Goal: Communication & Community: Answer question/provide support

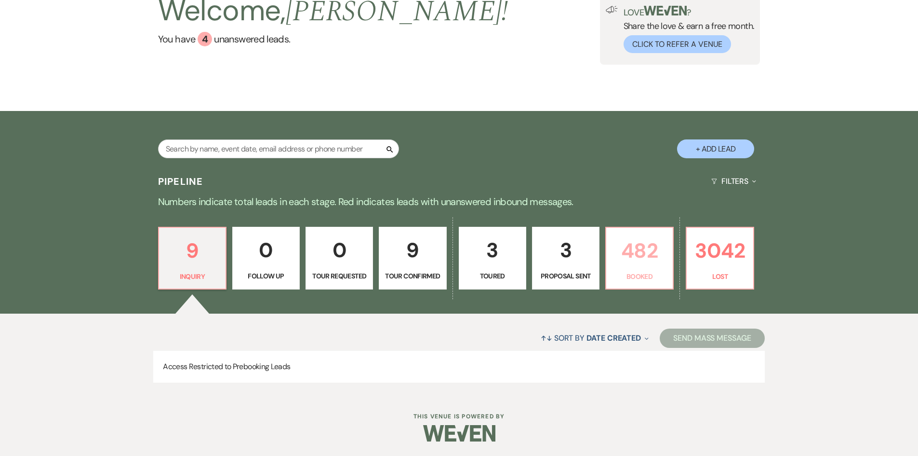
click at [662, 256] on p "482" at bounding box center [639, 250] width 55 height 32
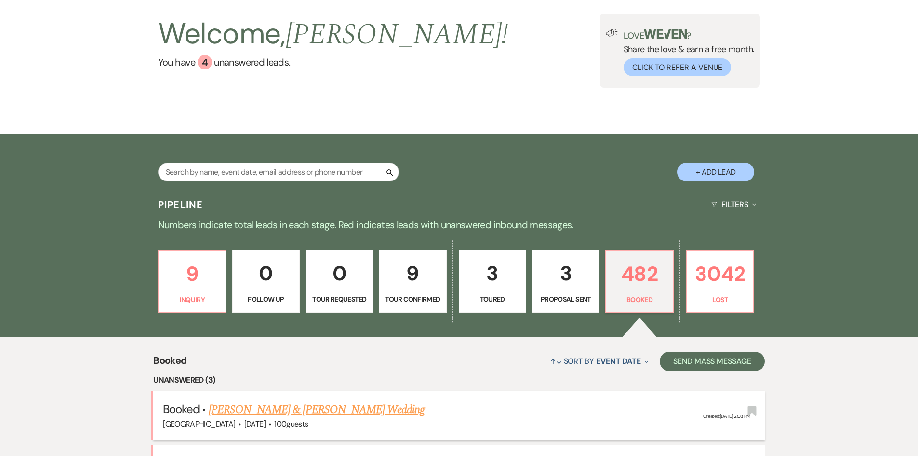
scroll to position [225, 0]
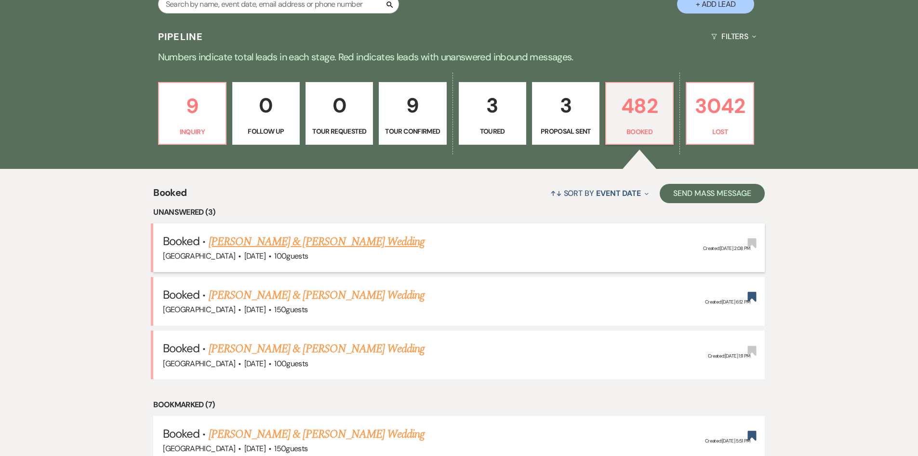
click at [345, 239] on link "[PERSON_NAME] & [PERSON_NAME] Wedding" at bounding box center [317, 241] width 216 height 17
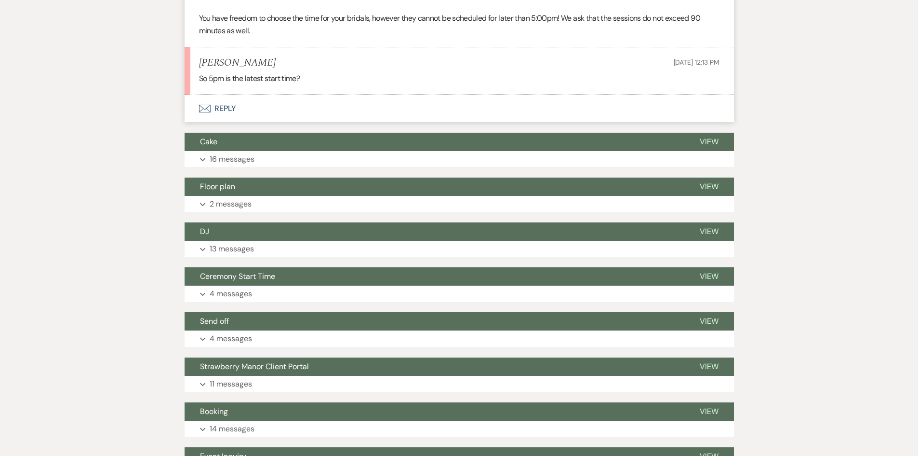
scroll to position [772, 0]
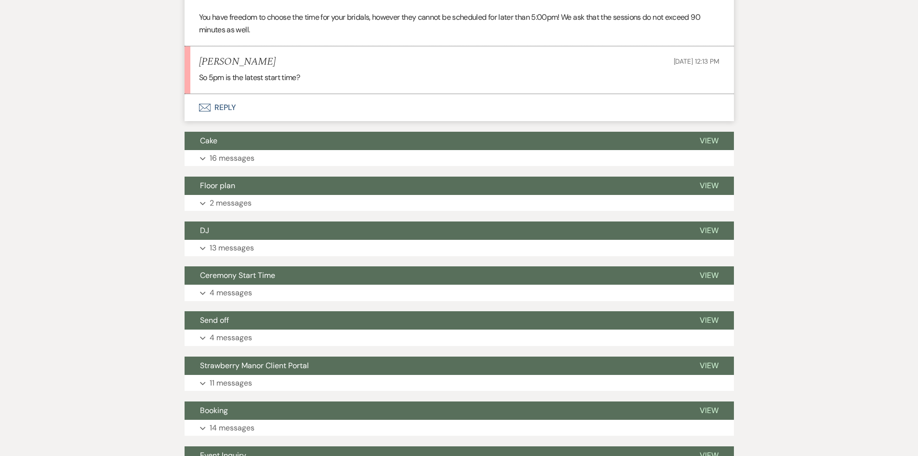
drag, startPoint x: 298, startPoint y: 105, endPoint x: 196, endPoint y: 57, distance: 113.0
drag, startPoint x: 194, startPoint y: 57, endPoint x: 334, endPoint y: 76, distance: 141.1
click at [334, 76] on li "[PERSON_NAME] [DATE] 12:13 PM So 5pm is the latest start time?" at bounding box center [460, 70] width 550 height 48
click at [339, 74] on p "So 5pm is the latest start time?" at bounding box center [459, 77] width 521 height 13
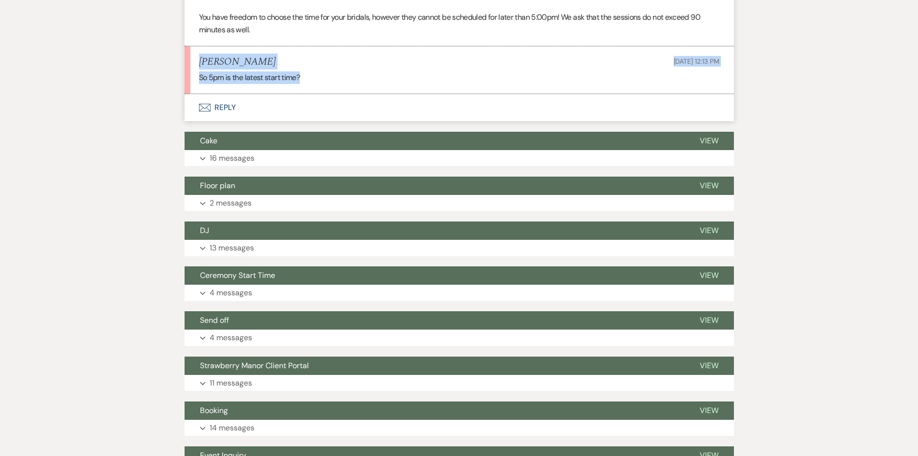
click at [339, 74] on p "So 5pm is the latest start time?" at bounding box center [459, 77] width 521 height 13
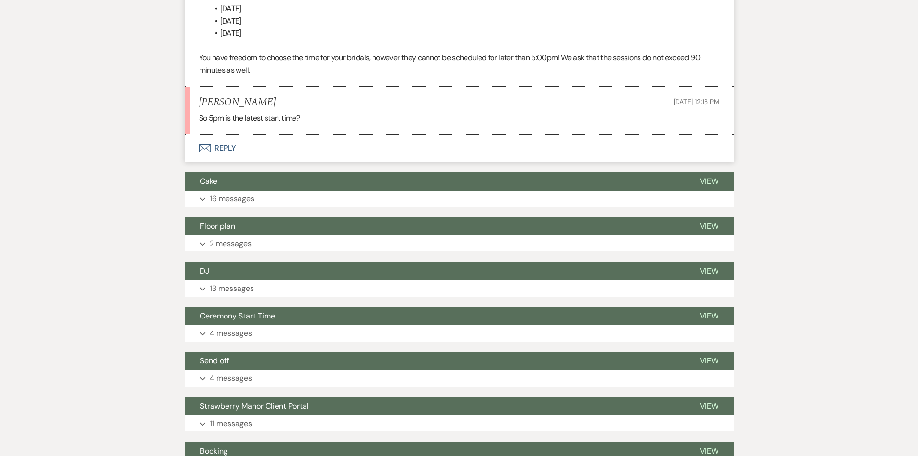
scroll to position [676, 0]
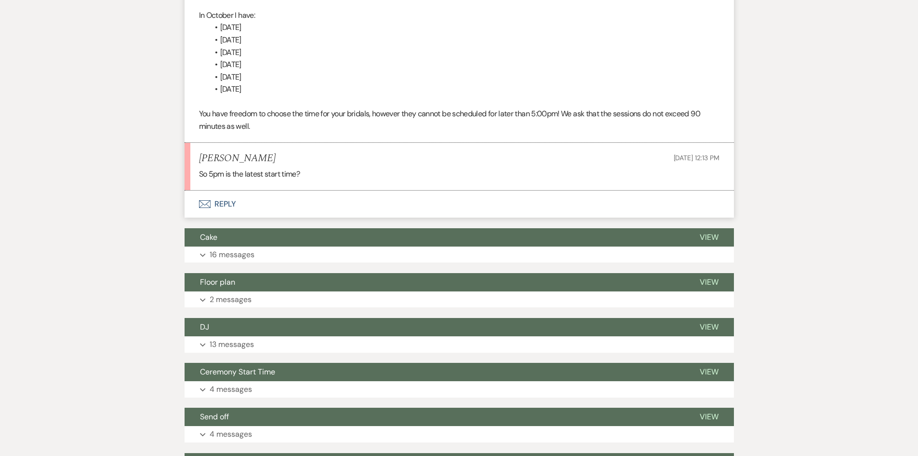
click at [220, 210] on button "Envelope Reply" at bounding box center [460, 203] width 550 height 27
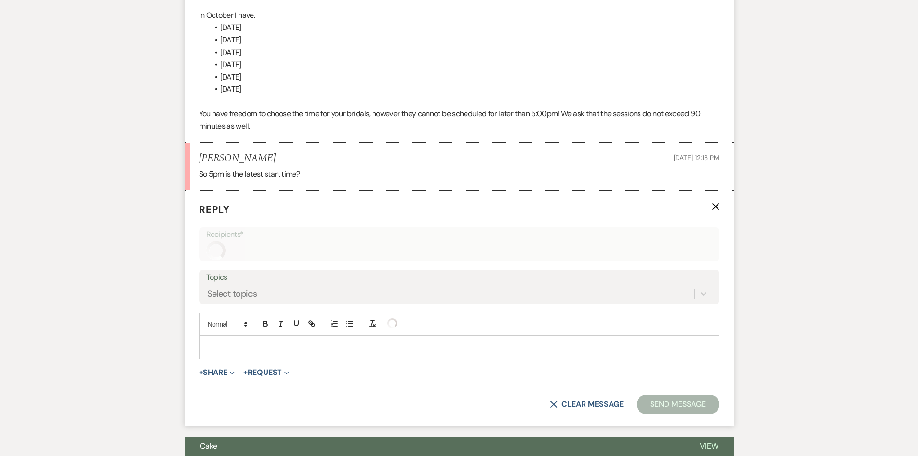
scroll to position [738, 0]
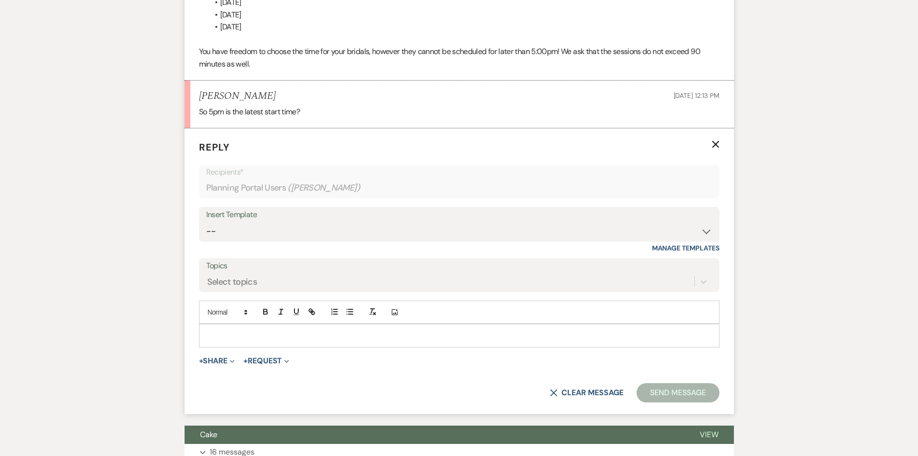
click at [313, 347] on div at bounding box center [459, 334] width 521 height 23
click at [317, 335] on p at bounding box center [459, 335] width 505 height 11
click at [658, 394] on button "Send Message" at bounding box center [678, 392] width 82 height 19
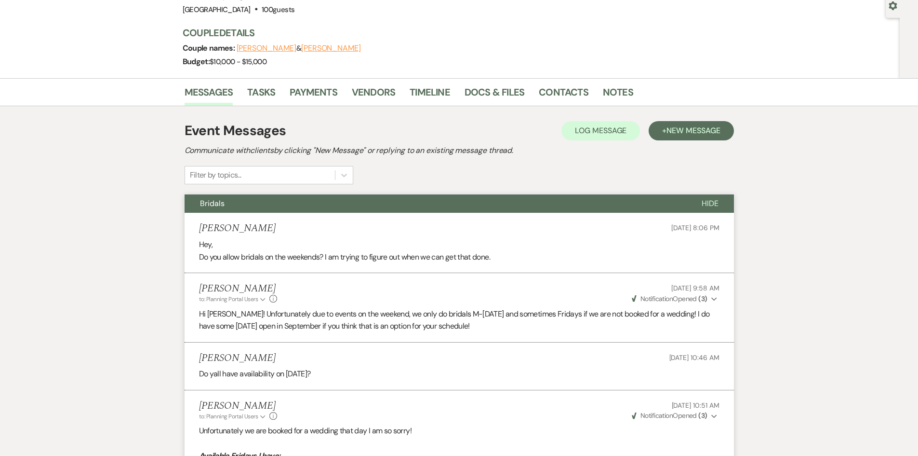
scroll to position [0, 0]
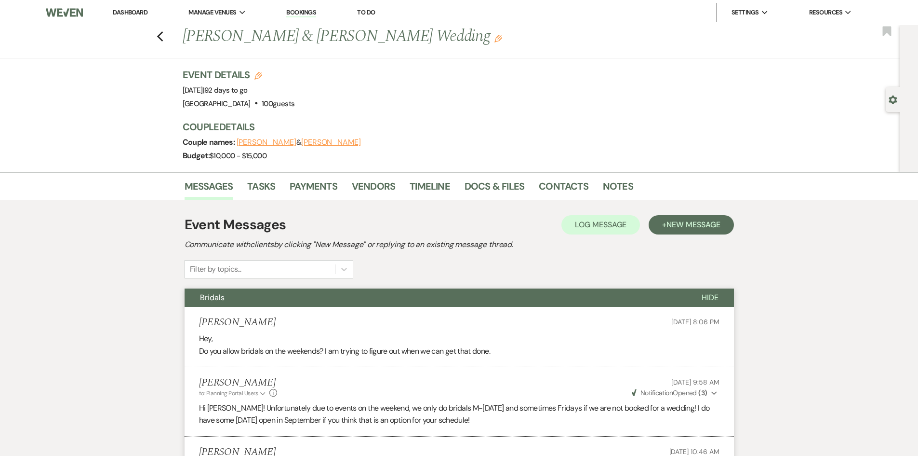
click at [135, 11] on link "Dashboard" at bounding box center [130, 12] width 35 height 8
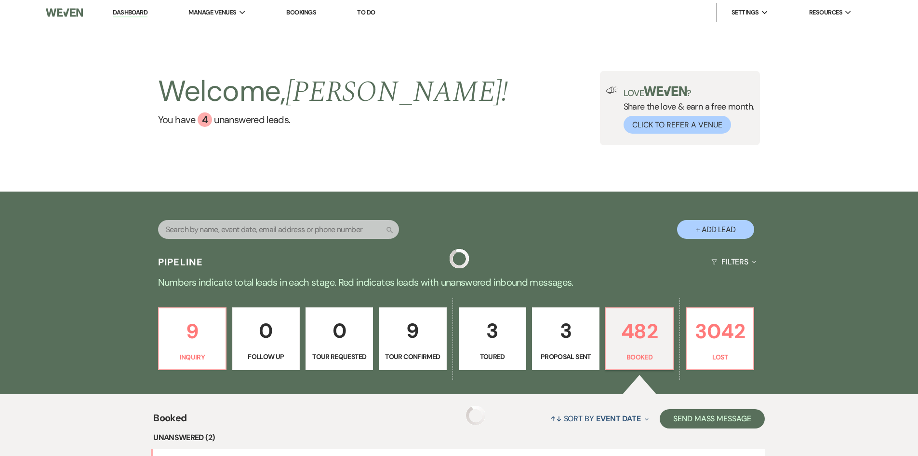
click at [276, 227] on input "text" at bounding box center [278, 229] width 241 height 19
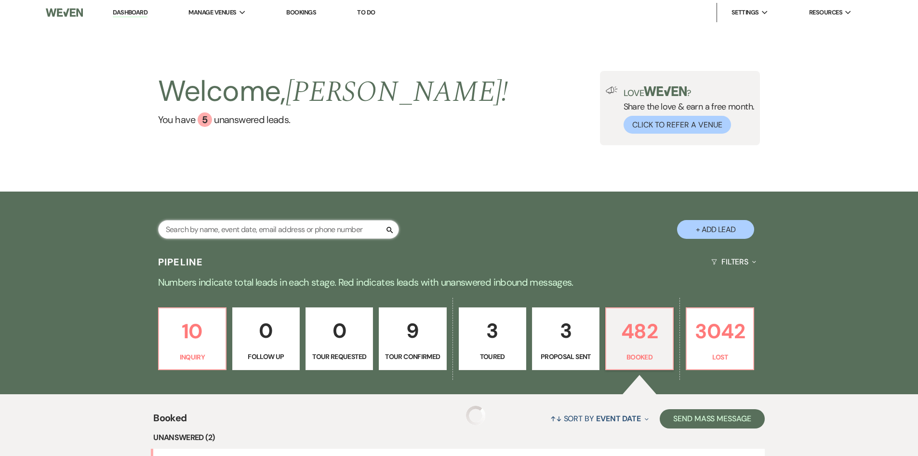
click at [276, 227] on input "text" at bounding box center [278, 229] width 241 height 19
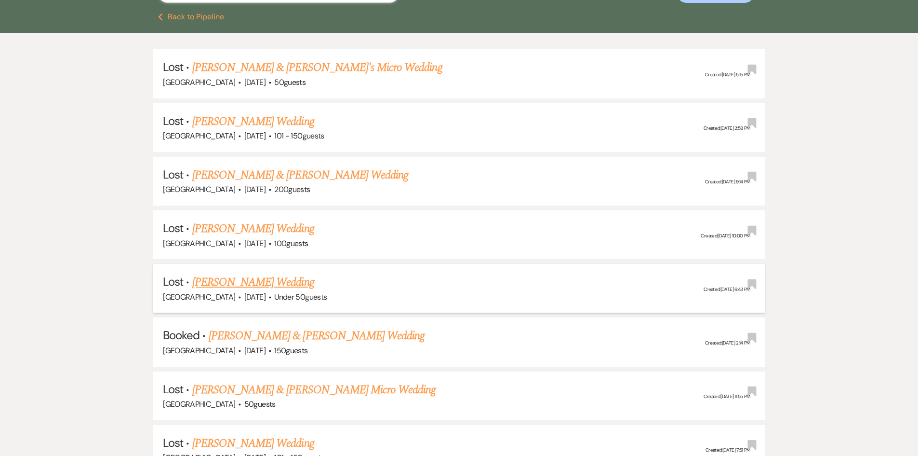
scroll to position [241, 0]
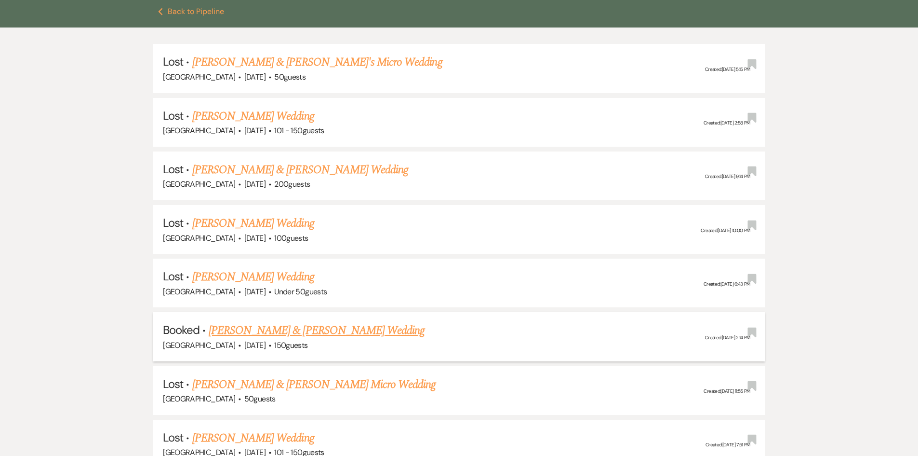
type input "[PERSON_NAME]"
click at [319, 330] on link "[PERSON_NAME] & [PERSON_NAME] Wedding" at bounding box center [317, 330] width 216 height 17
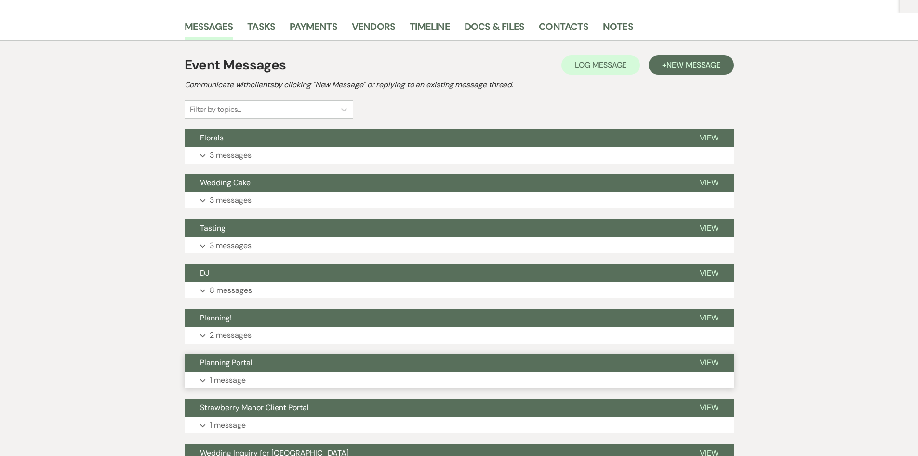
scroll to position [245, 0]
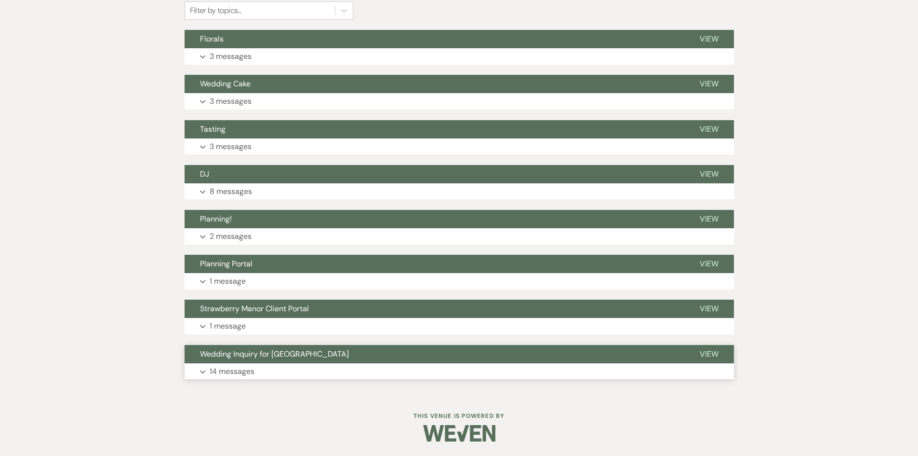
click at [244, 377] on button "Expand 14 messages" at bounding box center [460, 371] width 550 height 16
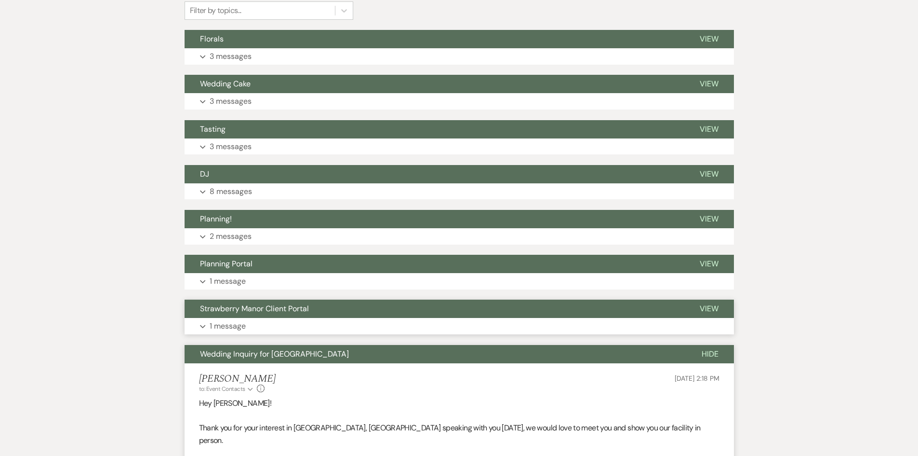
click at [244, 321] on p "1 message" at bounding box center [228, 326] width 36 height 13
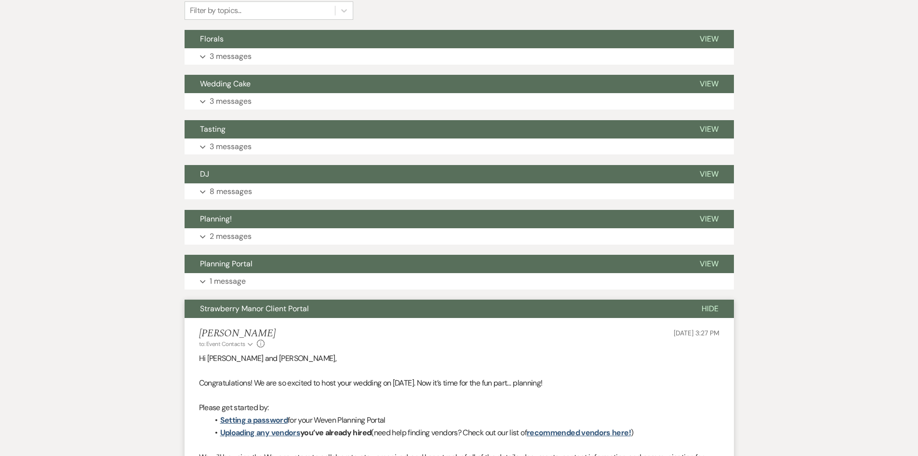
drag, startPoint x: 229, startPoint y: 275, endPoint x: 223, endPoint y: 266, distance: 10.7
click at [230, 276] on p "1 message" at bounding box center [228, 281] width 36 height 13
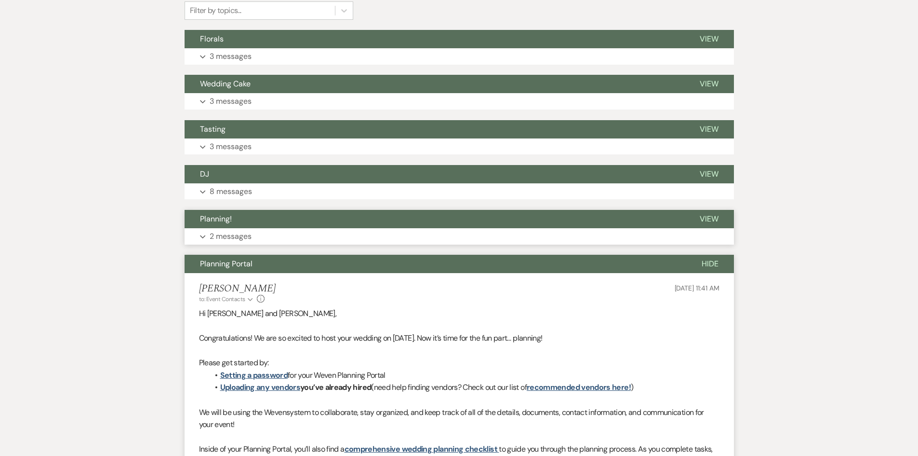
click at [226, 238] on p "2 messages" at bounding box center [231, 236] width 42 height 13
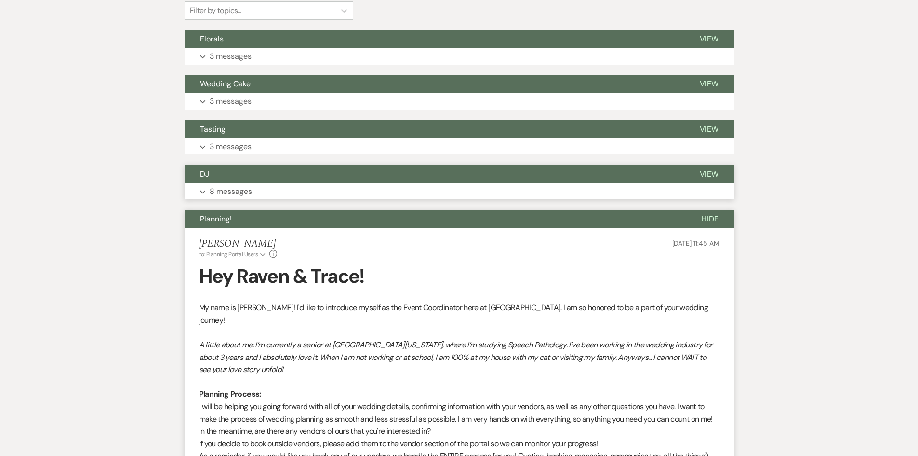
click at [241, 188] on p "8 messages" at bounding box center [231, 191] width 42 height 13
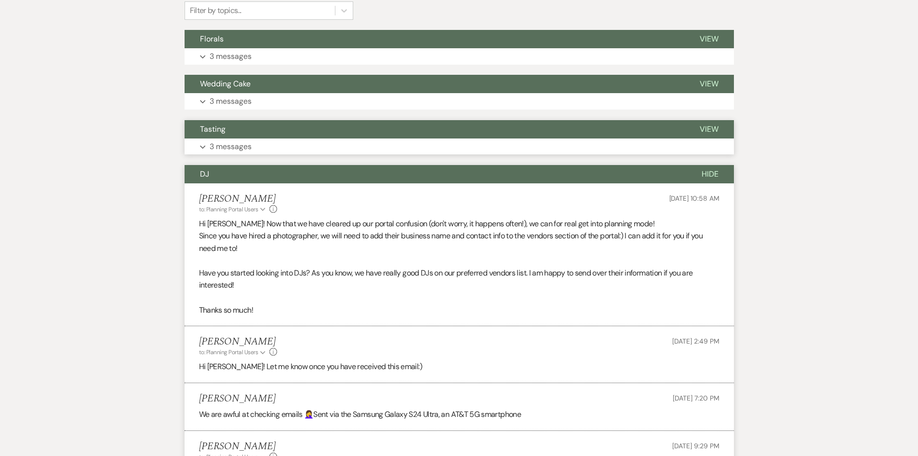
click at [241, 135] on button "Tasting" at bounding box center [435, 129] width 500 height 18
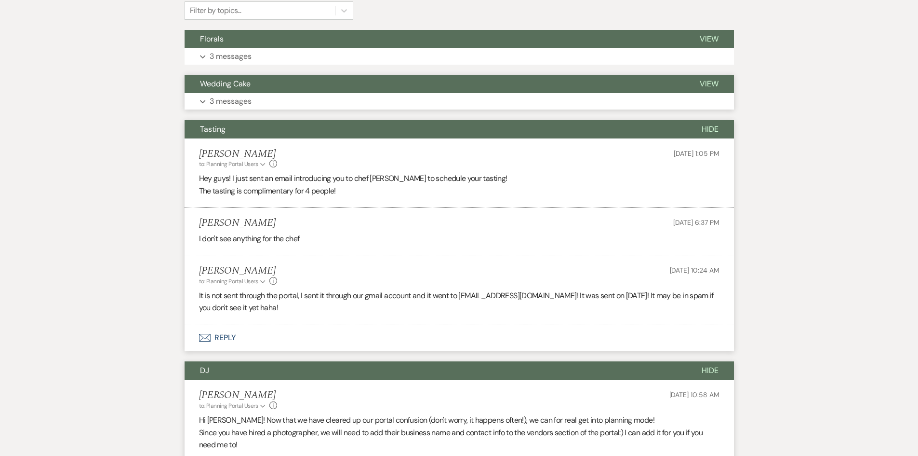
click at [245, 89] on button "Wedding Cake" at bounding box center [435, 84] width 500 height 18
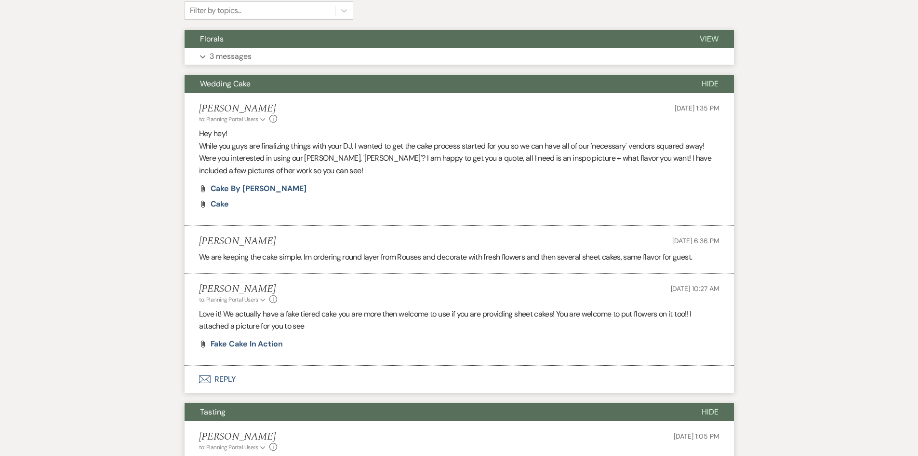
click at [243, 59] on p "3 messages" at bounding box center [231, 56] width 42 height 13
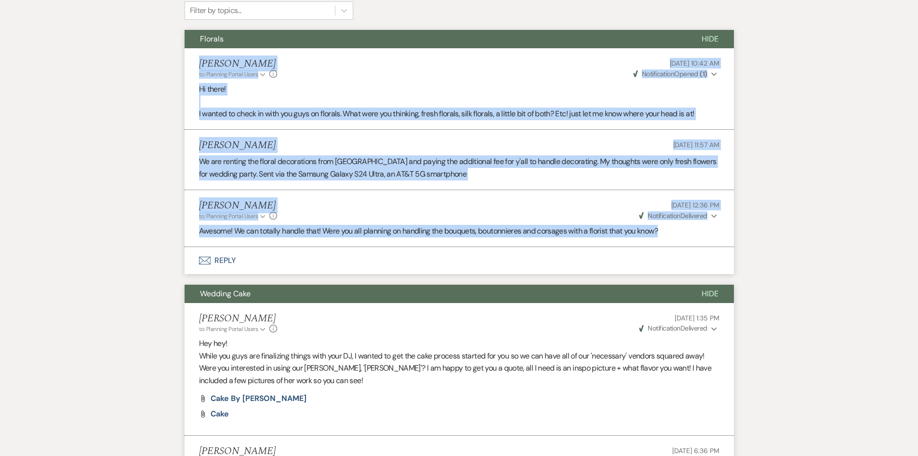
drag, startPoint x: 190, startPoint y: 54, endPoint x: 719, endPoint y: 229, distance: 556.9
click at [721, 229] on ul "[PERSON_NAME] to: Planning Portal Users Expand Info [DATE] 10:42 AM Weven Check…" at bounding box center [460, 147] width 550 height 199
copy ul "[PERSON_NAME] to: Planning Portal Users Expand Info [DATE] 10:42 AM Weven Check…"
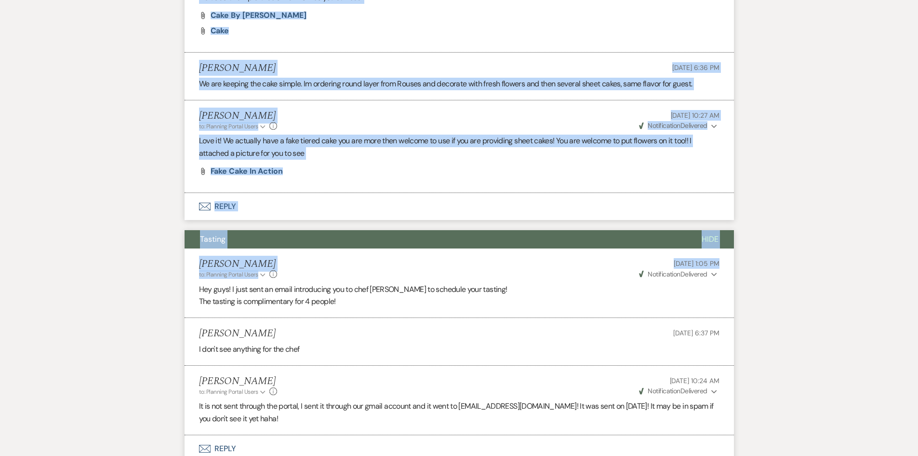
scroll to position [631, 0]
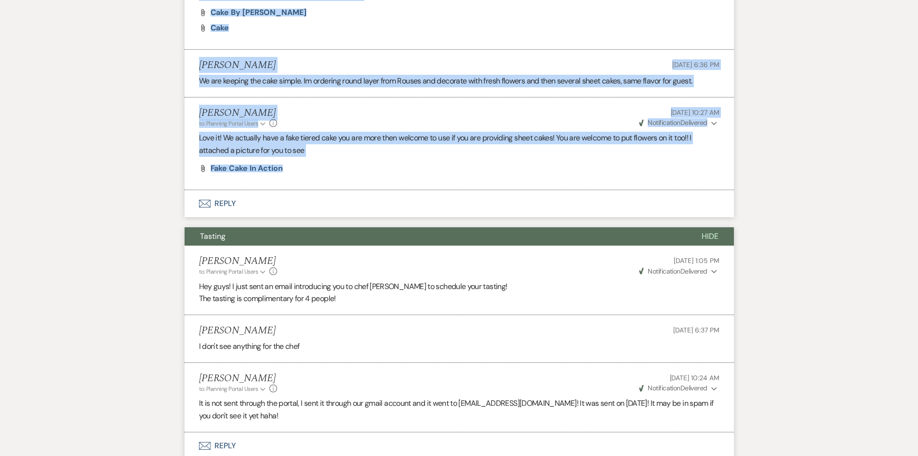
drag, startPoint x: 186, startPoint y: 176, endPoint x: 518, endPoint y: 182, distance: 332.7
click at [518, 182] on ul "[PERSON_NAME] to: Planning Portal Users Expand Info [DATE] 1:35 PM Weven Check …" at bounding box center [460, 53] width 550 height 273
copy ul "[PERSON_NAME] to: Planning Portal Users Expand Info [DATE] 1:35 PM Weven Check …"
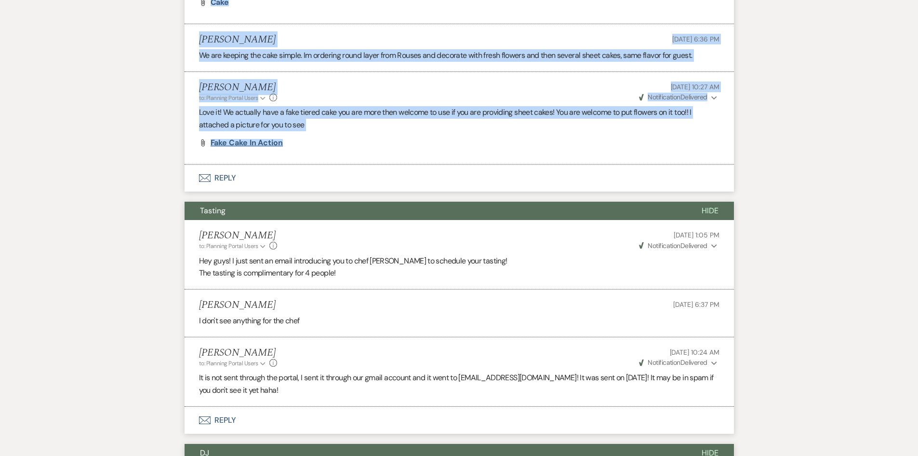
scroll to position [679, 0]
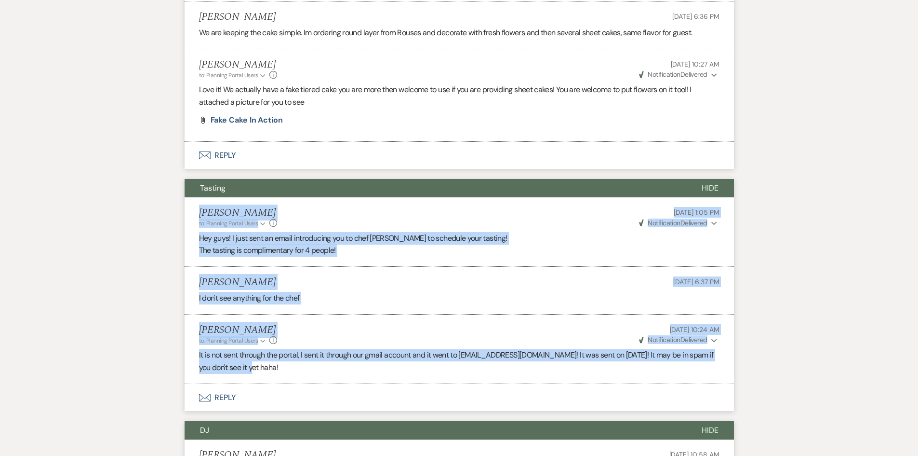
drag, startPoint x: 187, startPoint y: 209, endPoint x: 654, endPoint y: 368, distance: 493.0
click at [654, 368] on ul "[PERSON_NAME] to: Planning Portal Users Expand Info [DATE] 1:05 PM Weven Check …" at bounding box center [460, 290] width 550 height 187
copy ul "[PERSON_NAME] to: Planning Portal Users Expand Info [DATE] 1:05 PM Weven Check …"
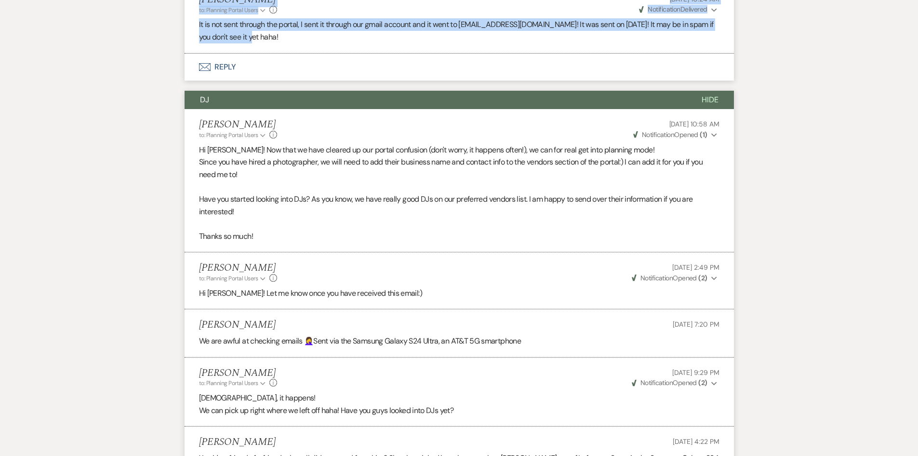
scroll to position [1016, 0]
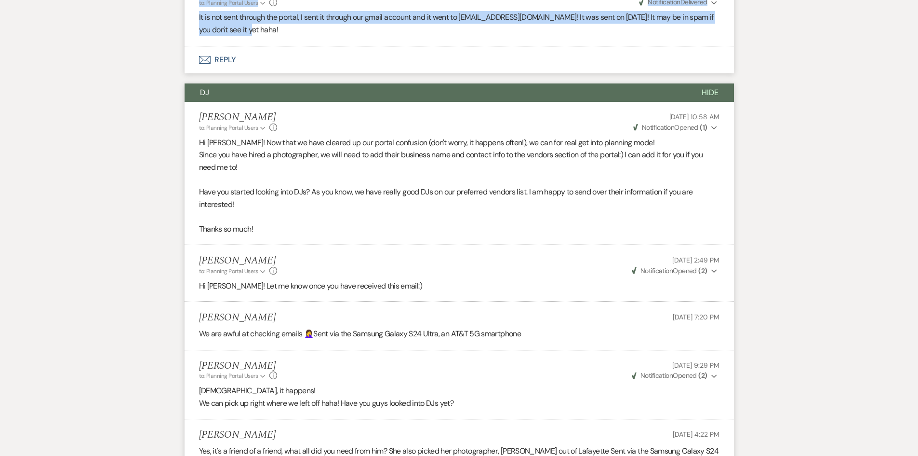
drag, startPoint x: 193, startPoint y: 112, endPoint x: 240, endPoint y: 141, distance: 55.0
click at [341, 186] on div "DJ Hide [PERSON_NAME] to: Planning Portal Users Expand Info [DATE] 10:58 AM Wev…" at bounding box center [460, 405] width 550 height 644
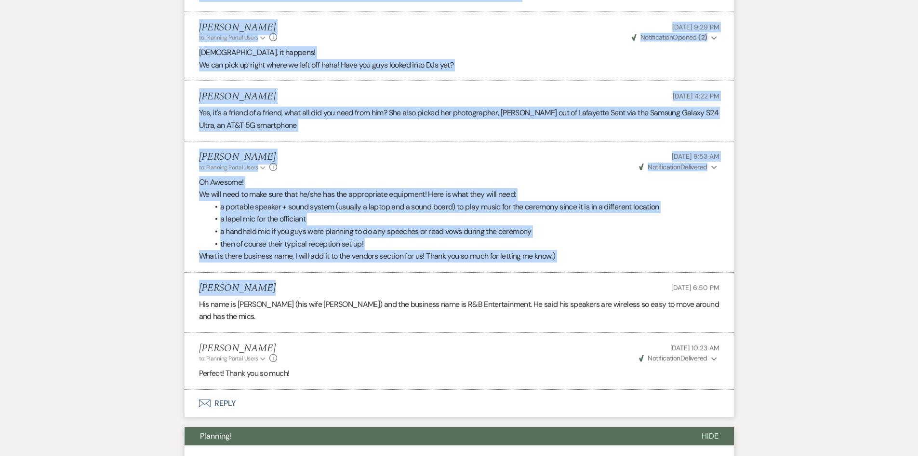
scroll to position [1402, 0]
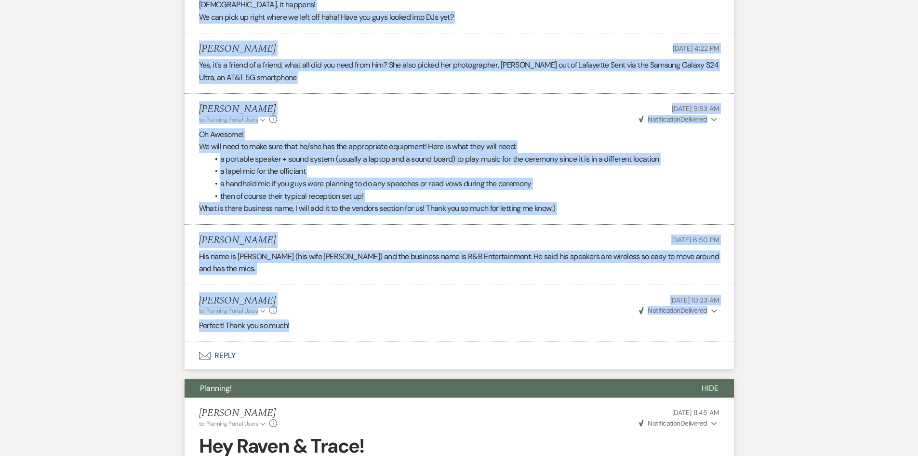
drag, startPoint x: 192, startPoint y: 119, endPoint x: 554, endPoint y: 321, distance: 414.6
click at [555, 321] on ul "[PERSON_NAME] to: Planning Portal Users Expand Info [DATE] 10:58 AM Weven Check…" at bounding box center [460, 28] width 550 height 625
copy ul "Lorem Ipsumdo si: Ametcons Adipis Elits Doeius Temp Inc 49, 2040, 33:71 UT Labo…"
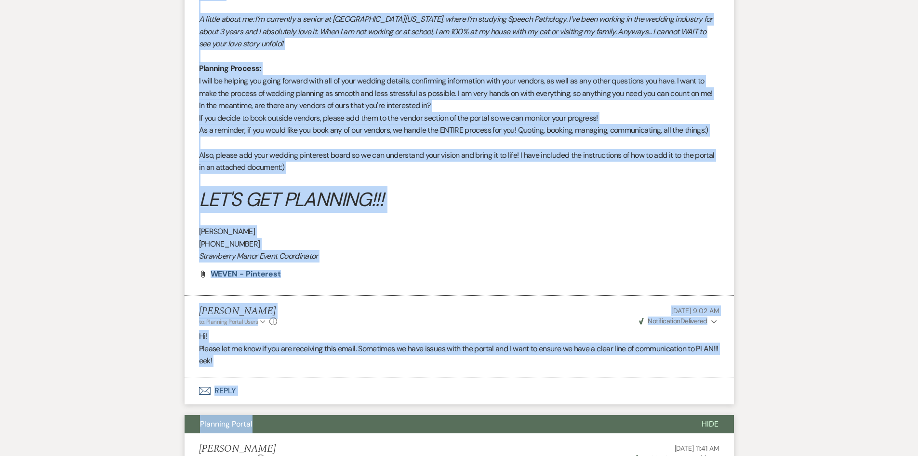
scroll to position [2029, 0]
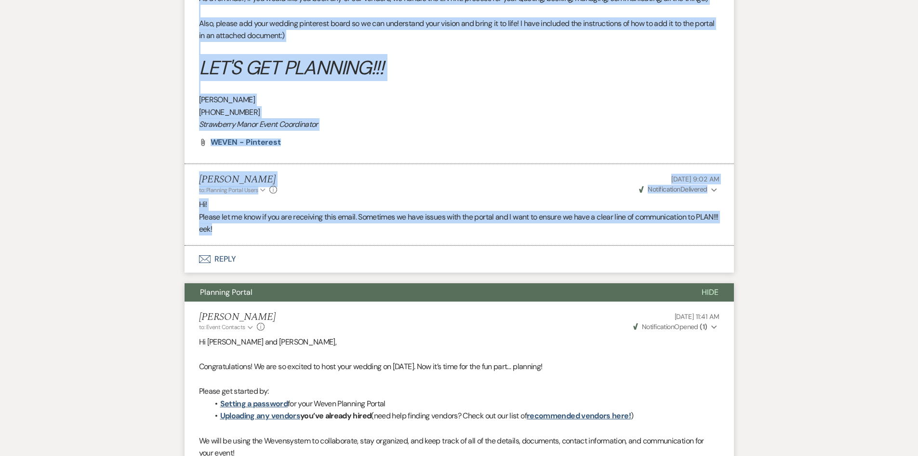
drag, startPoint x: 198, startPoint y: 155, endPoint x: 660, endPoint y: 215, distance: 465.8
click at [660, 215] on ul "[PERSON_NAME] to: Planning Portal Users Expand Info [DATE] 11:45 AM Weven Check…" at bounding box center [460, 8] width 550 height 475
copy ul "Lorem Ipsumdo si: Ametcons Adipis Elits Doeius Temp Inc 06, 4017, 53:49 UT Labo…"
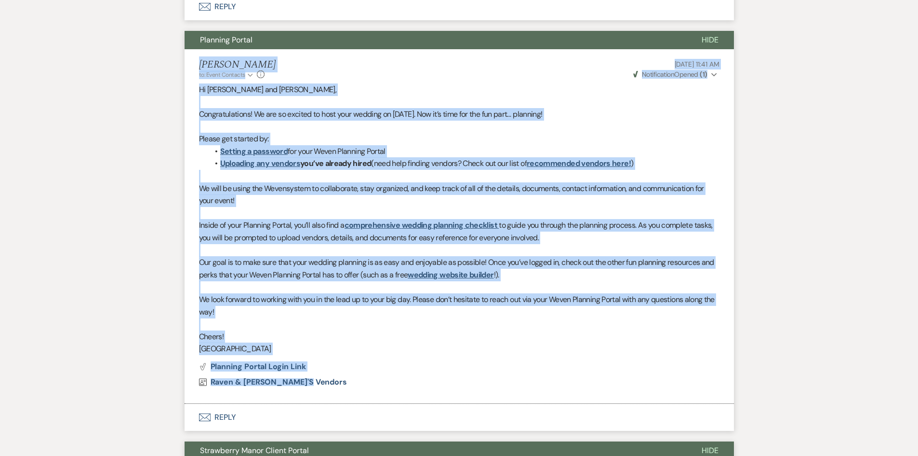
scroll to position [2414, 0]
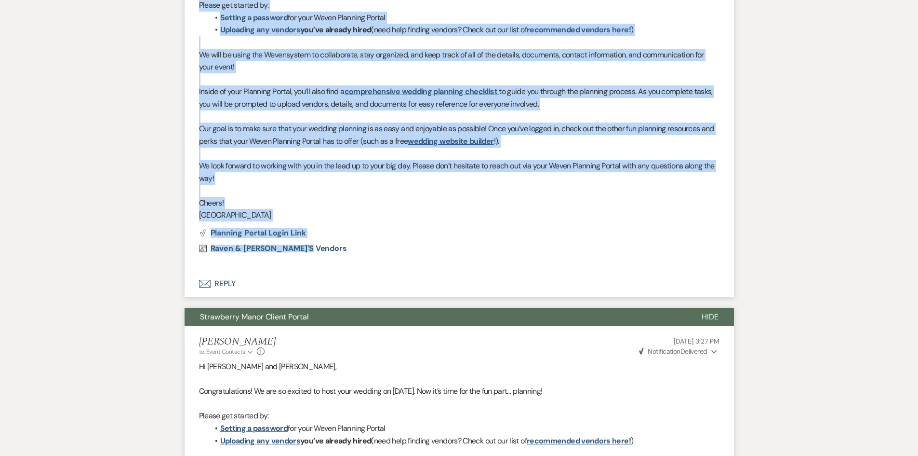
drag, startPoint x: 208, startPoint y: 126, endPoint x: 490, endPoint y: 253, distance: 309.9
click at [490, 253] on li "[PERSON_NAME] to: Event Contacts Expand Info [DATE] 11:41 AM Weven Check Notifi…" at bounding box center [460, 93] width 550 height 354
copy li "Lorem Ipsumdo si: Ametc Adipisci Elitse Doei Tem 33, 4908, 19:25 IN Utlab Etdol…"
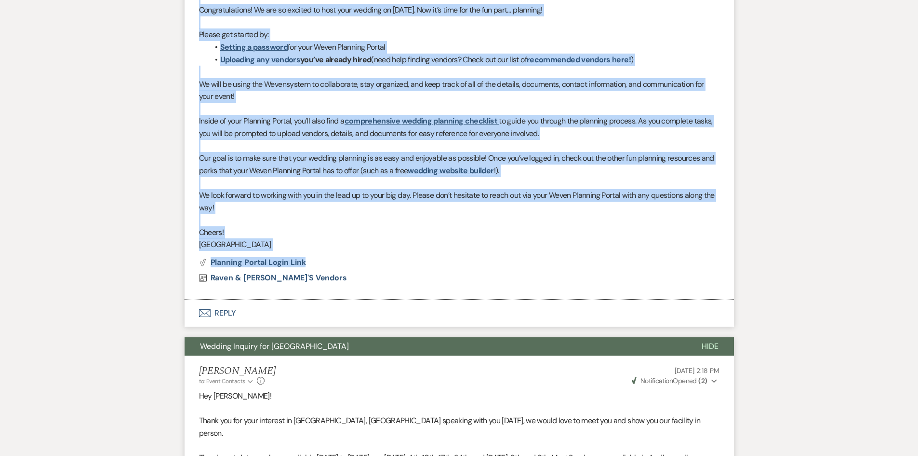
scroll to position [2800, 0]
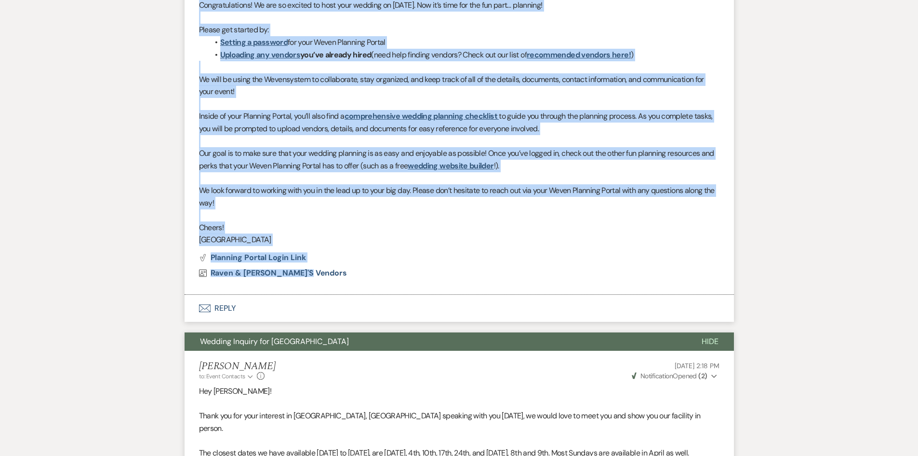
drag, startPoint x: 195, startPoint y: 87, endPoint x: 499, endPoint y: 256, distance: 348.8
click at [499, 256] on li "[PERSON_NAME] to: Event Contacts Expand Info [DATE] 3:27 PM Weven Check Notific…" at bounding box center [460, 117] width 550 height 354
copy li "Loremips Dolor si: Ametc Adipisci Elitse Doei Tem 57, 7907, 4:26 IN Utlab Etdol…"
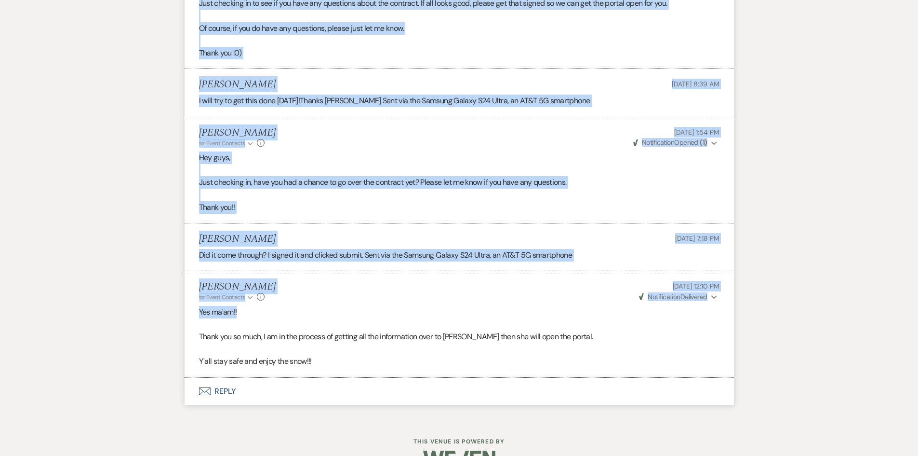
scroll to position [4706, 0]
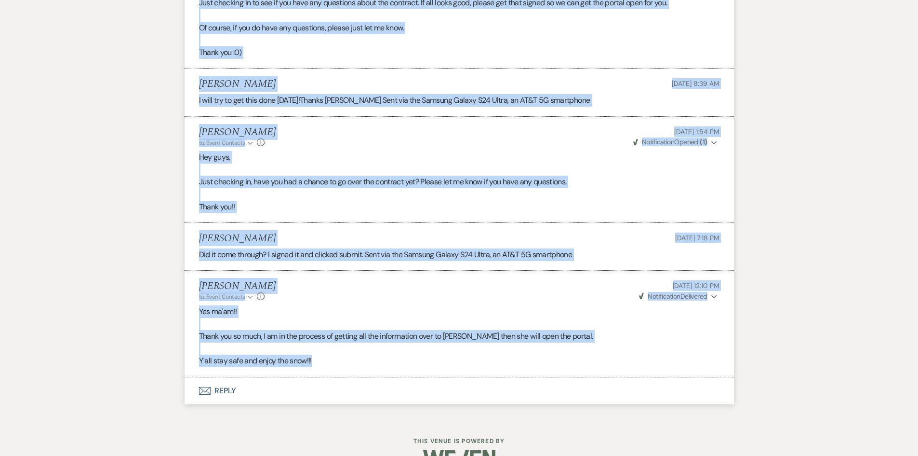
drag, startPoint x: 190, startPoint y: 161, endPoint x: 607, endPoint y: 332, distance: 451.0
copy ul "Lorem Ipsumdo si: Ametc Adipisci Elitse Doei Tem 27, 5735, 2:33 IN Utlab Etdol …"
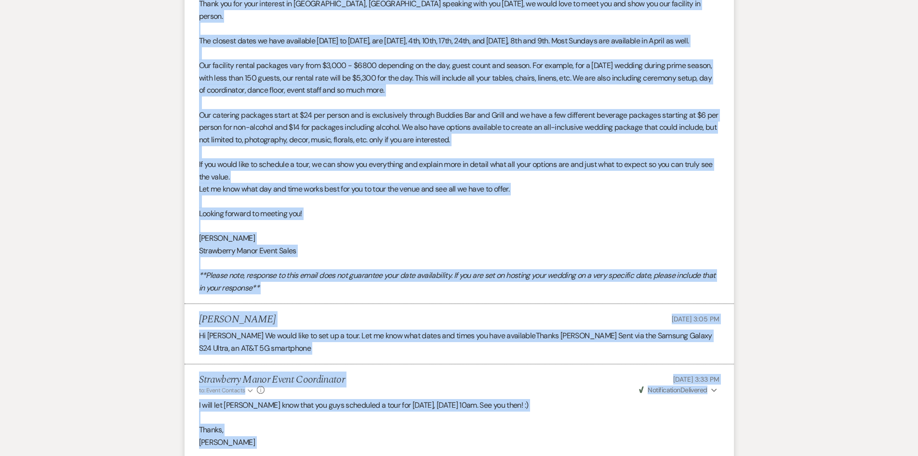
scroll to position [2874, 0]
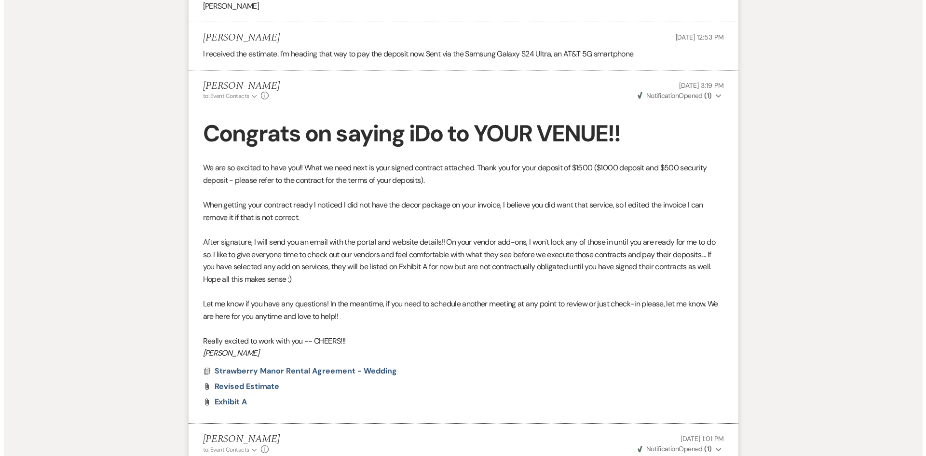
scroll to position [4224, 0]
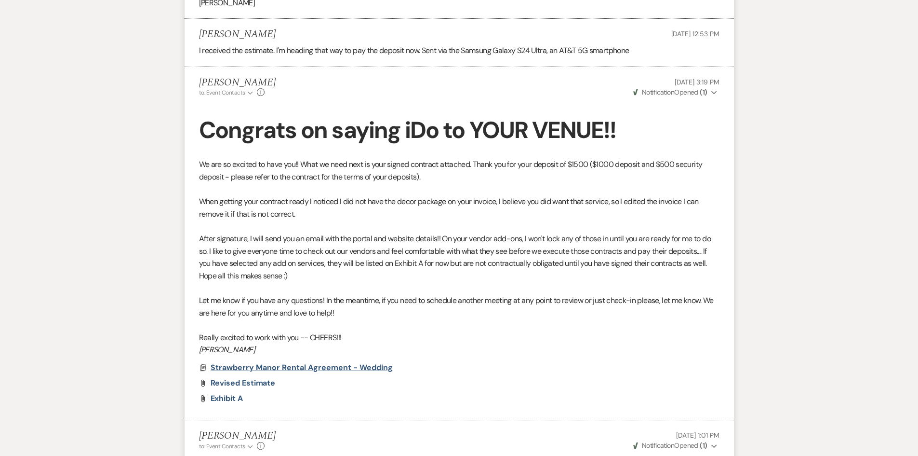
click at [357, 362] on span "Strawberry Manor Rental Agreement - Wedding" at bounding box center [302, 367] width 182 height 10
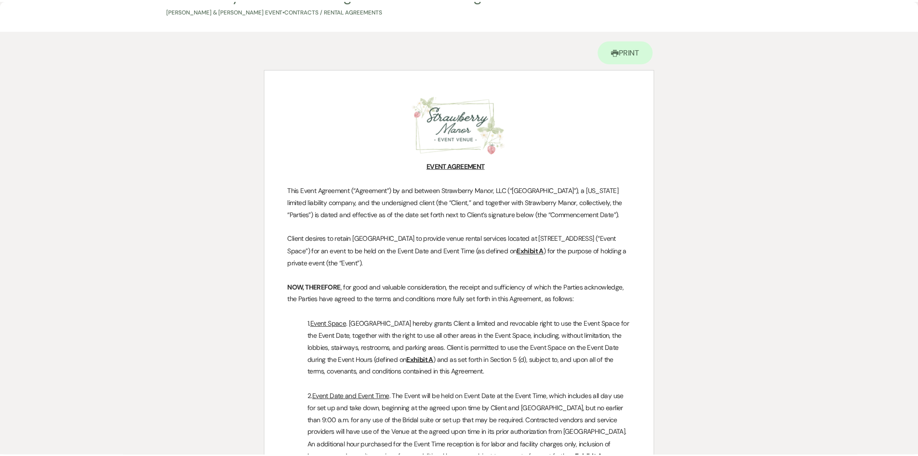
scroll to position [0, 0]
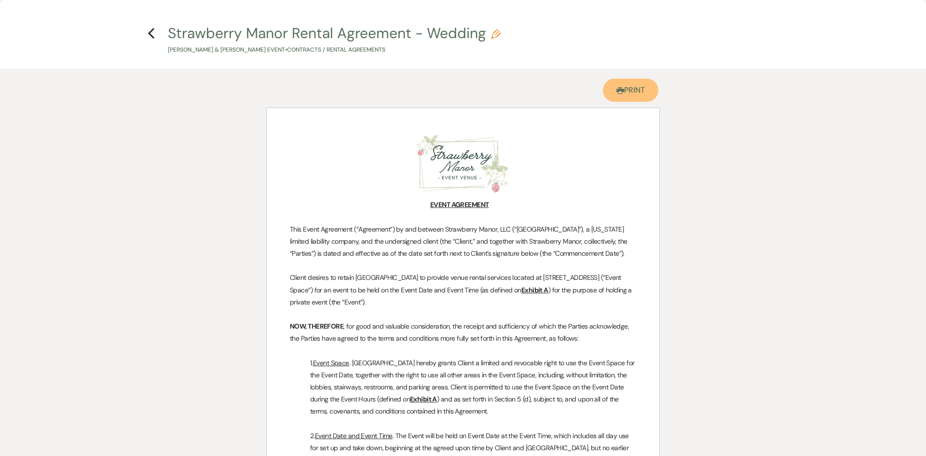
click at [640, 95] on link "Printer Print" at bounding box center [630, 90] width 55 height 23
click at [152, 31] on icon "Previous" at bounding box center [151, 33] width 7 height 12
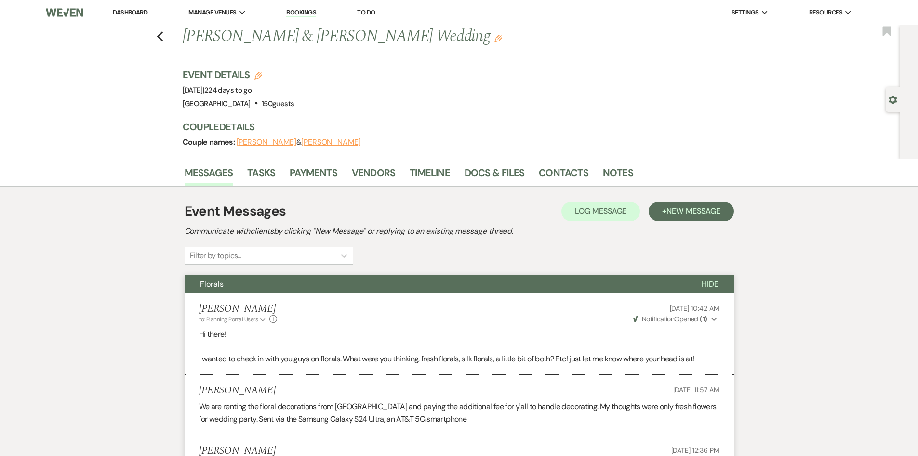
click at [133, 15] on link "Dashboard" at bounding box center [130, 12] width 35 height 8
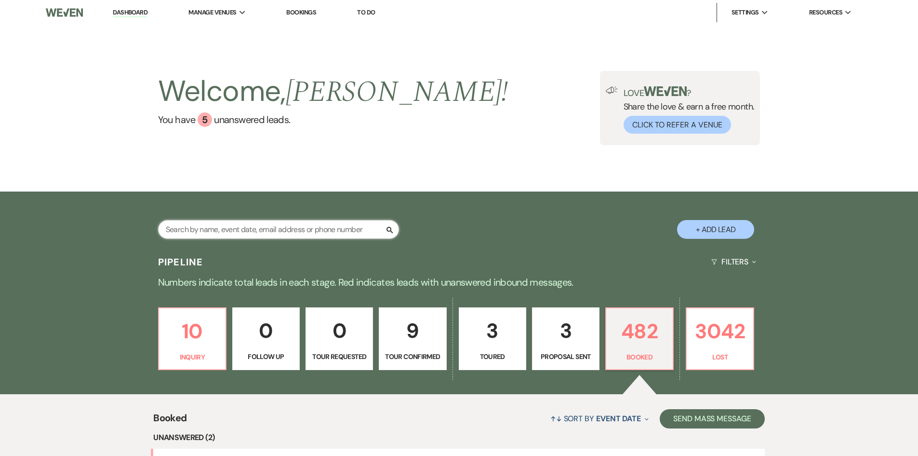
click at [279, 223] on input "text" at bounding box center [278, 229] width 241 height 19
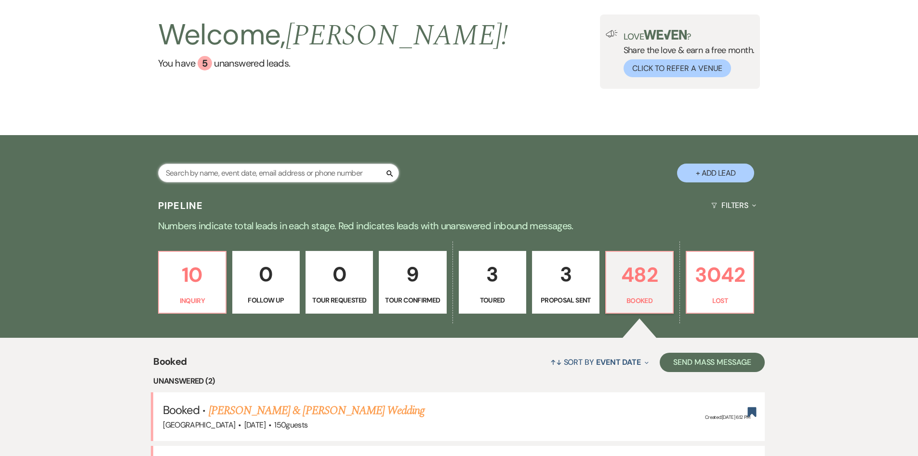
scroll to position [145, 0]
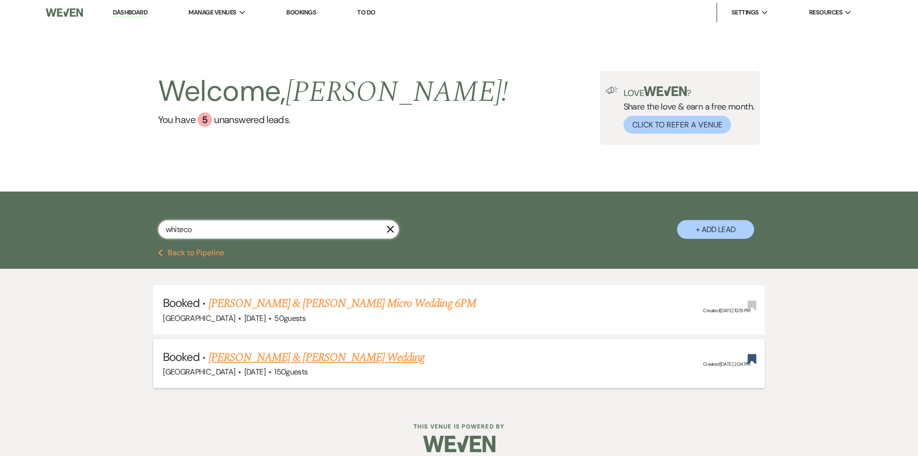
type input "whiteco"
click at [351, 359] on link "[PERSON_NAME] & [PERSON_NAME] Wedding" at bounding box center [317, 357] width 216 height 17
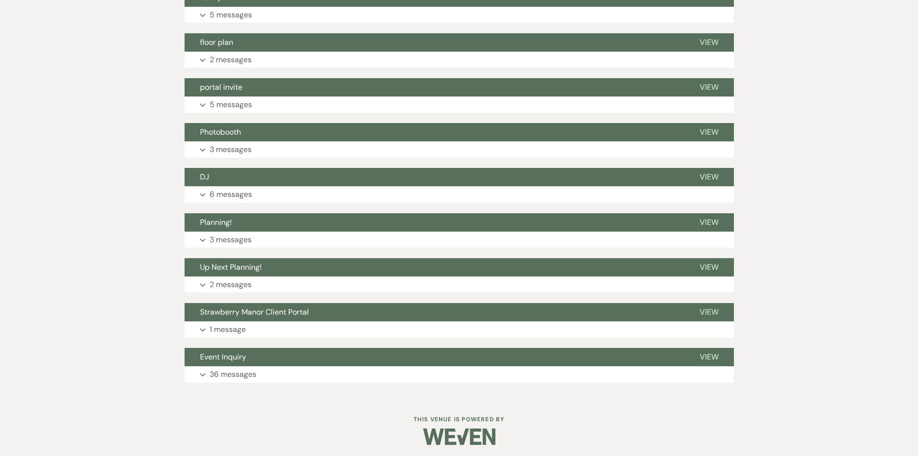
scroll to position [690, 0]
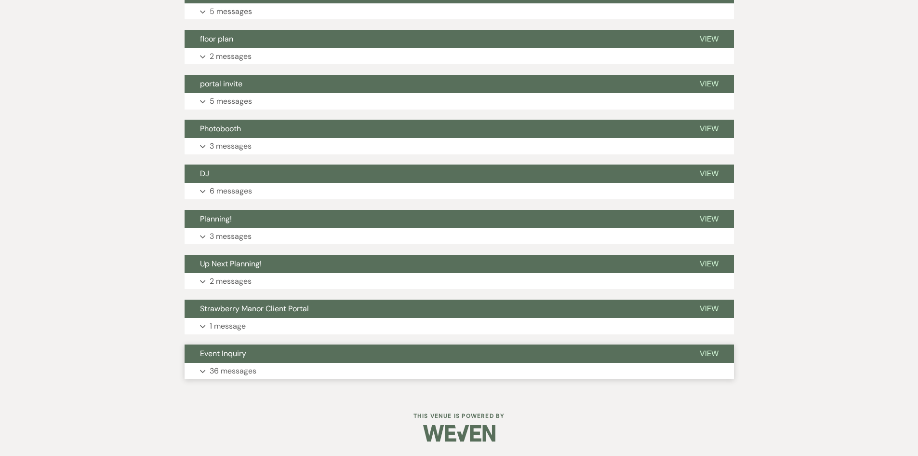
click at [273, 365] on button "Expand 36 messages" at bounding box center [460, 371] width 550 height 16
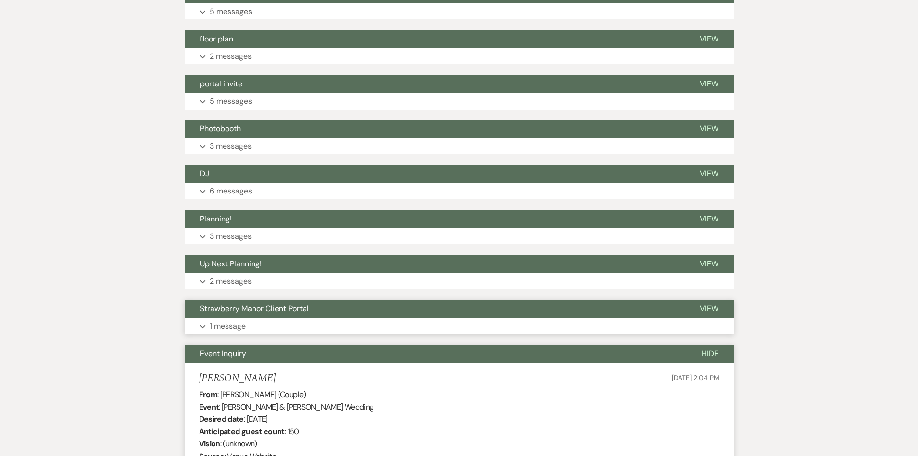
click at [254, 319] on button "Expand 1 message" at bounding box center [460, 326] width 550 height 16
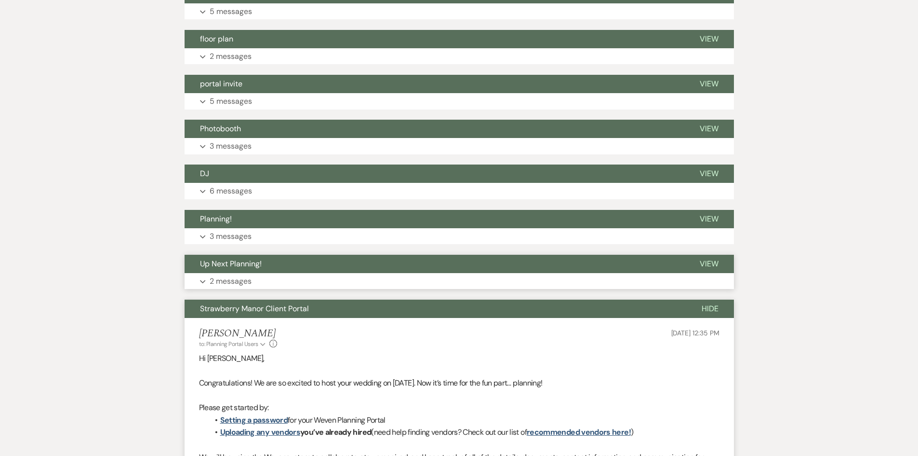
click at [246, 281] on p "2 messages" at bounding box center [231, 281] width 42 height 13
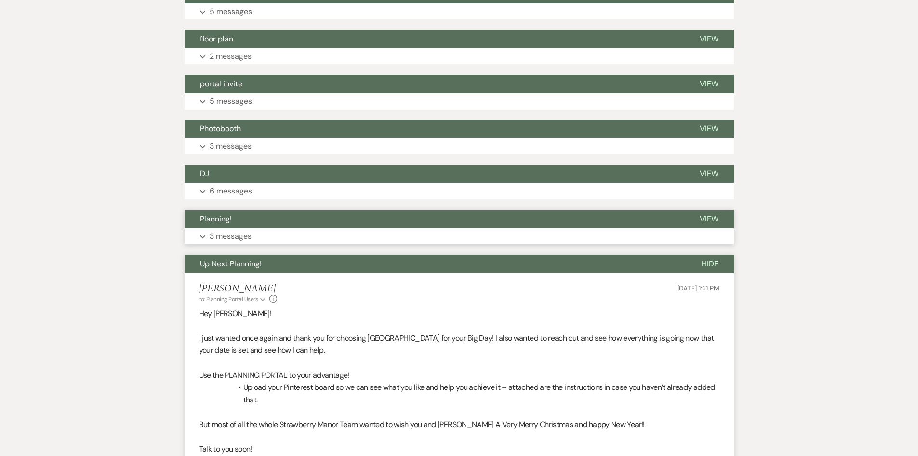
click at [238, 232] on p "3 messages" at bounding box center [231, 236] width 42 height 13
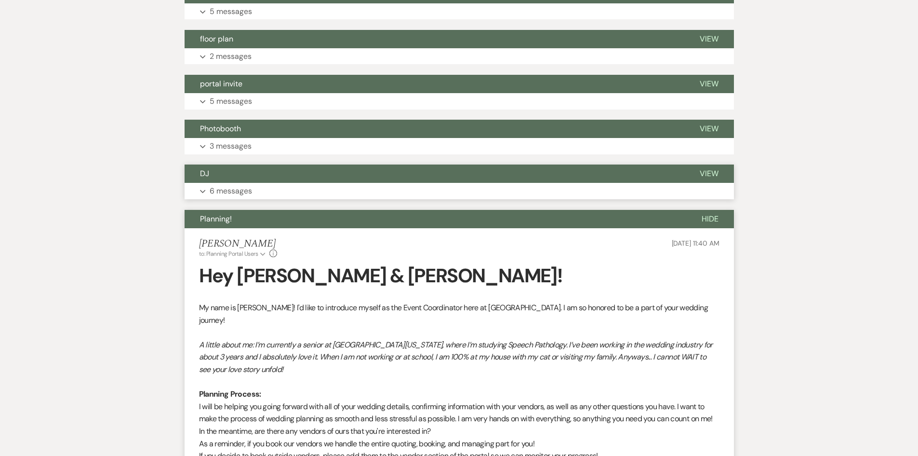
click at [231, 181] on button "DJ" at bounding box center [435, 173] width 500 height 18
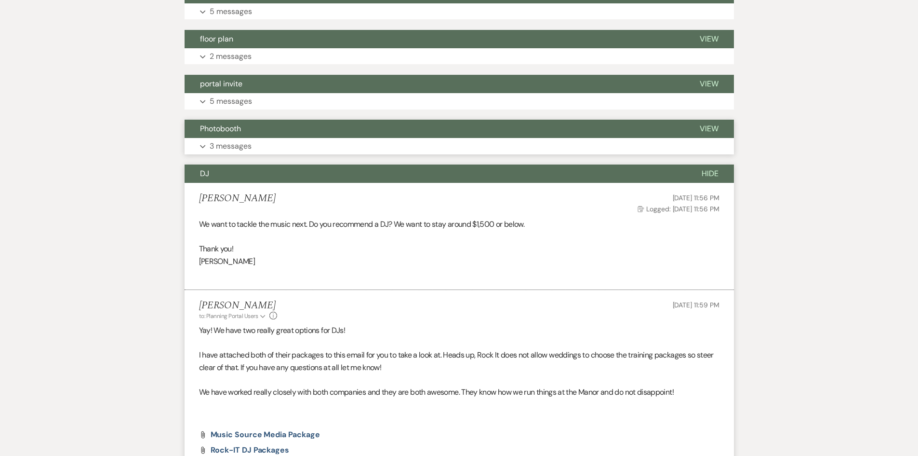
click at [227, 142] on p "3 messages" at bounding box center [231, 146] width 42 height 13
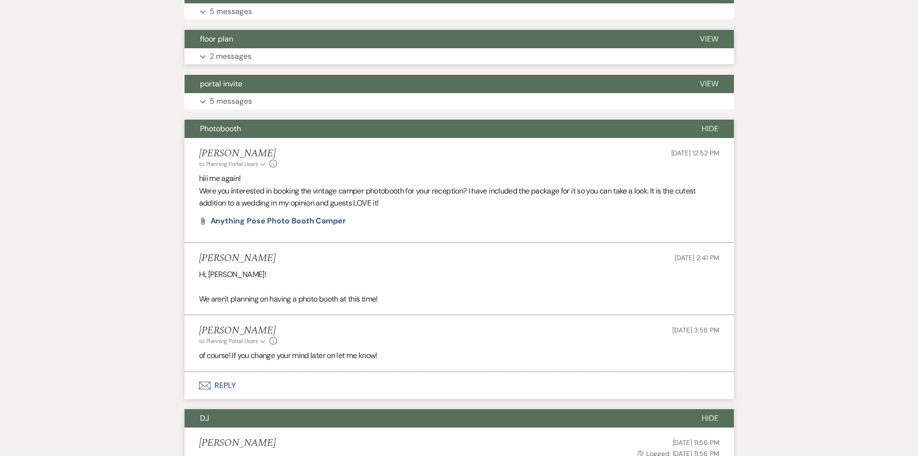
drag, startPoint x: 223, startPoint y: 103, endPoint x: 222, endPoint y: 64, distance: 39.1
click at [223, 101] on p "5 messages" at bounding box center [231, 101] width 42 height 13
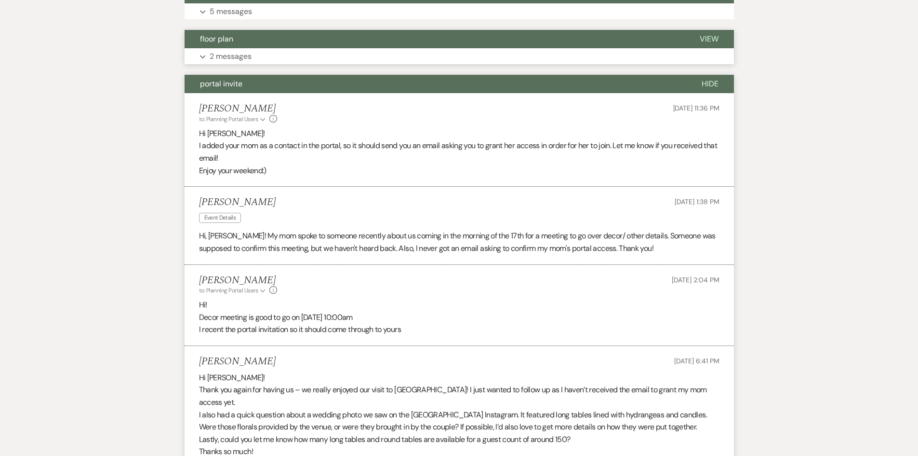
click at [222, 49] on button "Expand 2 messages" at bounding box center [460, 56] width 550 height 16
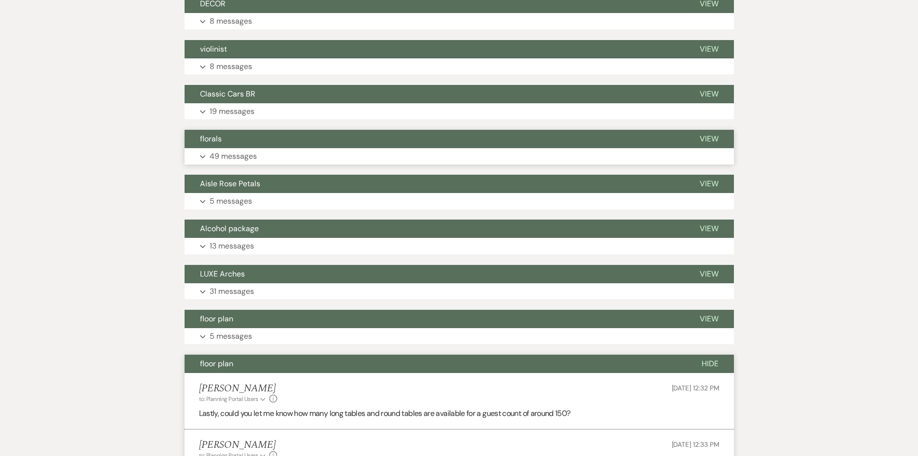
scroll to position [352, 0]
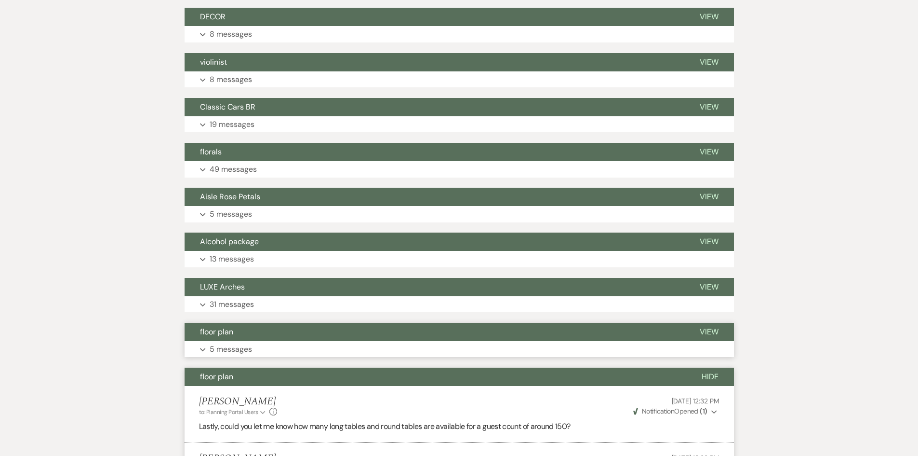
click at [238, 356] on button "Expand 5 messages" at bounding box center [460, 349] width 550 height 16
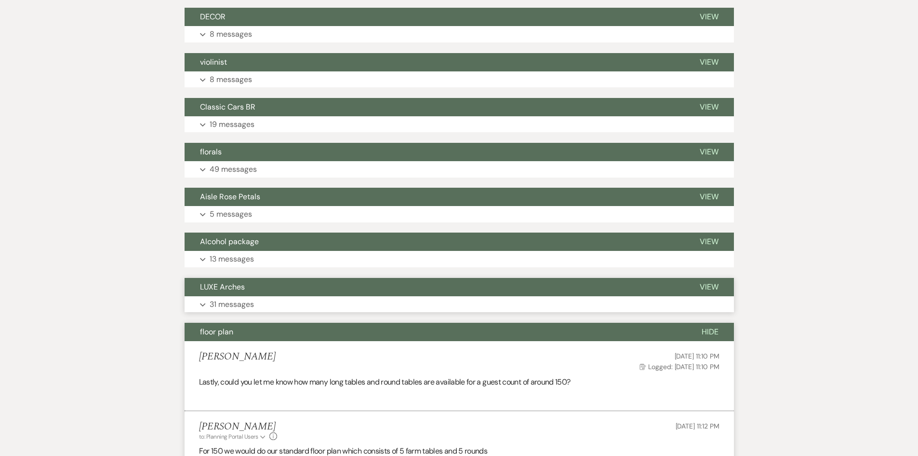
click at [243, 305] on p "31 messages" at bounding box center [232, 304] width 44 height 13
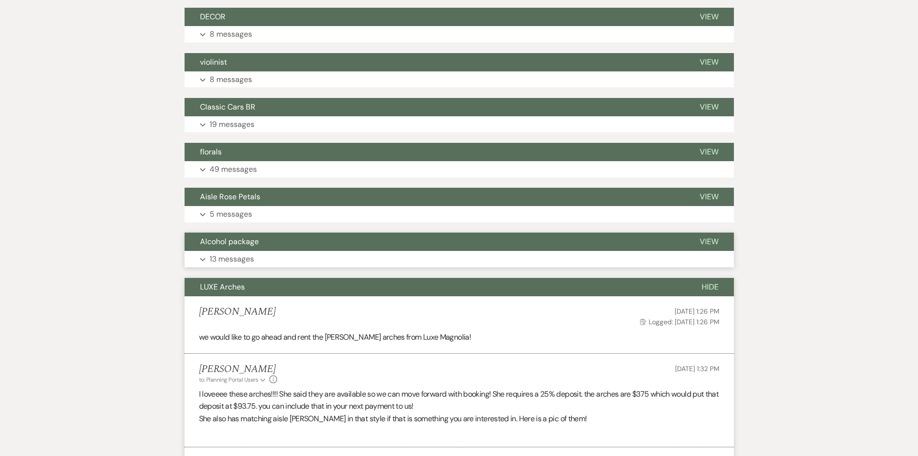
click at [235, 249] on button "Alcohol package" at bounding box center [435, 241] width 500 height 18
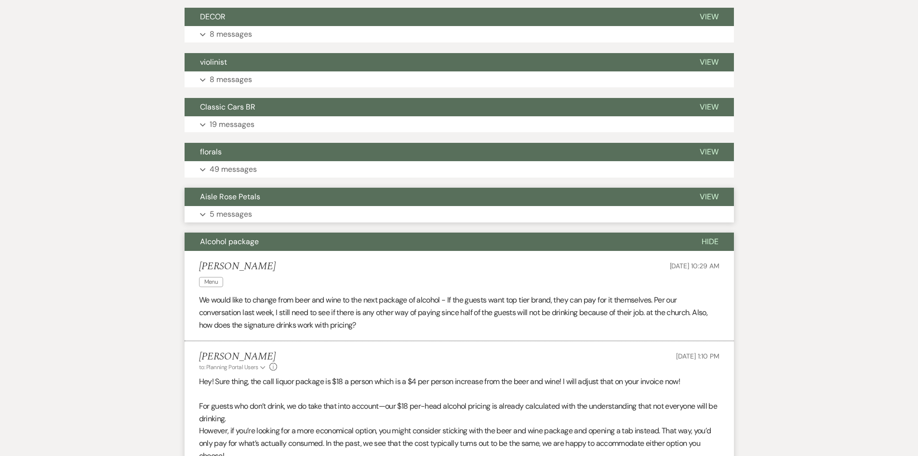
click at [232, 220] on p "5 messages" at bounding box center [231, 214] width 42 height 13
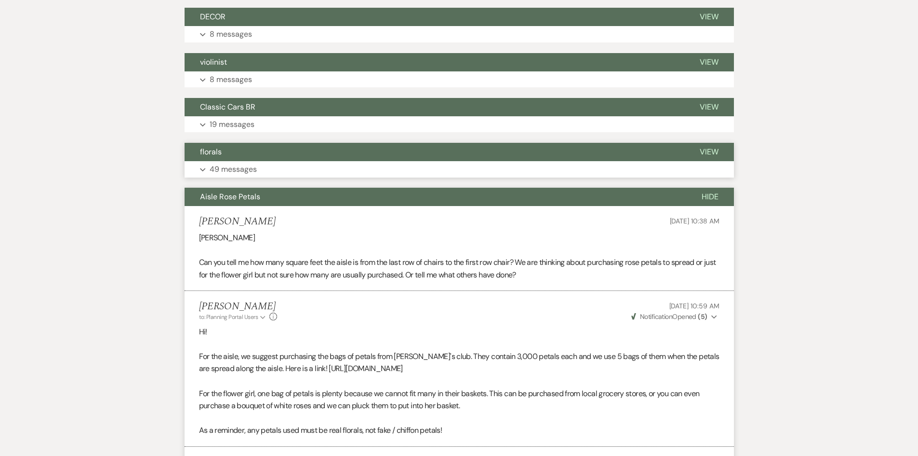
click at [232, 168] on p "49 messages" at bounding box center [233, 169] width 47 height 13
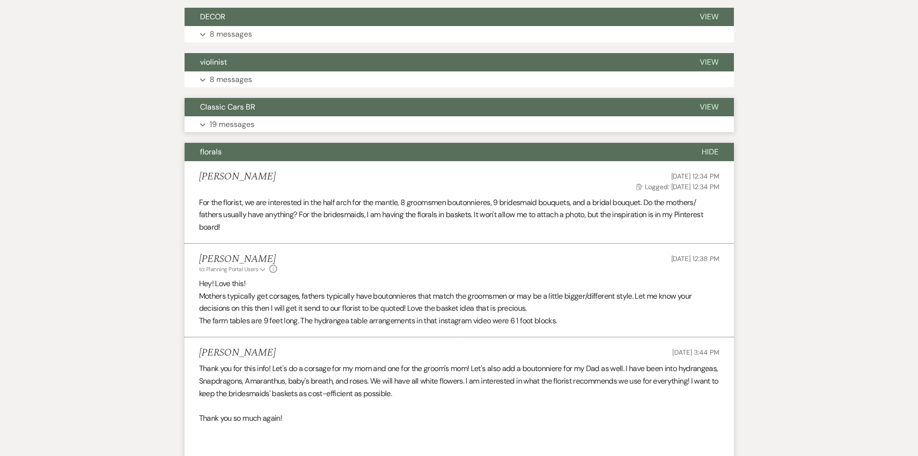
click at [229, 130] on p "19 messages" at bounding box center [232, 124] width 45 height 13
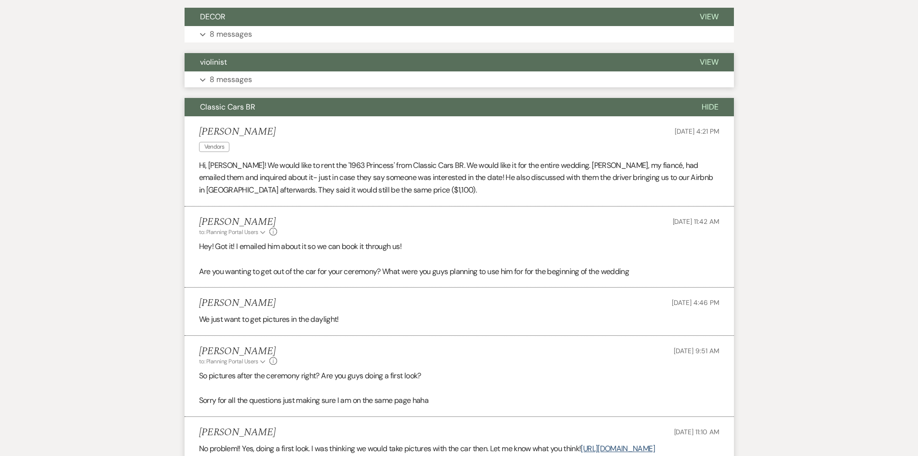
click at [231, 87] on button "Expand 8 messages" at bounding box center [460, 79] width 550 height 16
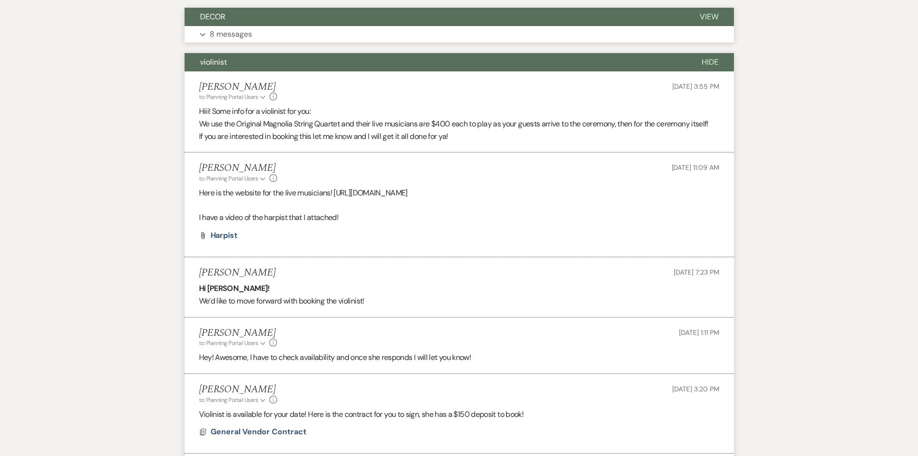
click at [230, 34] on p "8 messages" at bounding box center [231, 34] width 42 height 13
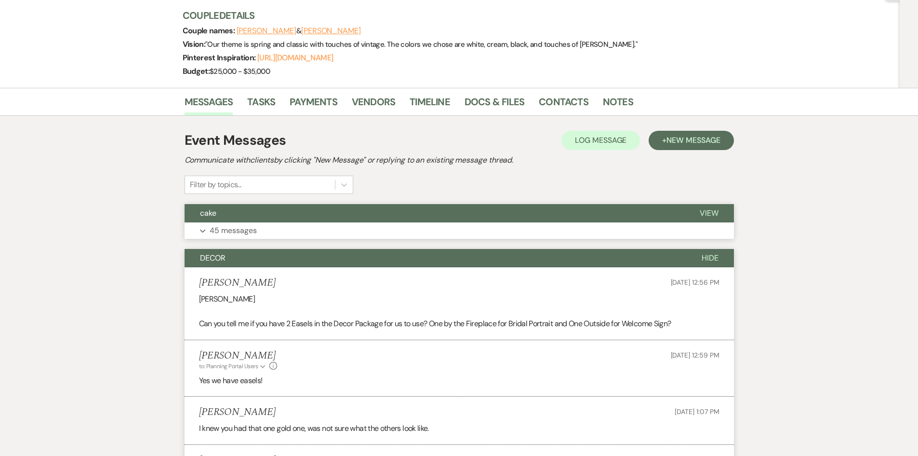
click at [226, 230] on p "45 messages" at bounding box center [233, 230] width 47 height 13
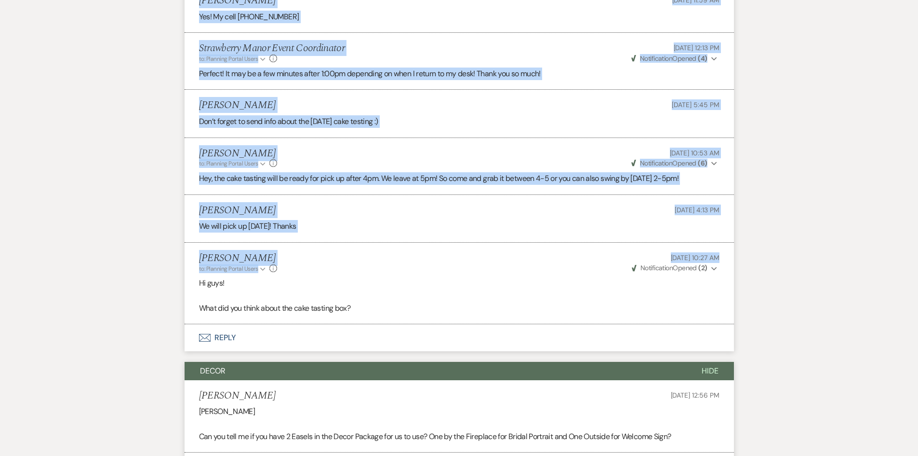
scroll to position [5062, 0]
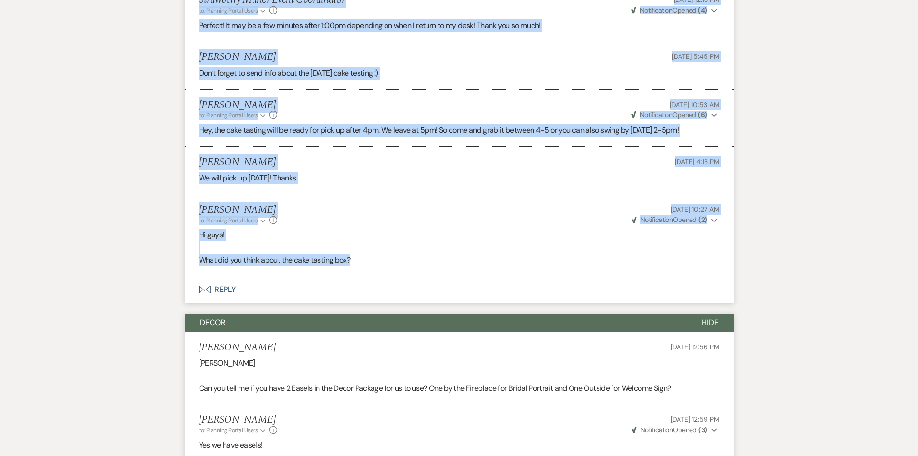
drag, startPoint x: 219, startPoint y: 165, endPoint x: 651, endPoint y: 265, distance: 443.3
copy ul "[PERSON_NAME] to: Planning Portal Users Expand Info [DATE] 2:53 PM Weven Check …"
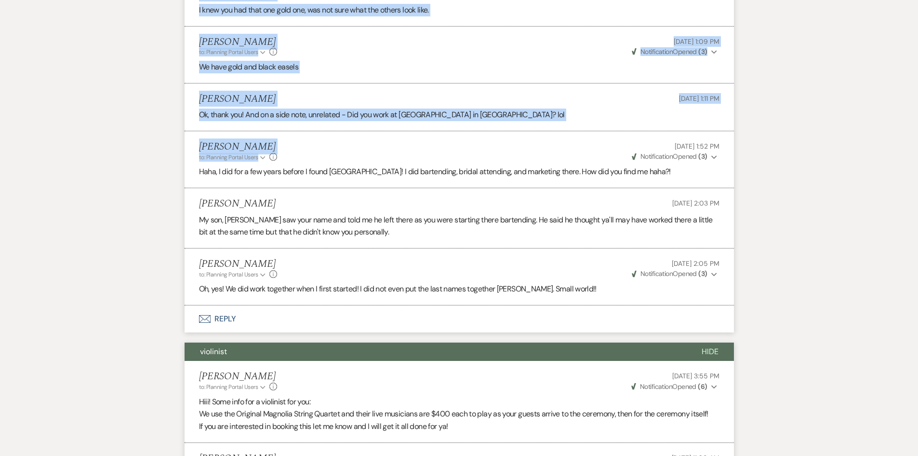
scroll to position [5581, 0]
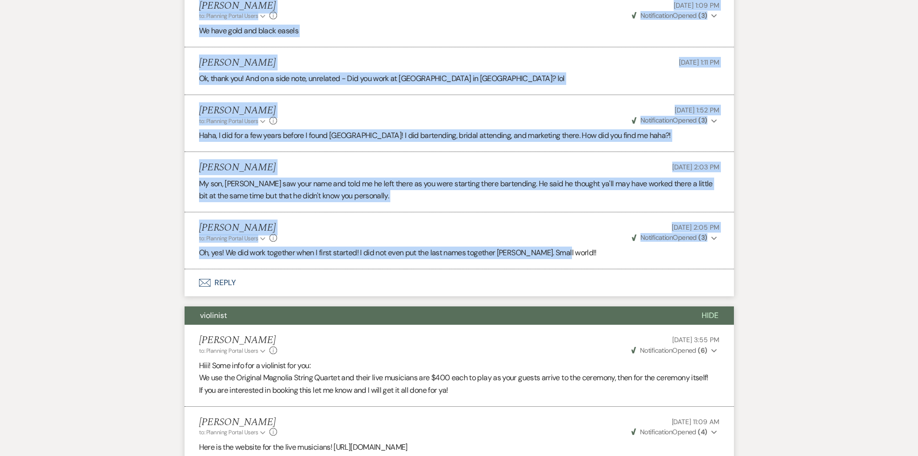
drag, startPoint x: 198, startPoint y: 77, endPoint x: 714, endPoint y: 246, distance: 542.3
copy ul "[PERSON_NAME] [DATE] 12:56 PM [PERSON_NAME] Can you tell me if you have 2 Easel…"
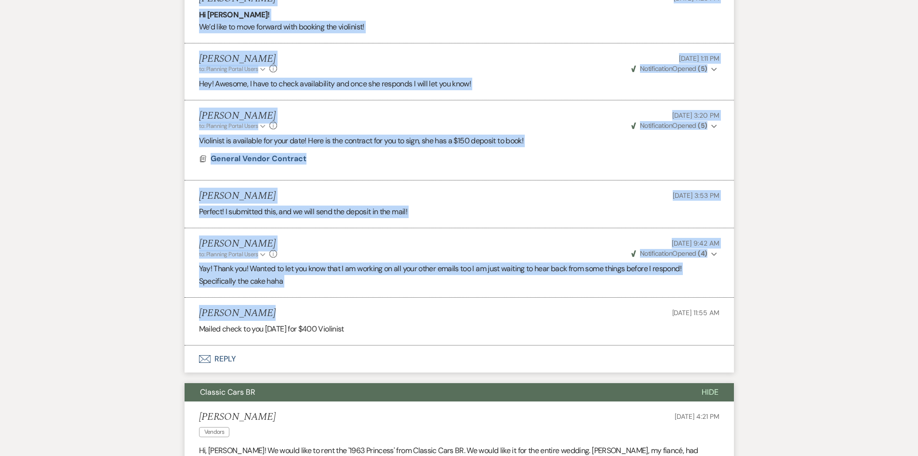
scroll to position [6208, 0]
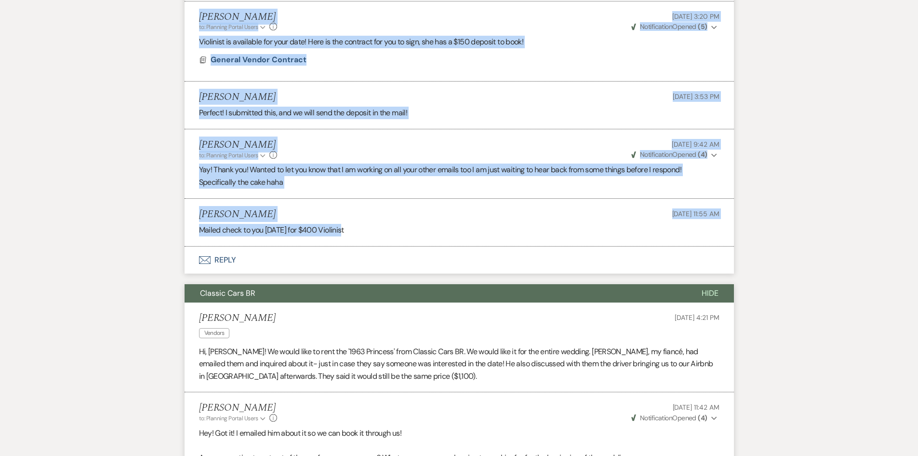
drag, startPoint x: 187, startPoint y: 101, endPoint x: 622, endPoint y: 243, distance: 458.4
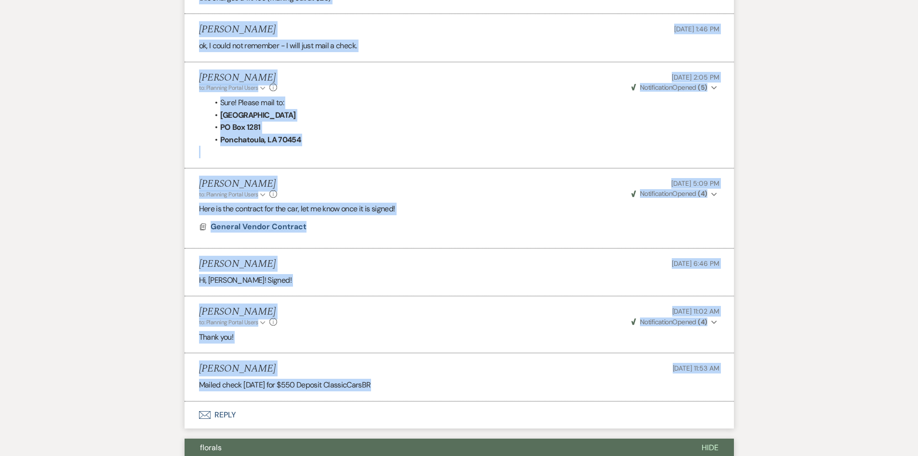
scroll to position [7557, 0]
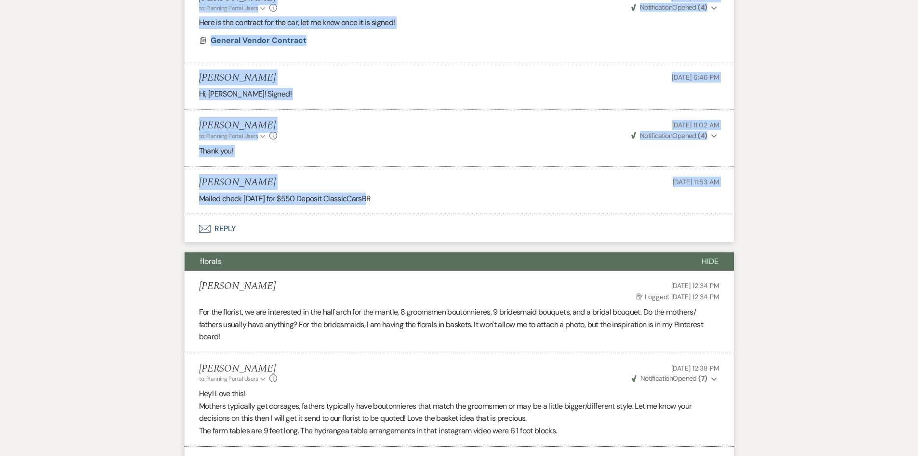
drag, startPoint x: 218, startPoint y: 182, endPoint x: 679, endPoint y: 217, distance: 462.7
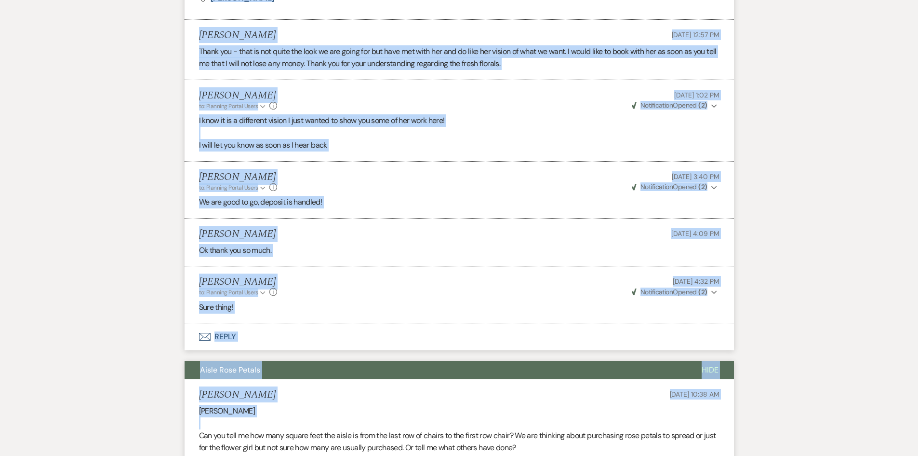
scroll to position [13150, 0]
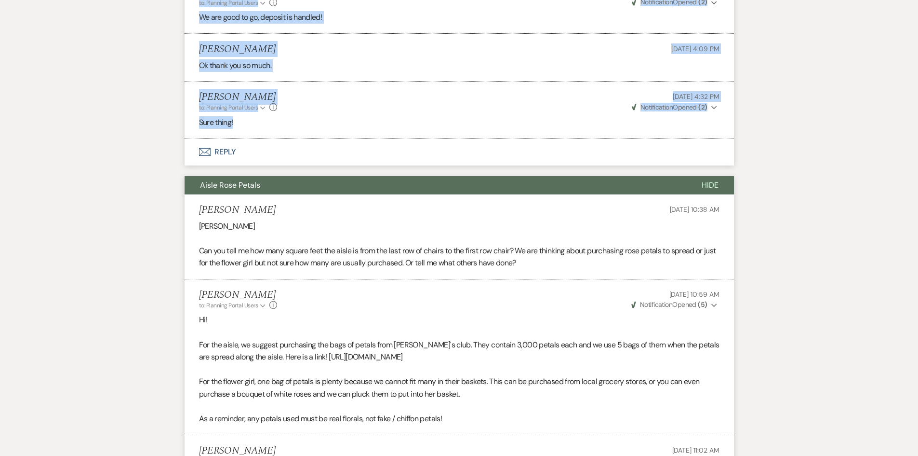
drag, startPoint x: 219, startPoint y: 166, endPoint x: 508, endPoint y: 168, distance: 288.3
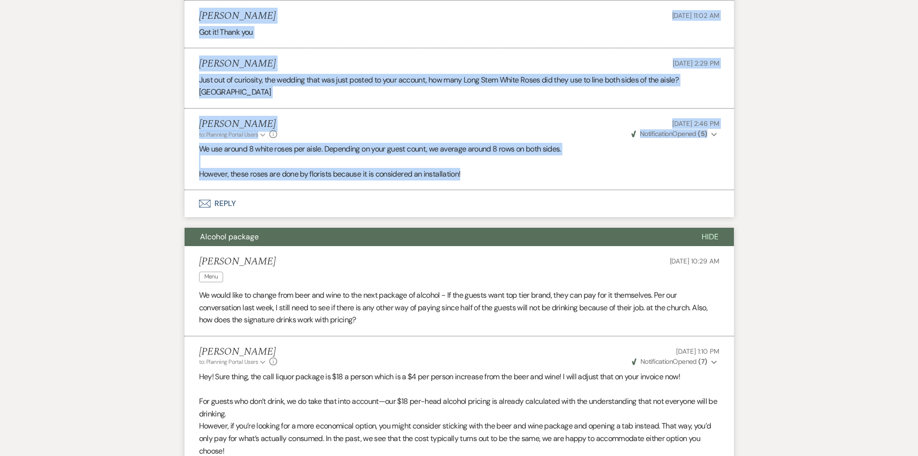
scroll to position [13584, 0]
drag, startPoint x: 200, startPoint y: 136, endPoint x: 495, endPoint y: 193, distance: 301.0
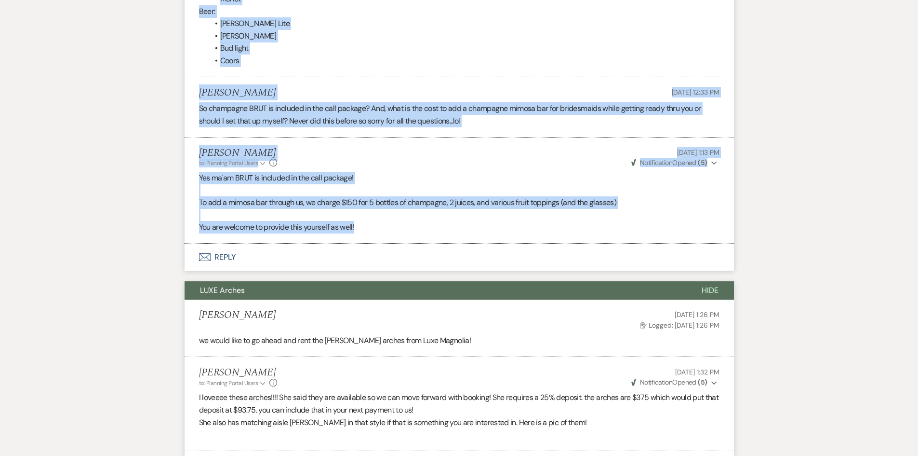
scroll to position [15078, 0]
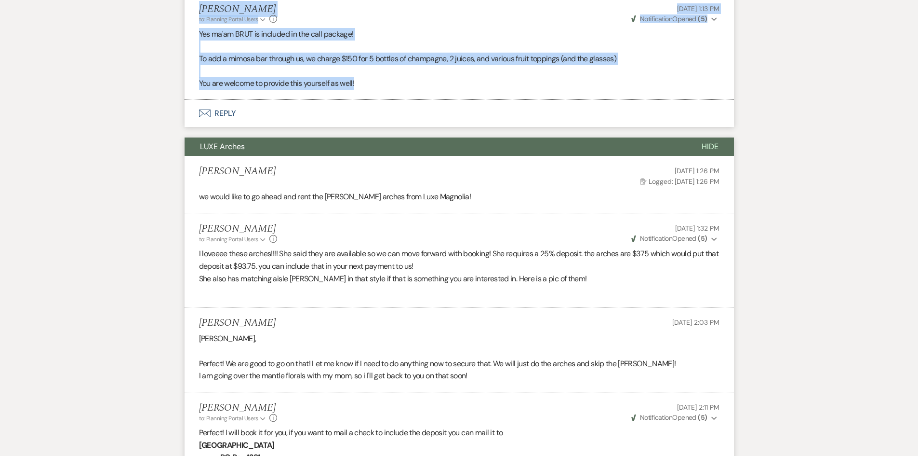
drag, startPoint x: 197, startPoint y: 79, endPoint x: 581, endPoint y: 110, distance: 385.5
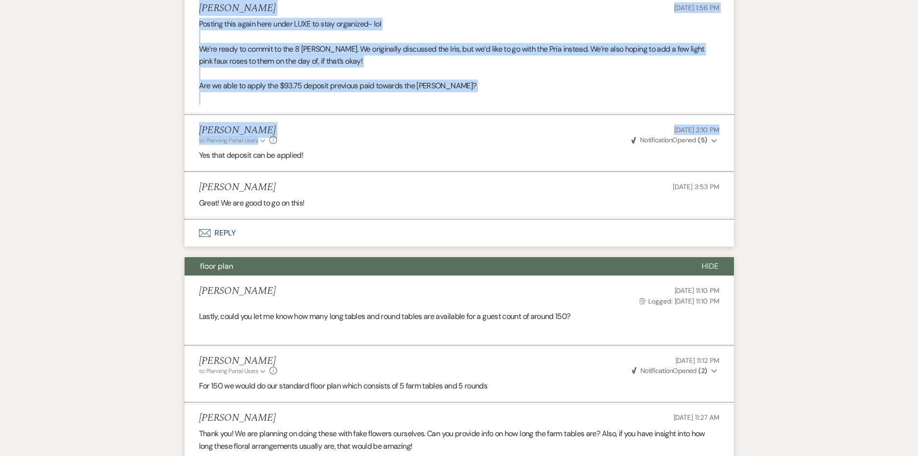
scroll to position [17874, 0]
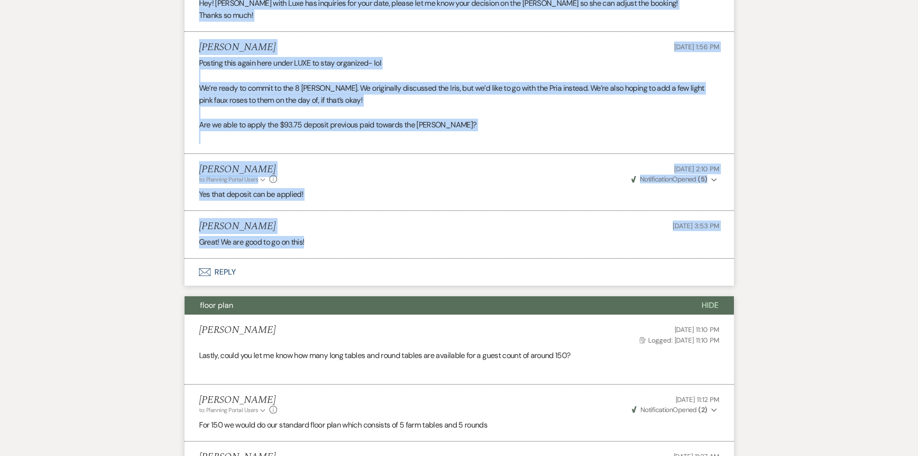
drag, startPoint x: 189, startPoint y: 86, endPoint x: 708, endPoint y: 278, distance: 553.7
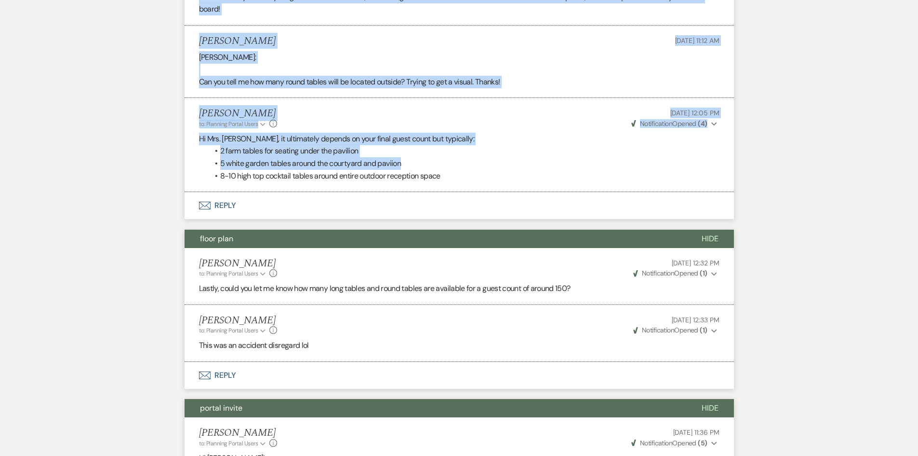
scroll to position [18308, 0]
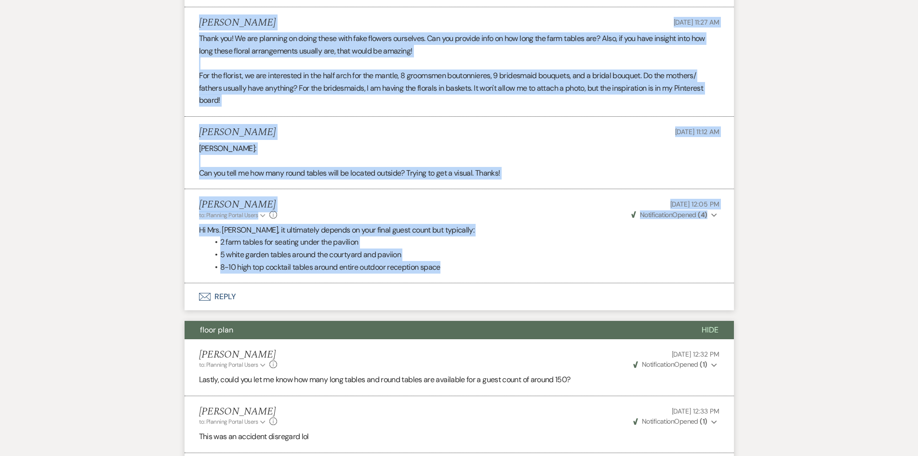
drag, startPoint x: 197, startPoint y: 168, endPoint x: 658, endPoint y: 313, distance: 483.5
click at [658, 283] on ul "[PERSON_NAME] [DATE] 11:10 PM Log Logged: [DATE] 11:10 PM Lastly, could you let…" at bounding box center [460, 81] width 550 height 403
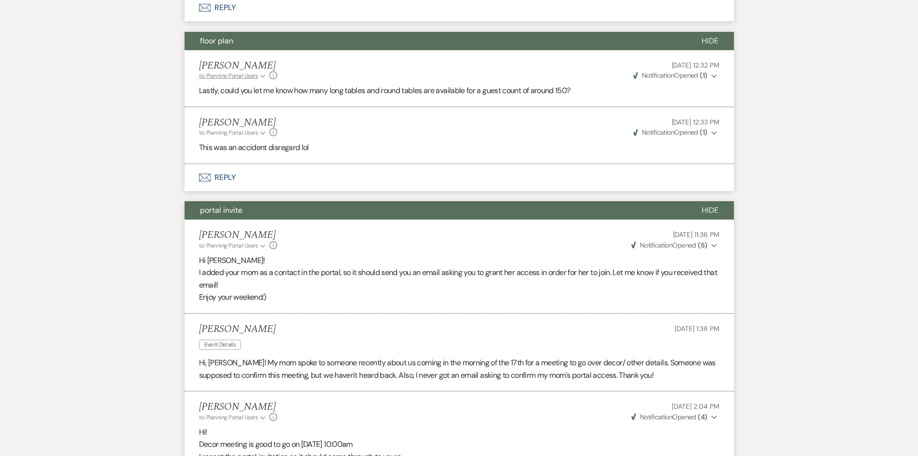
scroll to position [18598, 0]
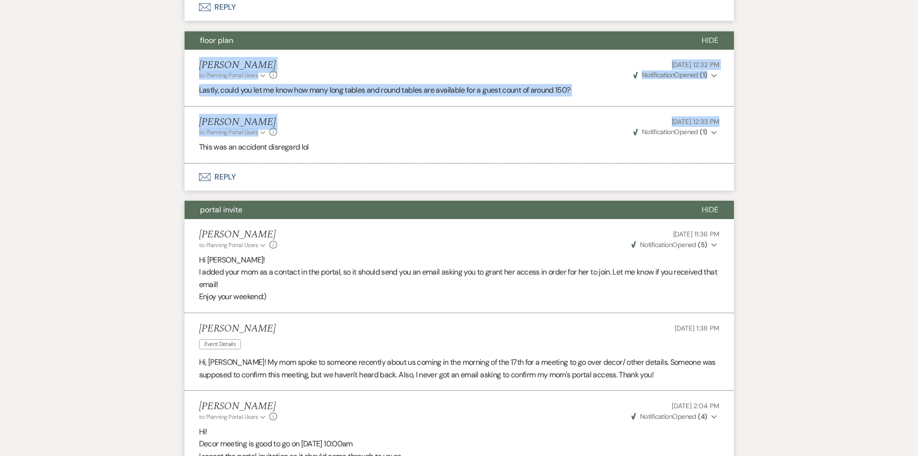
drag, startPoint x: 194, startPoint y: 101, endPoint x: 507, endPoint y: 170, distance: 320.3
click at [507, 163] on ul "[PERSON_NAME] to: Planning Portal Users Expand Info [DATE] 12:32 PM Weven Check…" at bounding box center [460, 107] width 550 height 114
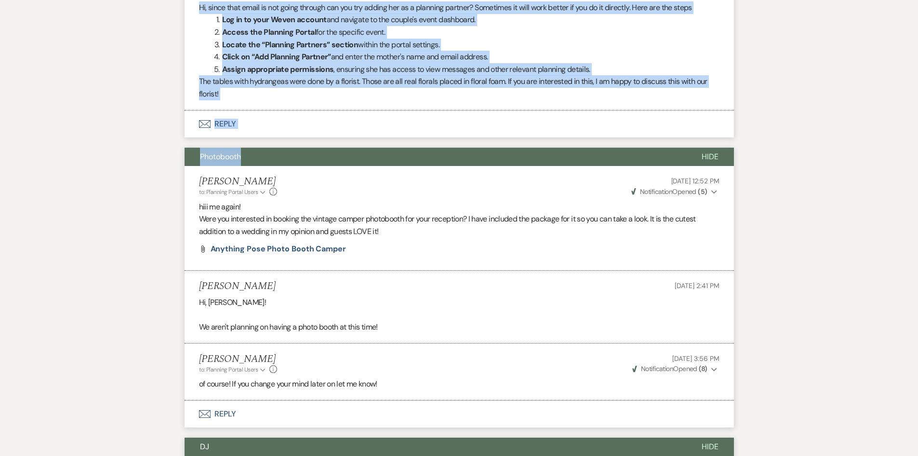
scroll to position [19224, 0]
drag, startPoint x: 214, startPoint y: 128, endPoint x: 554, endPoint y: 137, distance: 340.0
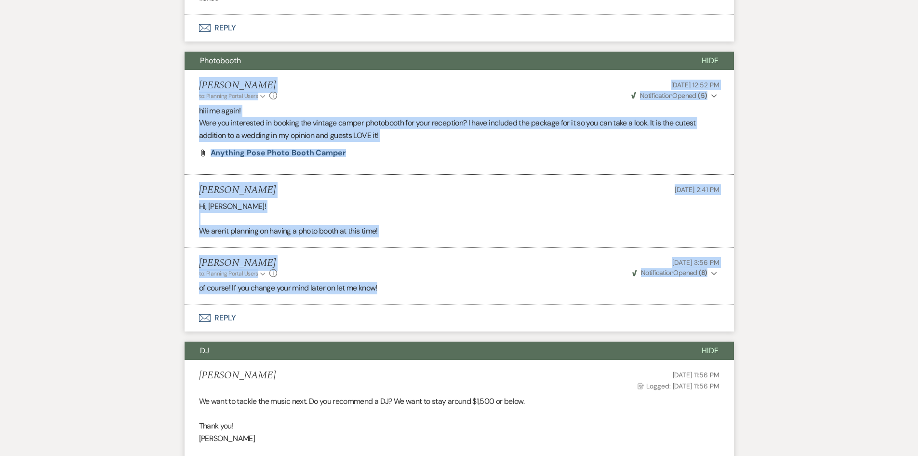
drag, startPoint x: 229, startPoint y: 140, endPoint x: 489, endPoint y: 325, distance: 319.4
click at [489, 304] on ul "[PERSON_NAME] to: Planning Portal Users Expand Info [DATE] 12:52 PM Weven Check…" at bounding box center [460, 187] width 550 height 234
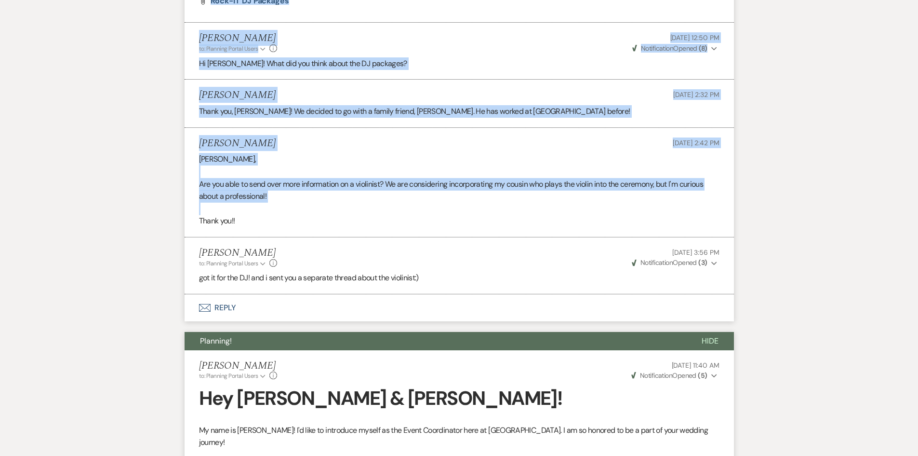
scroll to position [19947, 0]
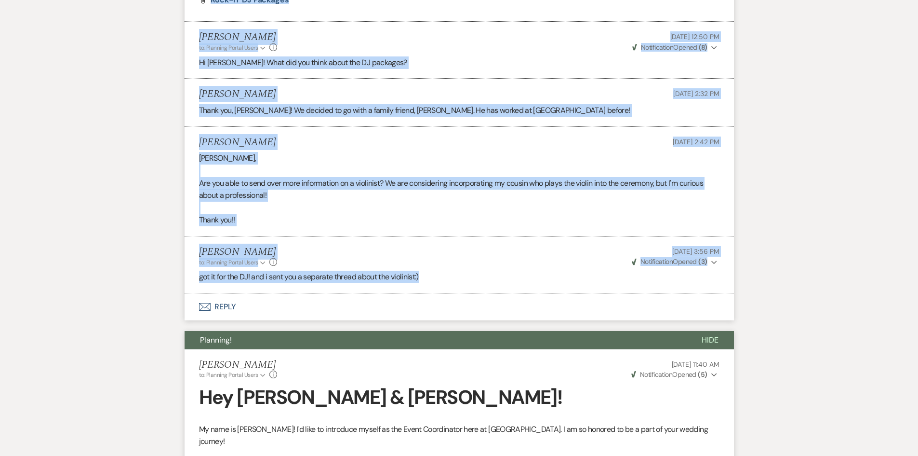
drag, startPoint x: 195, startPoint y: 118, endPoint x: 556, endPoint y: 305, distance: 406.4
click at [556, 293] on ul "[PERSON_NAME] [DATE] 11:56 PM Log Logged: [DATE] 11:56 PM We want to tackle the…" at bounding box center [460, 13] width 550 height 560
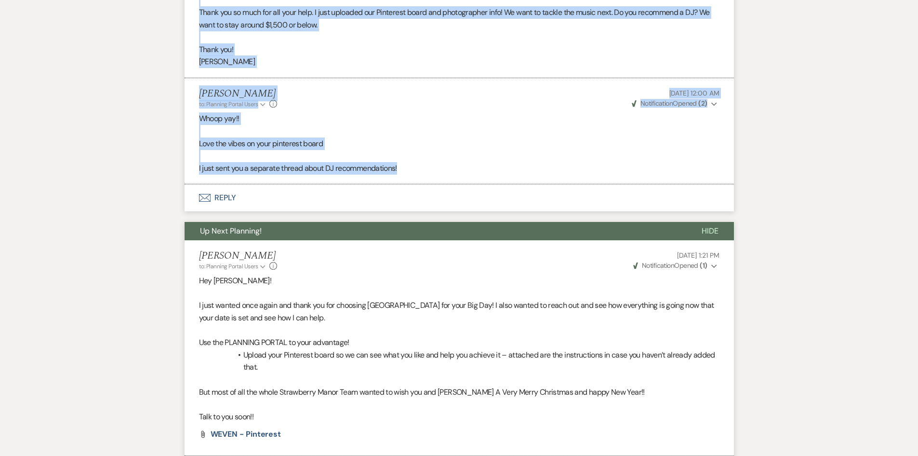
scroll to position [20767, 0]
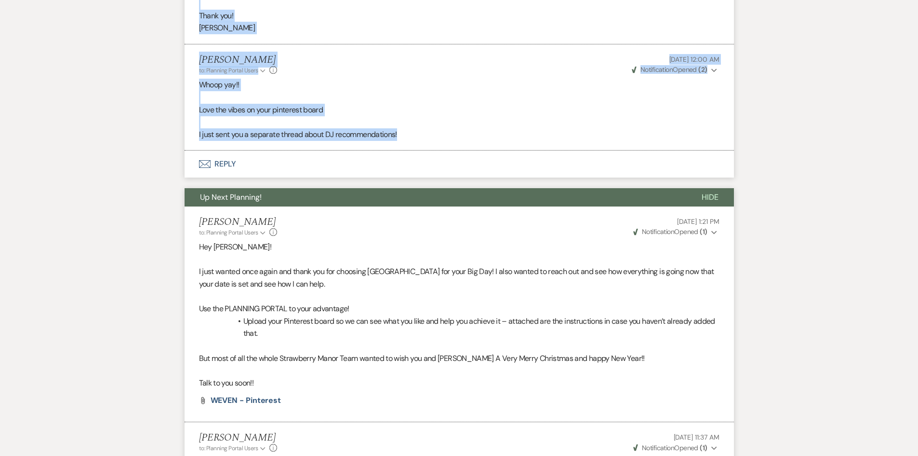
drag, startPoint x: 242, startPoint y: 34, endPoint x: 612, endPoint y: 166, distance: 392.7
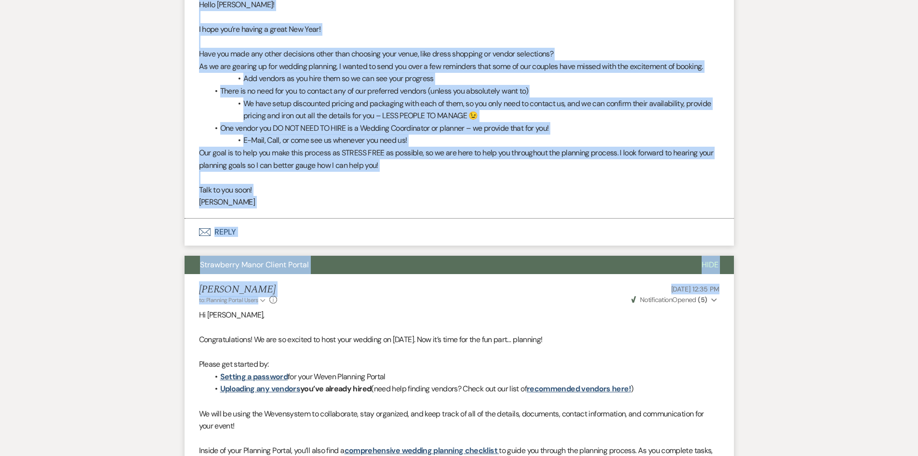
scroll to position [21345, 0]
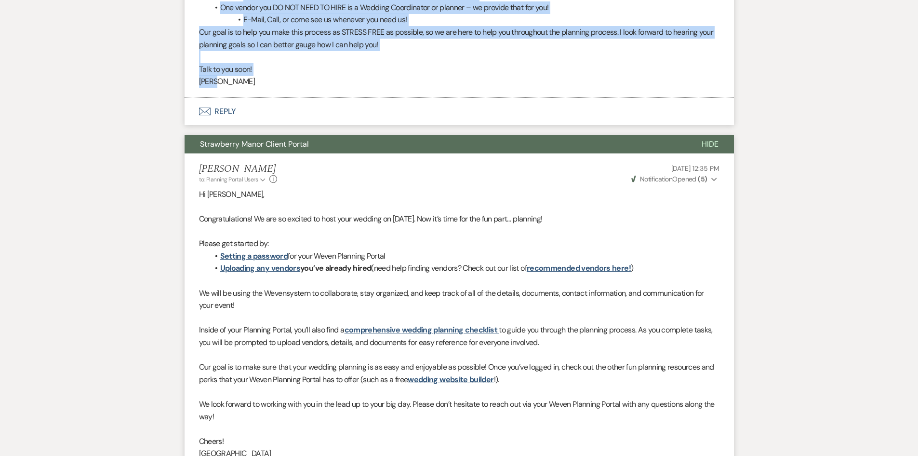
drag, startPoint x: 192, startPoint y: 113, endPoint x: 533, endPoint y: 123, distance: 340.5
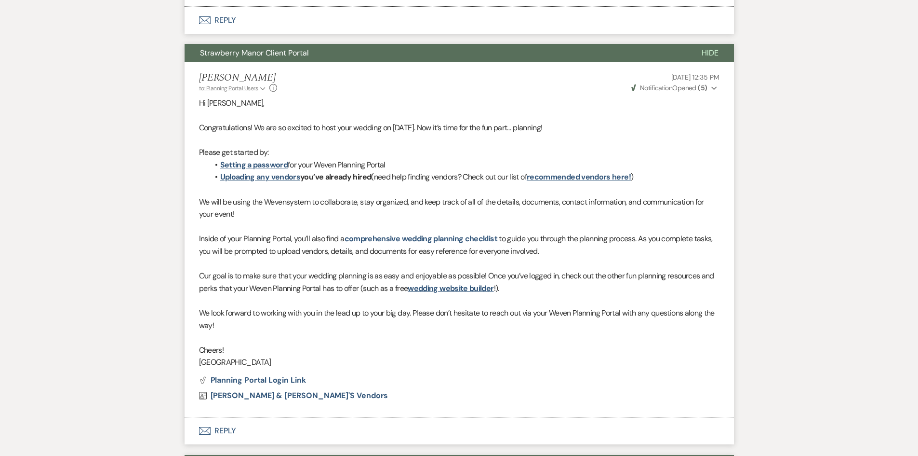
scroll to position [21538, 0]
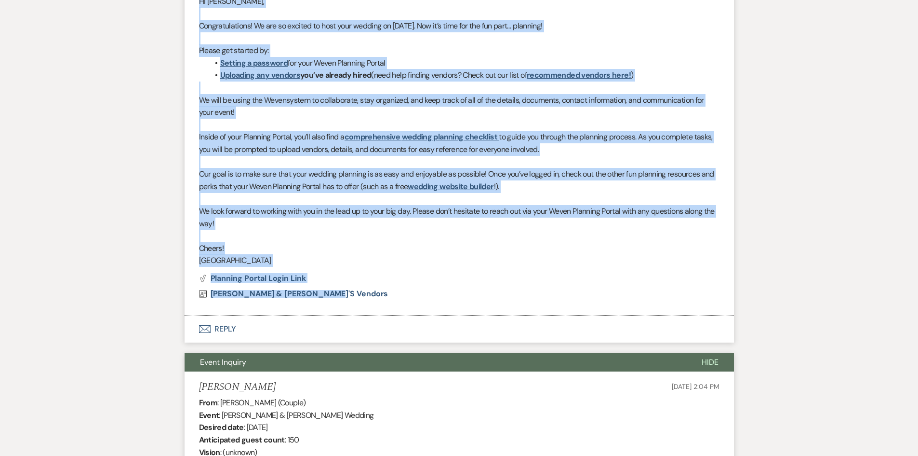
drag, startPoint x: 193, startPoint y: 10, endPoint x: 455, endPoint y: 324, distance: 409.0
click at [455, 315] on li "[PERSON_NAME] to: Planning Portal Users Expand Info [DATE] 12:35 PM Weven Check…" at bounding box center [460, 137] width 550 height 354
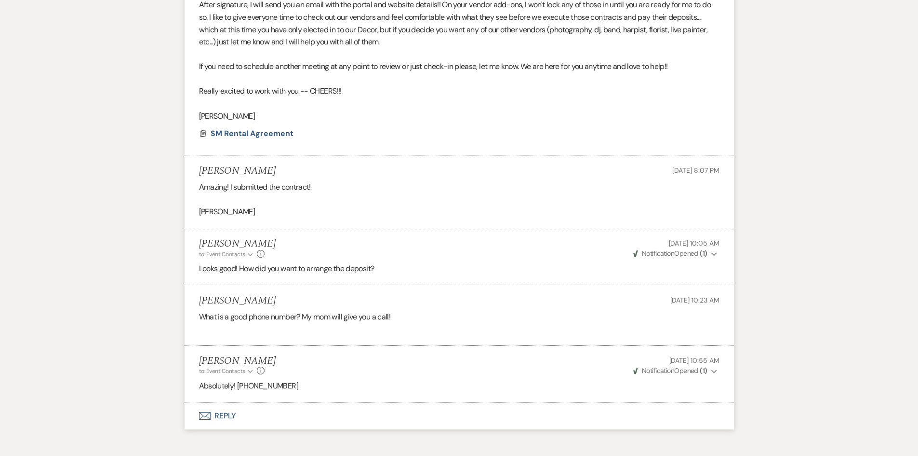
scroll to position [25498, 0]
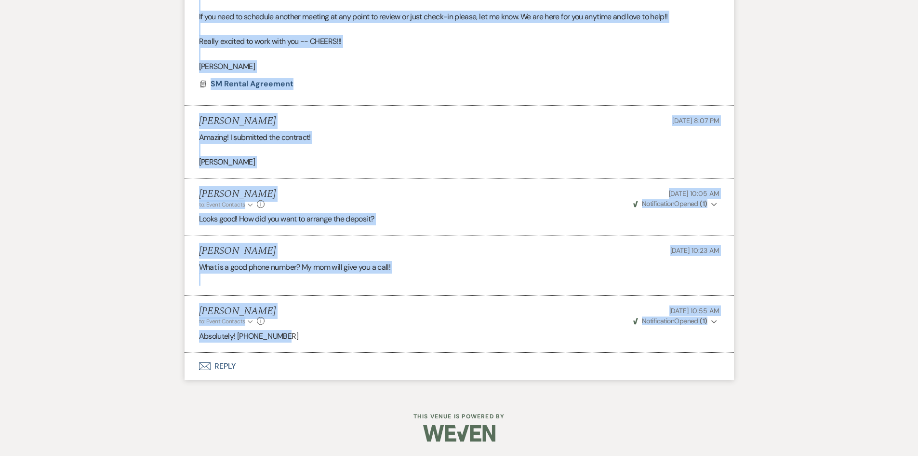
drag, startPoint x: 193, startPoint y: 33, endPoint x: 490, endPoint y: 332, distance: 421.7
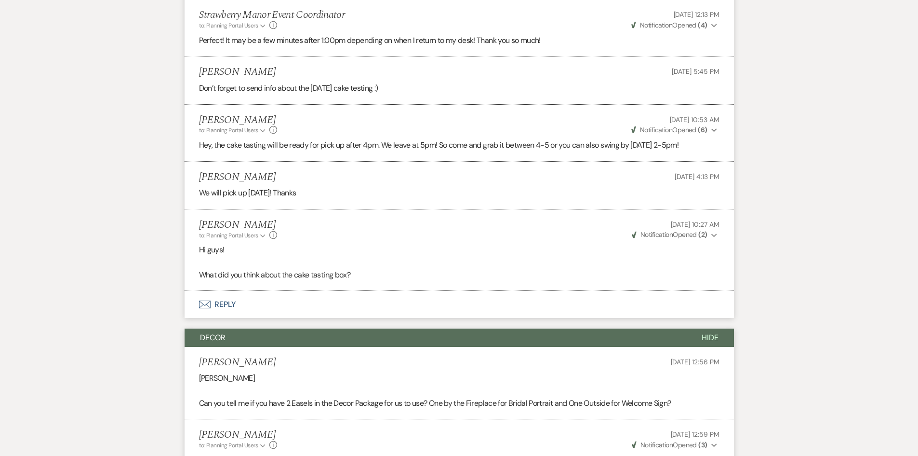
scroll to position [0, 0]
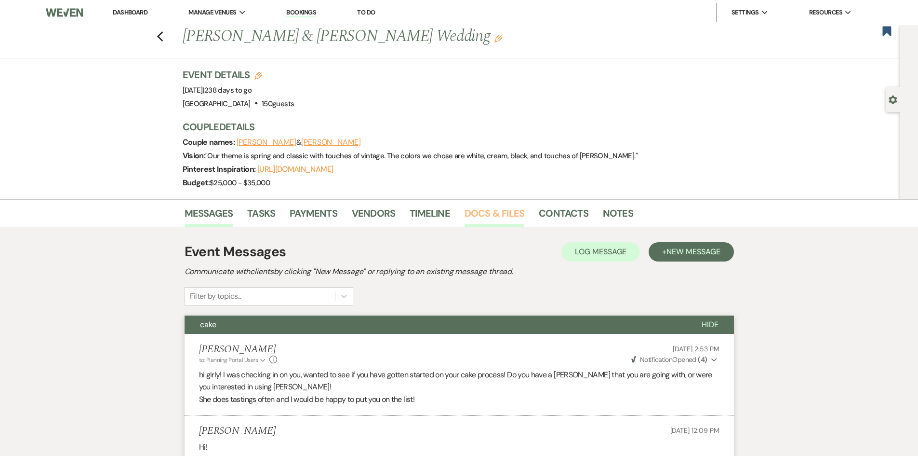
click at [477, 215] on link "Docs & Files" at bounding box center [495, 215] width 60 height 21
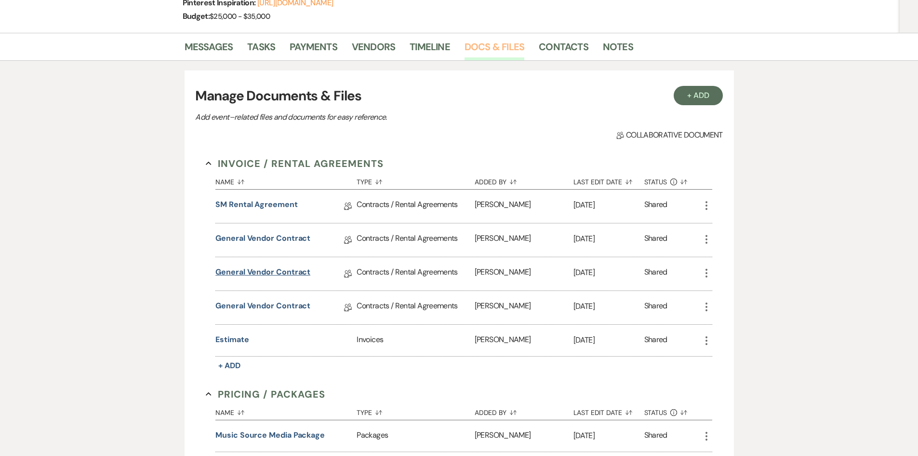
scroll to position [193, 0]
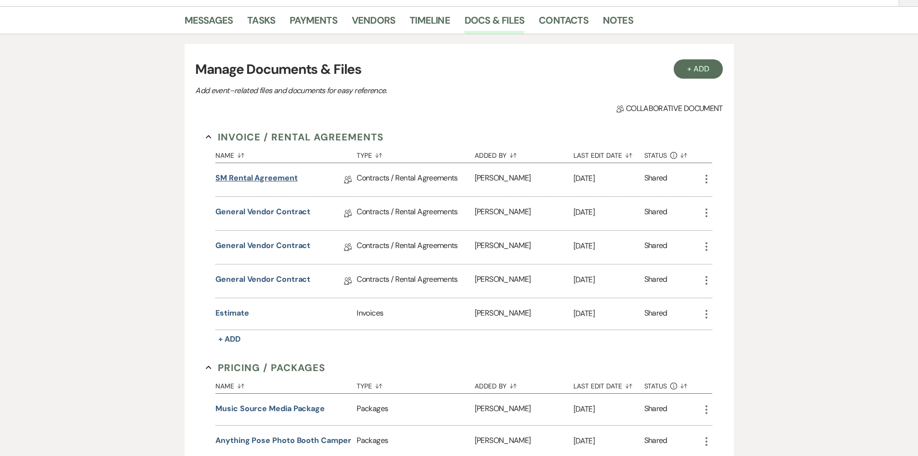
click at [234, 175] on link "SM Rental Agreement" at bounding box center [256, 179] width 82 height 15
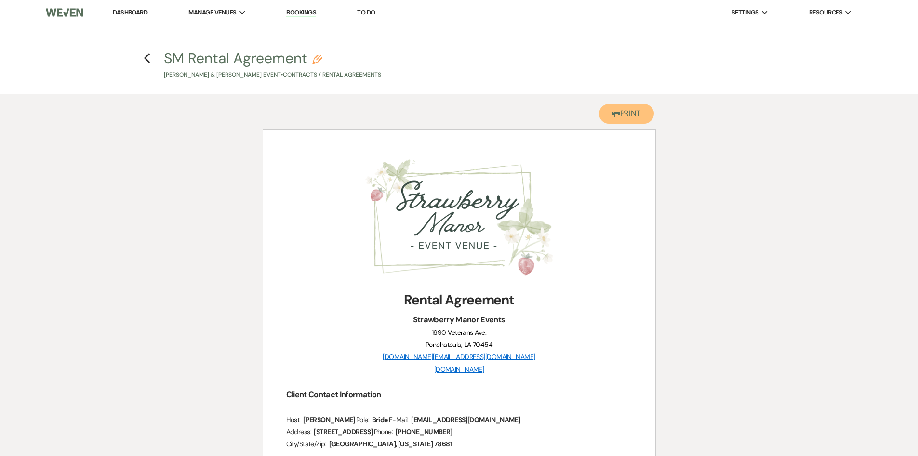
click at [639, 110] on button "Printer Print" at bounding box center [626, 114] width 55 height 20
click at [142, 55] on h4 "Previous SM Rental Agreement Pencil [PERSON_NAME] & [PERSON_NAME] Event • Contr…" at bounding box center [459, 63] width 694 height 31
click at [148, 57] on icon "Previous" at bounding box center [147, 59] width 7 height 12
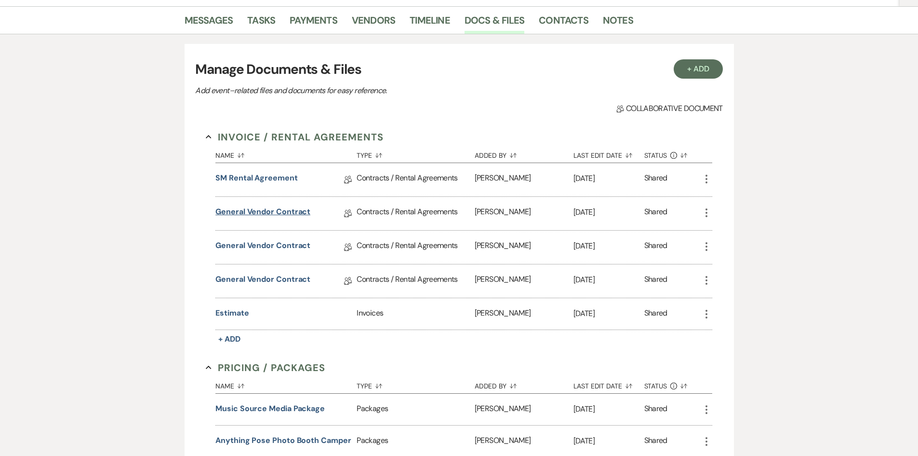
click at [295, 217] on link "General Vendor Contract" at bounding box center [262, 213] width 95 height 15
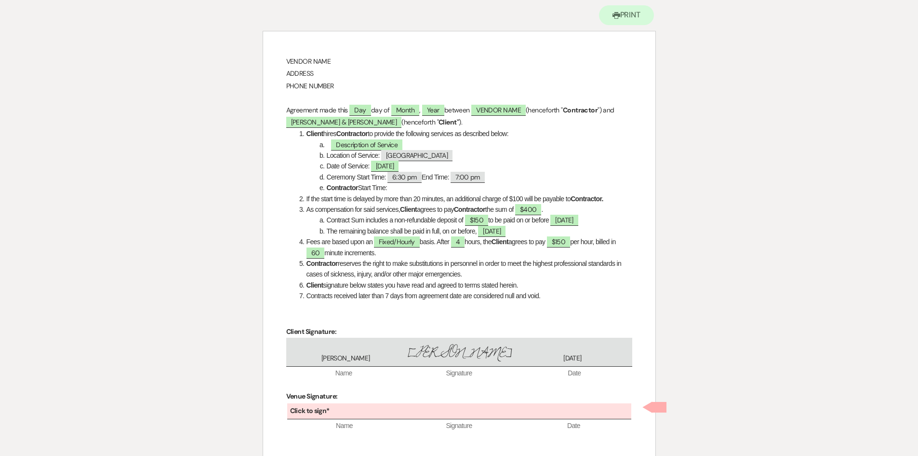
scroll to position [224, 0]
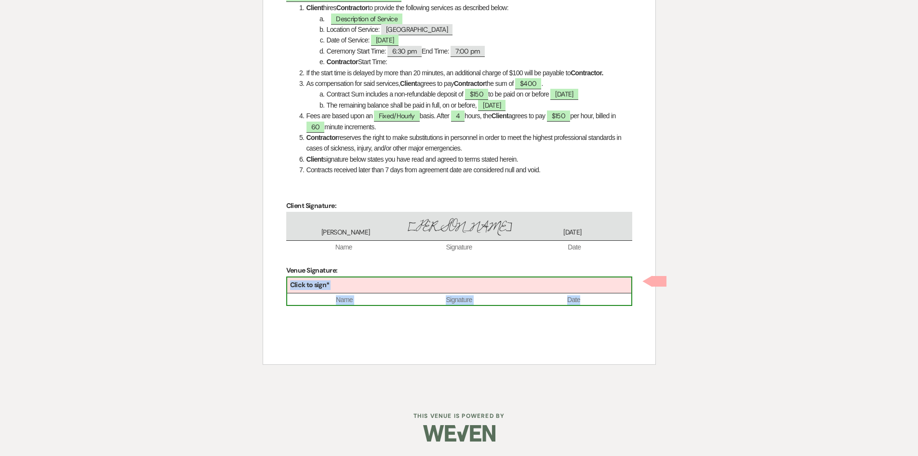
click at [404, 286] on div "Click to sign*" at bounding box center [459, 285] width 344 height 16
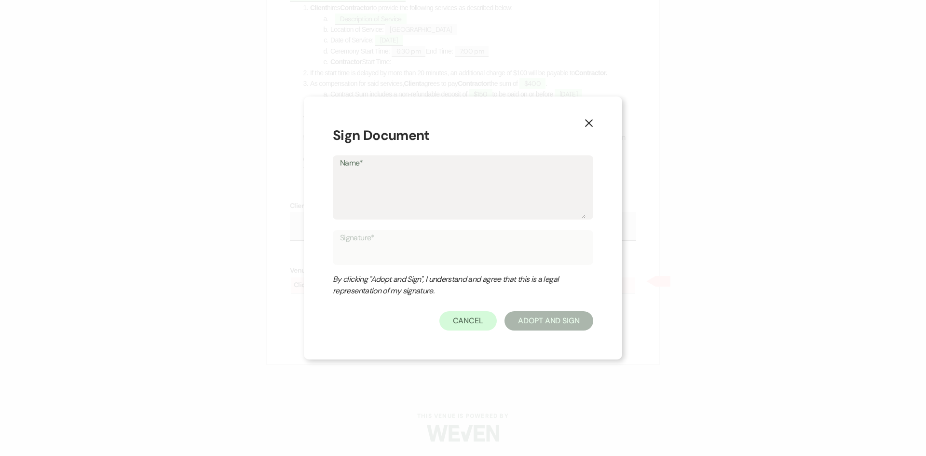
type textarea "B"
type input "B"
type textarea "Br"
type input "Br"
type textarea "Bri"
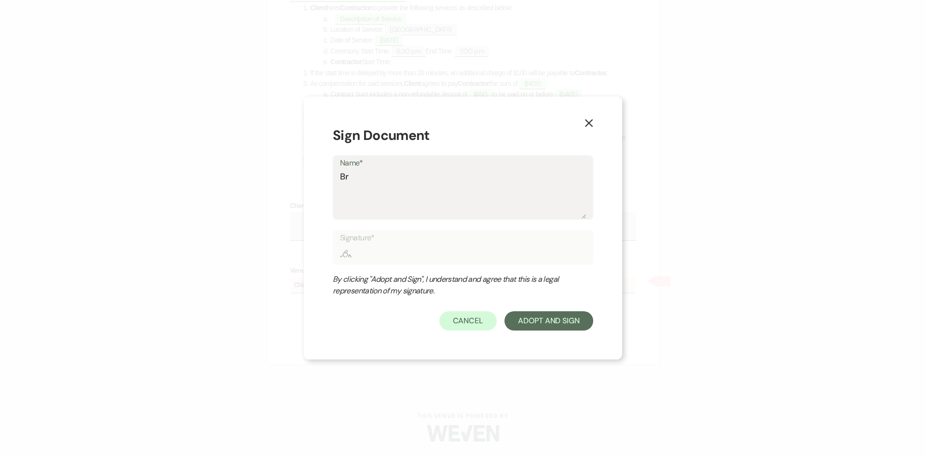
type input "Bri"
type textarea "Brit"
type input "Brit"
type textarea "[PERSON_NAME]"
type input "[PERSON_NAME]"
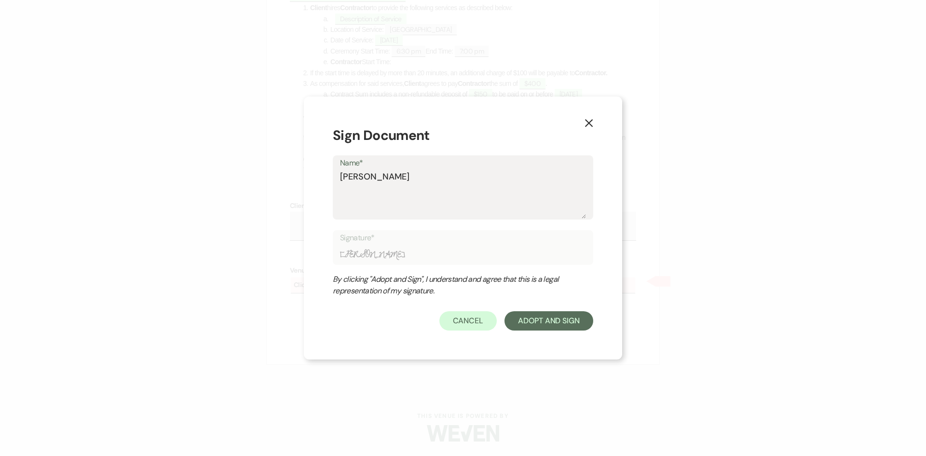
type textarea "Britta"
type input "Britta"
type textarea "Brittan"
type input "Brittan"
type textarea "[PERSON_NAME]"
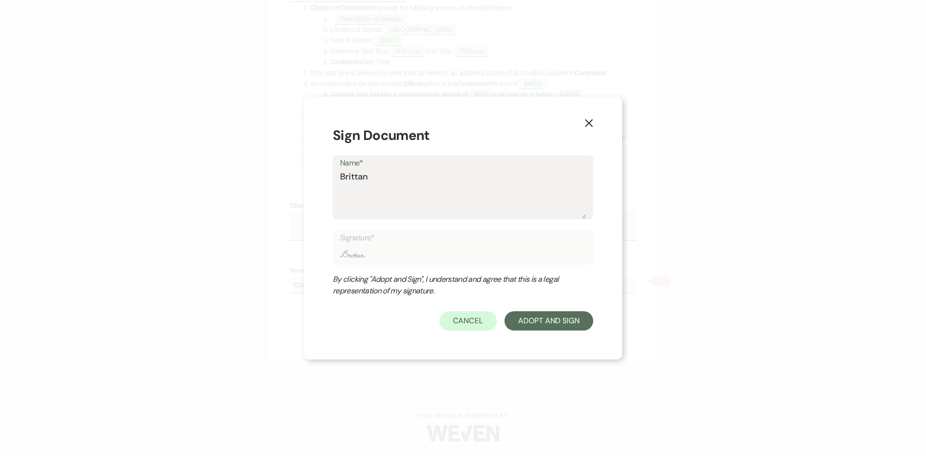
type input "[PERSON_NAME]"
type textarea "[PERSON_NAME]"
type input "[PERSON_NAME]"
type textarea "[PERSON_NAME]"
type input "[PERSON_NAME]"
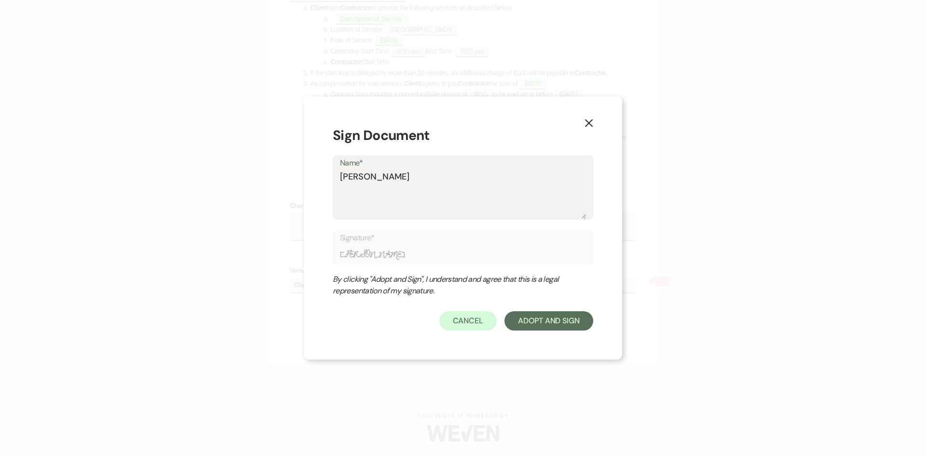
type textarea "[PERSON_NAME]"
type input "[PERSON_NAME]"
type textarea "[PERSON_NAME] How"
type input "[PERSON_NAME] How"
type textarea "[PERSON_NAME]"
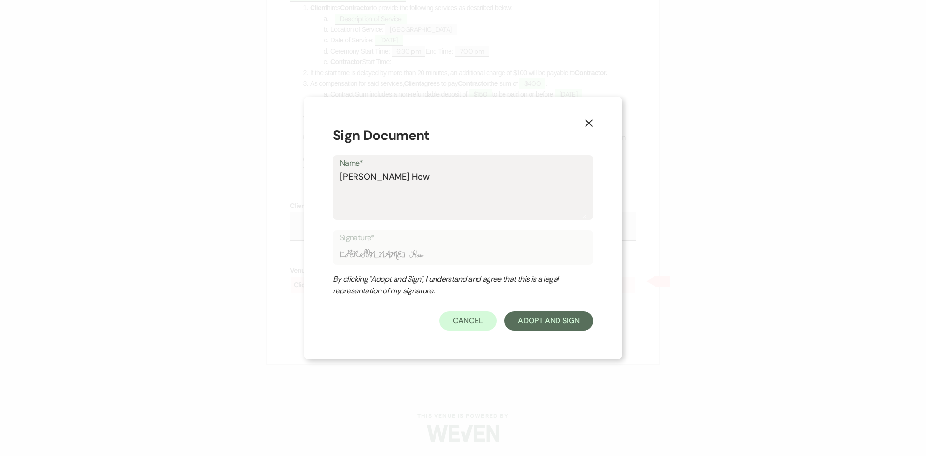
type input "[PERSON_NAME]"
type textarea "[PERSON_NAME]"
type input "[PERSON_NAME]"
type textarea "[PERSON_NAME]"
type input "[PERSON_NAME]"
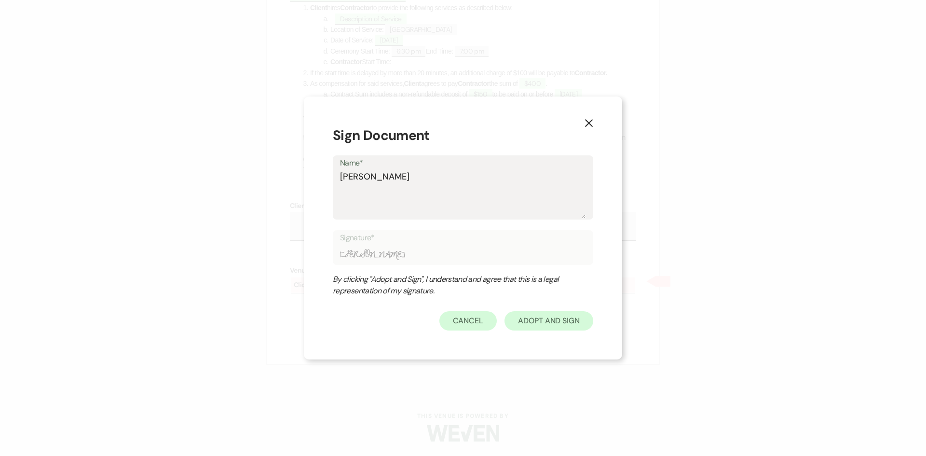
type textarea "[PERSON_NAME]"
click at [562, 320] on button "Adopt And Sign" at bounding box center [548, 320] width 89 height 19
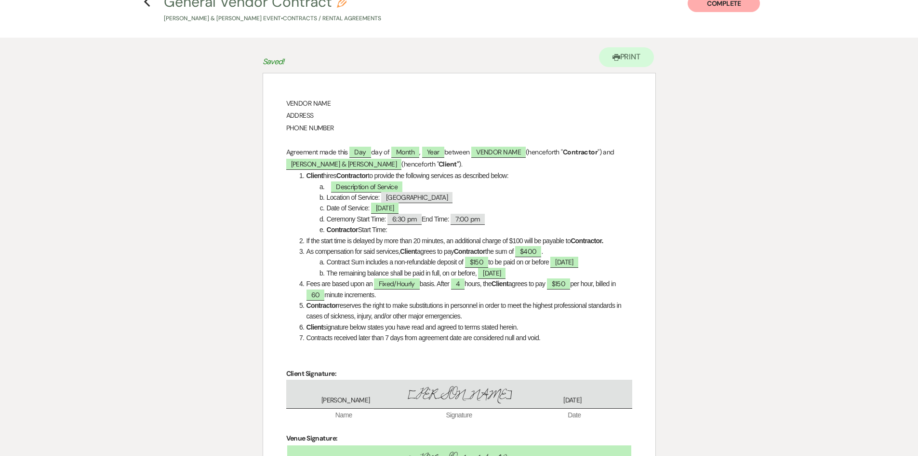
scroll to position [0, 0]
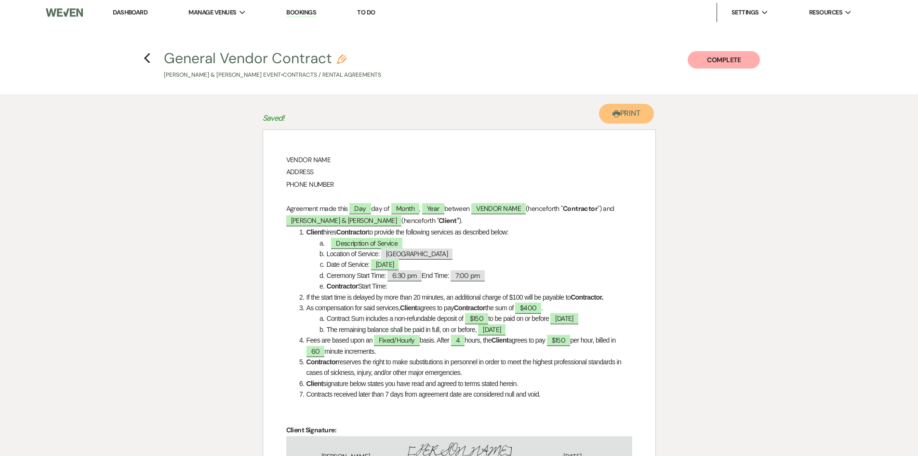
click at [618, 117] on icon "Printer" at bounding box center [617, 114] width 8 height 8
click at [631, 119] on button "Printer Print" at bounding box center [626, 114] width 55 height 20
click at [146, 60] on use "button" at bounding box center [147, 58] width 6 height 11
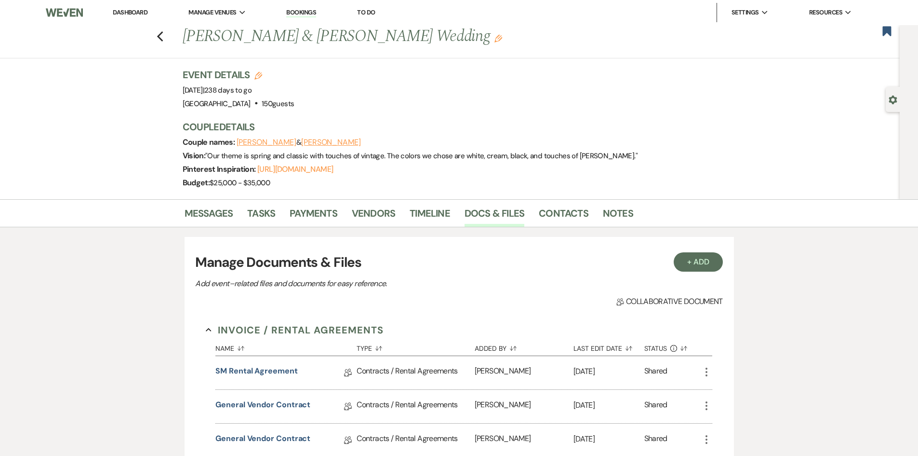
scroll to position [193, 0]
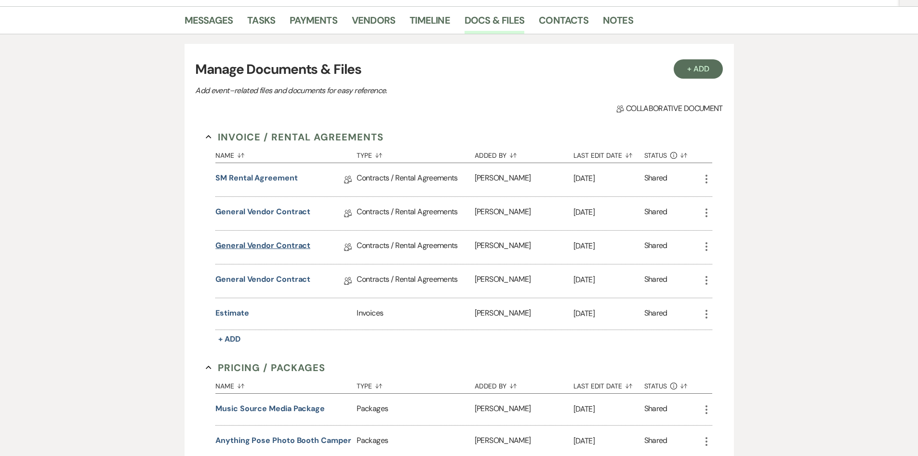
click at [270, 241] on link "General Vendor Contract" at bounding box center [262, 247] width 95 height 15
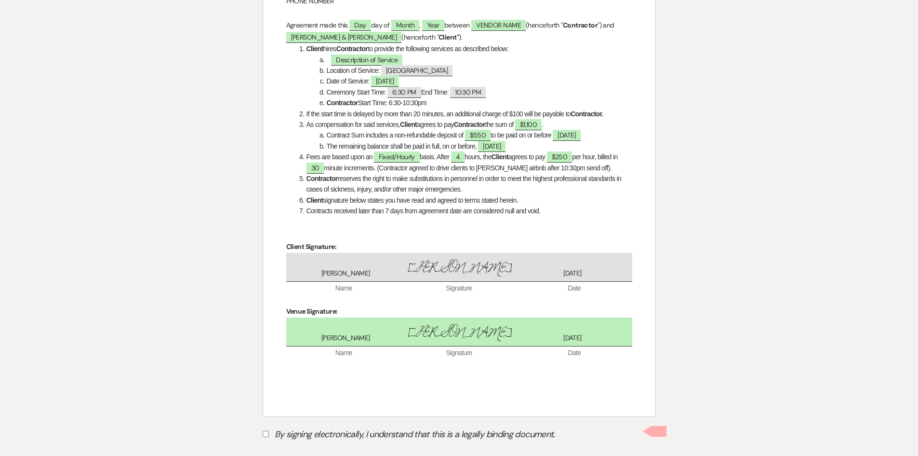
scroll to position [70, 0]
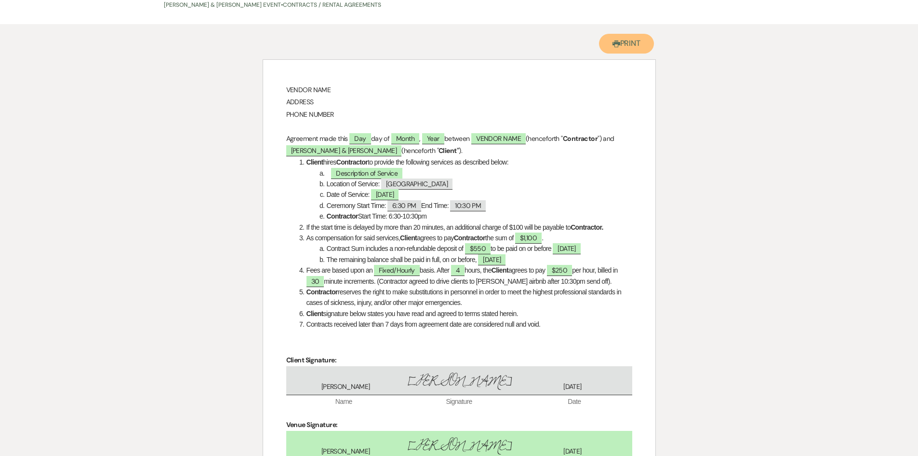
click at [630, 38] on button "Printer Print" at bounding box center [626, 44] width 55 height 20
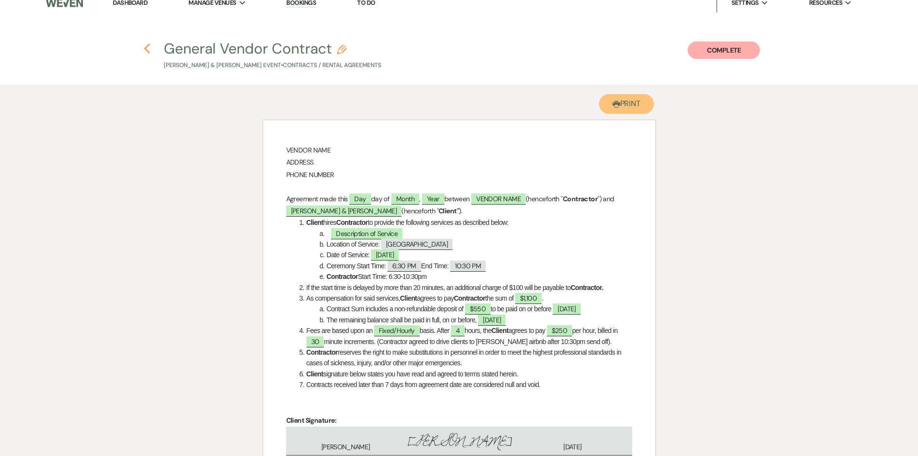
scroll to position [0, 0]
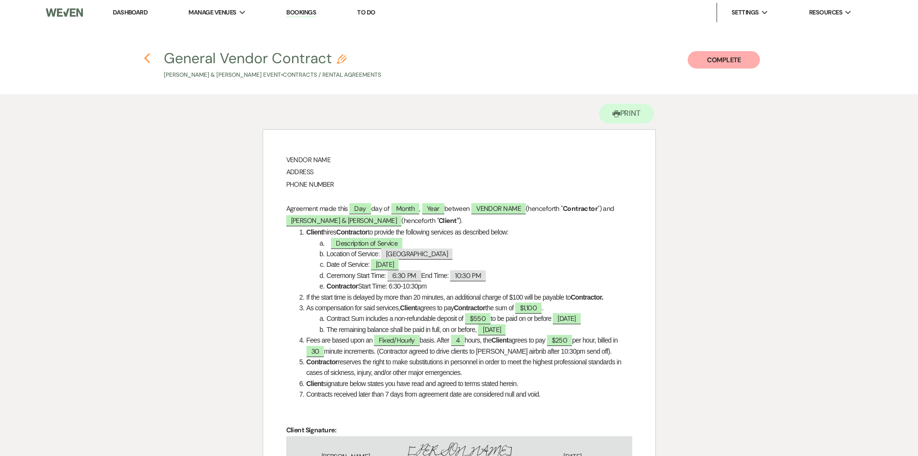
click at [146, 59] on use "button" at bounding box center [147, 58] width 6 height 11
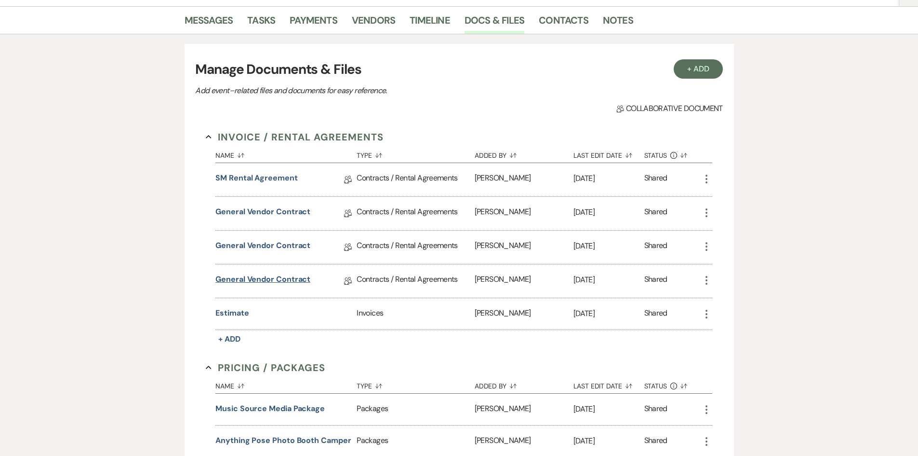
click at [247, 278] on link "General Vendor Contract" at bounding box center [262, 280] width 95 height 15
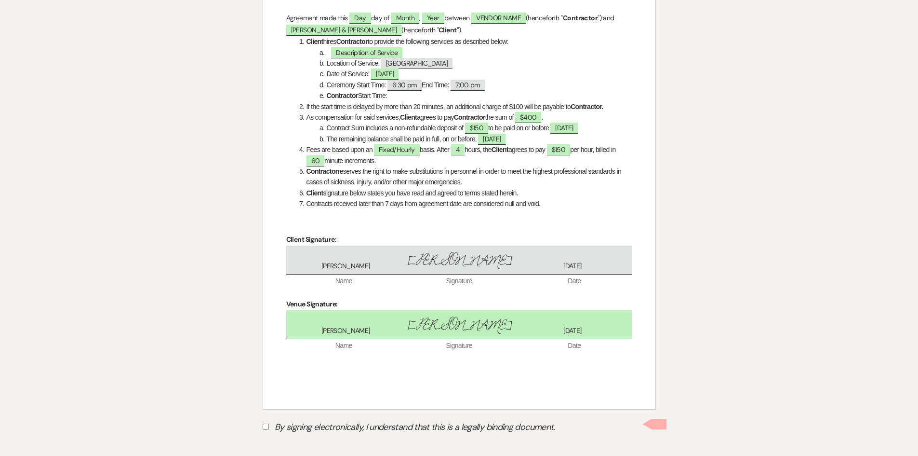
scroll to position [22, 0]
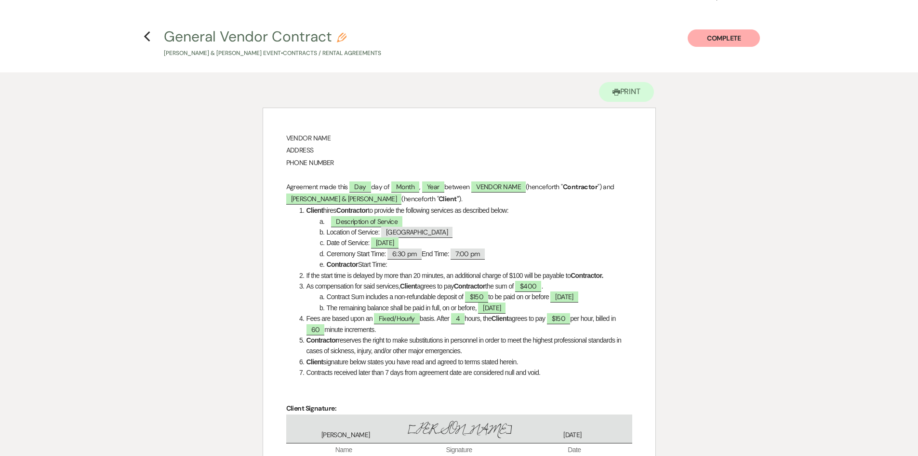
click at [631, 81] on div "Printer Print" at bounding box center [459, 89] width 393 height 35
click at [623, 97] on button "Printer Print" at bounding box center [626, 92] width 55 height 20
click at [148, 40] on use "button" at bounding box center [147, 36] width 6 height 11
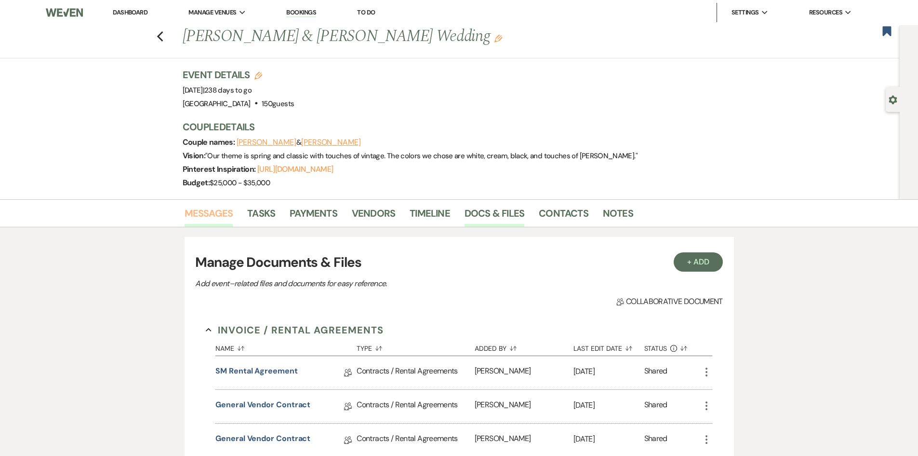
click at [209, 206] on link "Messages" at bounding box center [209, 215] width 49 height 21
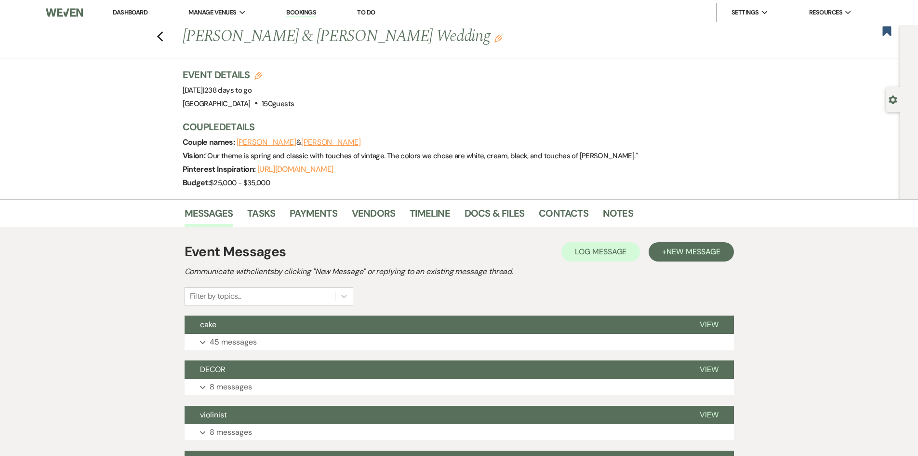
click at [135, 13] on link "Dashboard" at bounding box center [130, 12] width 35 height 8
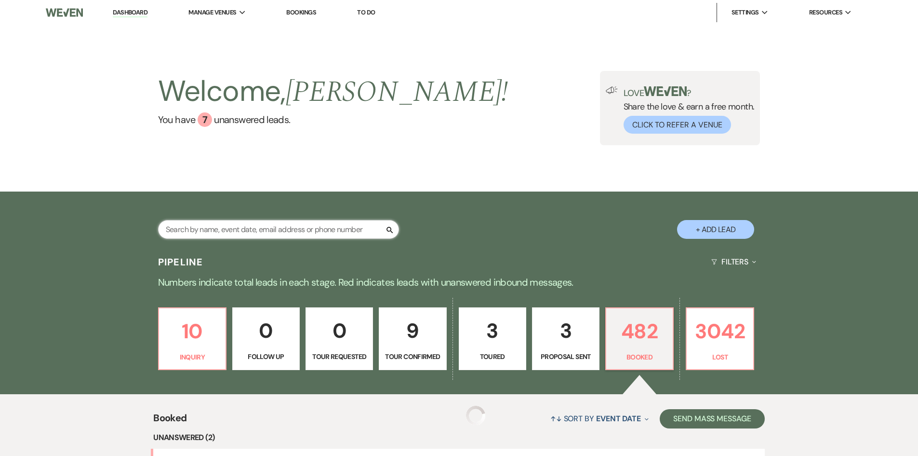
click at [314, 228] on input "text" at bounding box center [278, 229] width 241 height 19
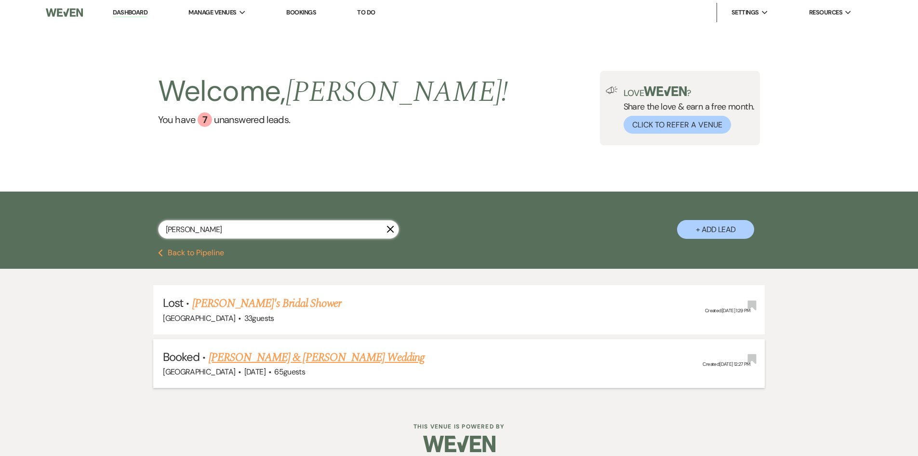
type input "[PERSON_NAME]"
click at [333, 350] on link "[PERSON_NAME] & [PERSON_NAME] Wedding" at bounding box center [317, 357] width 216 height 17
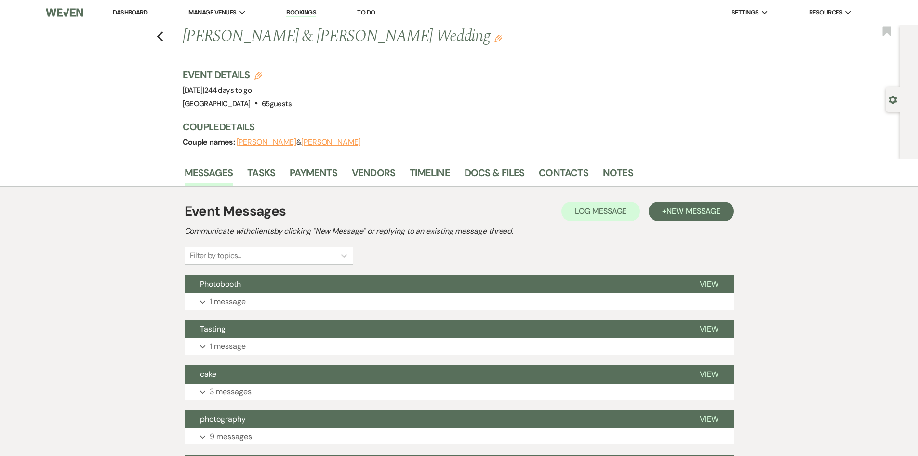
click at [152, 230] on div "Messages Tasks Payments Vendors Timeline Docs & Files Contacts Notes Event Mess…" at bounding box center [459, 399] width 918 height 480
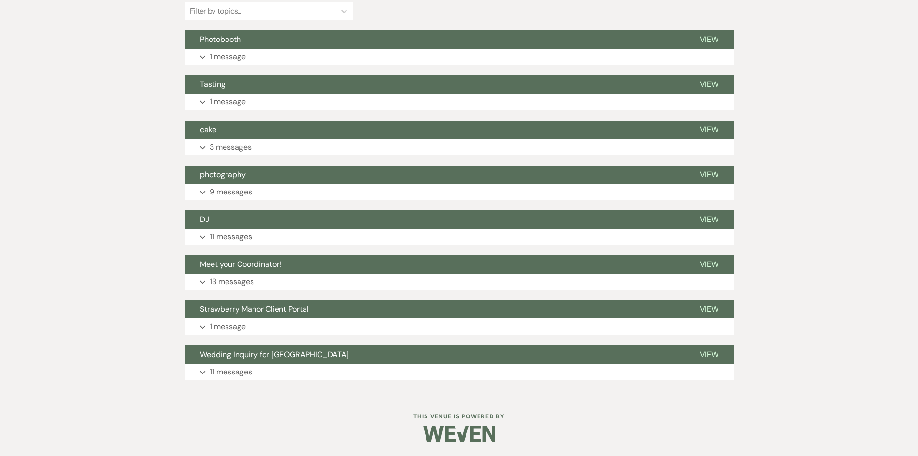
scroll to position [245, 0]
click at [253, 373] on button "Expand 11 messages" at bounding box center [460, 371] width 550 height 16
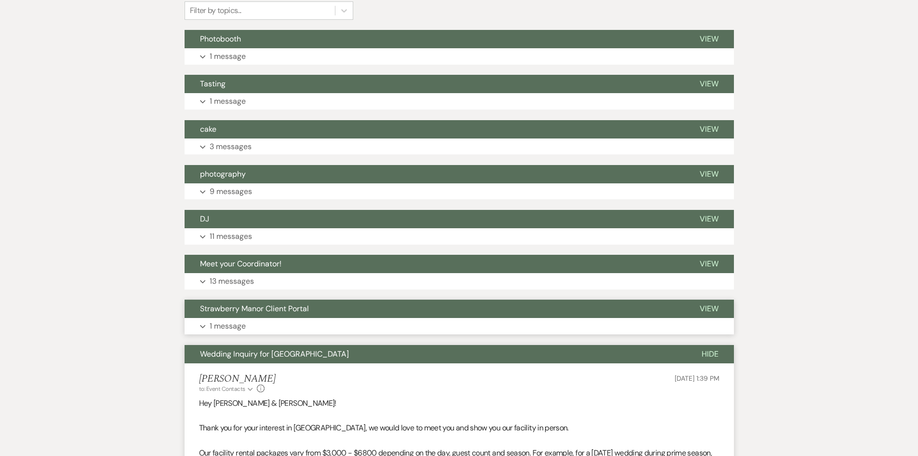
click at [227, 326] on p "1 message" at bounding box center [228, 326] width 36 height 13
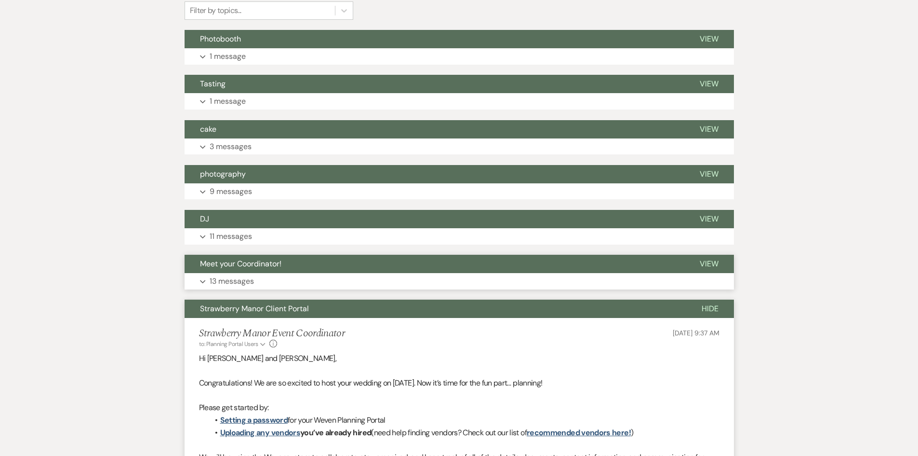
drag, startPoint x: 219, startPoint y: 283, endPoint x: 223, endPoint y: 246, distance: 36.3
click at [219, 282] on p "13 messages" at bounding box center [232, 281] width 44 height 13
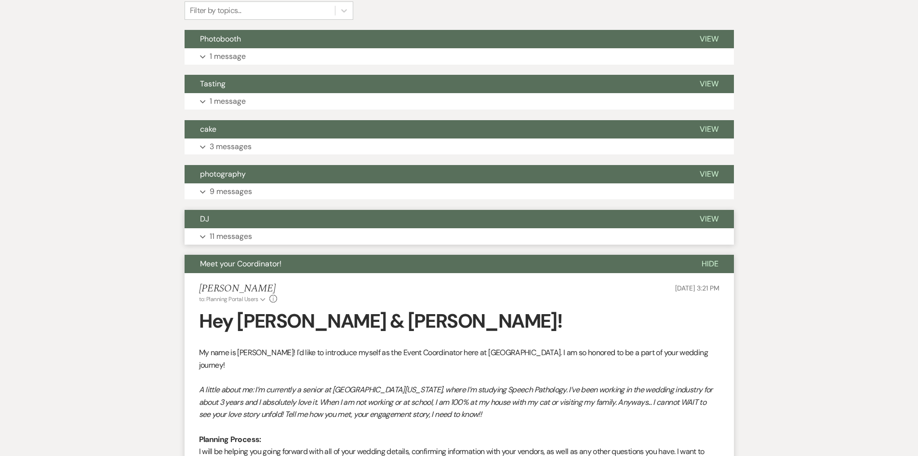
drag, startPoint x: 223, startPoint y: 242, endPoint x: 225, endPoint y: 222, distance: 19.3
click at [223, 240] on p "11 messages" at bounding box center [231, 236] width 42 height 13
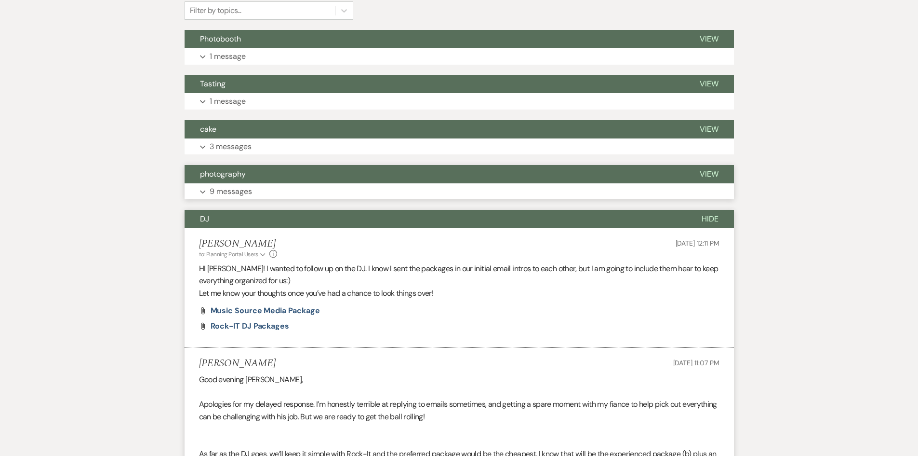
click at [230, 185] on p "9 messages" at bounding box center [231, 191] width 42 height 13
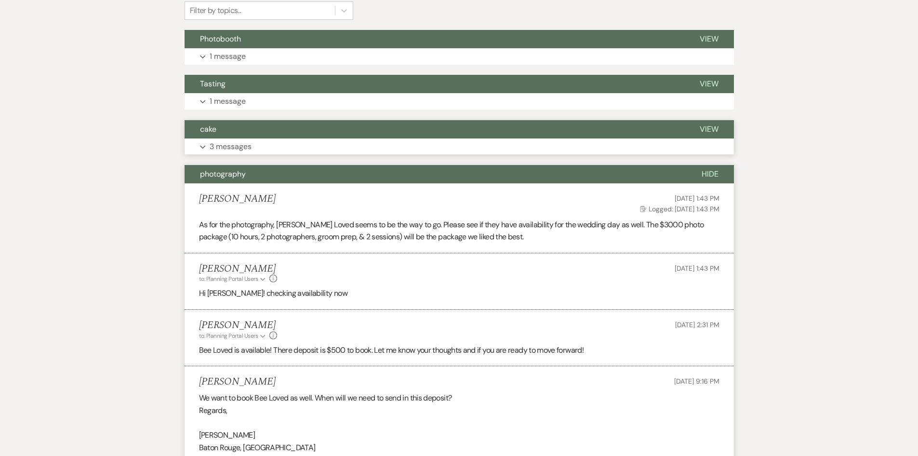
click at [236, 136] on button "cake" at bounding box center [435, 129] width 500 height 18
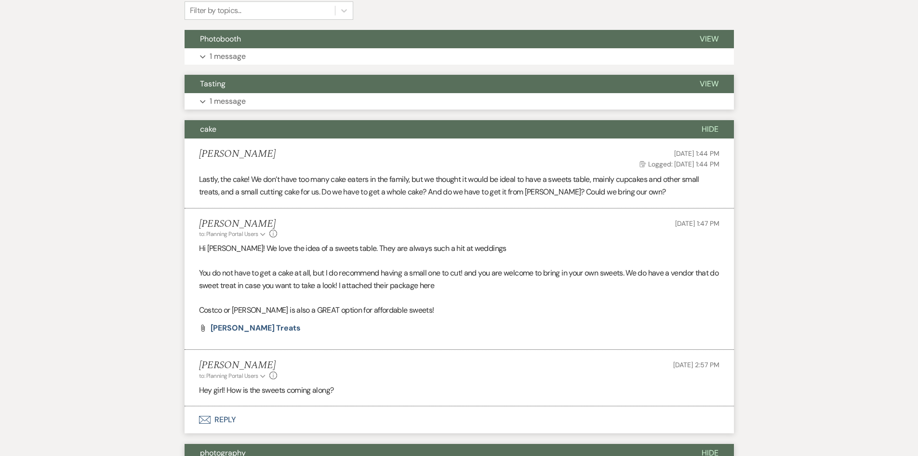
click at [237, 100] on p "1 message" at bounding box center [228, 101] width 36 height 13
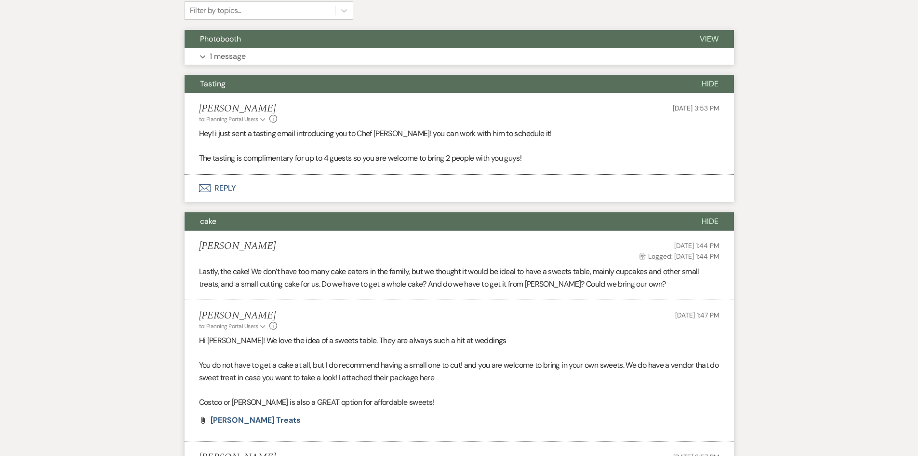
click at [237, 64] on button "Expand 1 message" at bounding box center [460, 56] width 550 height 16
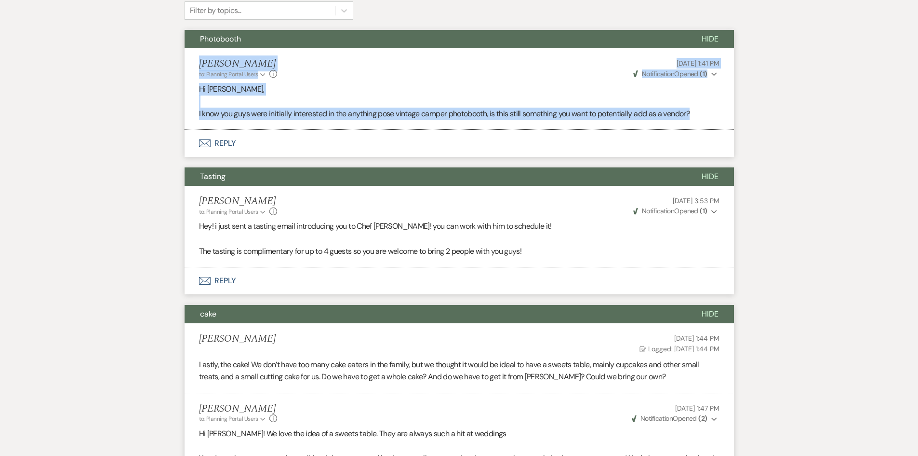
drag, startPoint x: 193, startPoint y: 55, endPoint x: 718, endPoint y: 121, distance: 529.6
click at [718, 121] on li "[PERSON_NAME] to: Planning Portal Users Expand Info [DATE] 1:41 PM Weven Check …" at bounding box center [460, 88] width 550 height 81
drag, startPoint x: 188, startPoint y: 55, endPoint x: 730, endPoint y: 111, distance: 545.2
click at [730, 111] on li "[PERSON_NAME] to: Planning Portal Users Expand Info [DATE] 1:41 PM Weven Check …" at bounding box center [460, 88] width 550 height 81
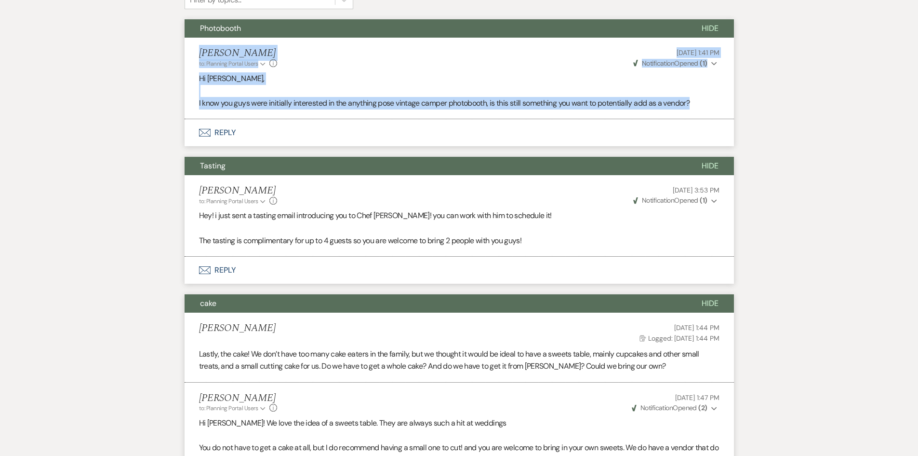
scroll to position [337, 0]
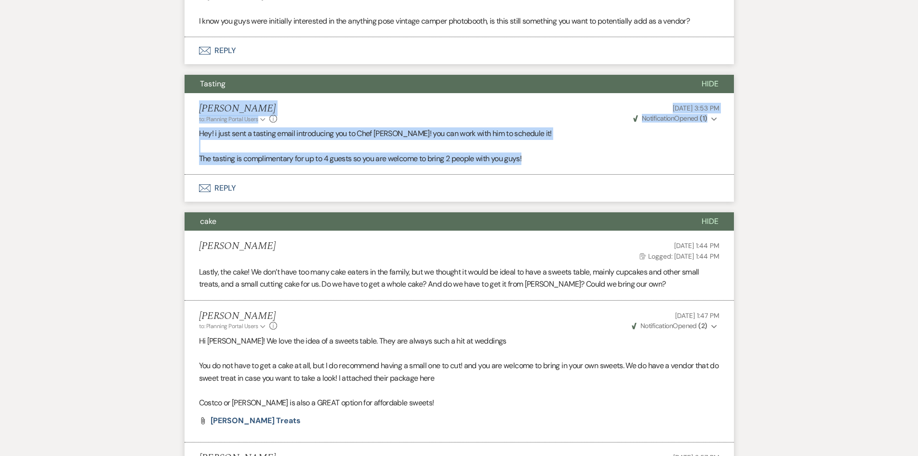
drag, startPoint x: 246, startPoint y: 128, endPoint x: 546, endPoint y: 173, distance: 303.1
click at [546, 173] on li "[PERSON_NAME] to: Planning Portal Users Expand Info [DATE] 3:53 PM Weven Check …" at bounding box center [460, 133] width 550 height 81
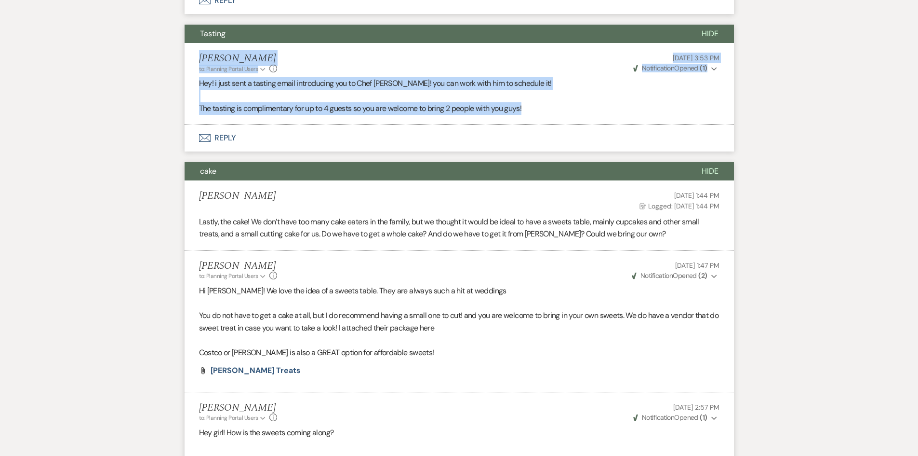
scroll to position [434, 0]
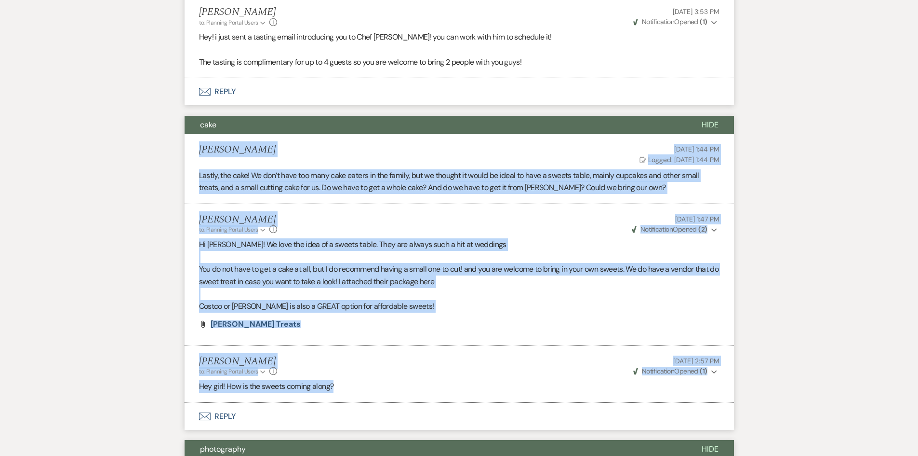
drag, startPoint x: 193, startPoint y: 144, endPoint x: 543, endPoint y: 384, distance: 424.6
click at [543, 384] on ul "[PERSON_NAME] [DATE] 1:44 PM Log Logged: [DATE] 1:44 PM Lastly, the cake! We do…" at bounding box center [460, 268] width 550 height 269
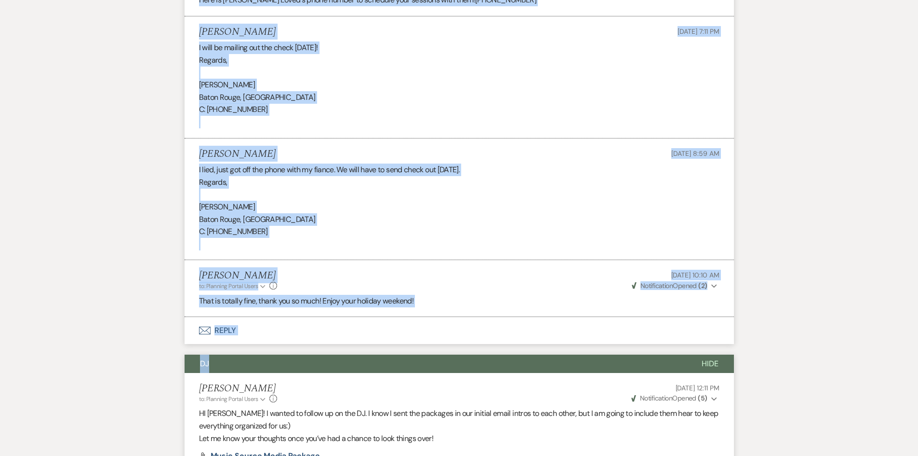
scroll to position [1398, 0]
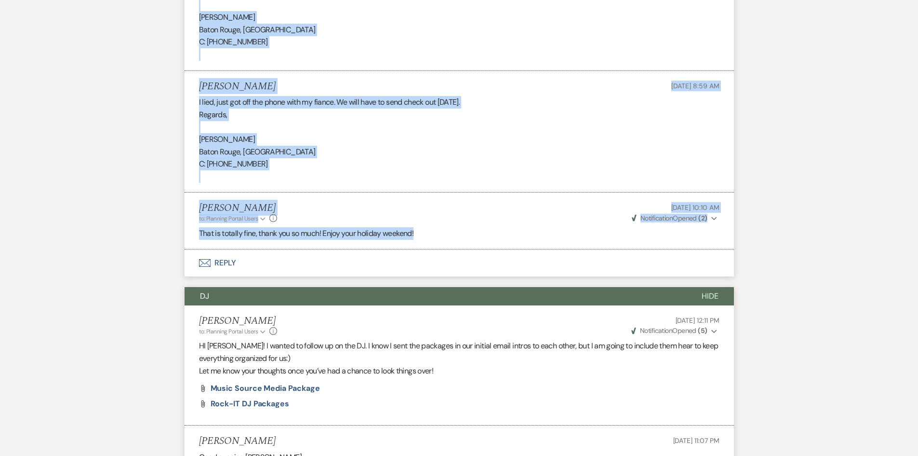
drag, startPoint x: 194, startPoint y: 40, endPoint x: 653, endPoint y: 236, distance: 499.1
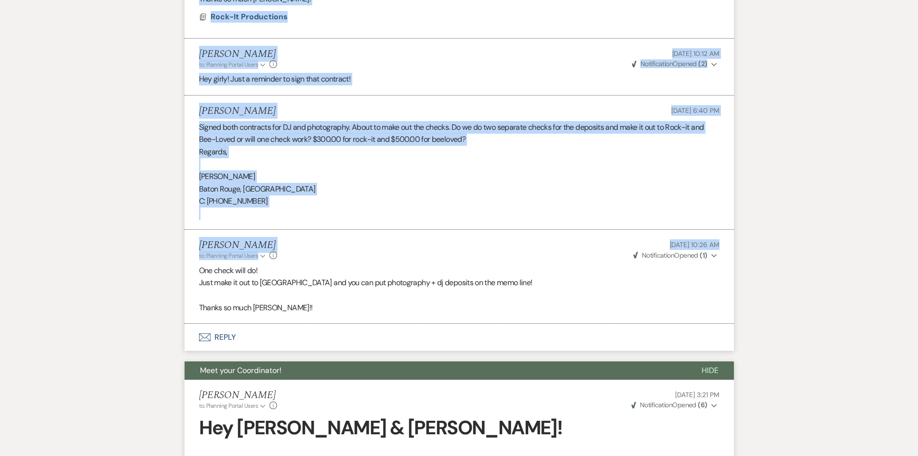
scroll to position [2796, 0]
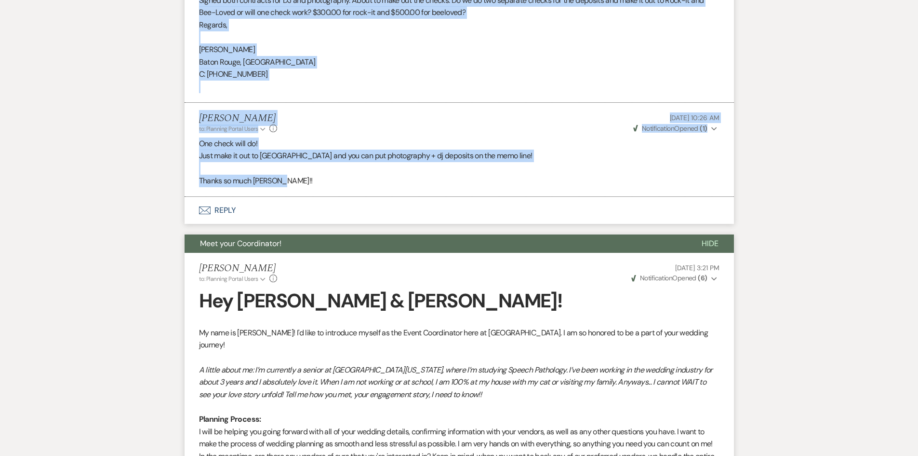
drag, startPoint x: 188, startPoint y: 74, endPoint x: 597, endPoint y: 182, distance: 422.8
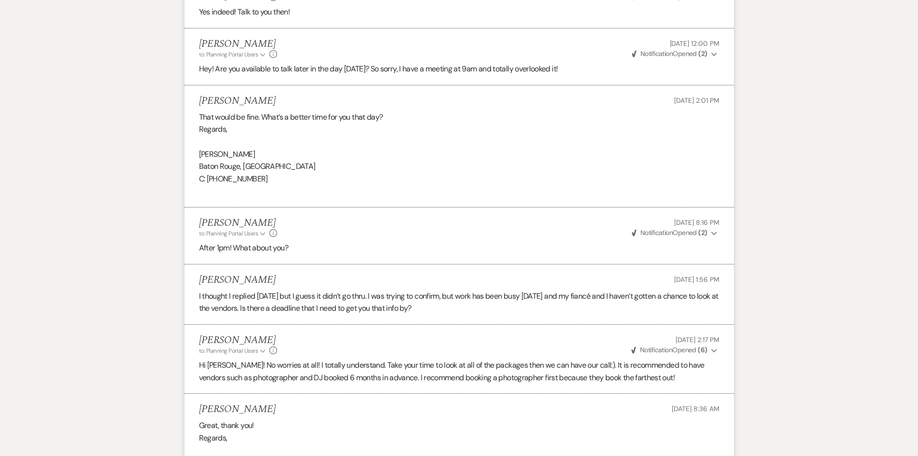
scroll to position [4484, 0]
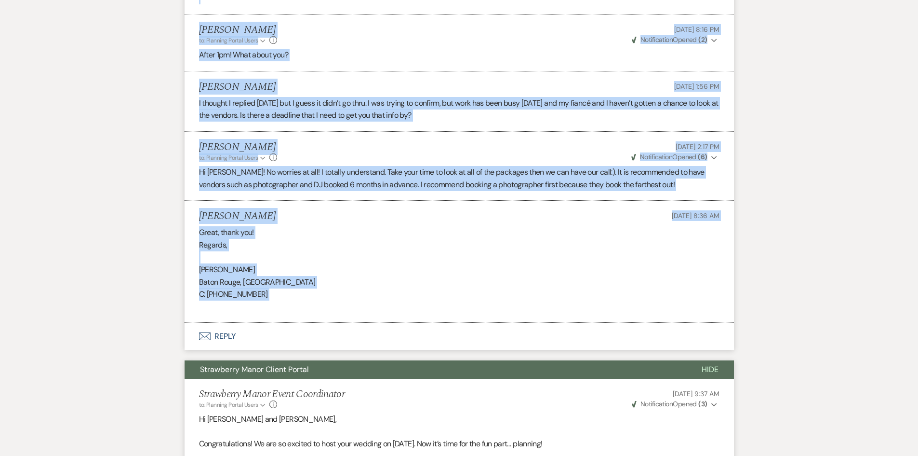
drag, startPoint x: 224, startPoint y: 46, endPoint x: 532, endPoint y: 328, distance: 418.0
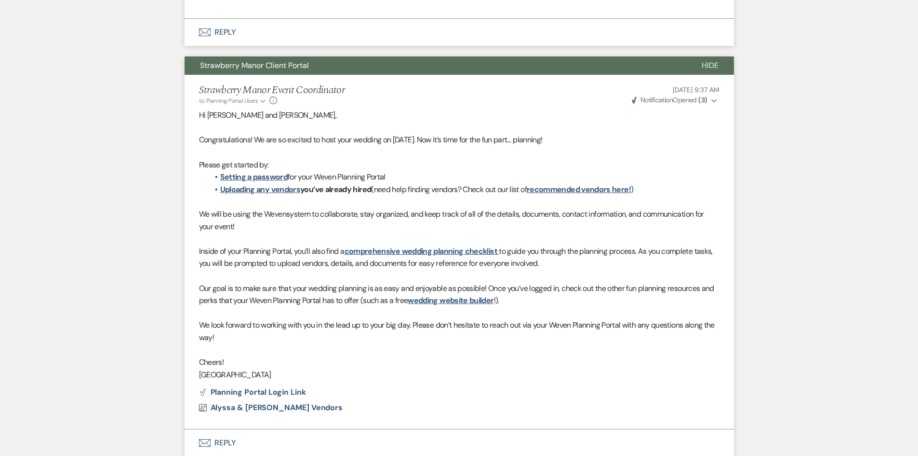
scroll to position [4821, 0]
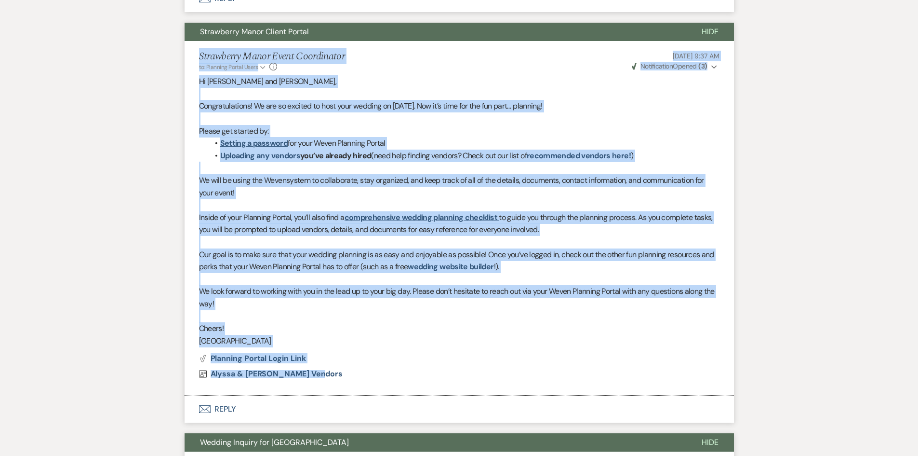
drag, startPoint x: 197, startPoint y: 59, endPoint x: 430, endPoint y: 375, distance: 392.6
click at [430, 375] on li "Strawberry Manor Event Coordinator to: Planning Portal Users Expand Info [DATE]…" at bounding box center [460, 218] width 550 height 354
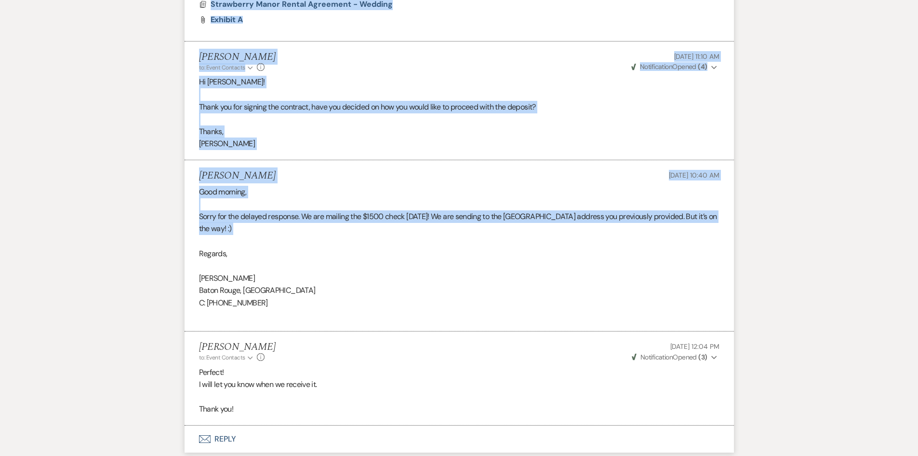
scroll to position [6967, 0]
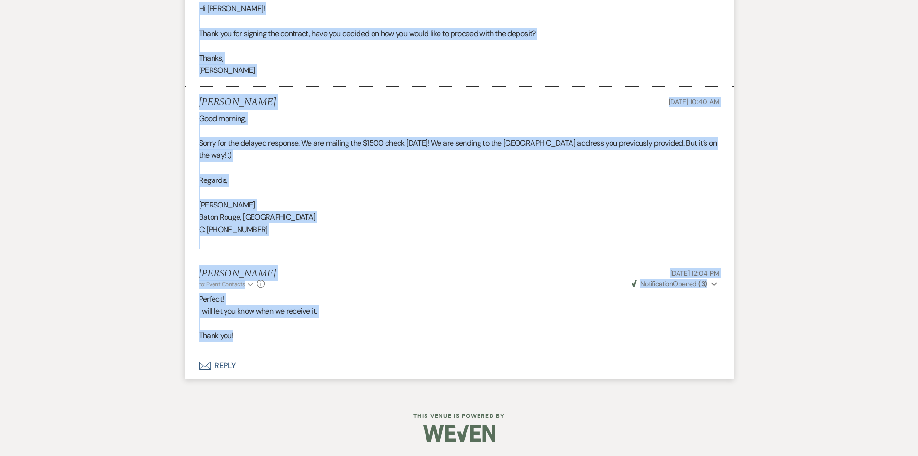
drag, startPoint x: 193, startPoint y: 46, endPoint x: 599, endPoint y: 335, distance: 498.2
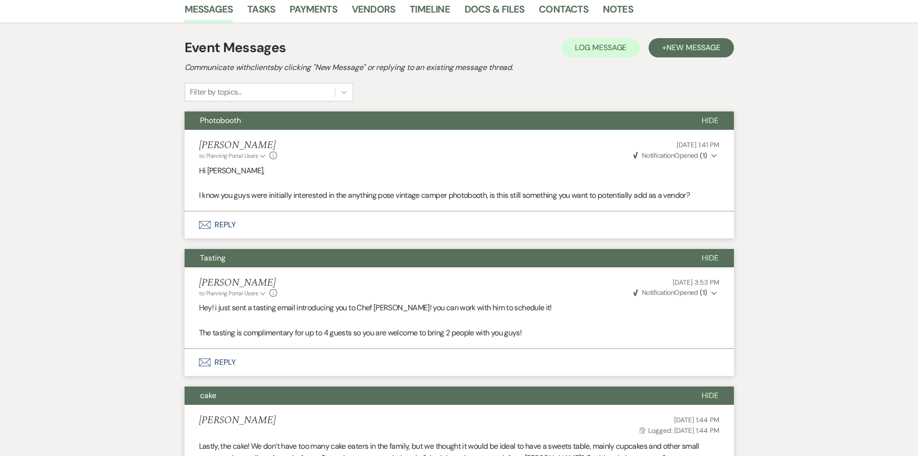
scroll to position [0, 0]
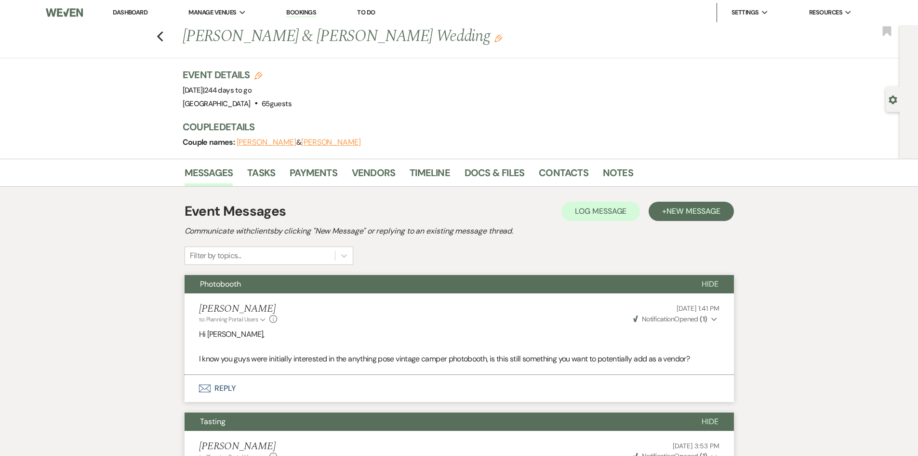
click at [407, 157] on div "Event Details Edit Event Date: [DATE] | 244 days to go Venue: [GEOGRAPHIC_DATA]…" at bounding box center [458, 113] width 550 height 91
click at [374, 167] on link "Vendors" at bounding box center [373, 175] width 43 height 21
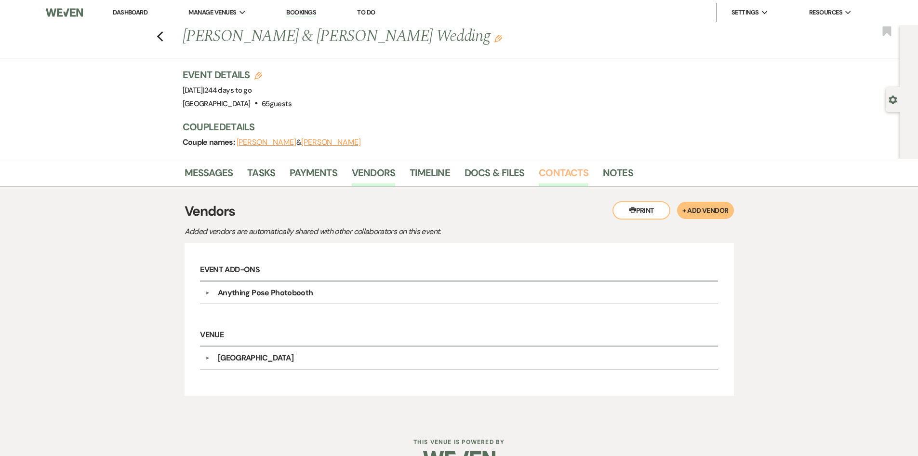
click at [567, 168] on link "Contacts" at bounding box center [564, 175] width 50 height 21
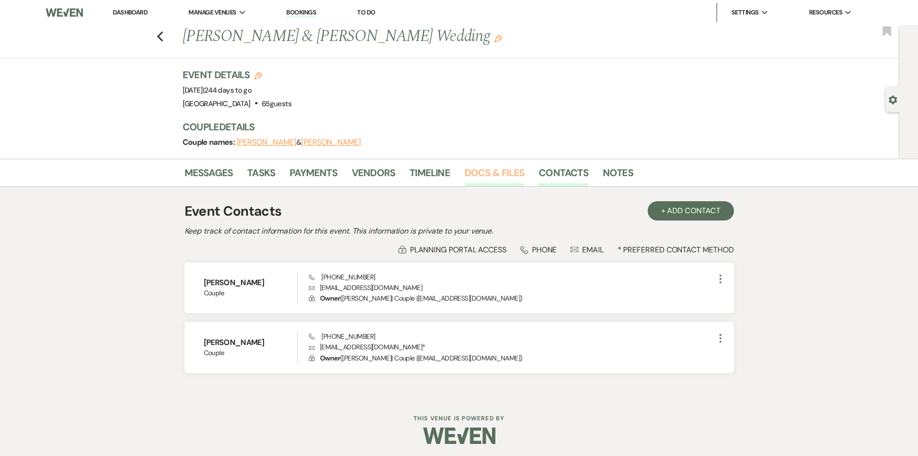
click at [474, 180] on link "Docs & Files" at bounding box center [495, 175] width 60 height 21
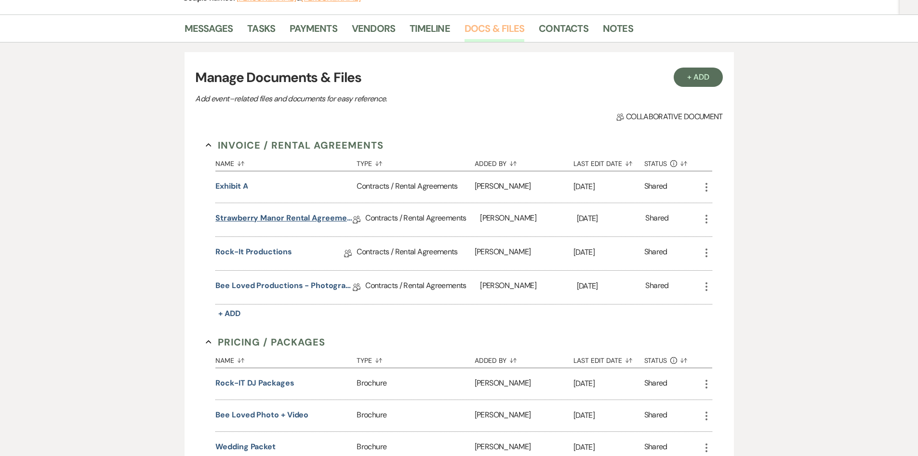
scroll to position [145, 0]
click at [297, 217] on link "Strawberry Manor Rental Agreement - Wedding" at bounding box center [283, 219] width 137 height 15
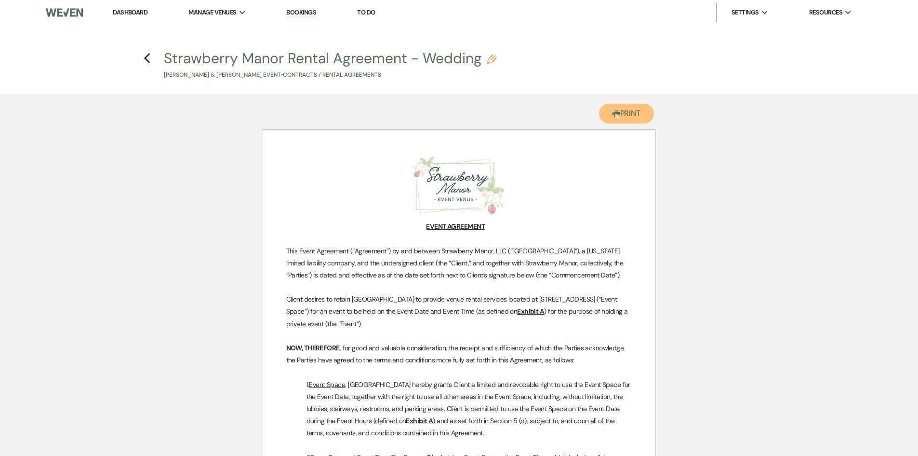
click at [622, 118] on button "Printer Print" at bounding box center [626, 114] width 55 height 20
click at [141, 57] on h4 "Previous Strawberry Manor Rental Agreement - Wedding Pencil [PERSON_NAME] & [PE…" at bounding box center [459, 63] width 694 height 31
click at [143, 56] on h4 "Previous Strawberry Manor Rental Agreement - Wedding Pencil [PERSON_NAME] & [PE…" at bounding box center [459, 63] width 694 height 31
click at [145, 57] on icon "Previous" at bounding box center [147, 59] width 7 height 12
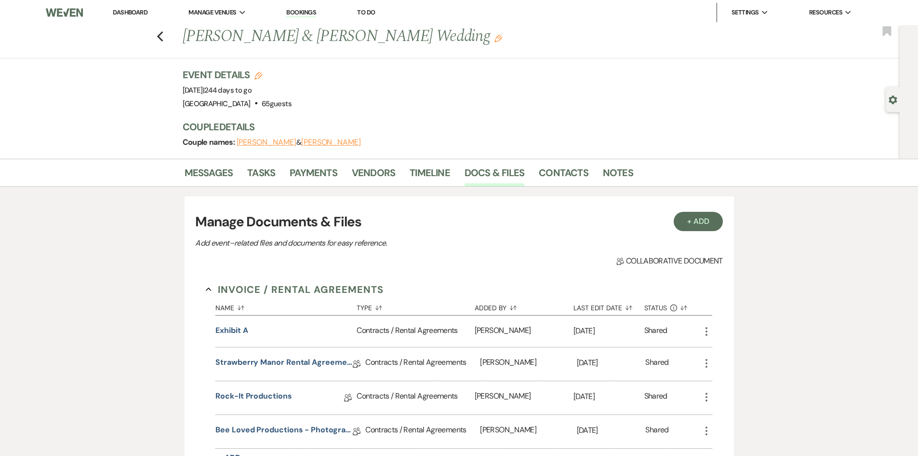
scroll to position [145, 0]
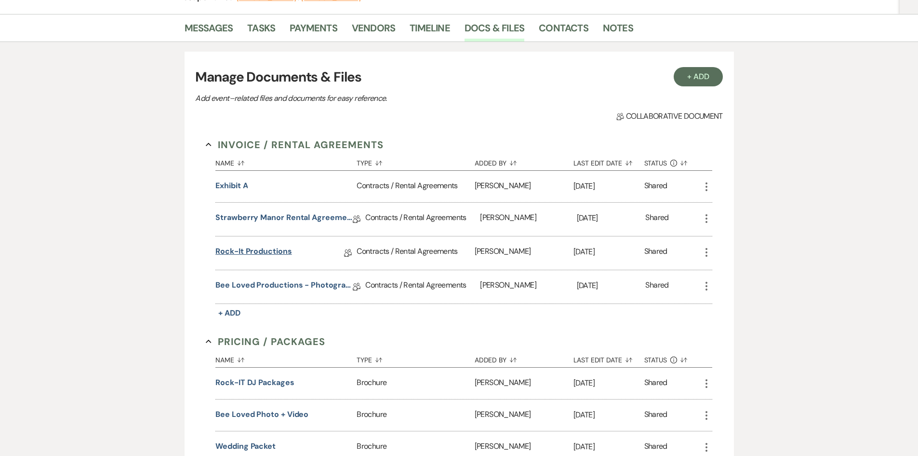
click at [252, 247] on link "Rock-It Productions" at bounding box center [253, 252] width 76 height 15
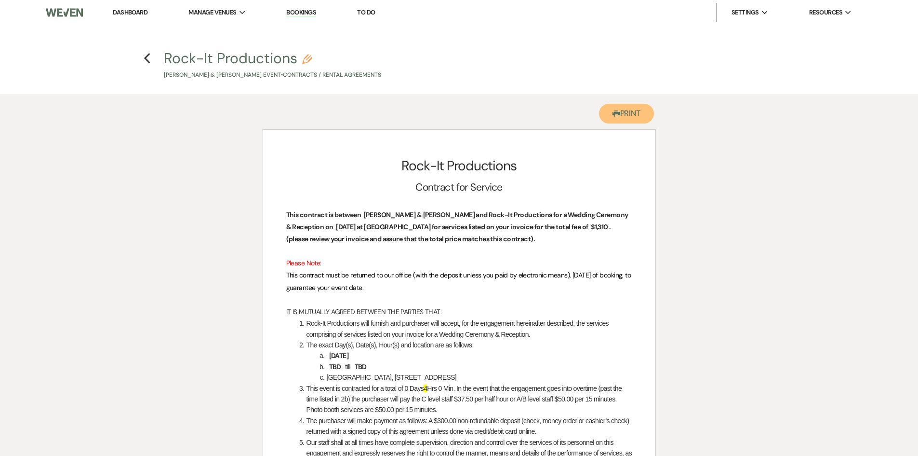
click at [624, 104] on button "Printer Print" at bounding box center [626, 114] width 55 height 20
click at [150, 62] on icon "Previous" at bounding box center [147, 59] width 7 height 12
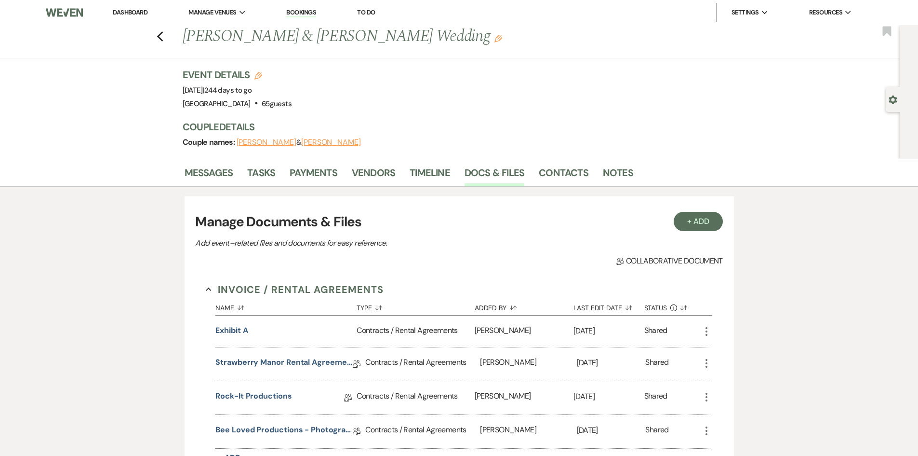
scroll to position [145, 0]
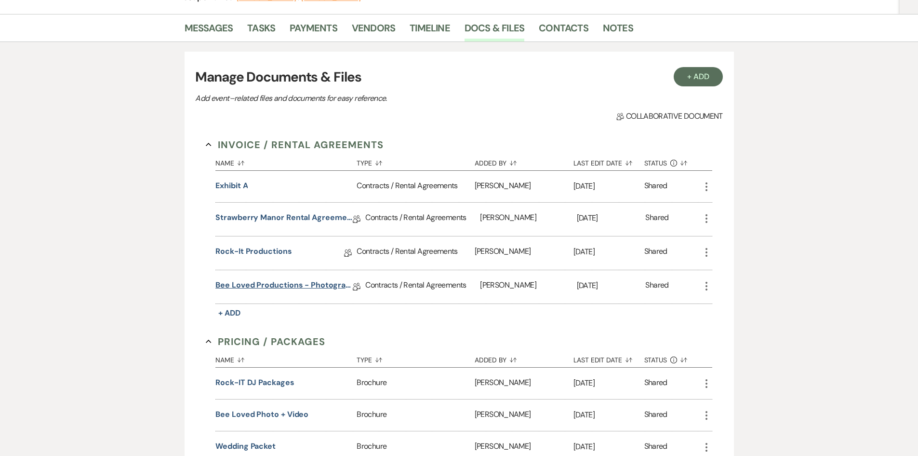
click at [272, 283] on link "Bee Loved Productions - Photography Contract" at bounding box center [283, 286] width 137 height 15
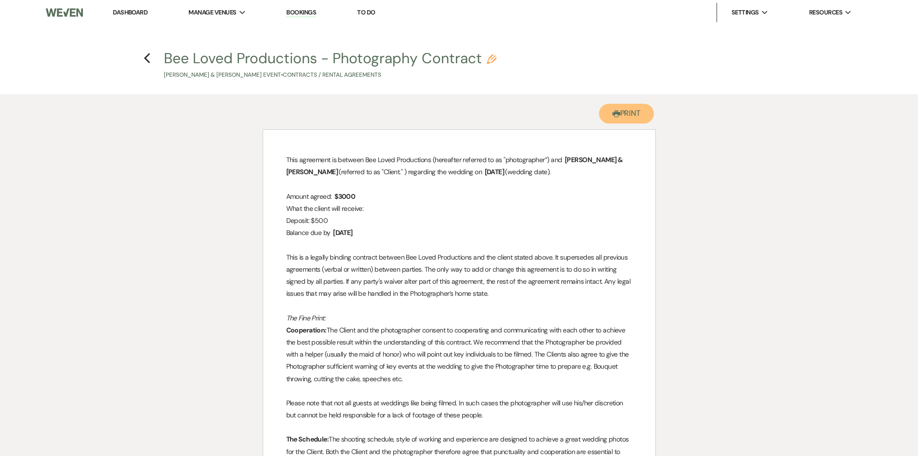
click at [602, 117] on button "Printer Print" at bounding box center [626, 114] width 55 height 20
click at [143, 61] on h4 "Previous Bee Loved Productions - Photography Contract Pencil [PERSON_NAME] & [P…" at bounding box center [459, 63] width 694 height 31
click at [147, 59] on icon "Previous" at bounding box center [147, 59] width 7 height 12
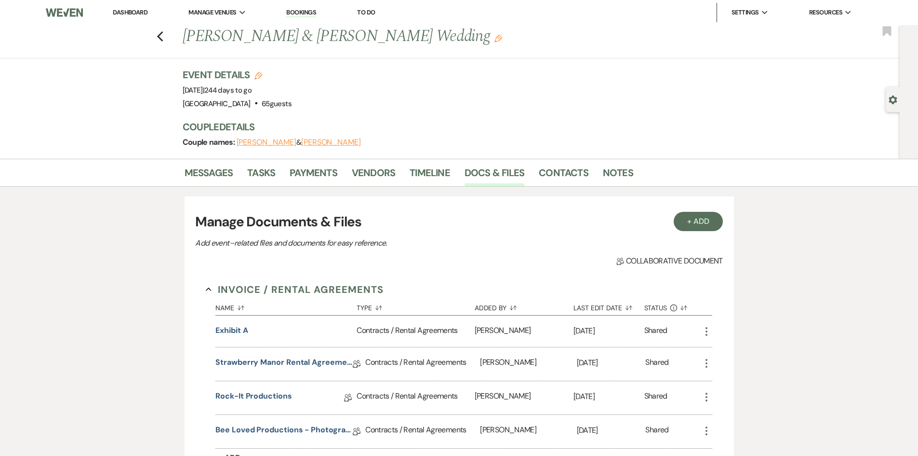
click at [127, 10] on link "Dashboard" at bounding box center [130, 12] width 35 height 8
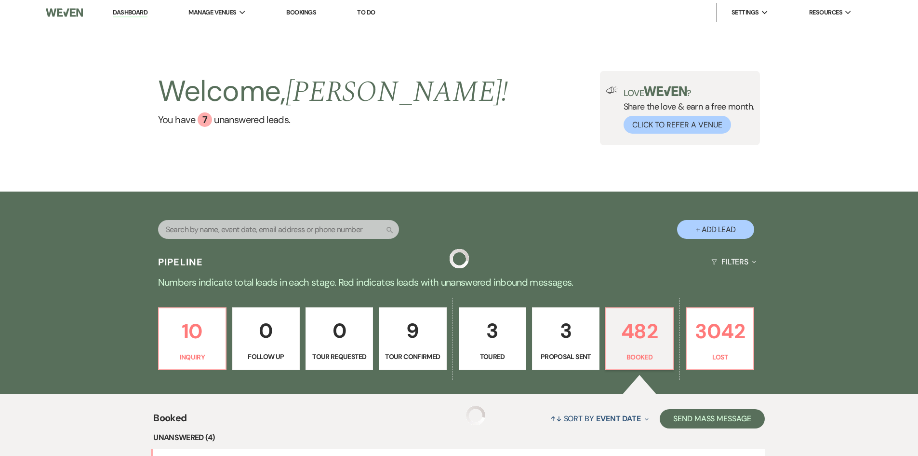
click at [270, 226] on input "text" at bounding box center [278, 229] width 241 height 19
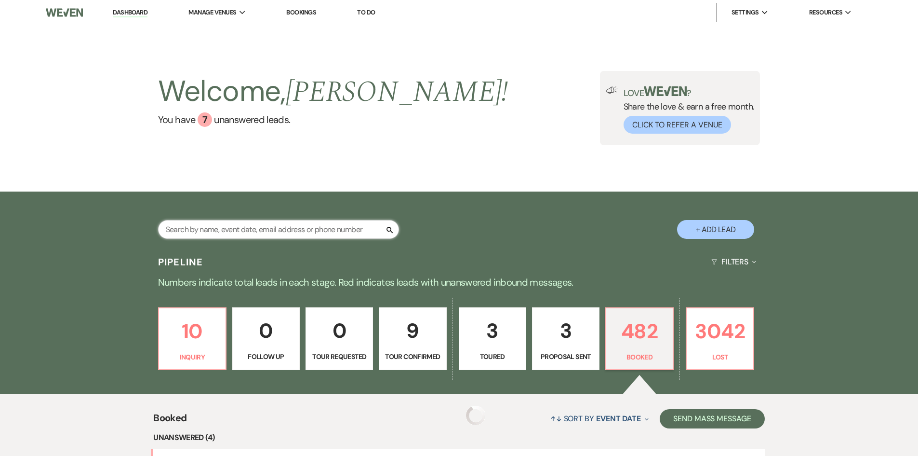
click at [270, 226] on input "text" at bounding box center [278, 229] width 241 height 19
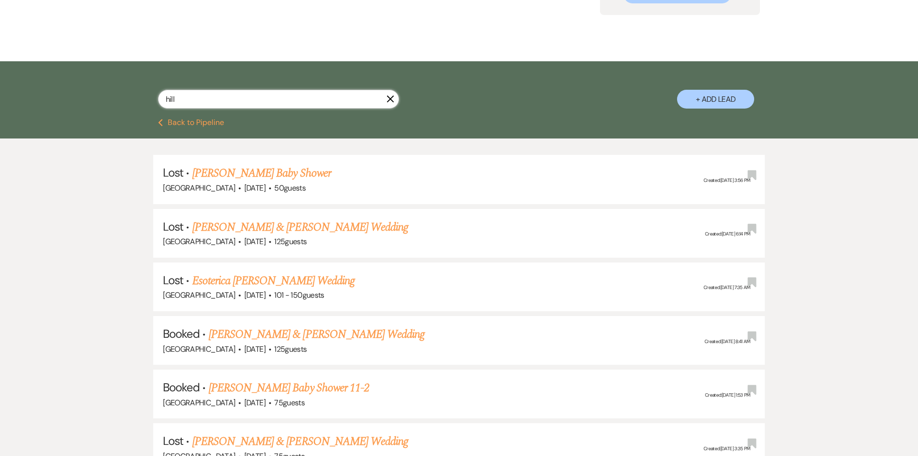
scroll to position [145, 0]
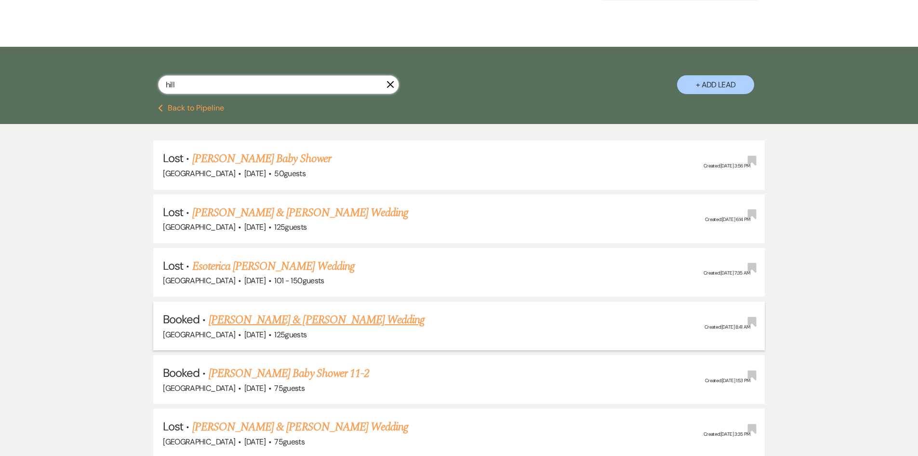
type input "hill"
click at [286, 316] on link "[PERSON_NAME] & [PERSON_NAME] Wedding" at bounding box center [317, 319] width 216 height 17
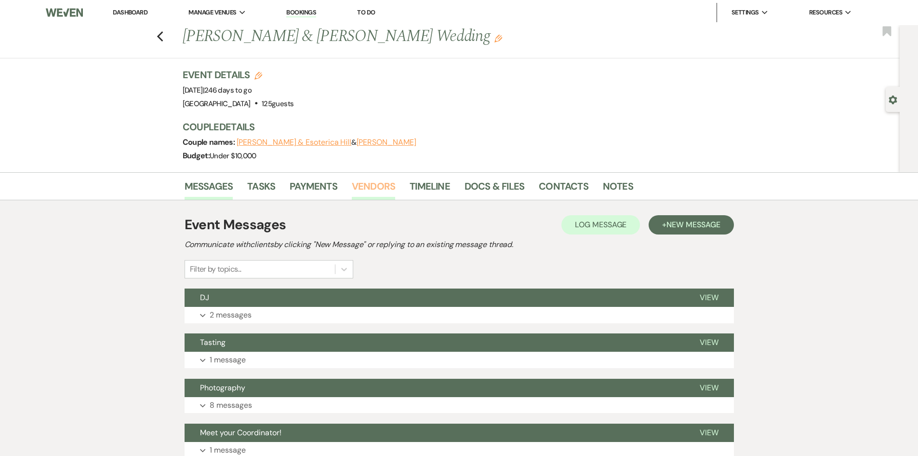
click at [392, 192] on link "Vendors" at bounding box center [373, 188] width 43 height 21
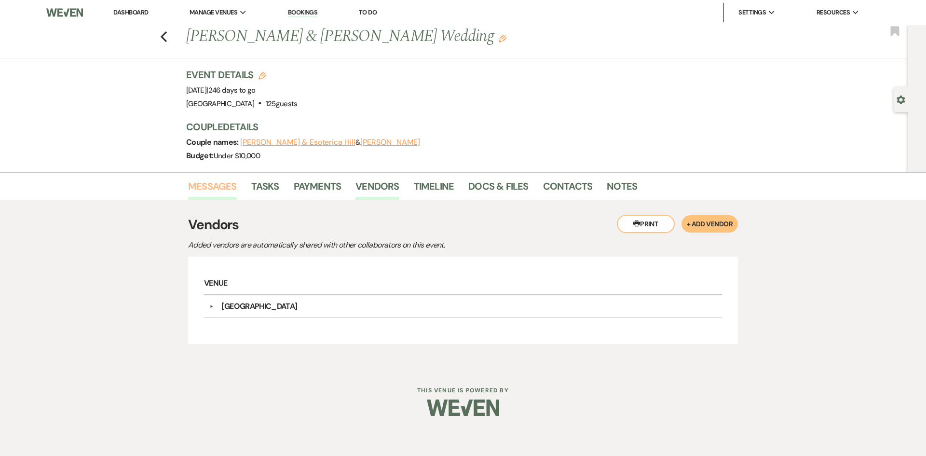
click at [219, 182] on link "Messages" at bounding box center [212, 188] width 49 height 21
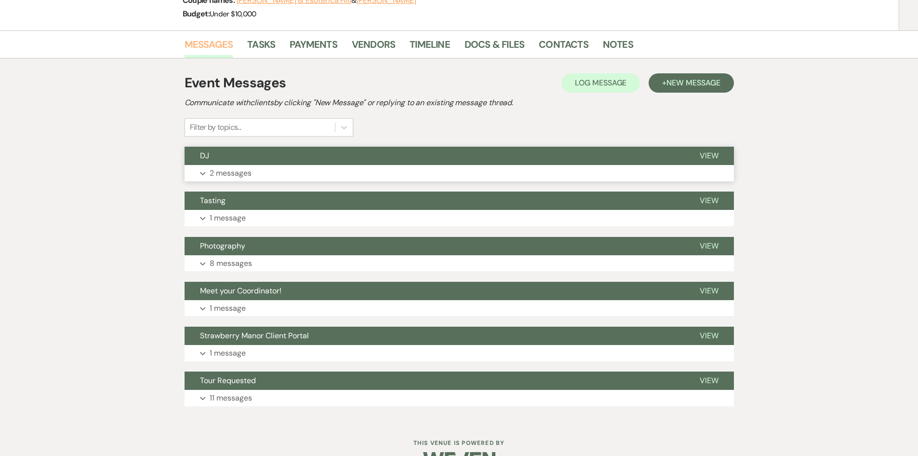
scroll to position [145, 0]
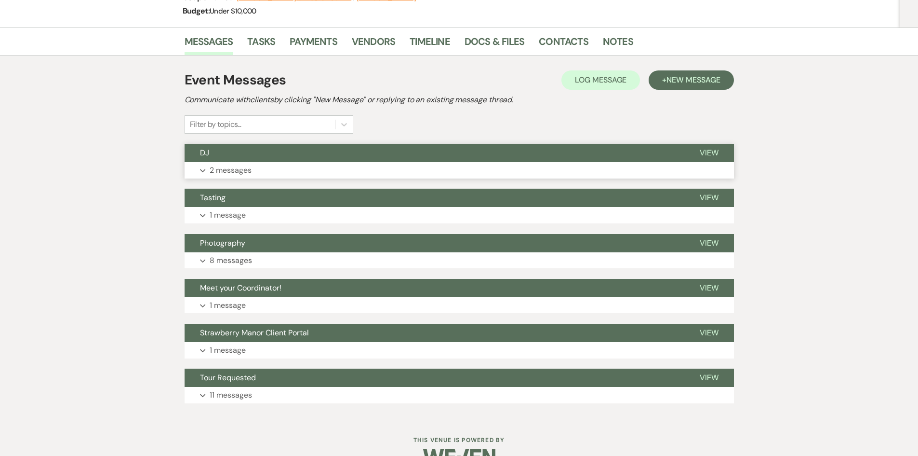
click at [208, 165] on button "Expand 2 messages" at bounding box center [460, 170] width 550 height 16
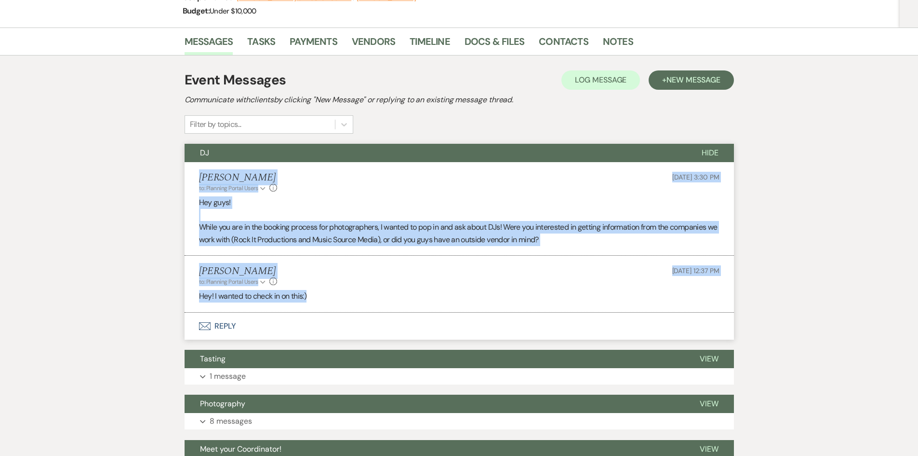
drag, startPoint x: 191, startPoint y: 172, endPoint x: 416, endPoint y: 304, distance: 261.0
click at [416, 304] on ul "[PERSON_NAME] to: Planning Portal Users Expand Info [DATE] 3:30 PM Hey guys! Wh…" at bounding box center [460, 237] width 550 height 150
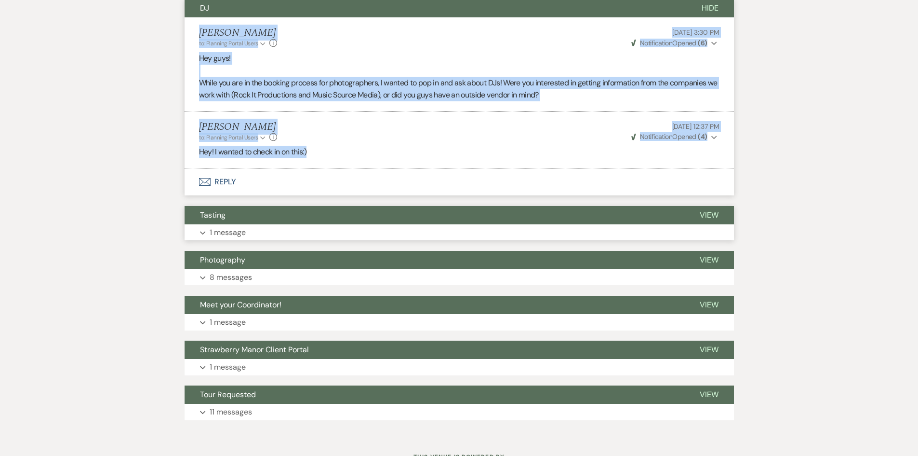
click at [260, 234] on button "Expand 1 message" at bounding box center [460, 232] width 550 height 16
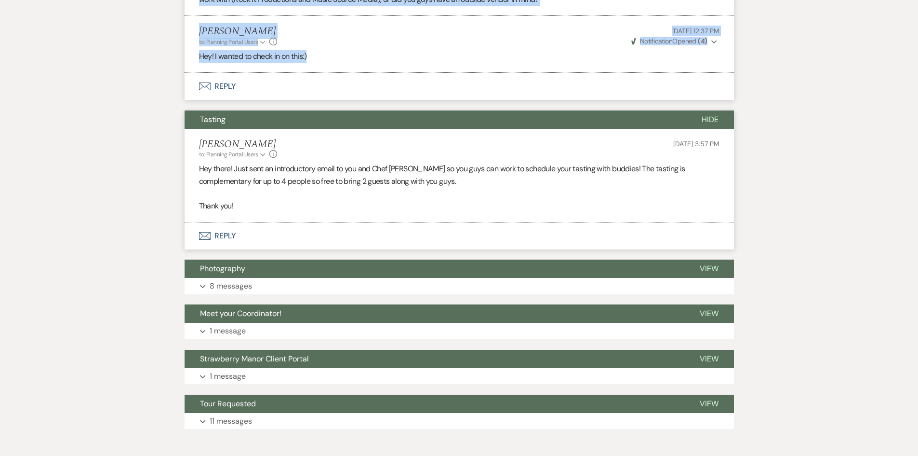
scroll to position [386, 0]
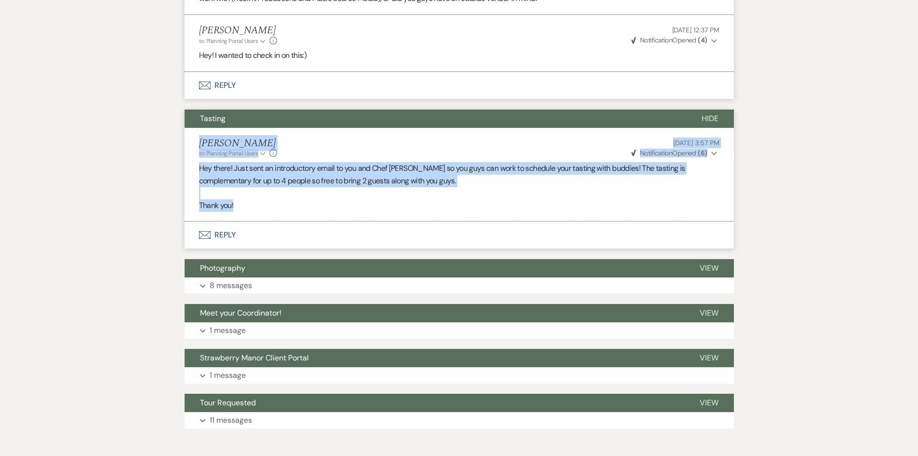
drag, startPoint x: 187, startPoint y: 142, endPoint x: 488, endPoint y: 209, distance: 308.3
click at [488, 209] on li "[PERSON_NAME] to: Planning Portal Users Expand Info [DATE] 3:57 PM Weven Check …" at bounding box center [460, 175] width 550 height 94
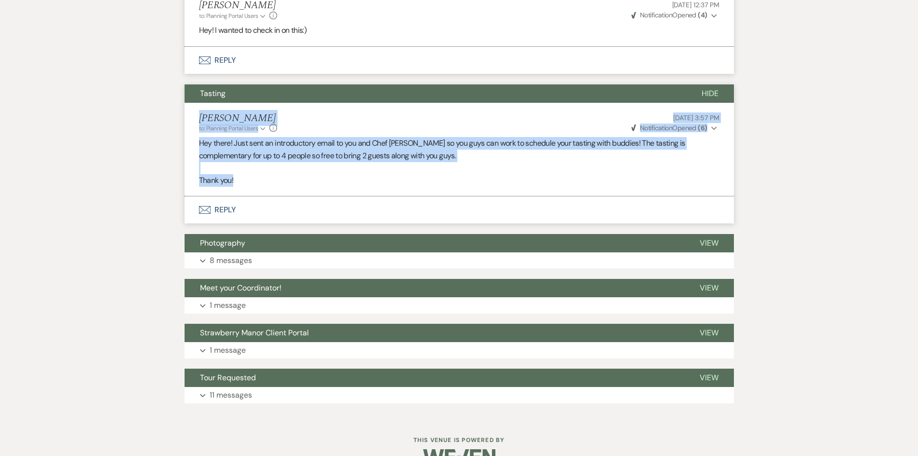
scroll to position [435, 0]
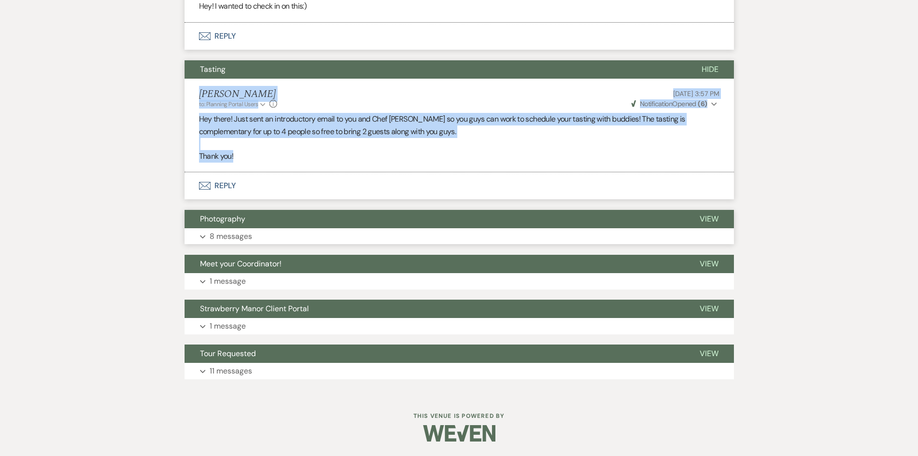
click at [287, 242] on button "Expand 8 messages" at bounding box center [460, 236] width 550 height 16
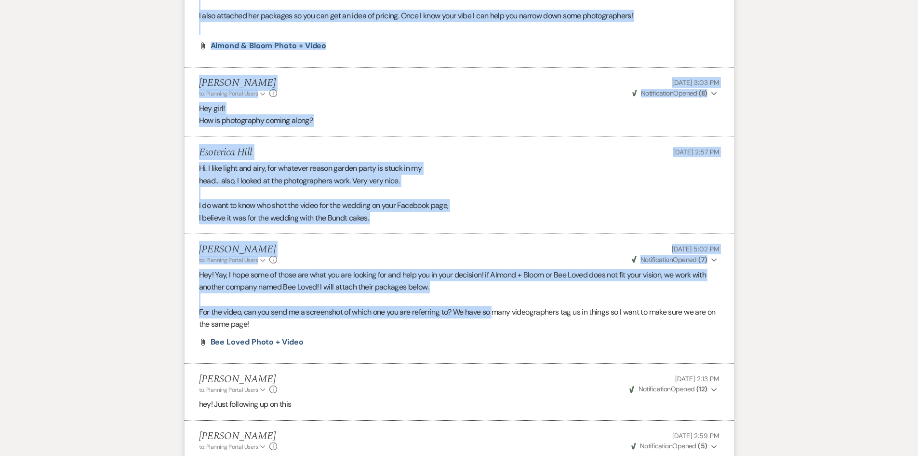
scroll to position [1206, 0]
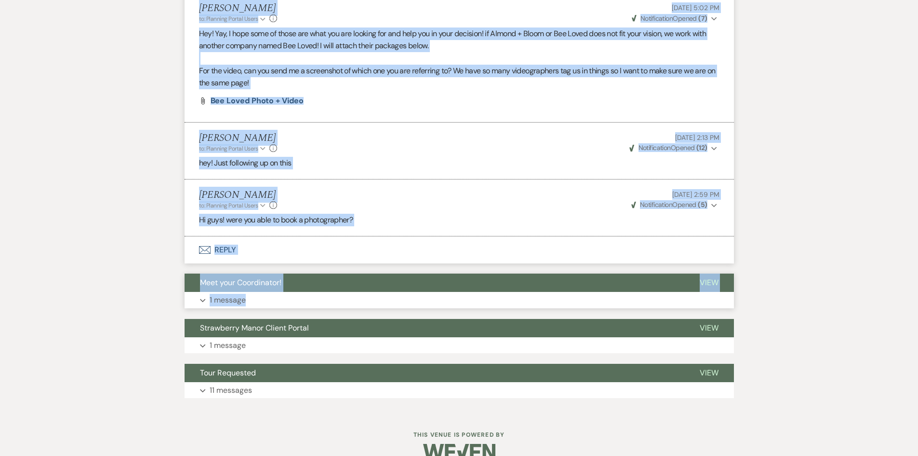
drag, startPoint x: 198, startPoint y: 248, endPoint x: 497, endPoint y: 293, distance: 302.2
click at [411, 210] on div "[PERSON_NAME] to: Planning Portal Users Expand Info [DATE] 2:59 PM Weven Check …" at bounding box center [459, 199] width 521 height 21
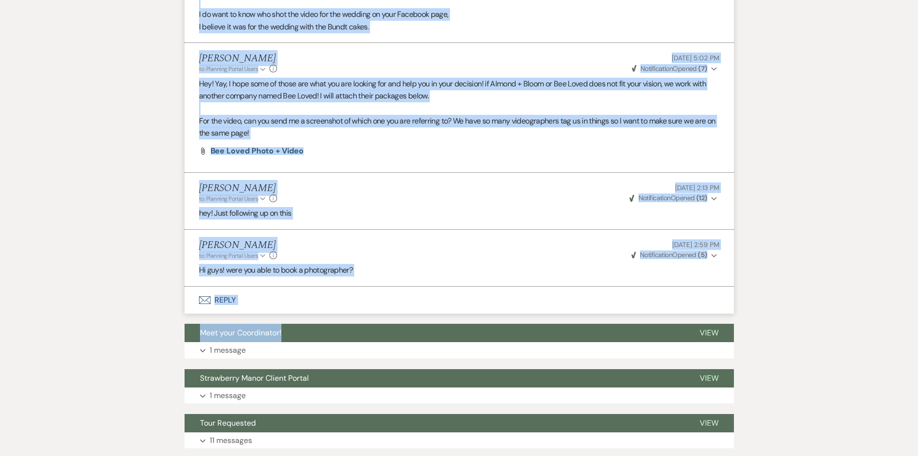
scroll to position [1238, 0]
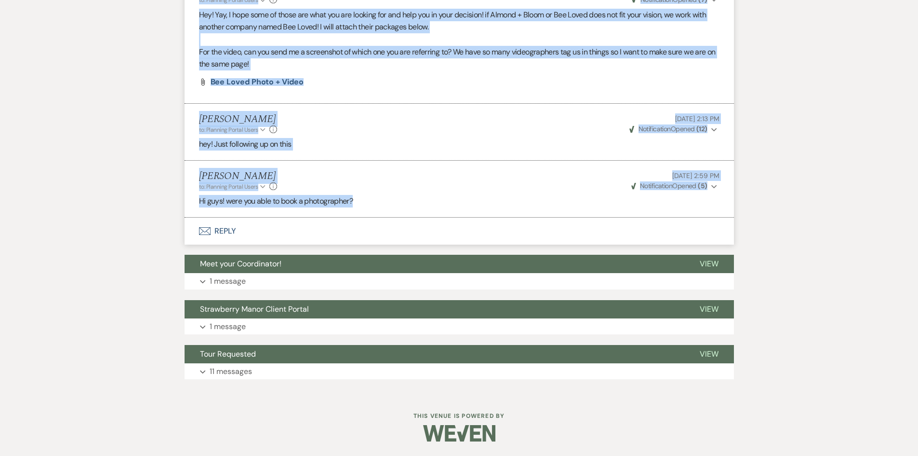
drag, startPoint x: 198, startPoint y: 101, endPoint x: 513, endPoint y: 202, distance: 330.7
click at [206, 273] on button "Expand 1 message" at bounding box center [460, 281] width 550 height 16
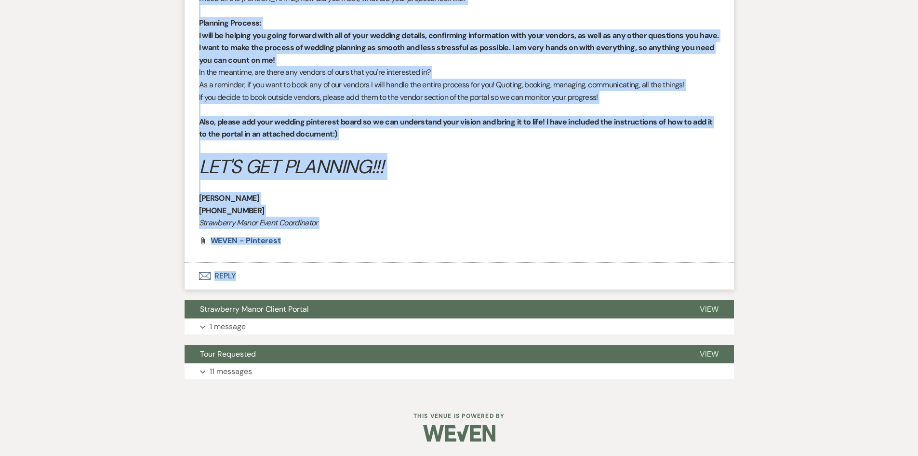
scroll to position [1666, 0]
drag, startPoint x: 199, startPoint y: 50, endPoint x: 465, endPoint y: 257, distance: 337.3
click at [465, 257] on li "[PERSON_NAME] to: Planning Portal Users Expand Info [DATE] 12:42 PM Weven Check…" at bounding box center [460, 53] width 550 height 418
click at [251, 317] on button "Strawberry Manor Client Portal" at bounding box center [435, 309] width 500 height 18
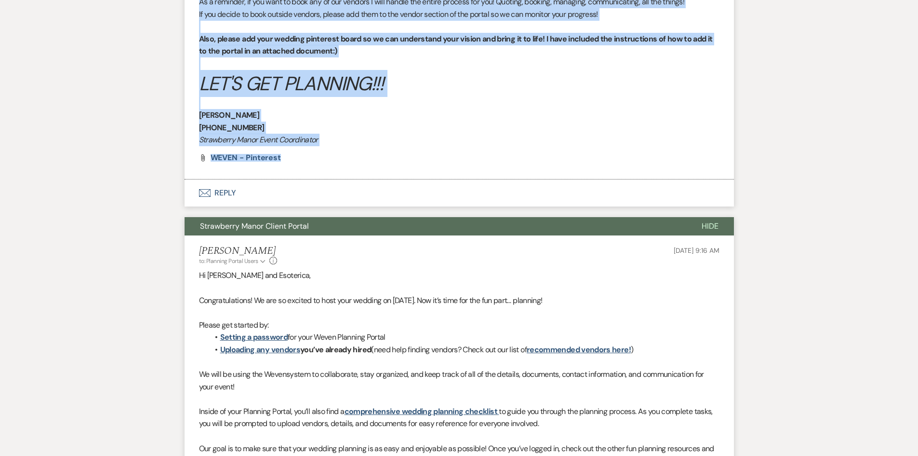
scroll to position [1955, 0]
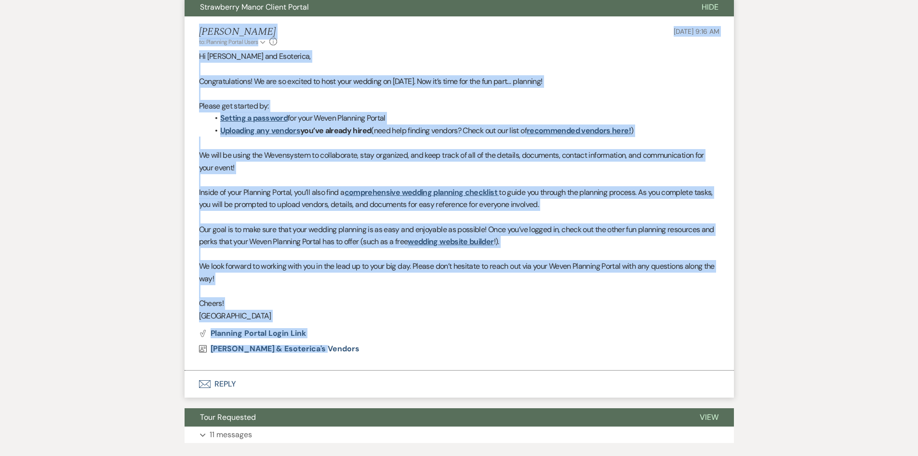
drag, startPoint x: 189, startPoint y: 29, endPoint x: 515, endPoint y: 366, distance: 469.1
click at [515, 366] on li "[PERSON_NAME] to: Planning Portal Users Expand Info [DATE] 9:16 AM Hi [PERSON_N…" at bounding box center [460, 193] width 550 height 354
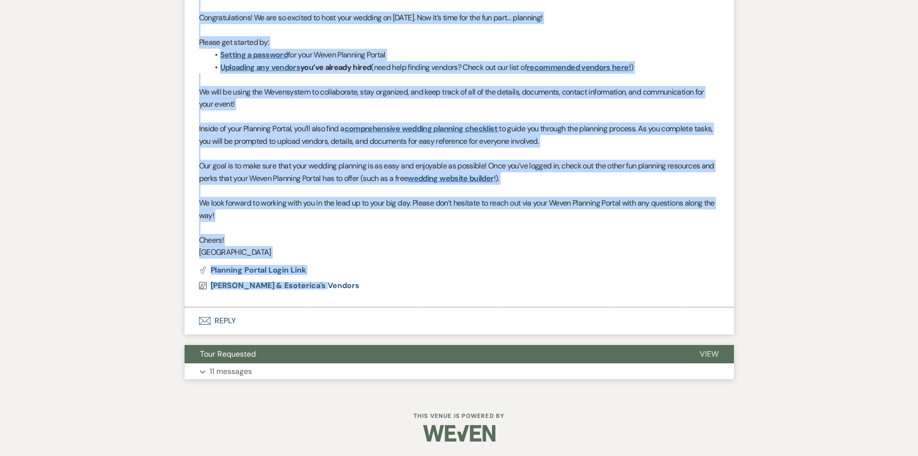
click at [221, 375] on p "11 messages" at bounding box center [231, 371] width 42 height 13
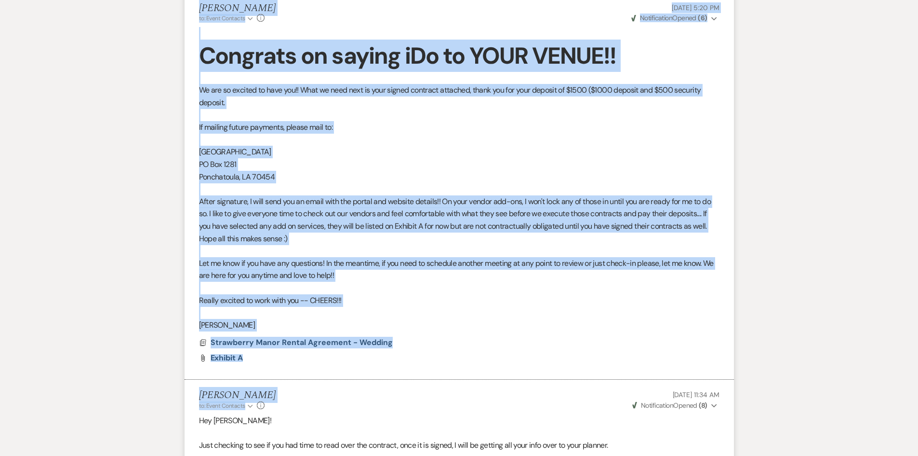
scroll to position [4034, 0]
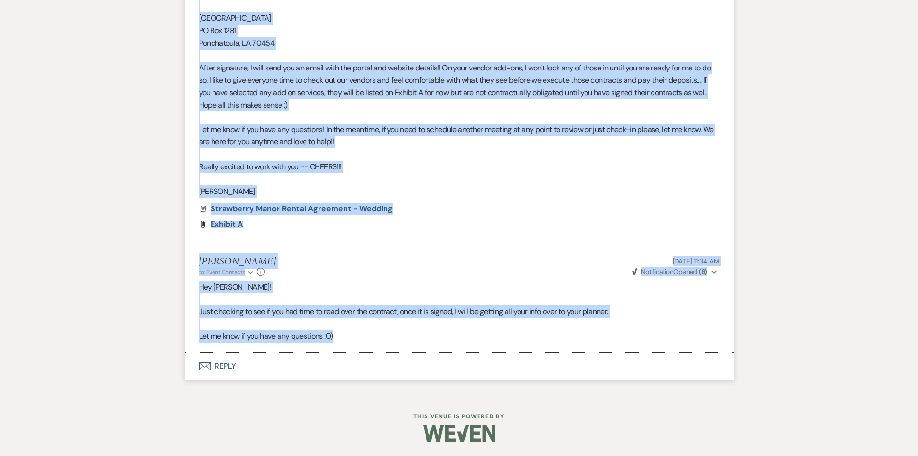
drag, startPoint x: 188, startPoint y: 138, endPoint x: 530, endPoint y: 336, distance: 395.3
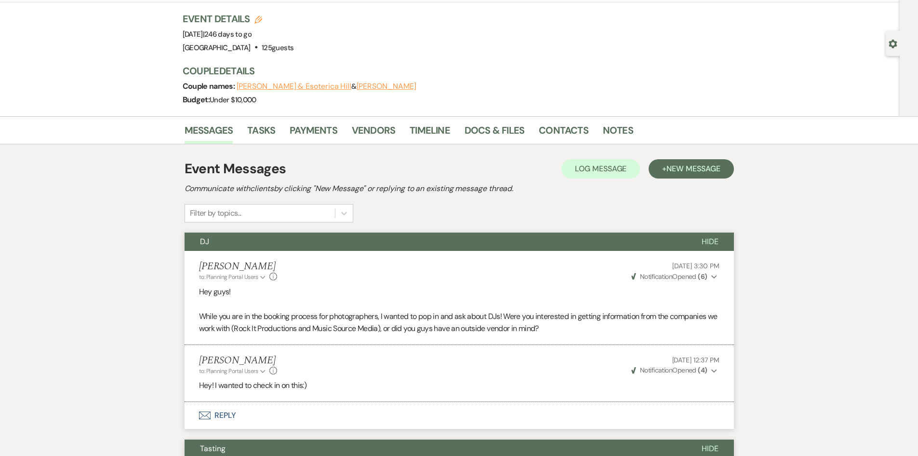
scroll to position [0, 0]
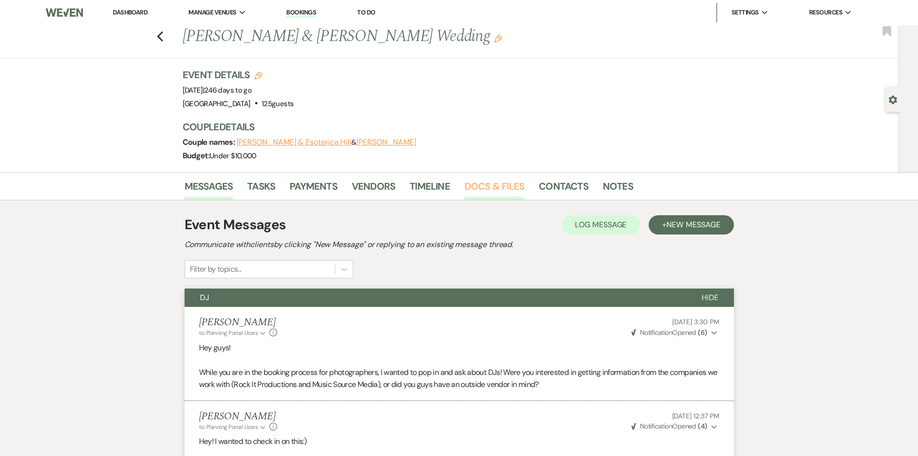
click at [490, 179] on link "Docs & Files" at bounding box center [495, 188] width 60 height 21
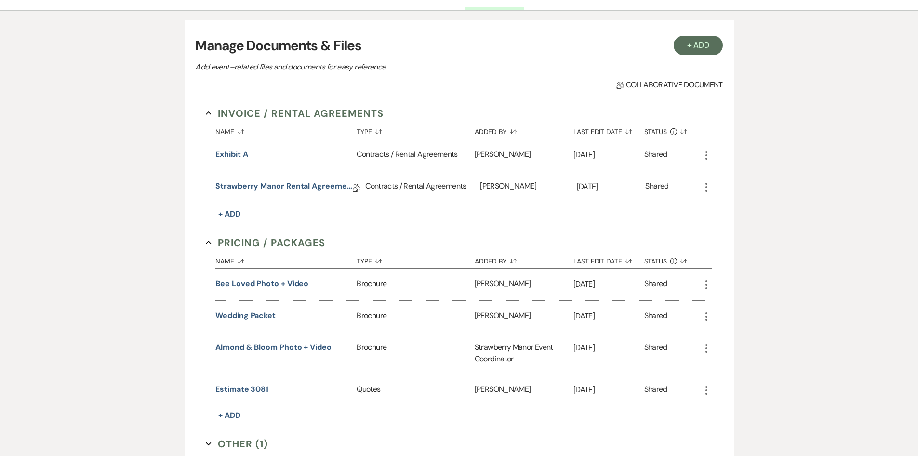
scroll to position [193, 0]
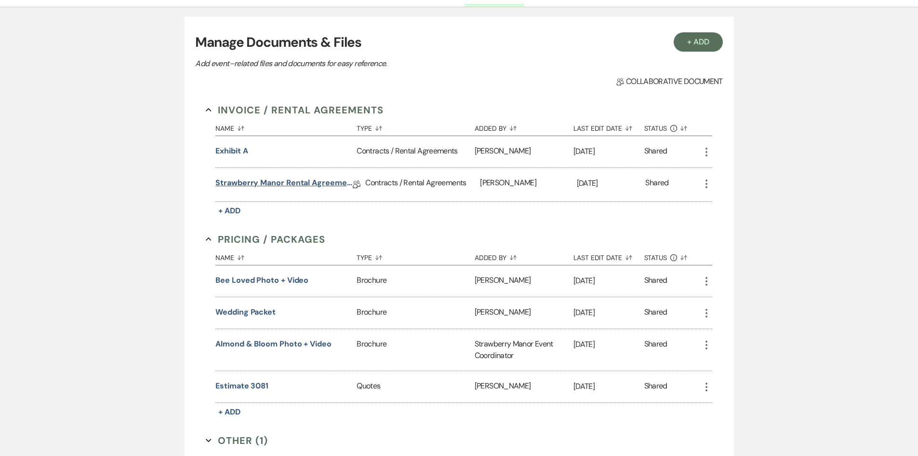
click at [308, 189] on link "Strawberry Manor Rental Agreement - Wedding" at bounding box center [283, 184] width 137 height 15
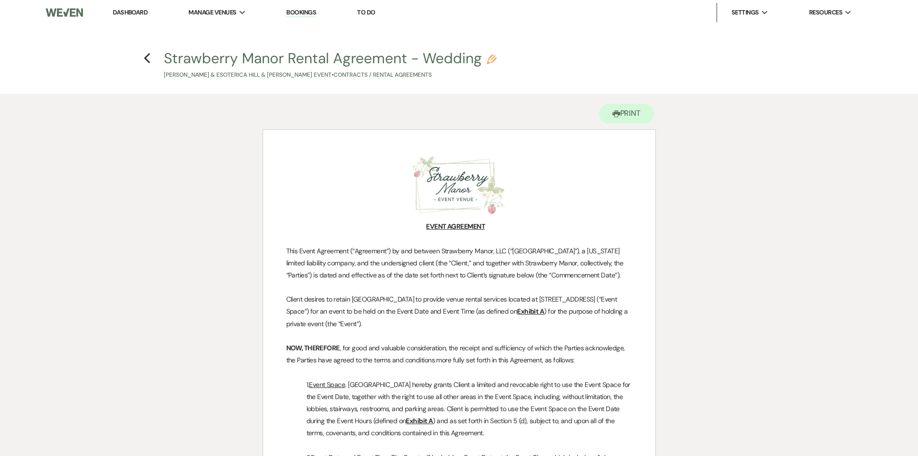
click at [590, 111] on div "Printer Print" at bounding box center [459, 111] width 393 height 35
click at [608, 107] on button "Printer Print" at bounding box center [626, 114] width 55 height 20
click at [139, 13] on link "Dashboard" at bounding box center [130, 12] width 35 height 8
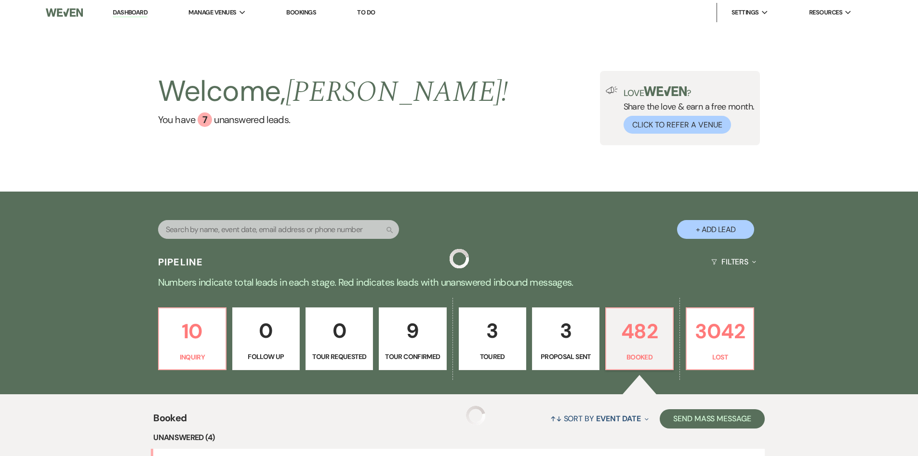
click at [292, 222] on input "text" at bounding box center [278, 229] width 241 height 19
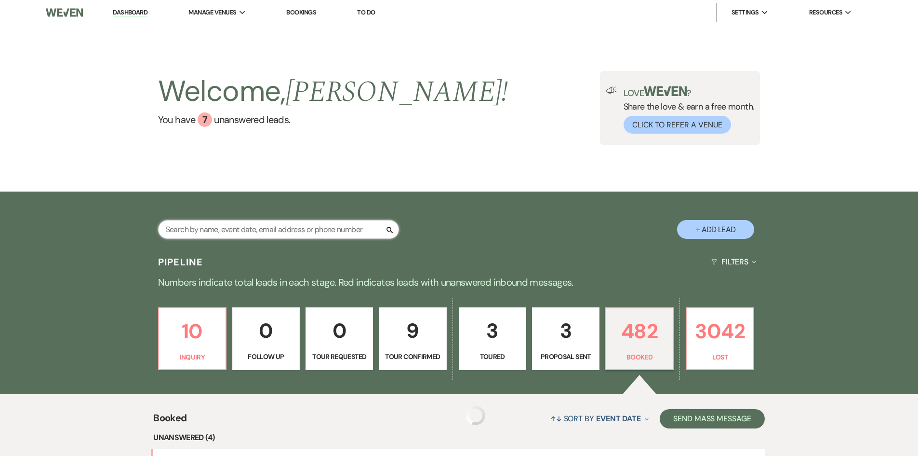
click at [288, 232] on input "text" at bounding box center [278, 229] width 241 height 19
type input "l"
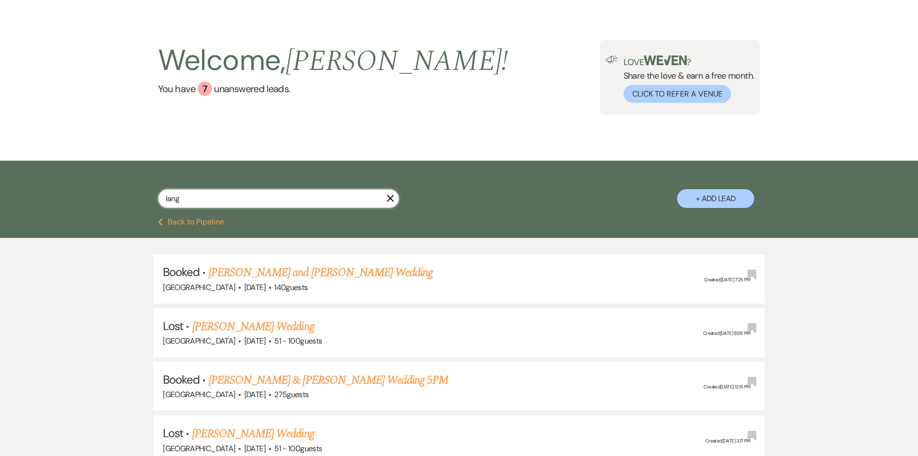
scroll to position [96, 0]
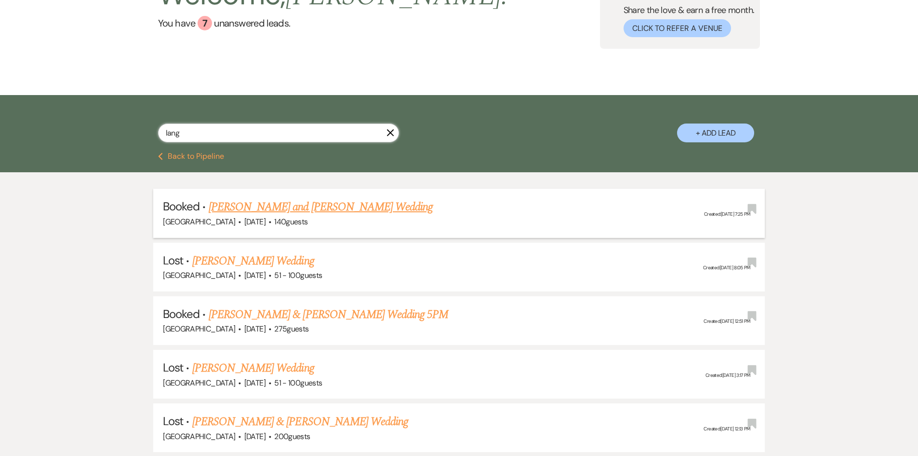
type input "lang"
click at [291, 208] on link "[PERSON_NAME] and [PERSON_NAME] Wedding" at bounding box center [321, 206] width 225 height 17
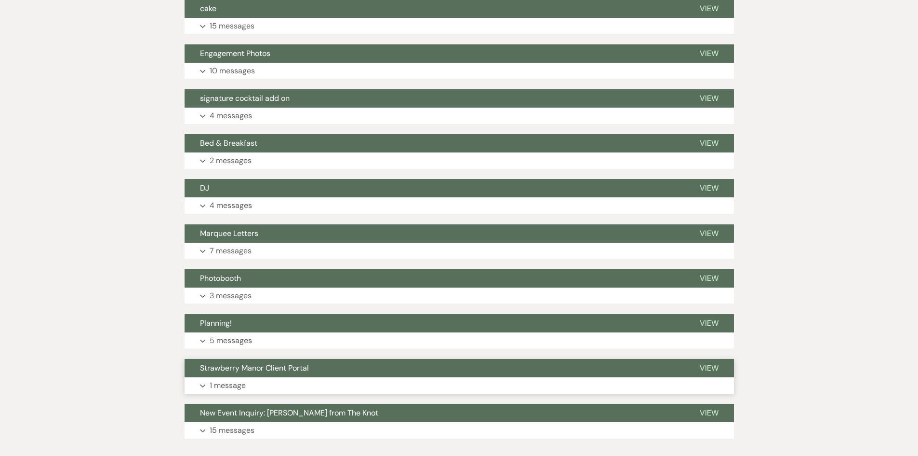
scroll to position [438, 0]
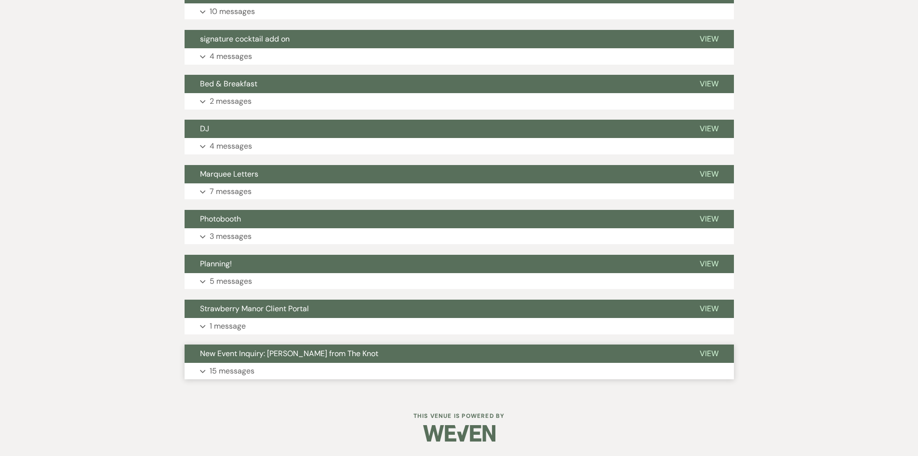
click at [244, 374] on p "15 messages" at bounding box center [232, 370] width 45 height 13
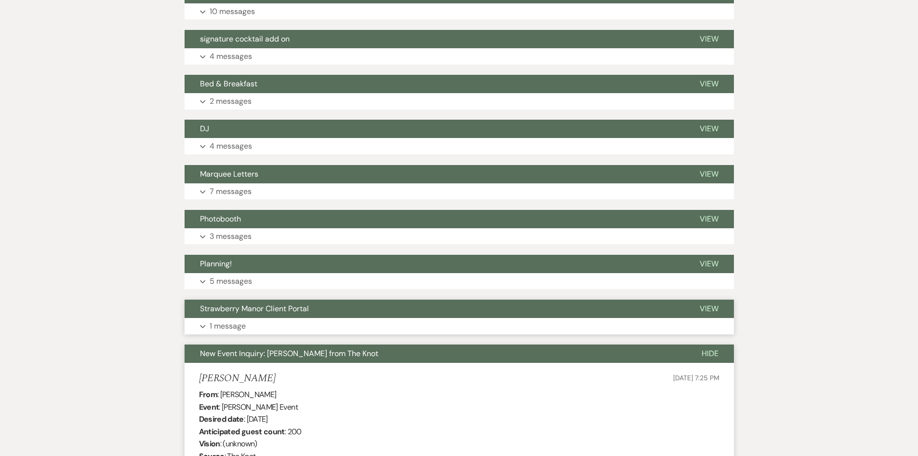
click at [244, 331] on p "1 message" at bounding box center [228, 326] width 36 height 13
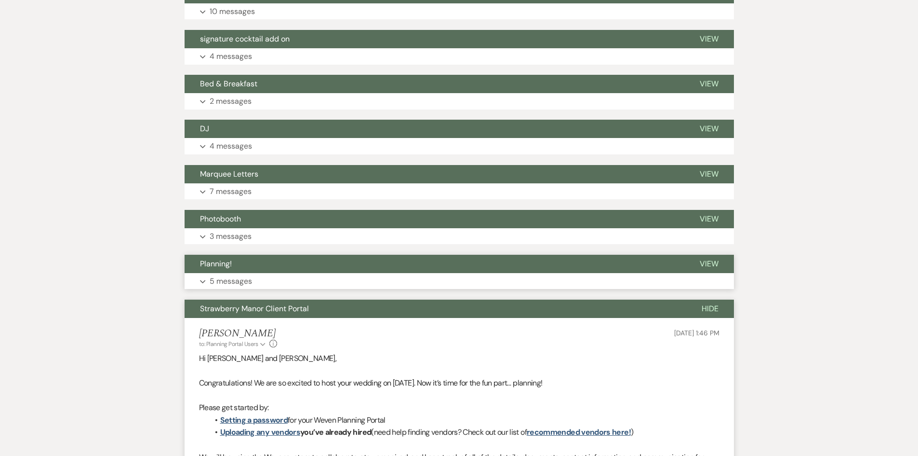
click at [246, 280] on p "5 messages" at bounding box center [231, 281] width 42 height 13
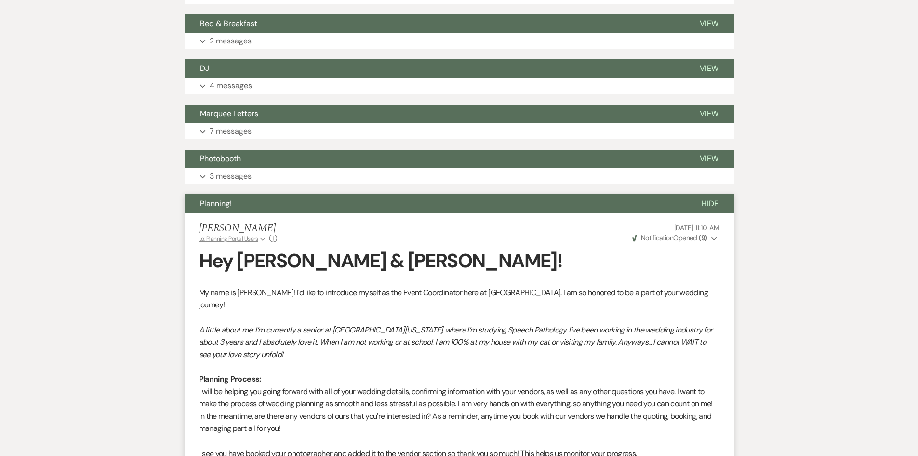
scroll to position [309, 0]
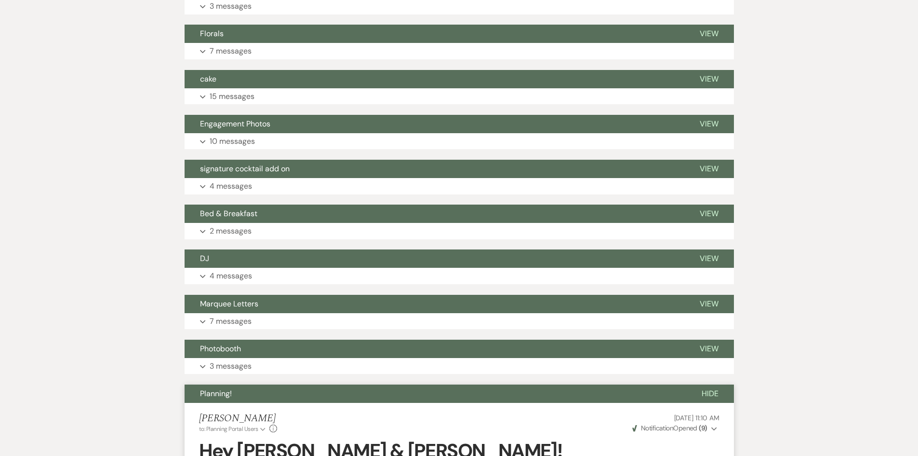
drag, startPoint x: 235, startPoint y: 365, endPoint x: 239, endPoint y: 335, distance: 30.6
click at [235, 357] on div "Photobooth View Expand 3 messages" at bounding box center [460, 356] width 550 height 35
click at [228, 364] on p "3 messages" at bounding box center [231, 366] width 42 height 13
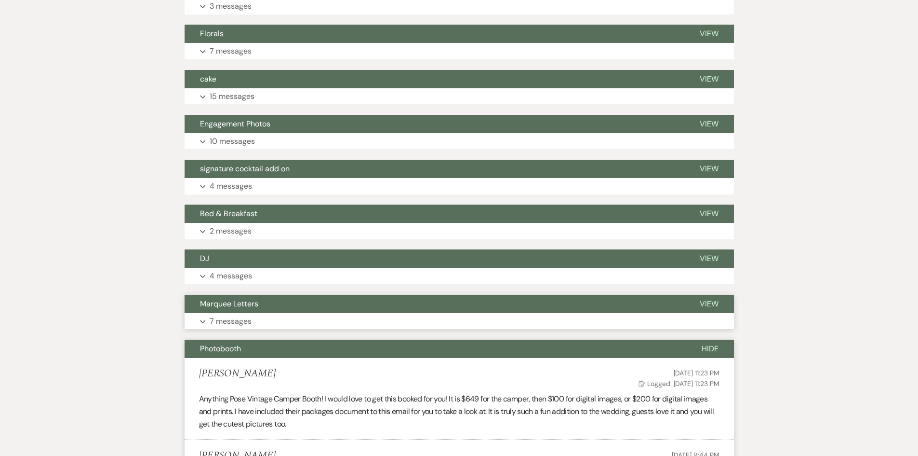
click at [239, 322] on p "7 messages" at bounding box center [231, 321] width 42 height 13
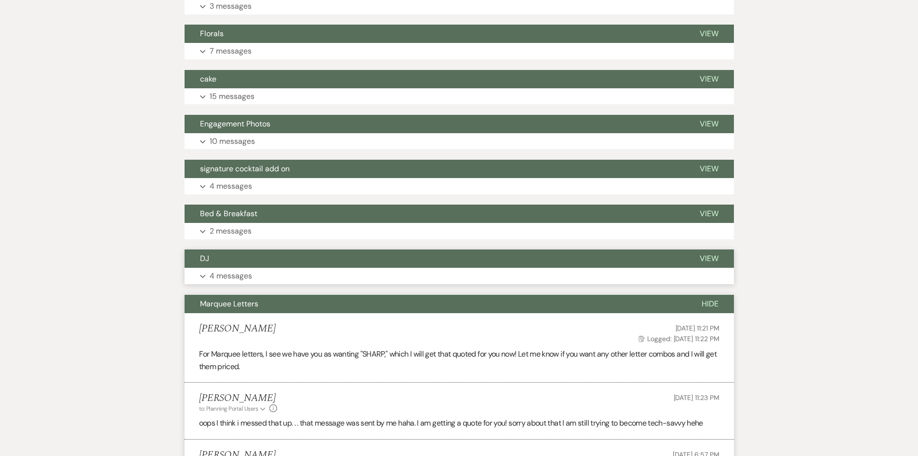
click at [246, 271] on p "4 messages" at bounding box center [231, 275] width 42 height 13
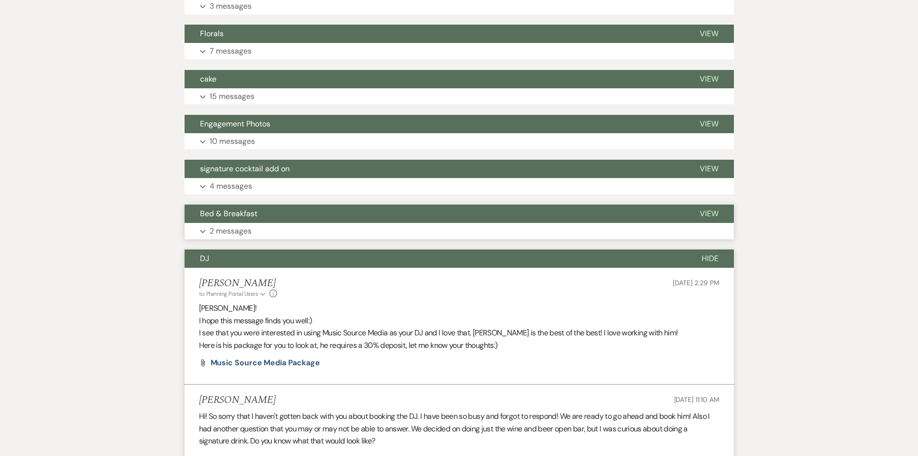
click at [244, 228] on p "2 messages" at bounding box center [231, 231] width 42 height 13
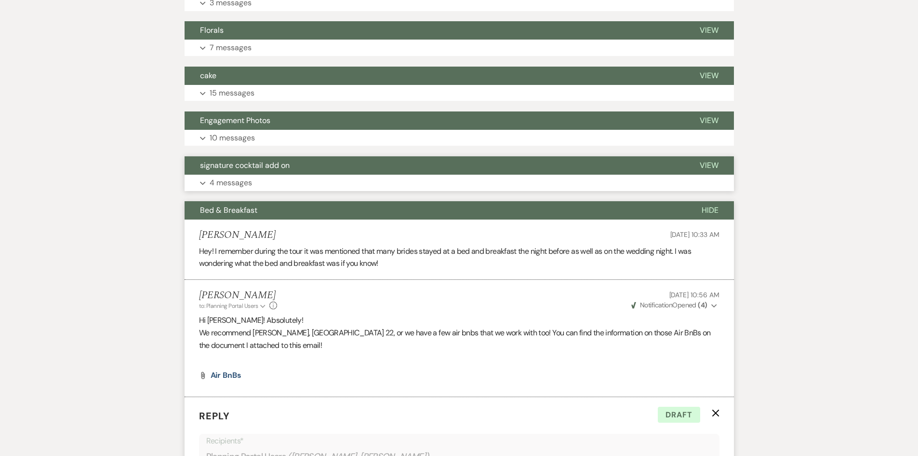
scroll to position [208, 0]
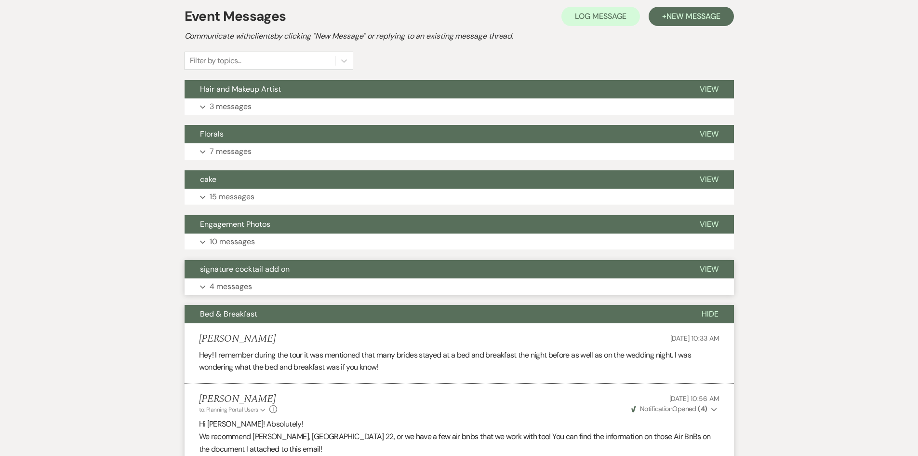
click at [244, 286] on p "4 messages" at bounding box center [231, 286] width 42 height 13
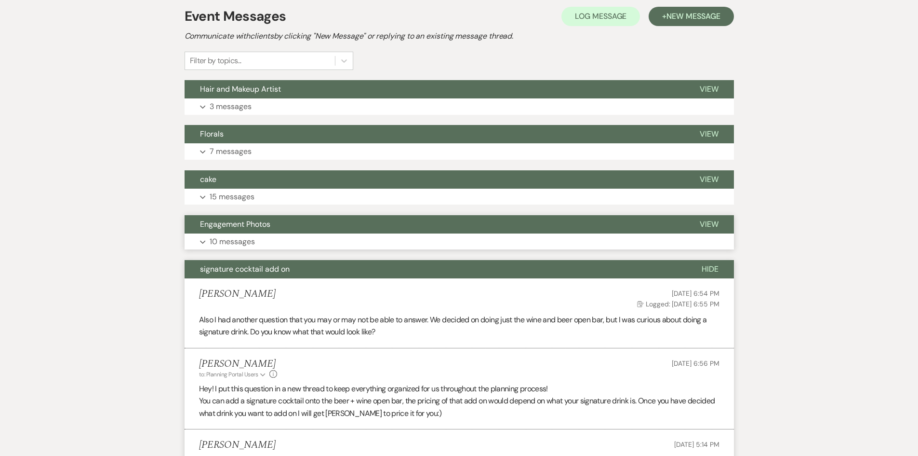
click at [239, 240] on p "10 messages" at bounding box center [232, 241] width 45 height 13
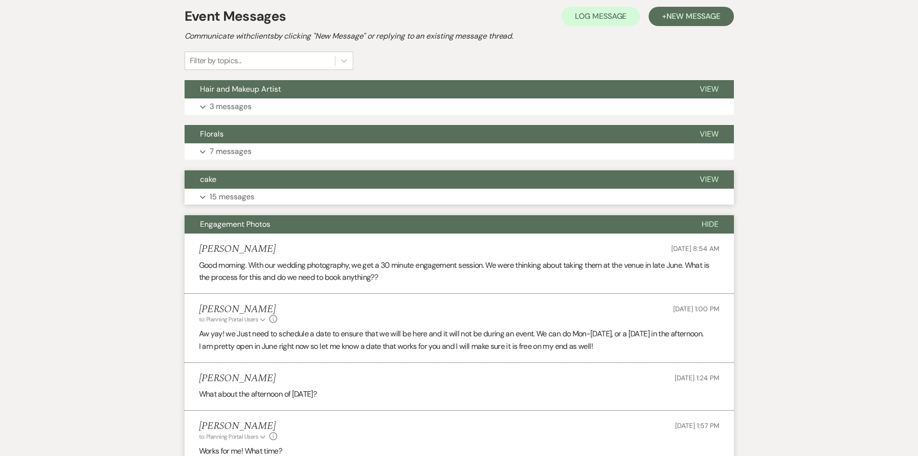
click at [239, 204] on button "Expand 15 messages" at bounding box center [460, 197] width 550 height 16
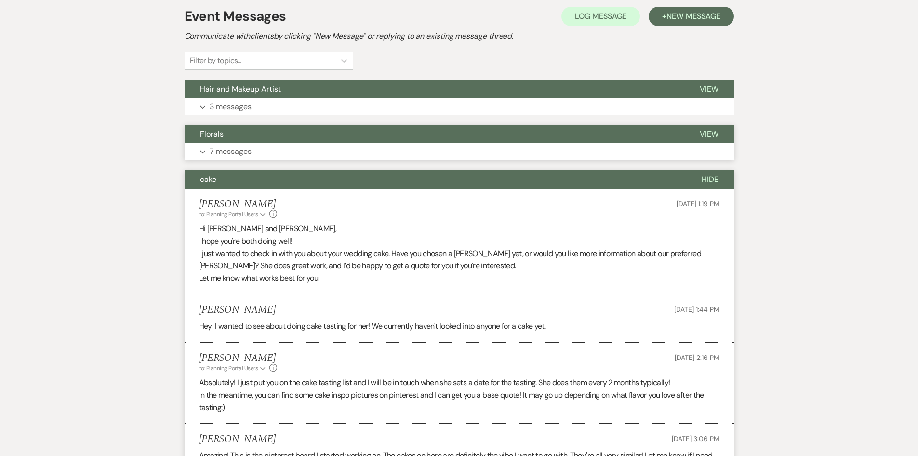
click at [240, 154] on p "7 messages" at bounding box center [231, 151] width 42 height 13
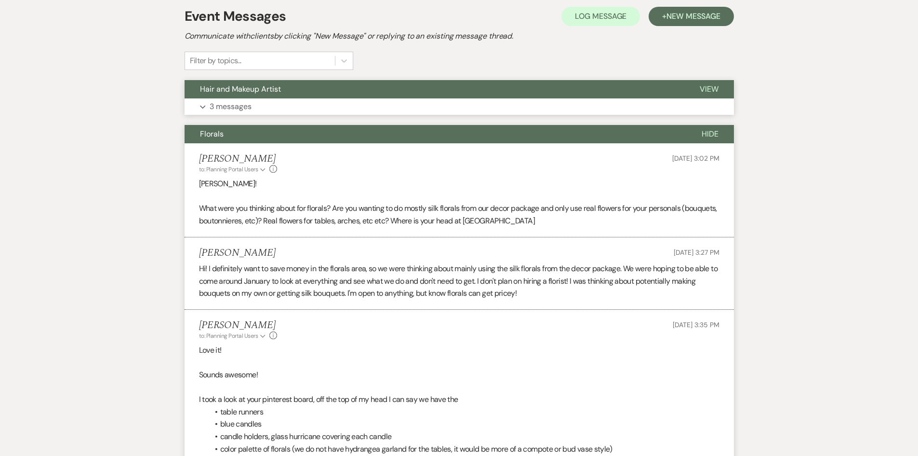
click at [251, 100] on button "Expand 3 messages" at bounding box center [460, 106] width 550 height 16
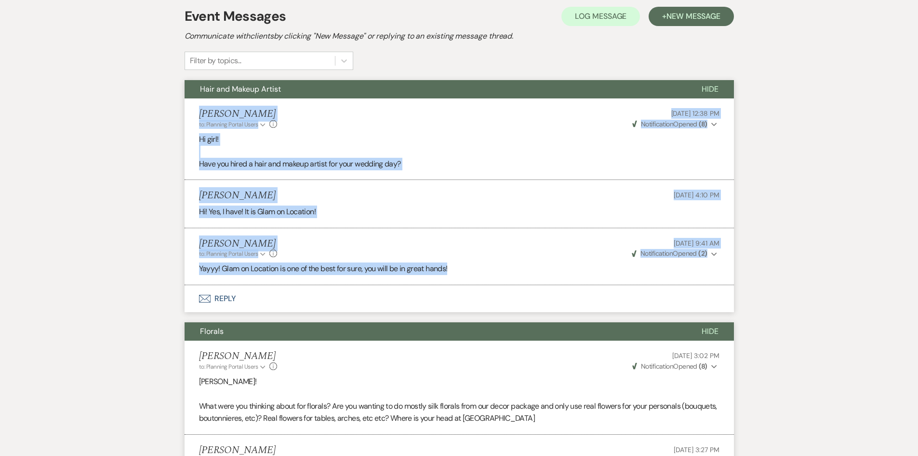
drag, startPoint x: 189, startPoint y: 112, endPoint x: 554, endPoint y: 263, distance: 394.7
click at [554, 263] on ul "[PERSON_NAME] to: Planning Portal Users Expand Info [DATE] 12:38 PM Weven Check…" at bounding box center [460, 191] width 550 height 187
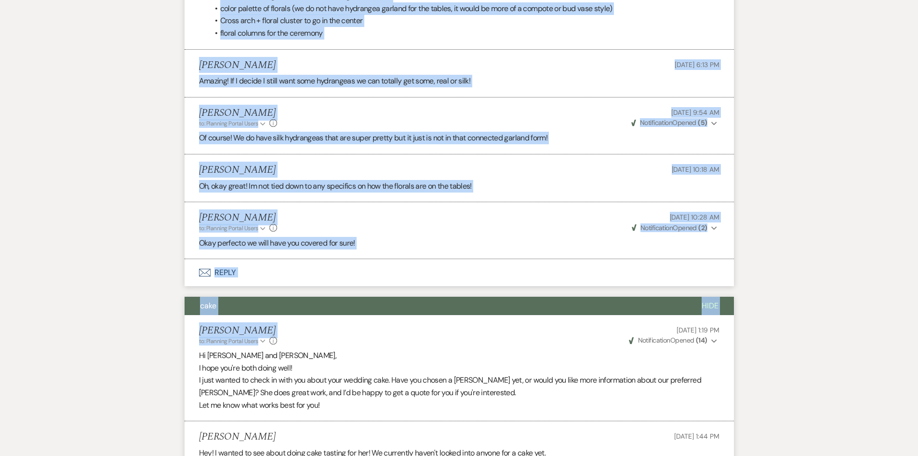
scroll to position [931, 0]
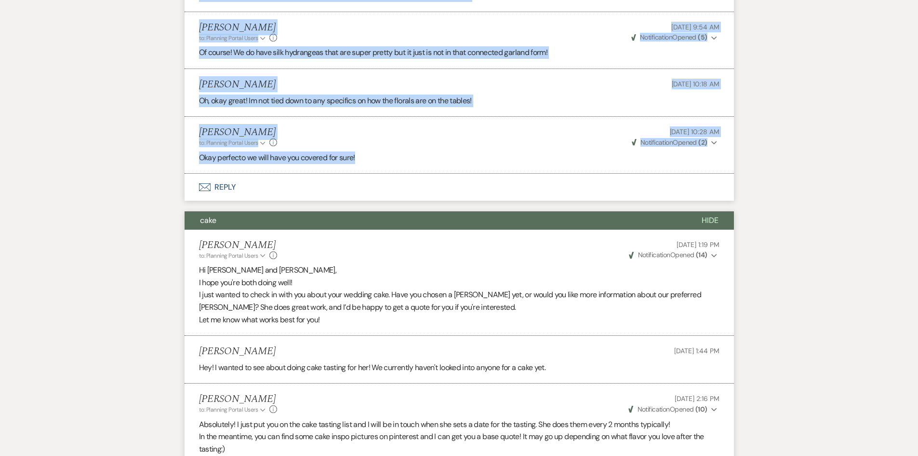
drag, startPoint x: 193, startPoint y: 161, endPoint x: 397, endPoint y: 162, distance: 204.4
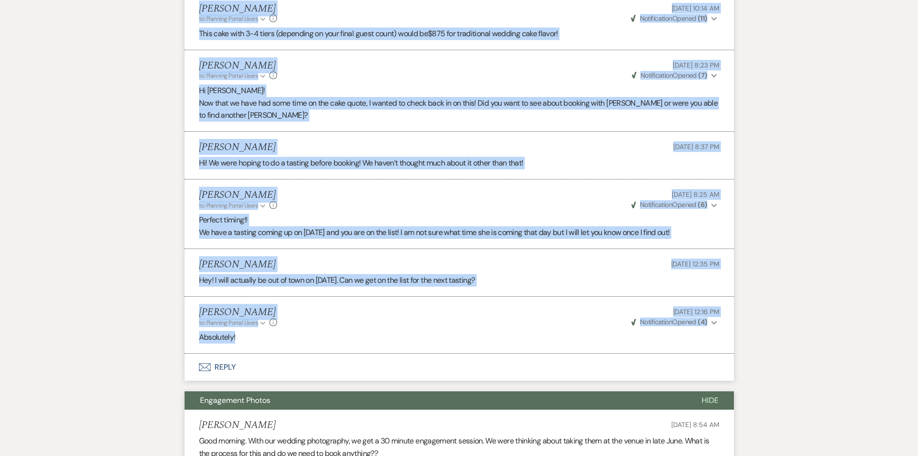
scroll to position [1944, 0]
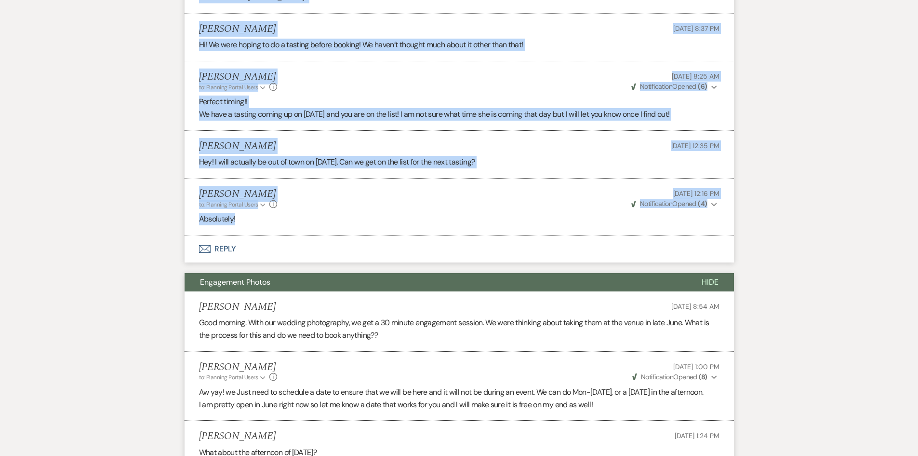
drag, startPoint x: 191, startPoint y: 45, endPoint x: 569, endPoint y: 234, distance: 422.1
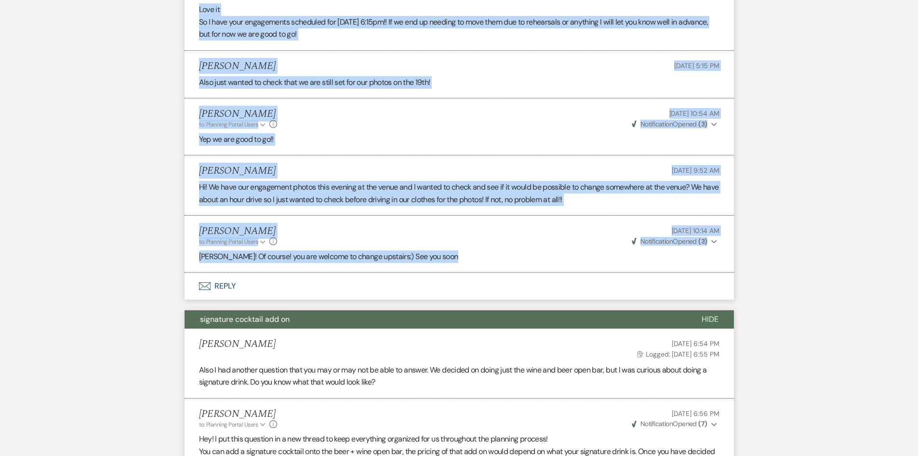
scroll to position [2571, 0]
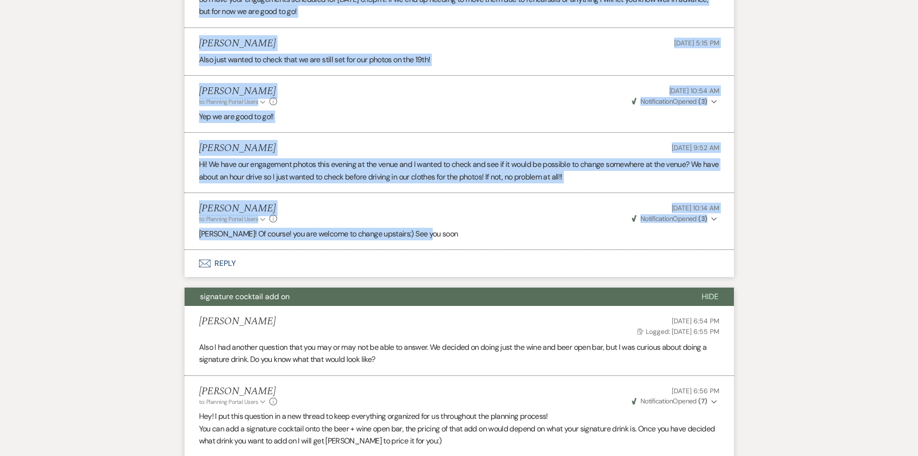
drag, startPoint x: 200, startPoint y: 160, endPoint x: 496, endPoint y: 257, distance: 311.8
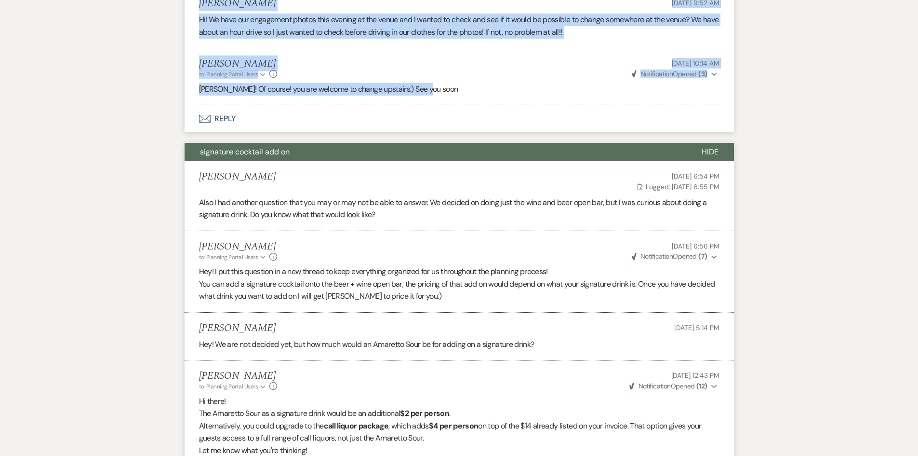
scroll to position [2860, 0]
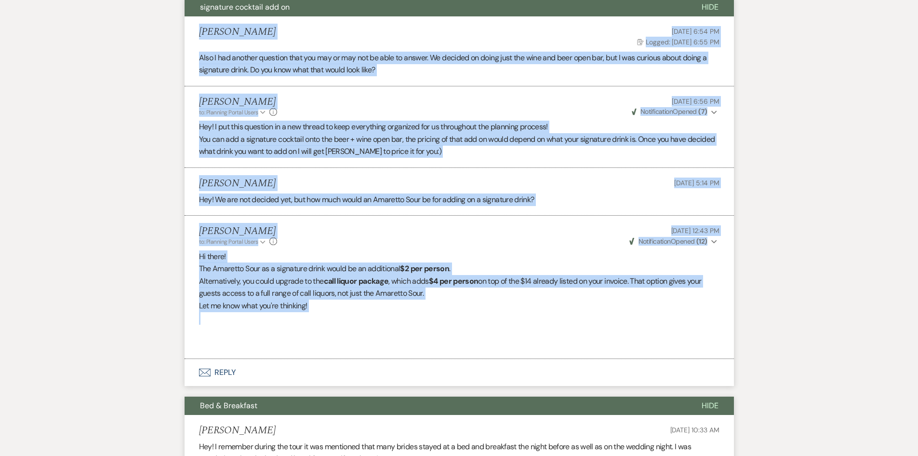
drag, startPoint x: 196, startPoint y: 43, endPoint x: 549, endPoint y: 327, distance: 452.7
click at [549, 327] on ul "[PERSON_NAME] [DATE] 6:54 PM Log Logged: [DATE] 6:55 PM Also I had another ques…" at bounding box center [460, 187] width 550 height 343
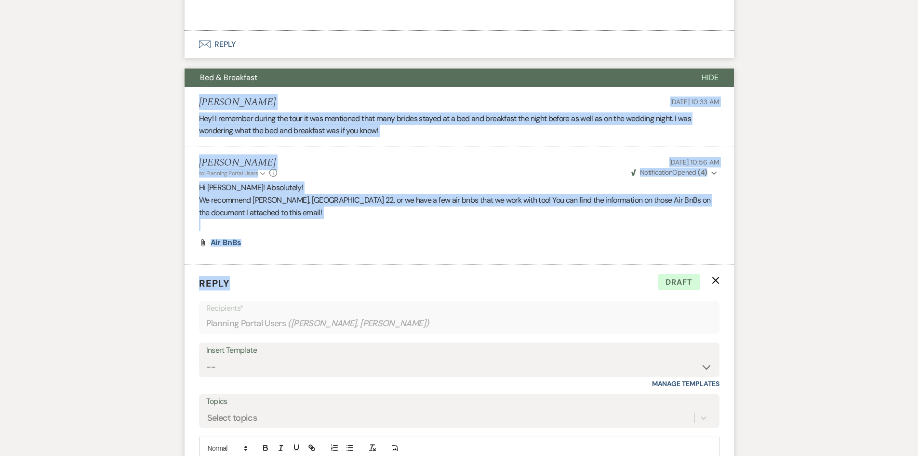
scroll to position [3197, 0]
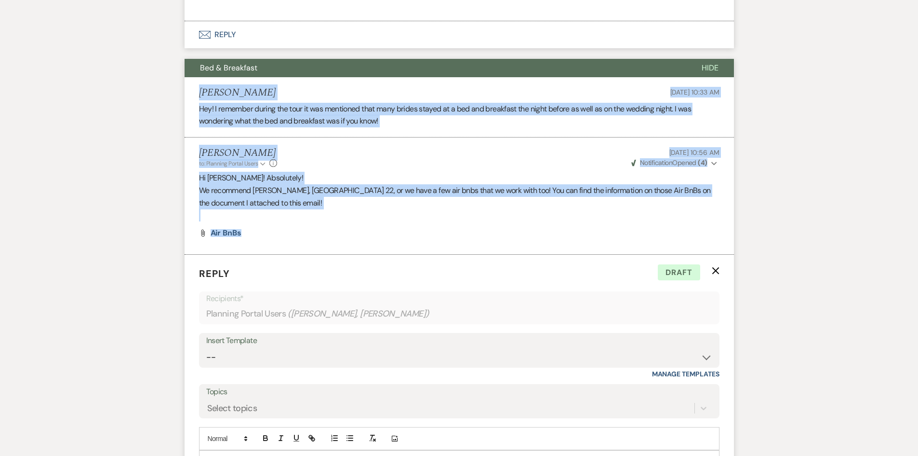
drag, startPoint x: 195, startPoint y: 194, endPoint x: 620, endPoint y: 249, distance: 429.2
click at [620, 249] on ul "[PERSON_NAME] [DATE] 10:33 AM Hey! I remember during the tour it was mentioned …" at bounding box center [460, 165] width 550 height 177
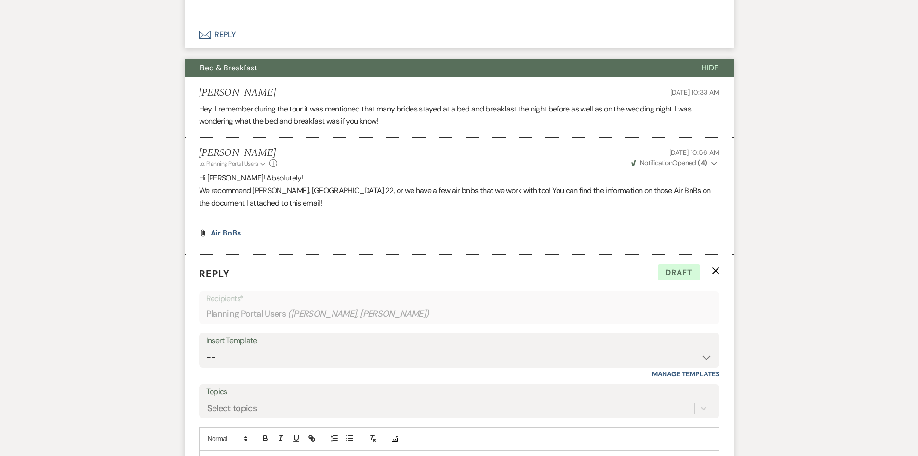
click at [718, 277] on form "Reply X Draft Recipients* Planning Portal Users ( [PERSON_NAME], [PERSON_NAME] …" at bounding box center [460, 416] width 550 height 323
click at [717, 274] on icon "X" at bounding box center [716, 271] width 8 height 8
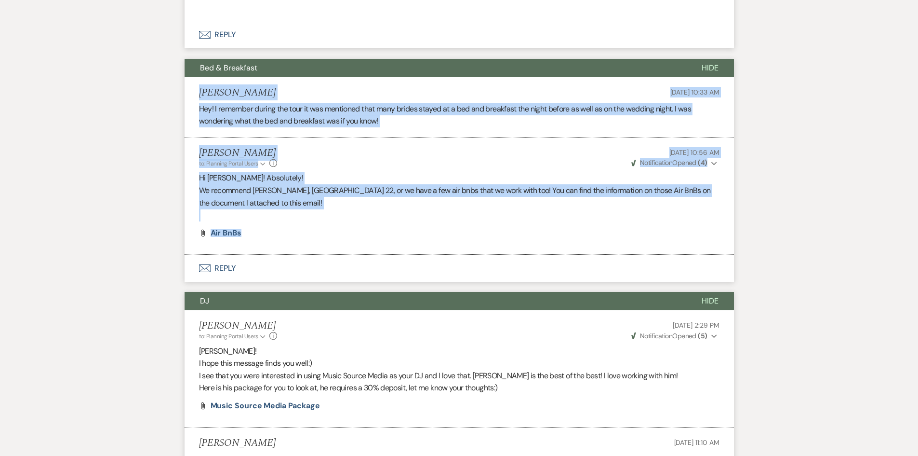
drag, startPoint x: 283, startPoint y: 153, endPoint x: 398, endPoint y: 247, distance: 148.7
click at [398, 247] on ul "[PERSON_NAME] [DATE] 10:33 AM Hey! I remember during the tour it was mentioned …" at bounding box center [460, 165] width 550 height 177
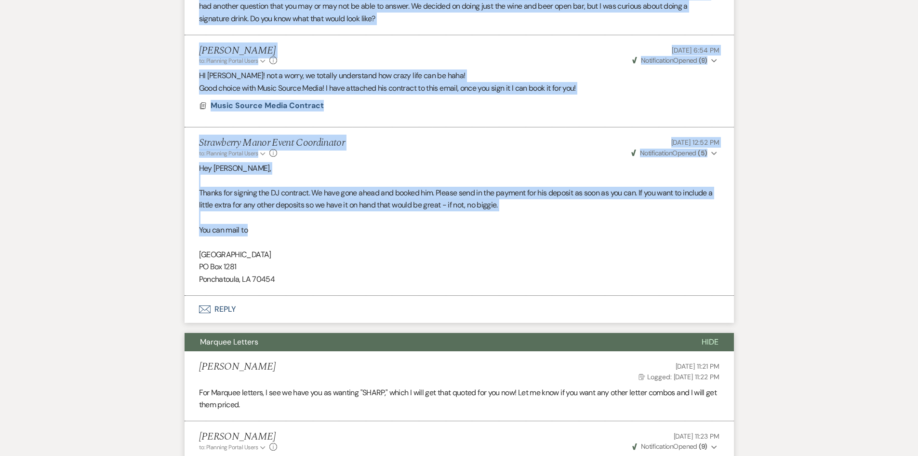
scroll to position [3679, 0]
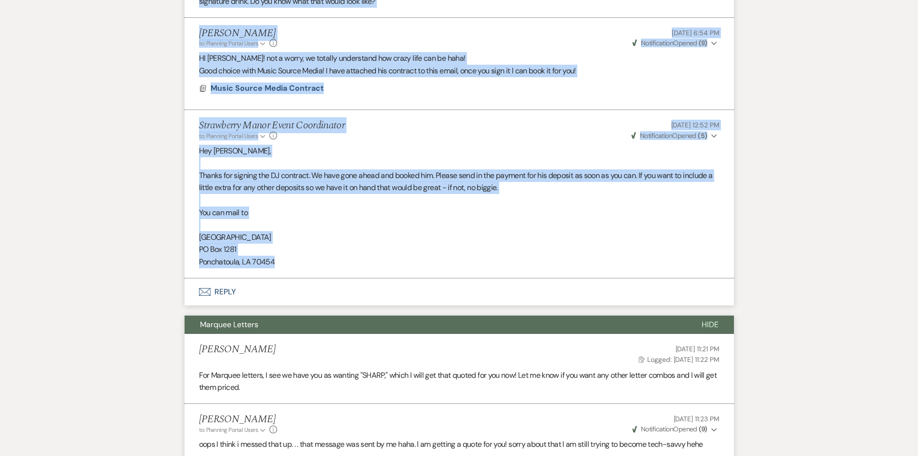
drag, startPoint x: 188, startPoint y: 145, endPoint x: 644, endPoint y: 285, distance: 476.7
click at [644, 278] on ul "[PERSON_NAME] to: Planning Portal Users Expand Info [DATE] 2:29 PM Weven Check …" at bounding box center [460, 53] width 550 height 450
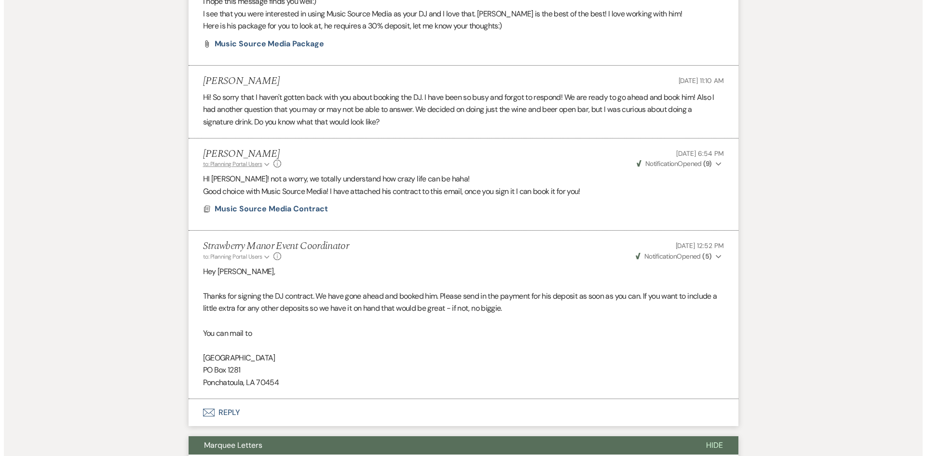
scroll to position [3535, 0]
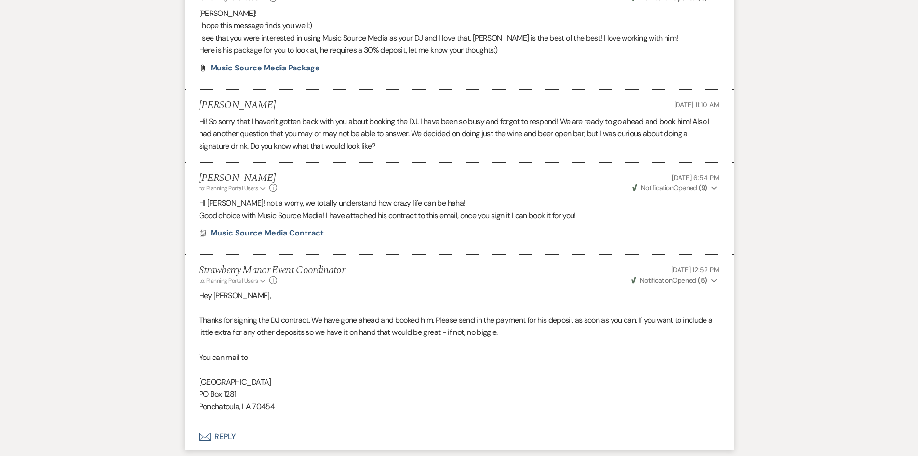
click at [264, 238] on span "Music Source Media Contract" at bounding box center [267, 233] width 113 height 10
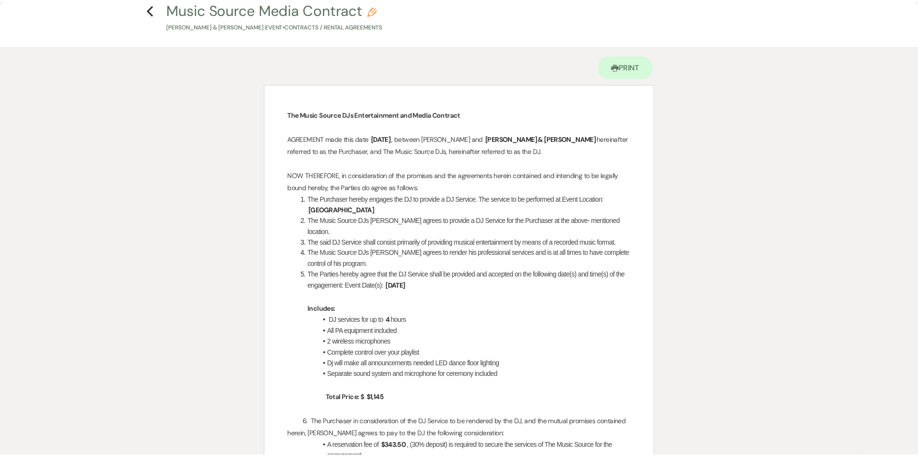
scroll to position [0, 0]
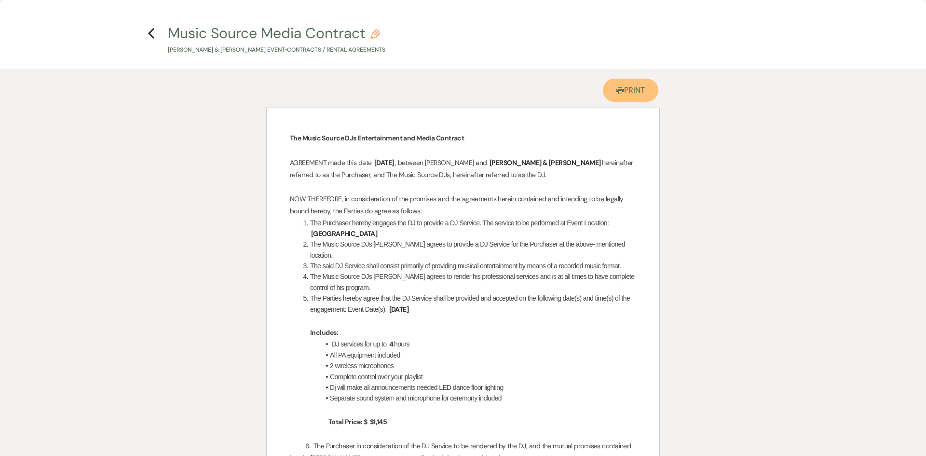
click at [634, 89] on link "Printer Print" at bounding box center [630, 90] width 55 height 23
click at [151, 27] on button "Previous" at bounding box center [151, 33] width 7 height 13
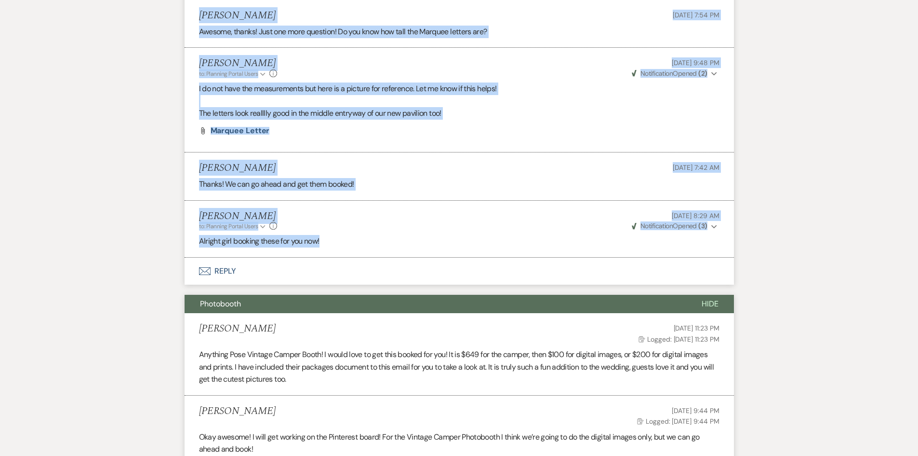
scroll to position [4258, 0]
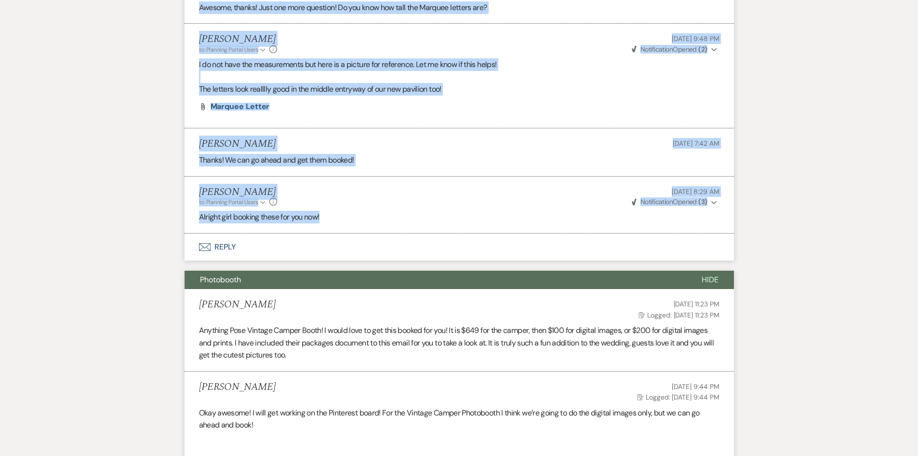
drag, startPoint x: 194, startPoint y: 73, endPoint x: 586, endPoint y: 242, distance: 427.1
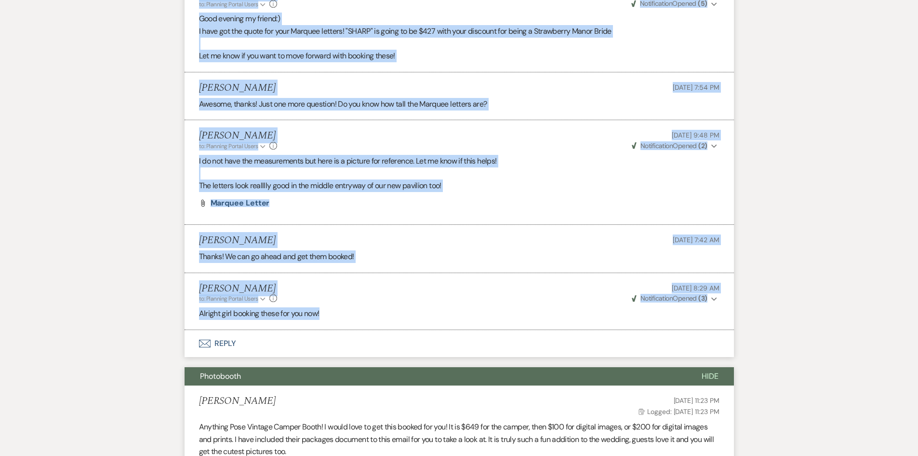
scroll to position [4499, 0]
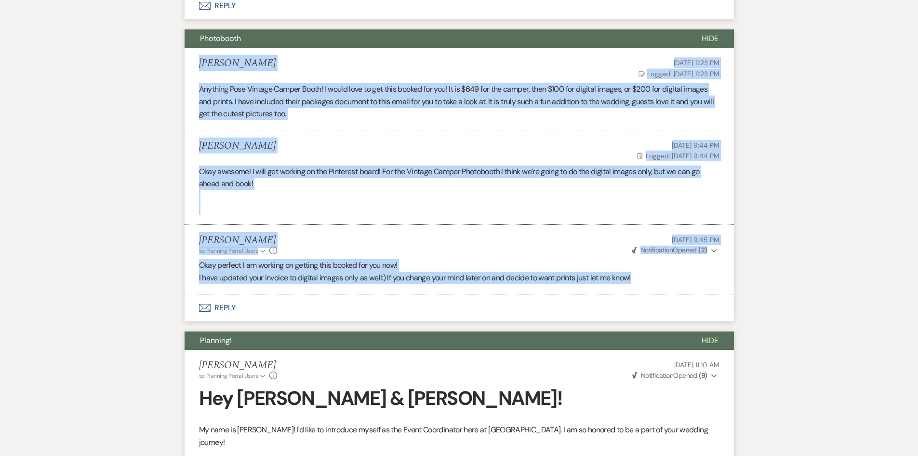
drag, startPoint x: 181, startPoint y: 76, endPoint x: 652, endPoint y: 285, distance: 515.6
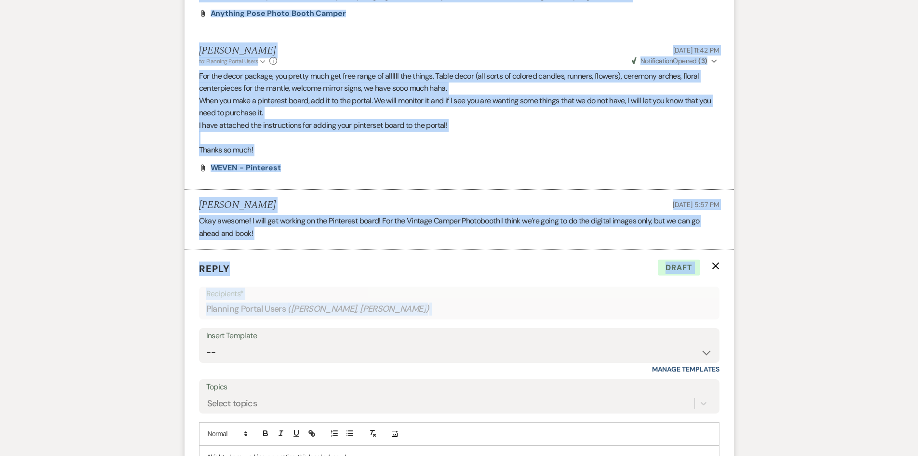
scroll to position [5463, 0]
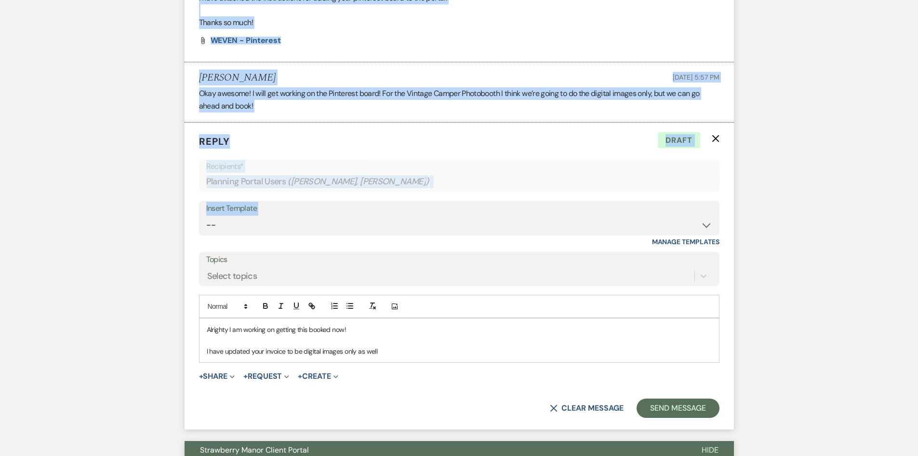
drag, startPoint x: 197, startPoint y: 131, endPoint x: 574, endPoint y: 222, distance: 388.3
click at [402, 122] on li "[PERSON_NAME] [DATE] 5:57 PM Okay awesome! I will get working on the Pinterest …" at bounding box center [460, 92] width 550 height 60
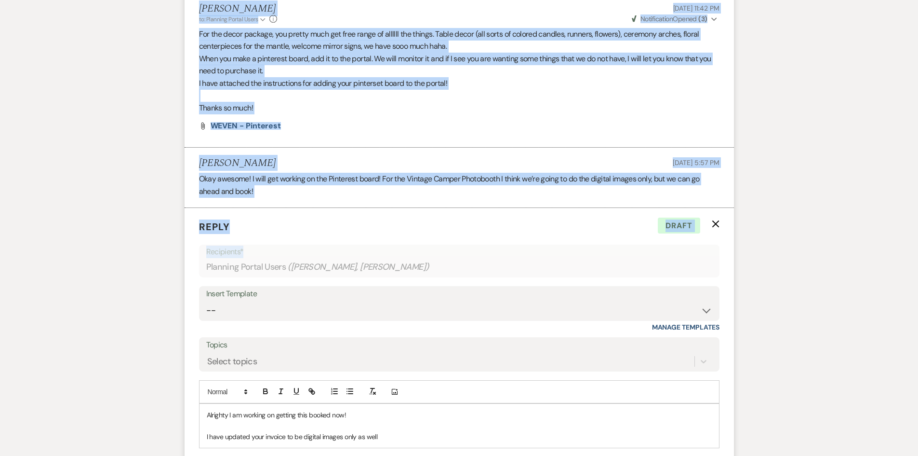
scroll to position [5415, 0]
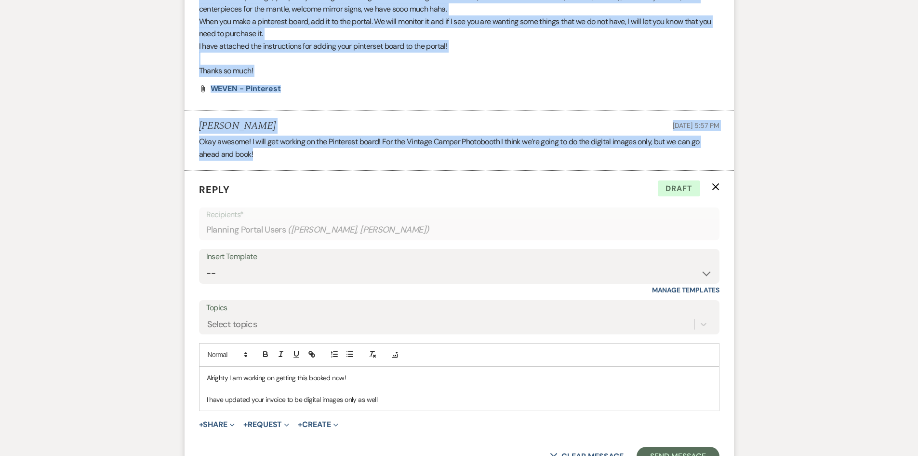
drag, startPoint x: 204, startPoint y: 52, endPoint x: 539, endPoint y: 179, distance: 358.2
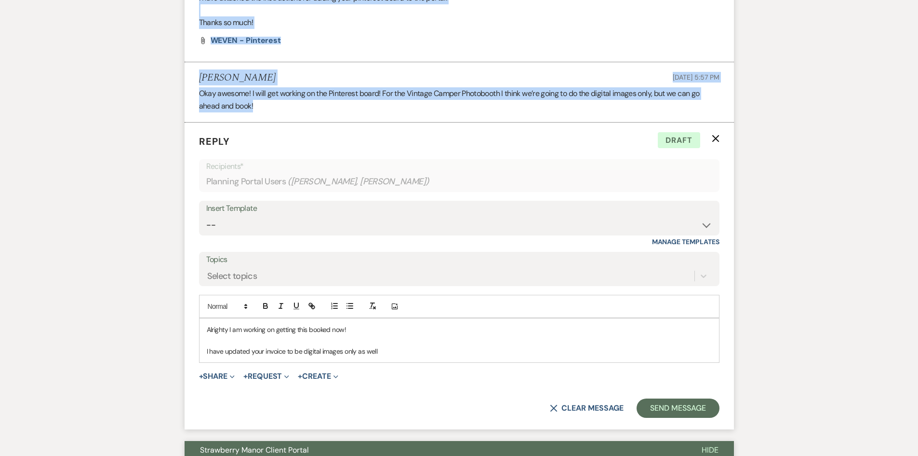
click at [714, 142] on use "button" at bounding box center [715, 138] width 7 height 7
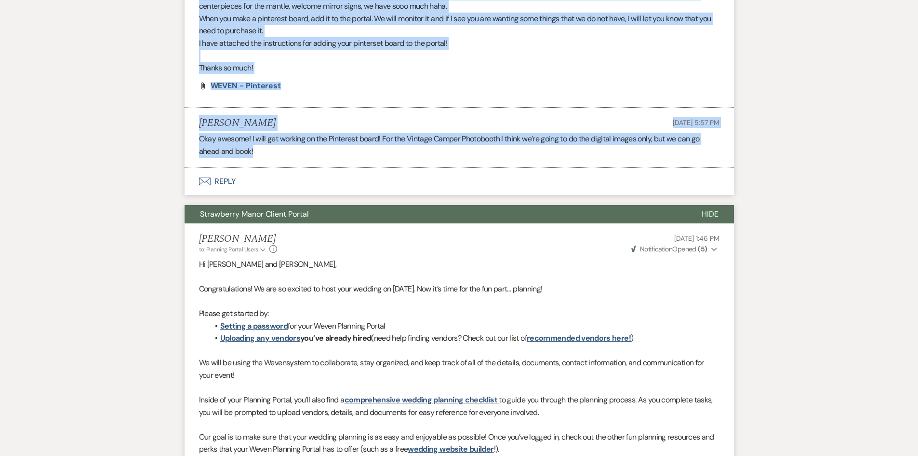
scroll to position [5608, 0]
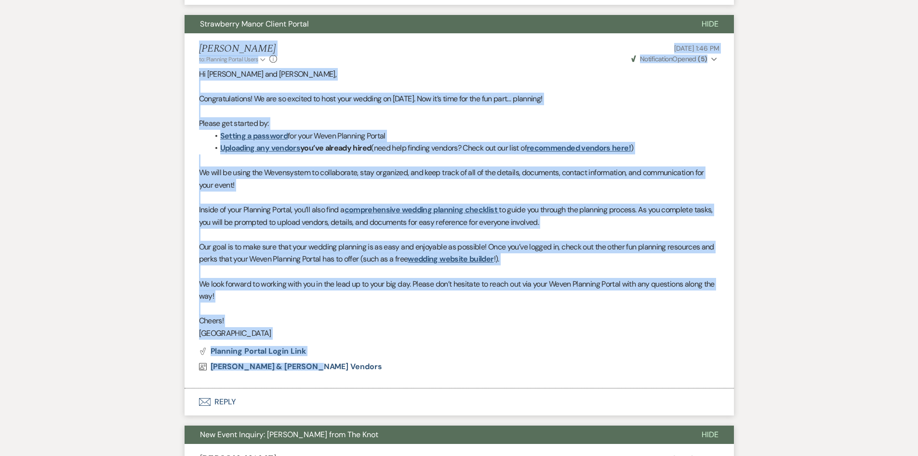
drag, startPoint x: 251, startPoint y: 106, endPoint x: 459, endPoint y: 371, distance: 337.2
click at [459, 371] on li "[PERSON_NAME] to: Planning Portal Users Expand Info [DATE] 1:46 PM Weven Check …" at bounding box center [460, 210] width 550 height 354
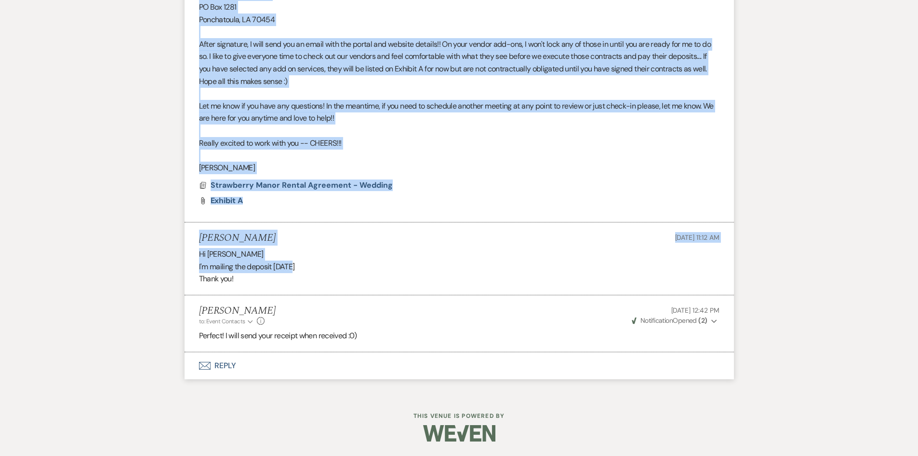
scroll to position [7940, 0]
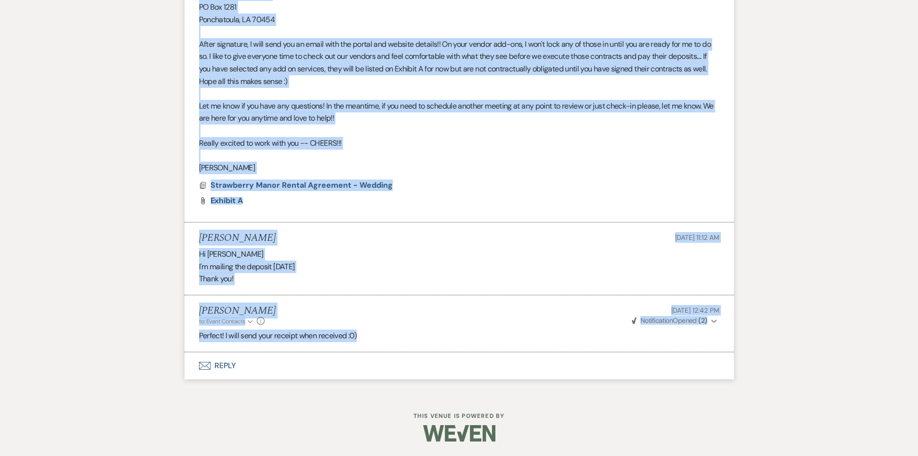
drag, startPoint x: 185, startPoint y: 85, endPoint x: 551, endPoint y: 345, distance: 448.8
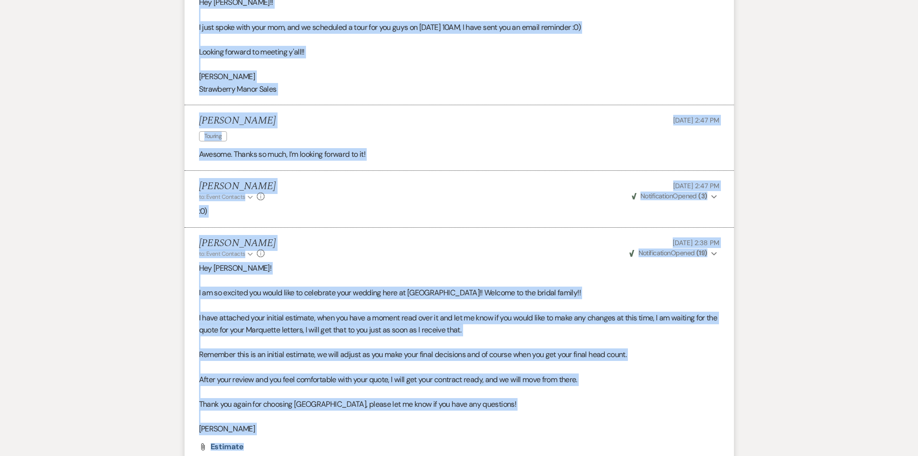
scroll to position [0, 0]
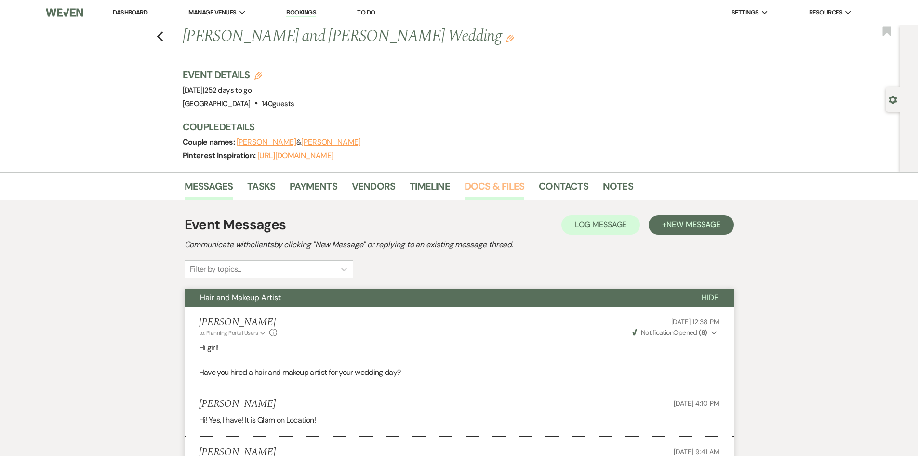
click at [502, 182] on link "Docs & Files" at bounding box center [495, 188] width 60 height 21
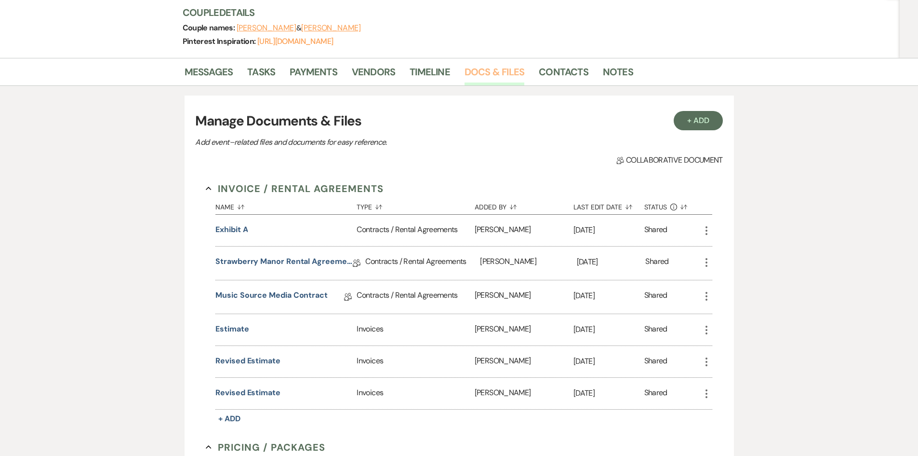
scroll to position [145, 0]
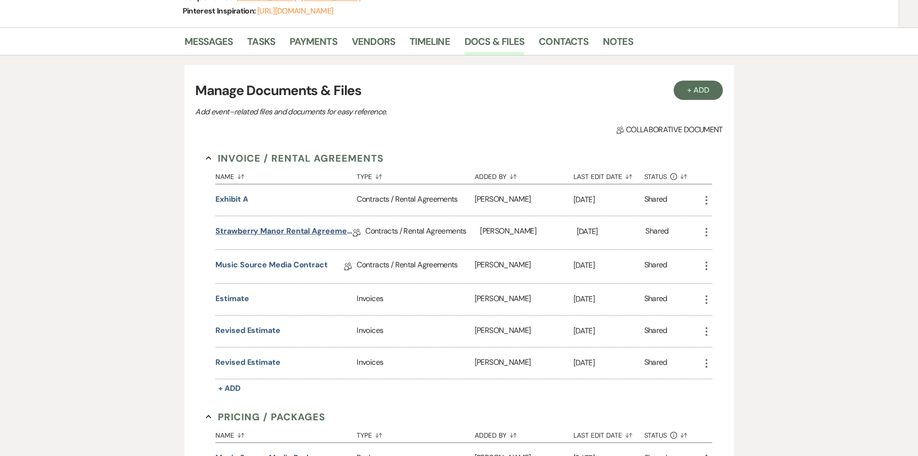
click at [252, 228] on link "Strawberry Manor Rental Agreement - Wedding" at bounding box center [283, 232] width 137 height 15
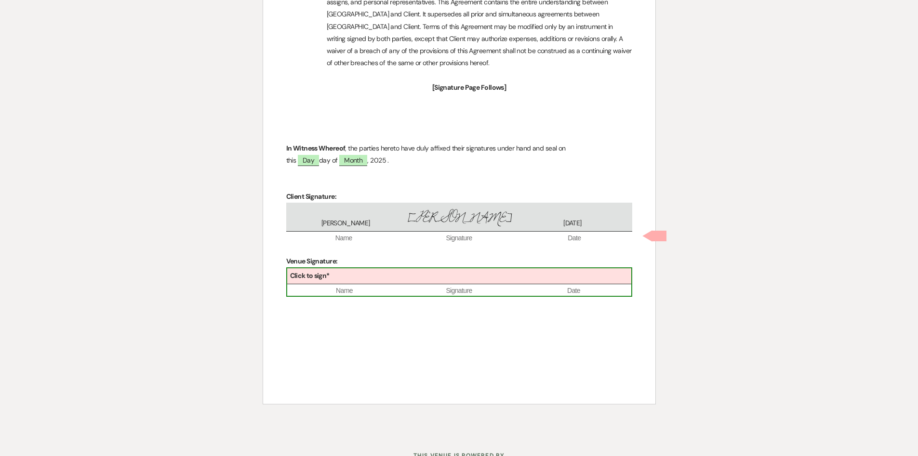
scroll to position [3408, 0]
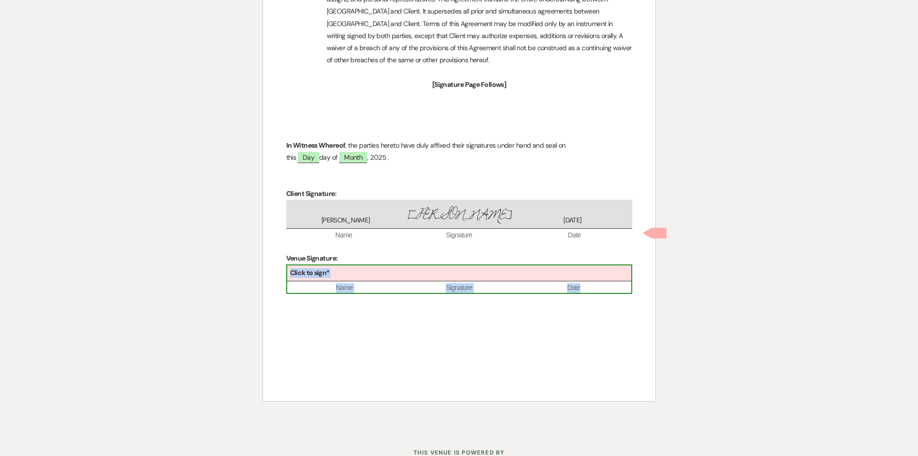
click at [418, 283] on span "Signature" at bounding box center [459, 288] width 115 height 10
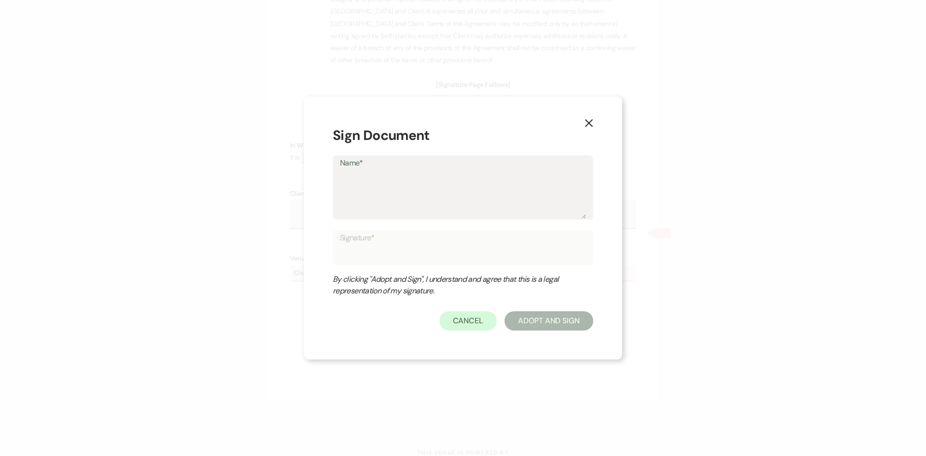
type textarea "B"
type input "B"
type textarea "Br"
type input "Br"
type textarea "Bri"
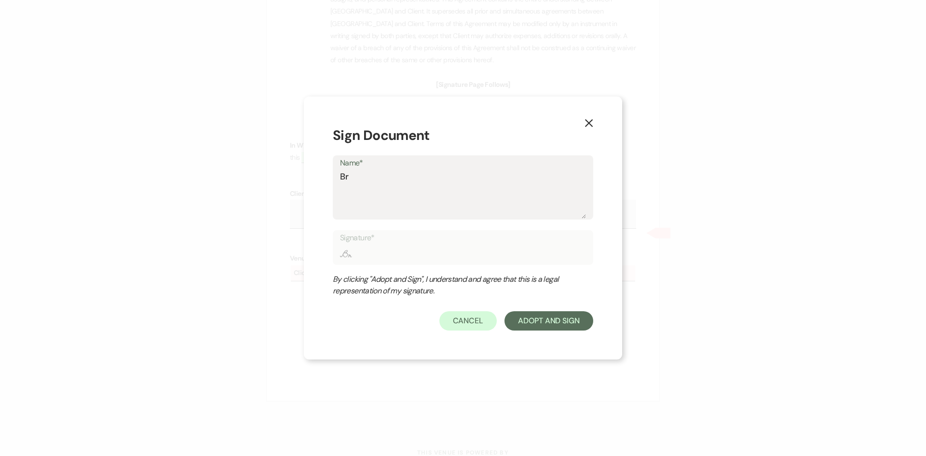
type input "Bri"
type textarea "Brit"
type input "Brit"
type textarea "[PERSON_NAME]"
type input "[PERSON_NAME]"
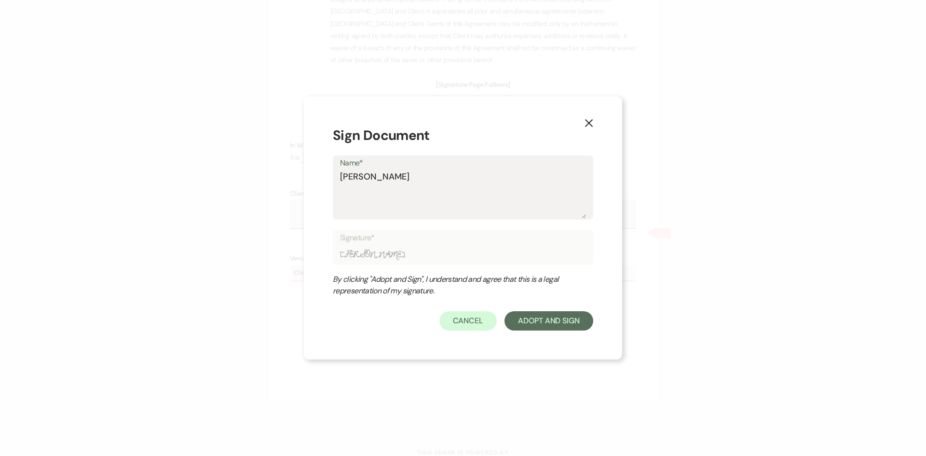
type textarea "Britta"
type input "Britta"
type textarea "Brittan"
type input "Brittan"
type textarea "[PERSON_NAME]"
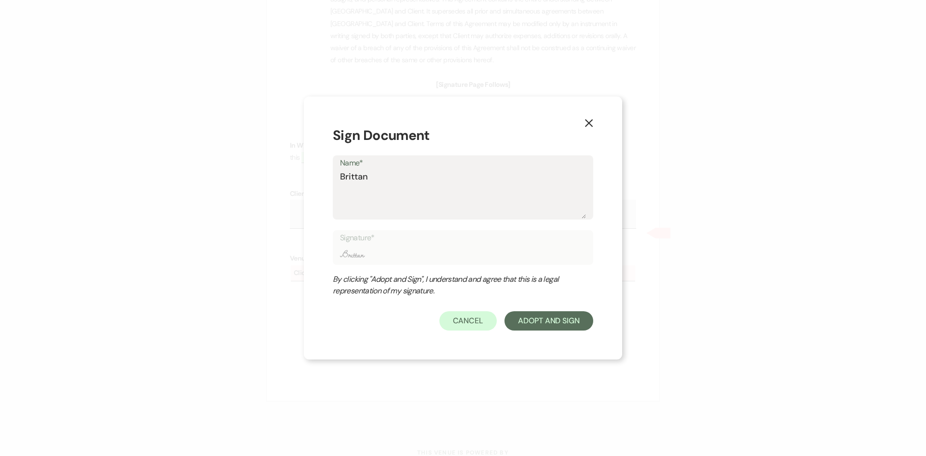
type input "[PERSON_NAME]"
type textarea "[PERSON_NAME]"
type input "[PERSON_NAME]"
type textarea "[PERSON_NAME]"
type input "[PERSON_NAME]"
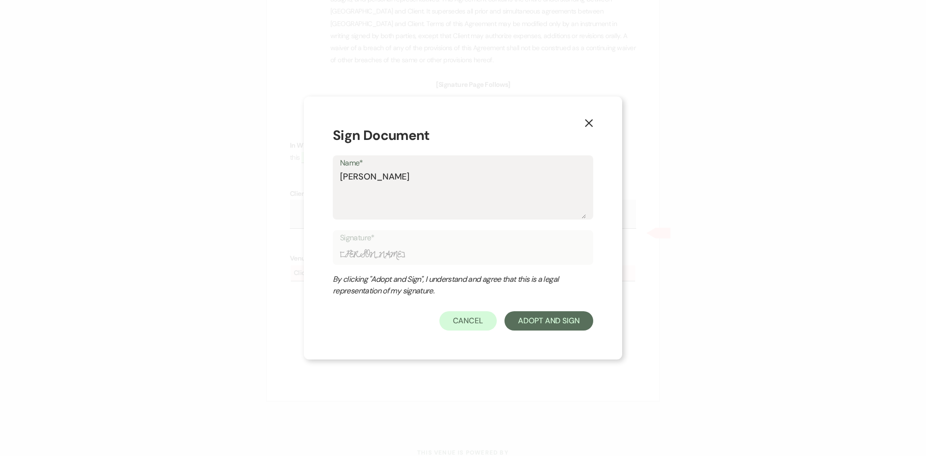
type textarea "[PERSON_NAME]"
type input "[PERSON_NAME]"
type textarea "[PERSON_NAME] How"
type input "[PERSON_NAME] How"
type textarea "[PERSON_NAME]"
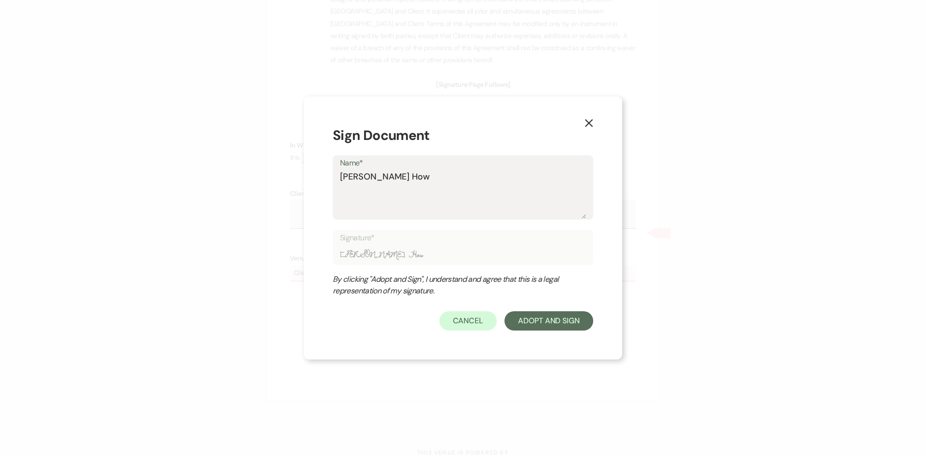
type input "[PERSON_NAME]"
type textarea "[PERSON_NAME]"
type input "[PERSON_NAME]"
type textarea "[PERSON_NAME]"
type input "[PERSON_NAME]"
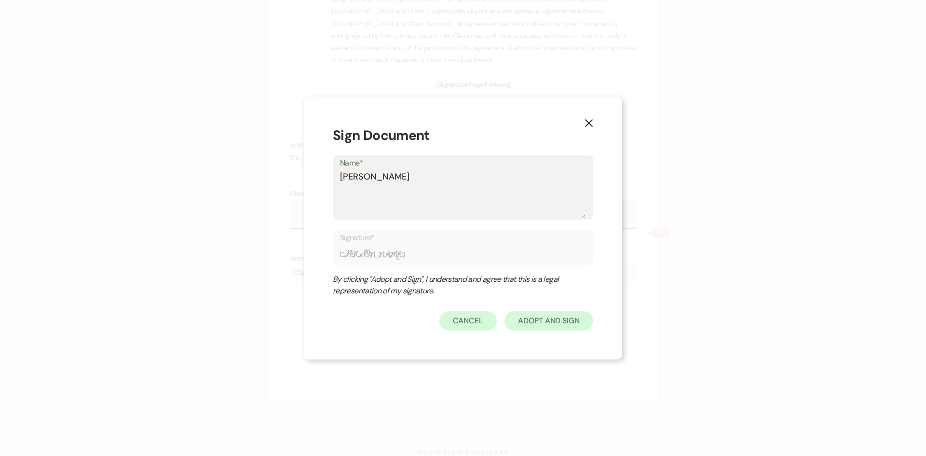
type textarea "[PERSON_NAME]"
click at [553, 319] on button "Adopt And Sign" at bounding box center [548, 320] width 89 height 19
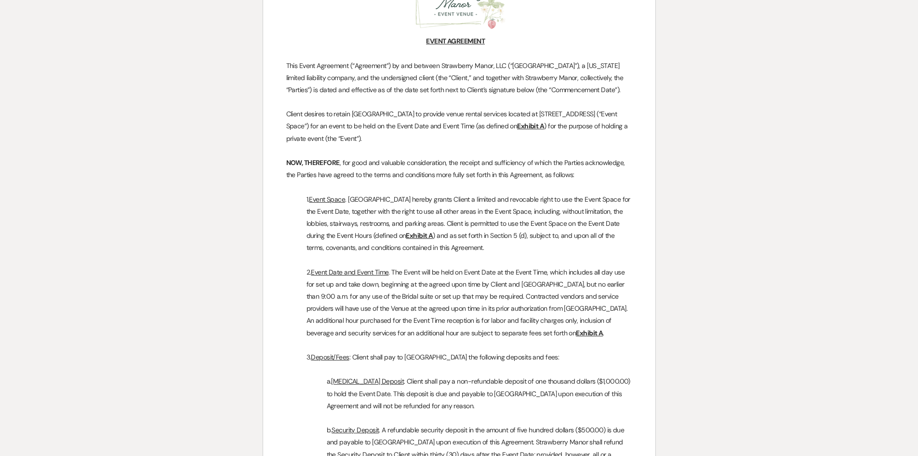
scroll to position [0, 0]
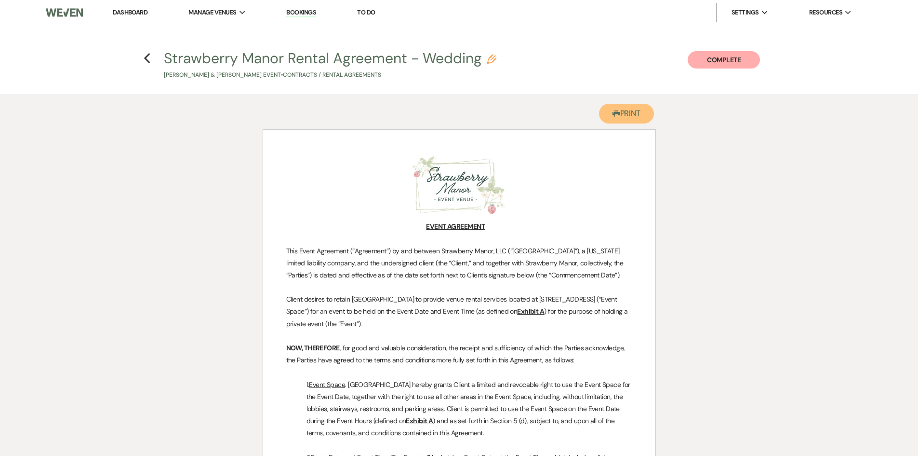
click at [634, 114] on button "Printer Print" at bounding box center [626, 114] width 55 height 20
click at [146, 61] on icon "Previous" at bounding box center [147, 59] width 7 height 12
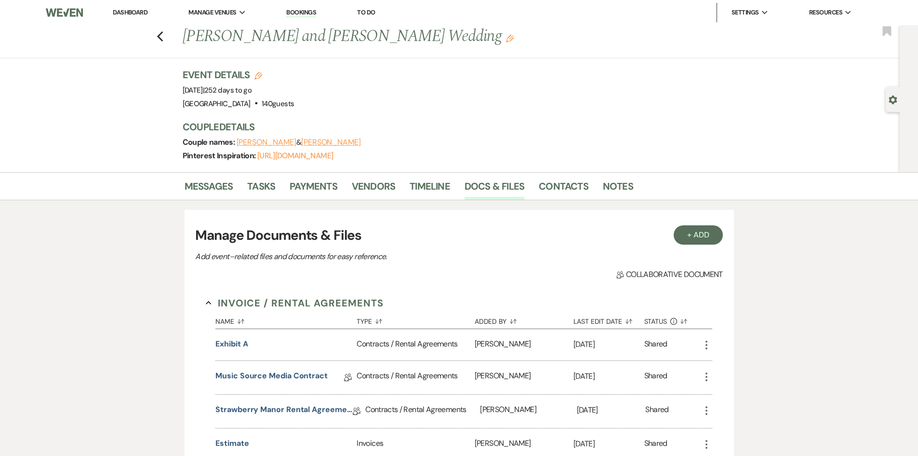
click at [142, 14] on link "Dashboard" at bounding box center [130, 12] width 35 height 8
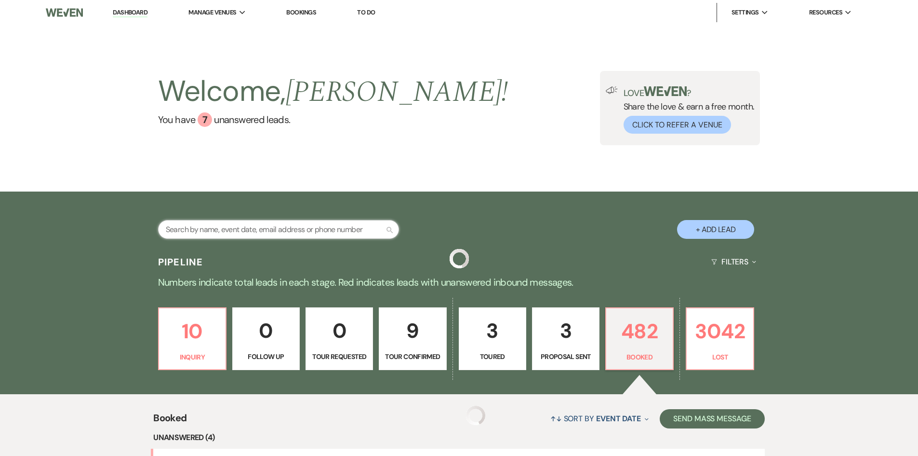
drag, startPoint x: 298, startPoint y: 228, endPoint x: 296, endPoint y: 244, distance: 16.6
click at [298, 229] on input "text" at bounding box center [278, 229] width 241 height 19
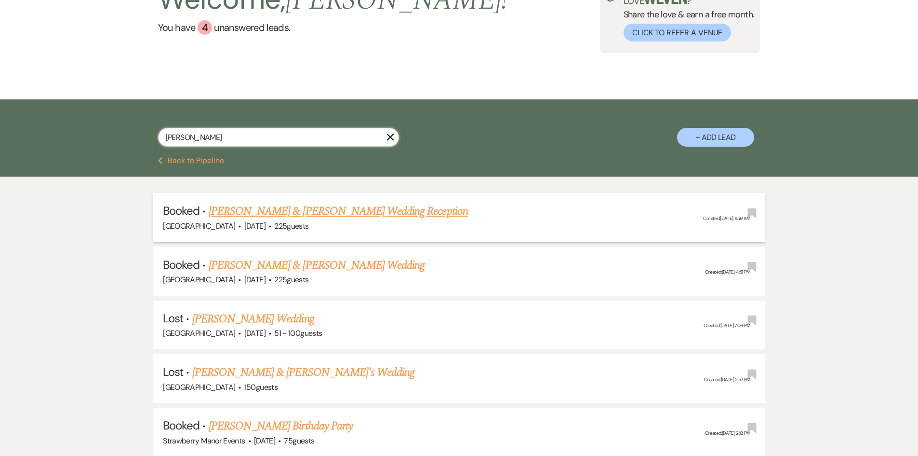
scroll to position [96, 0]
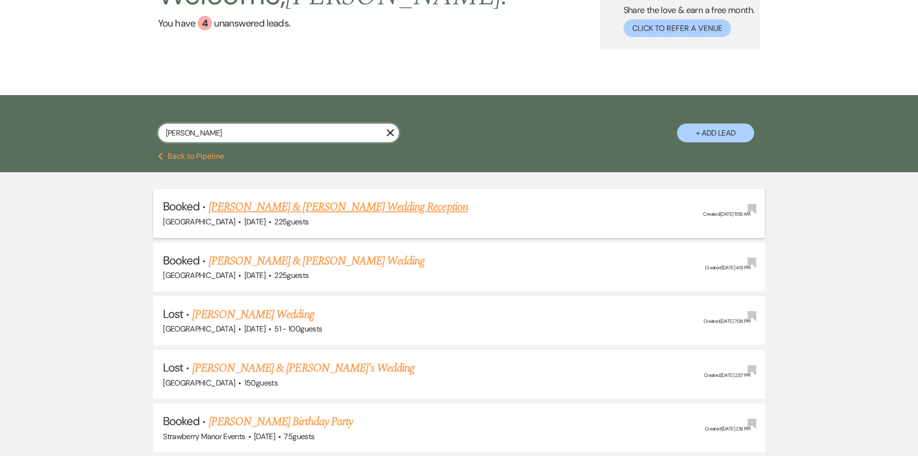
type input "[PERSON_NAME]"
click at [263, 202] on link "[PERSON_NAME] & [PERSON_NAME] Wedding Reception" at bounding box center [338, 206] width 259 height 17
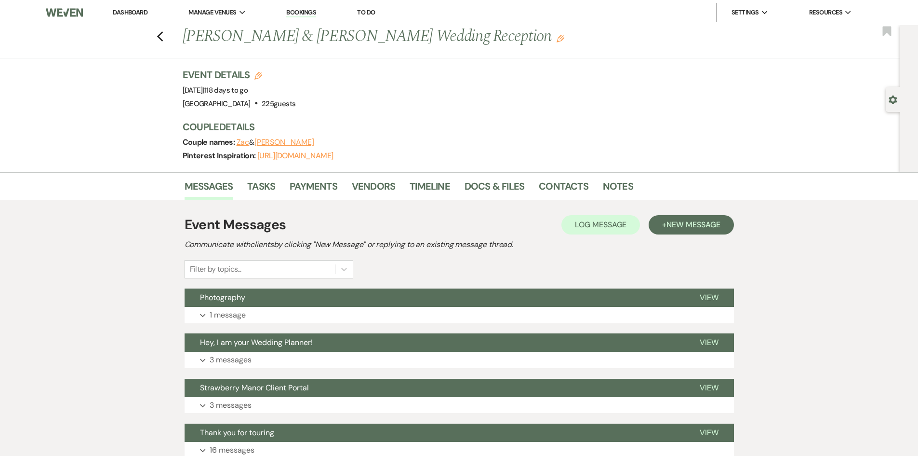
scroll to position [79, 0]
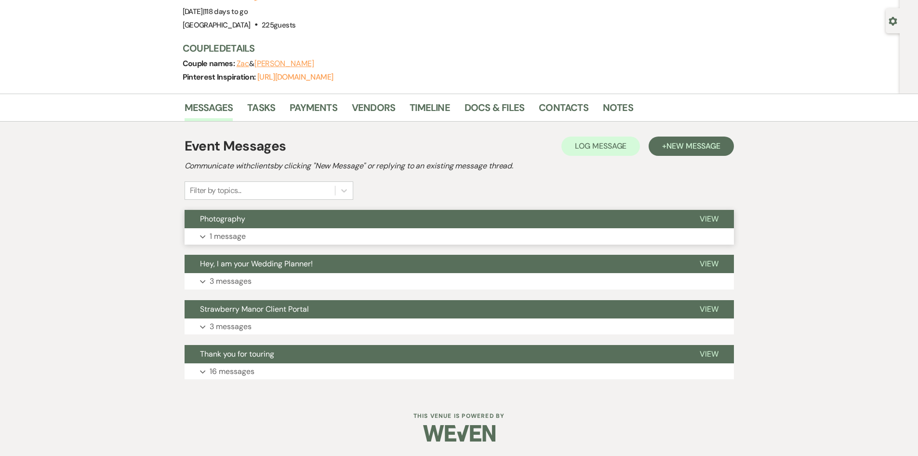
click at [226, 235] on p "1 message" at bounding box center [228, 236] width 36 height 13
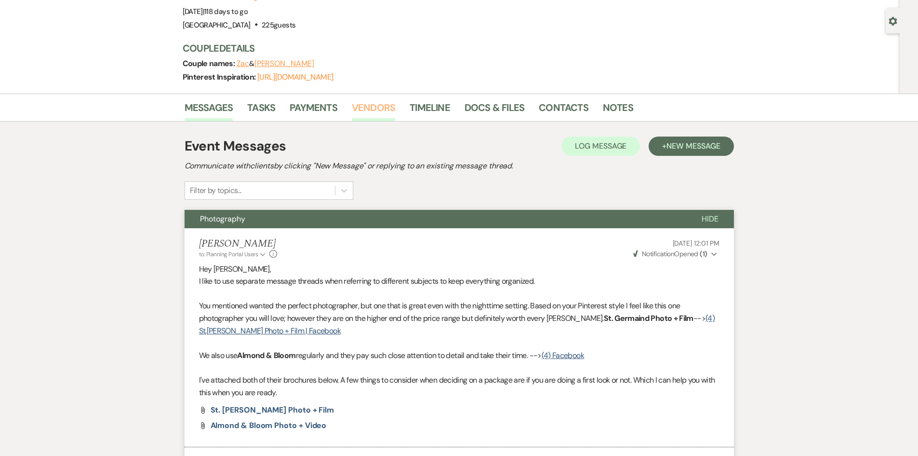
click at [369, 109] on link "Vendors" at bounding box center [373, 110] width 43 height 21
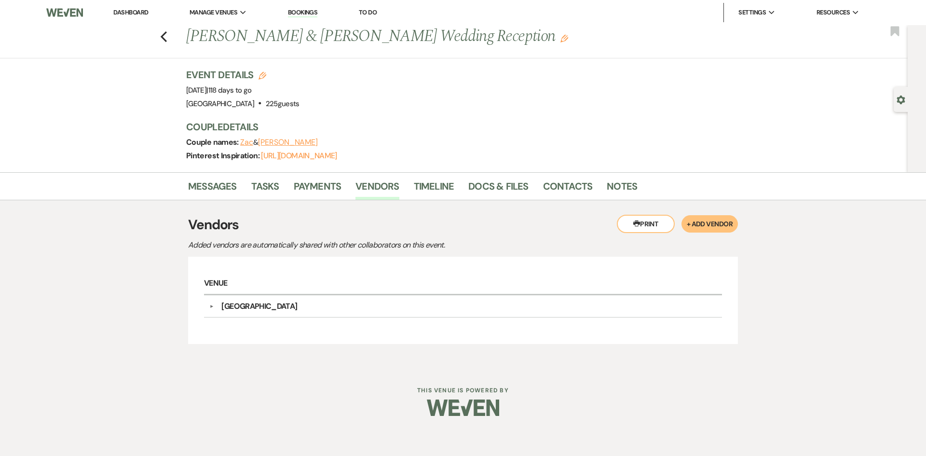
click at [121, 11] on link "Dashboard" at bounding box center [130, 12] width 35 height 8
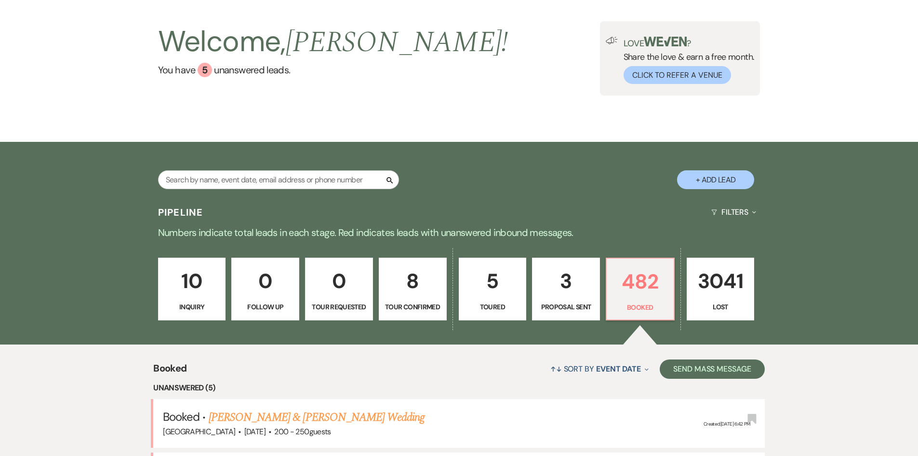
scroll to position [48, 0]
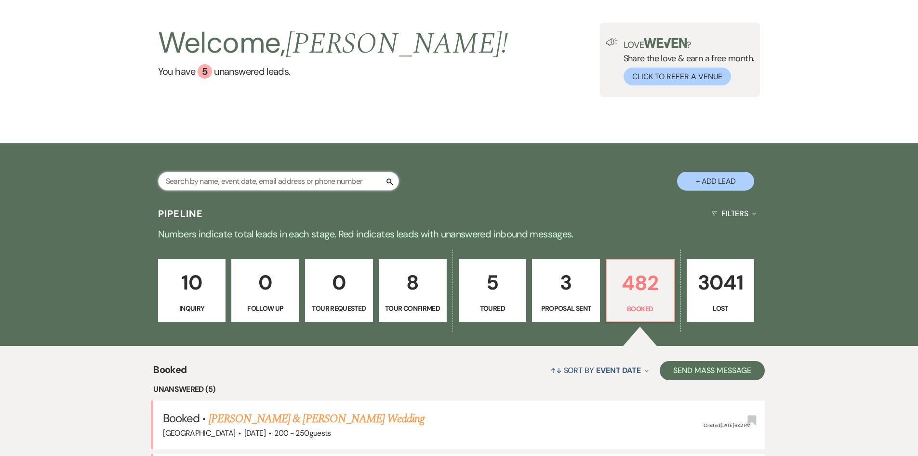
click at [252, 185] on input "text" at bounding box center [278, 181] width 241 height 19
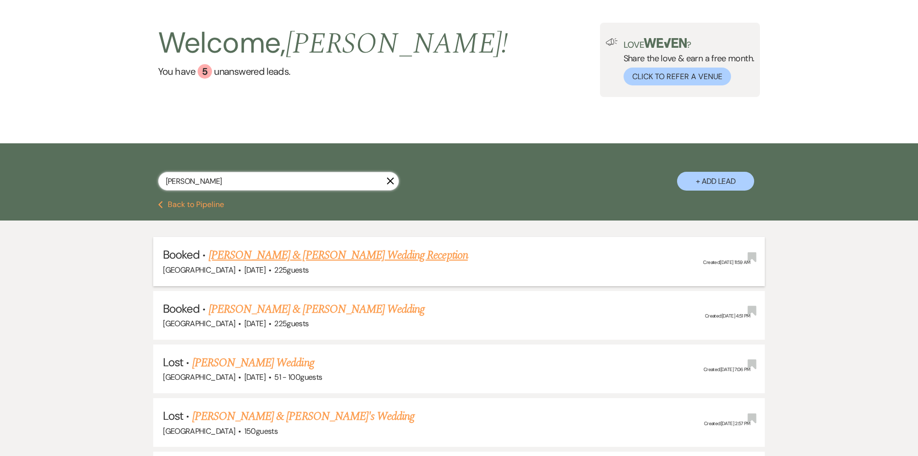
type input "[PERSON_NAME]"
click at [274, 256] on link "[PERSON_NAME] & [PERSON_NAME] Wedding Reception" at bounding box center [338, 254] width 259 height 17
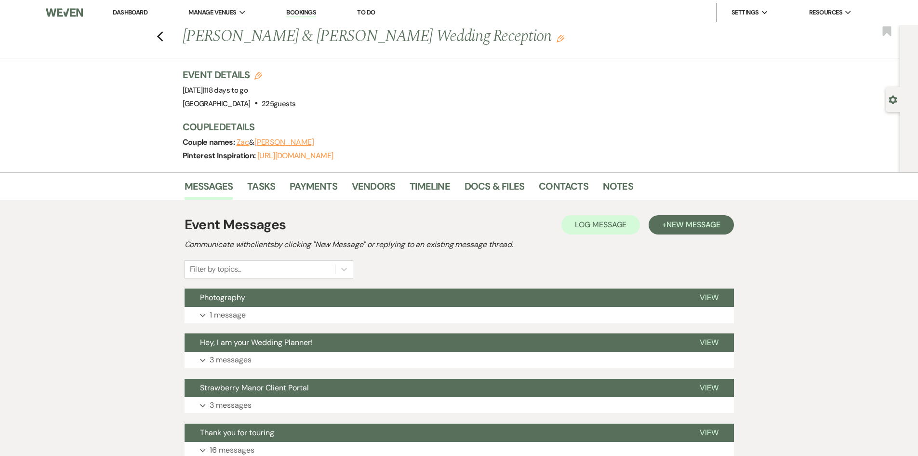
click at [123, 8] on li "Dashboard" at bounding box center [130, 12] width 44 height 19
click at [130, 13] on link "Dashboard" at bounding box center [130, 12] width 35 height 8
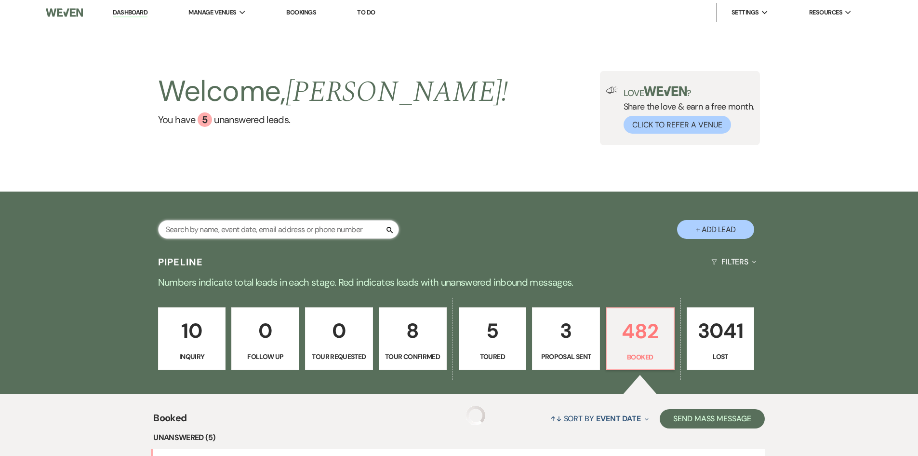
click at [292, 231] on input "text" at bounding box center [278, 229] width 241 height 19
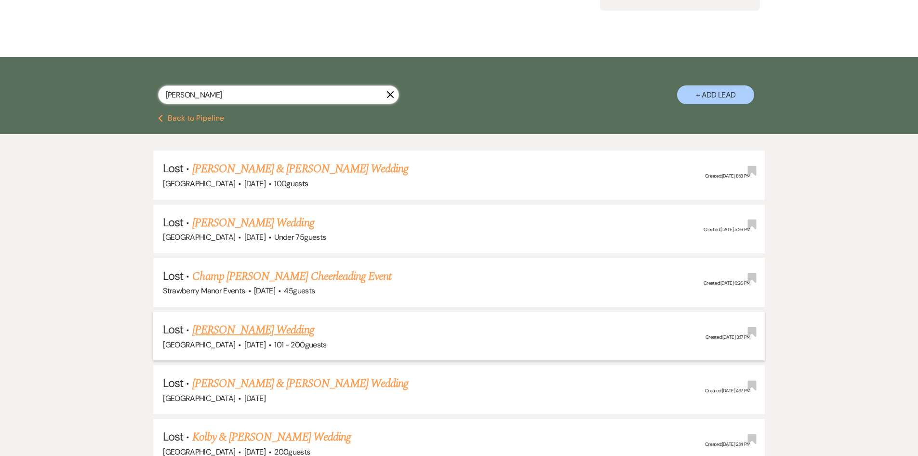
scroll to position [193, 0]
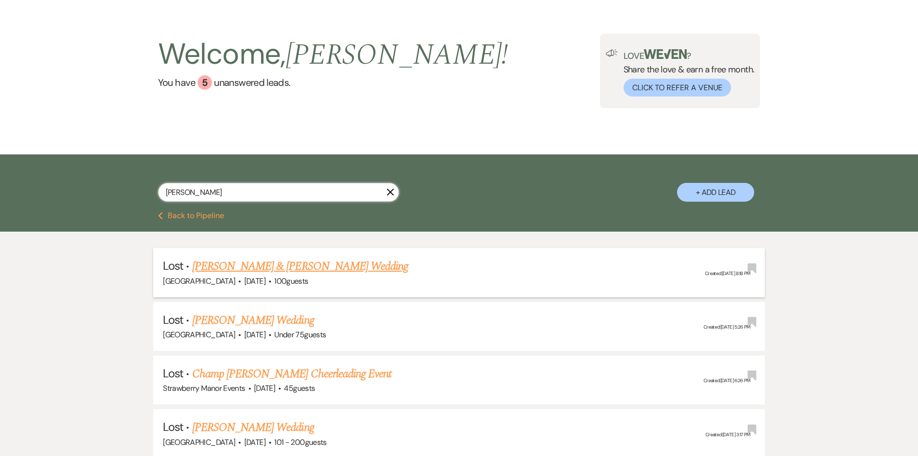
scroll to position [96, 0]
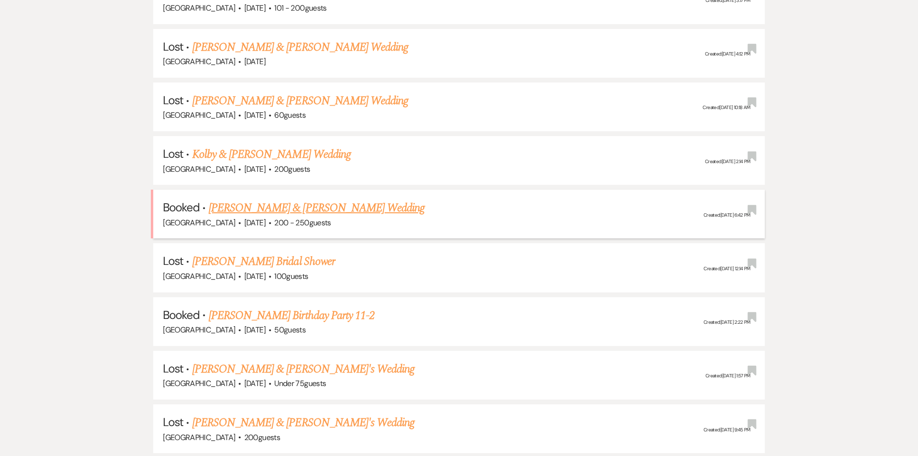
scroll to position [579, 0]
type input "[PERSON_NAME] eng"
click at [303, 205] on link "[PERSON_NAME] & [PERSON_NAME] Wedding" at bounding box center [317, 207] width 216 height 17
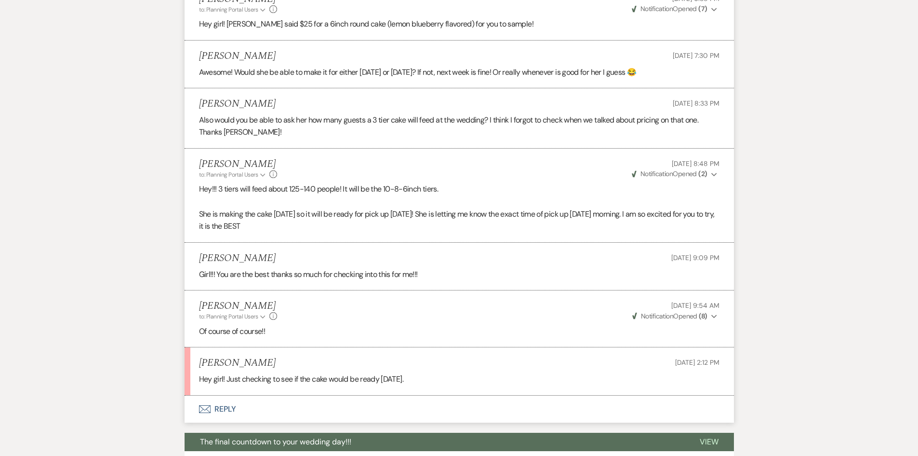
scroll to position [5978, 0]
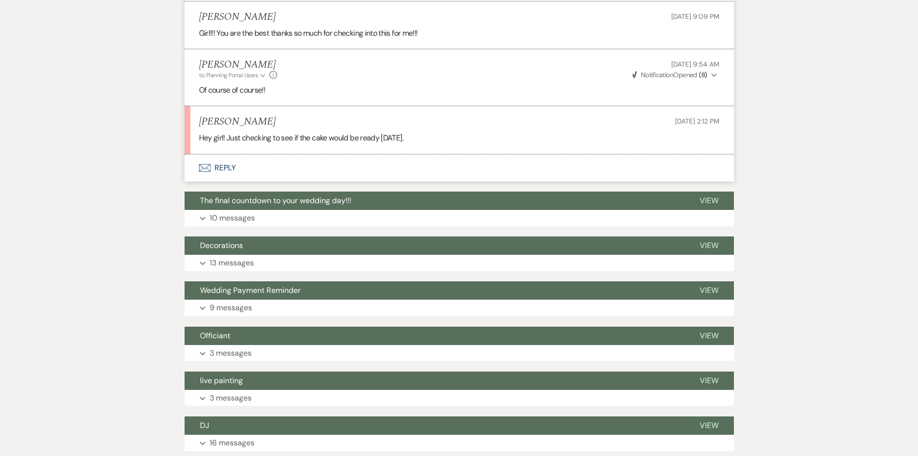
click at [239, 154] on button "Envelope Reply" at bounding box center [460, 167] width 550 height 27
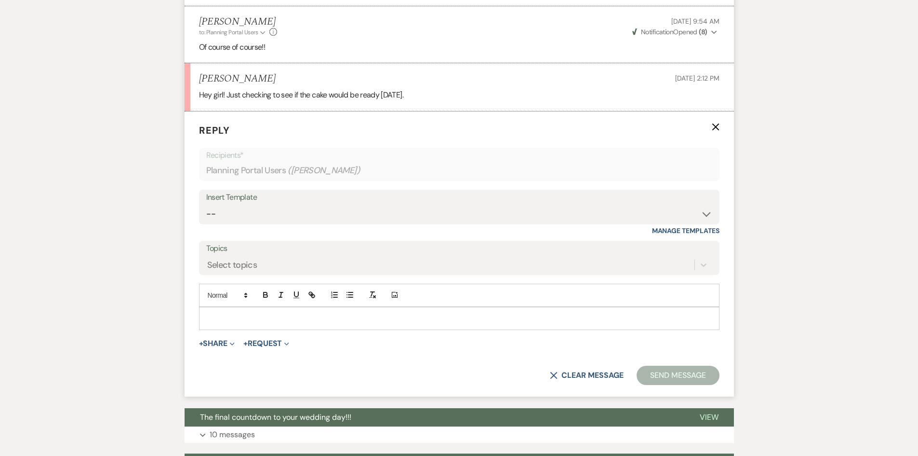
scroll to position [6022, 0]
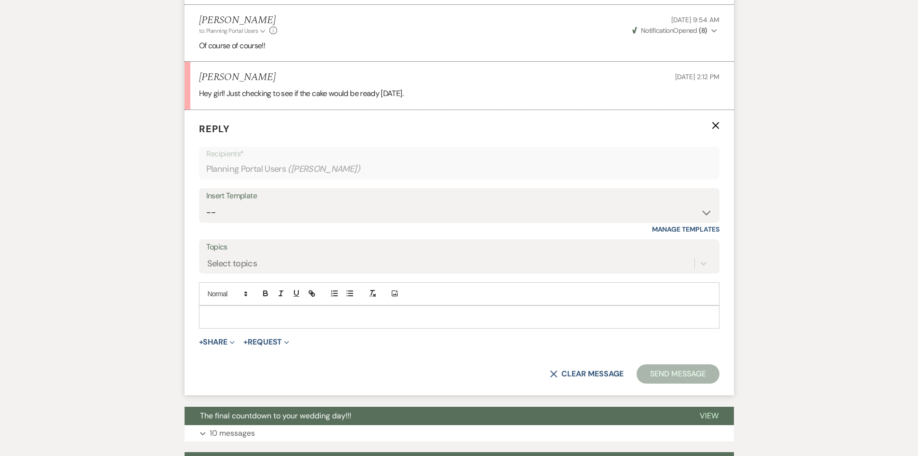
click at [334, 311] on p at bounding box center [459, 316] width 505 height 11
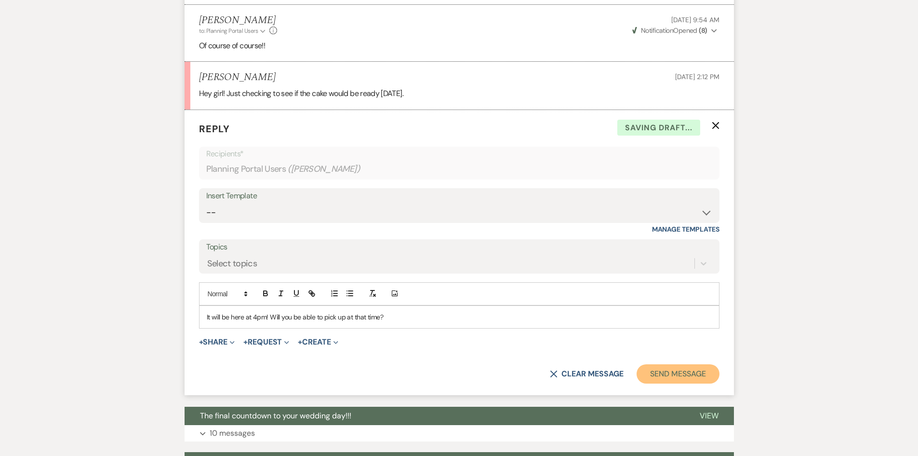
click at [660, 364] on button "Send Message" at bounding box center [678, 373] width 82 height 19
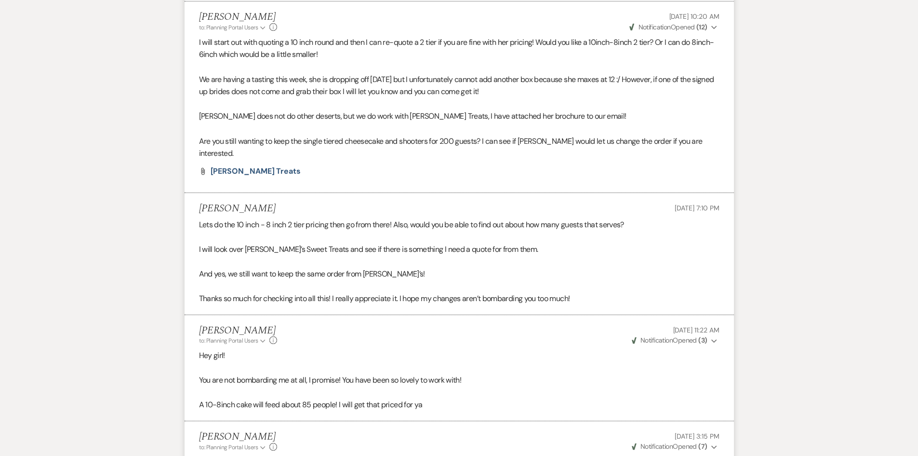
scroll to position [0, 0]
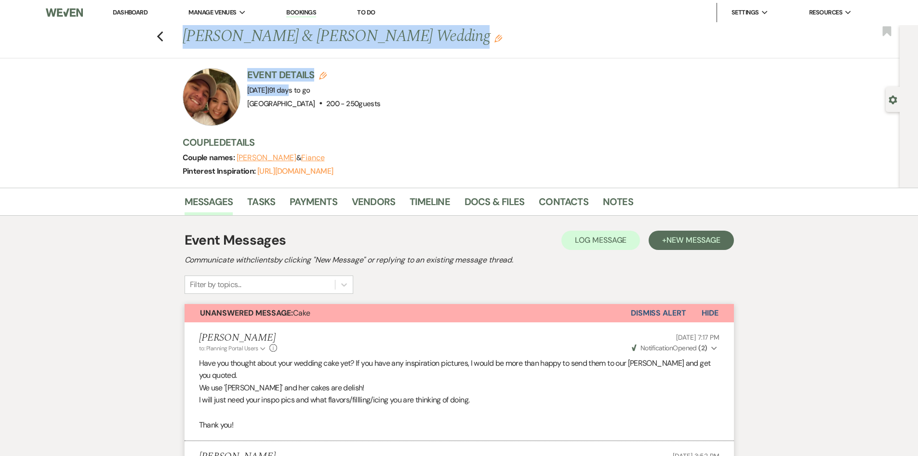
drag, startPoint x: 183, startPoint y: 38, endPoint x: 374, endPoint y: 88, distance: 196.9
click at [374, 88] on div "Previous [PERSON_NAME] & [PERSON_NAME] Wedding Edit Bookmark Gear Settings Even…" at bounding box center [450, 106] width 900 height 162
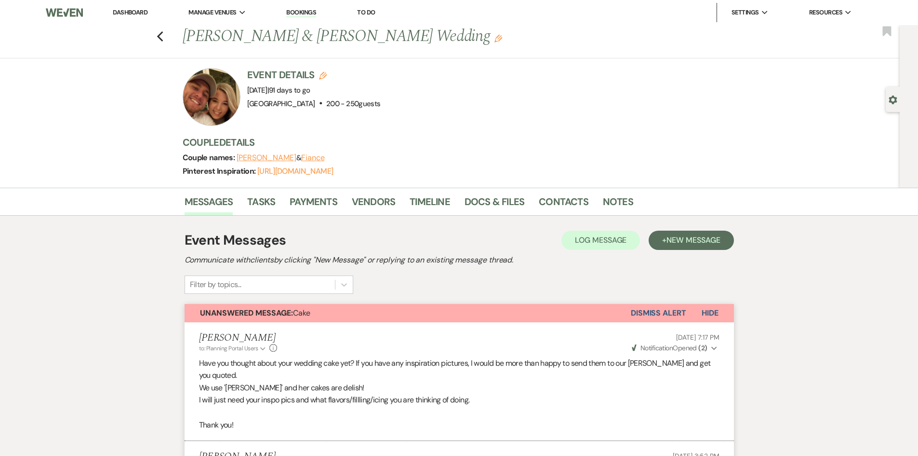
click at [427, 87] on div "Event Details Edit Event Date: [DATE] | 91 days to go Venue: [GEOGRAPHIC_DATA] …" at bounding box center [453, 97] width 540 height 58
drag, startPoint x: 185, startPoint y: 33, endPoint x: 461, endPoint y: 116, distance: 288.9
click at [461, 116] on div "Previous [PERSON_NAME] & [PERSON_NAME] Wedding Edit Bookmark Gear Settings Even…" at bounding box center [450, 106] width 900 height 162
click at [463, 116] on div "Event Details Edit Event Date: [DATE] | 91 days to go Venue: [GEOGRAPHIC_DATA] …" at bounding box center [453, 97] width 540 height 58
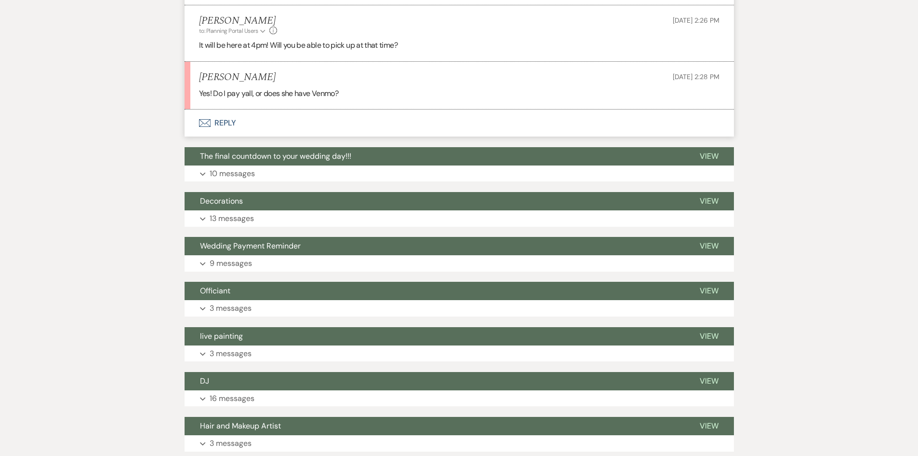
scroll to position [6123, 0]
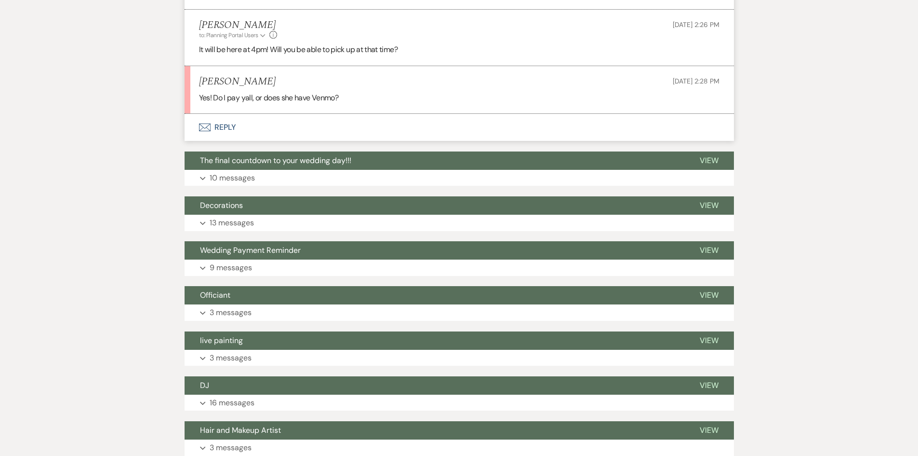
click at [227, 114] on button "Envelope Reply" at bounding box center [460, 127] width 550 height 27
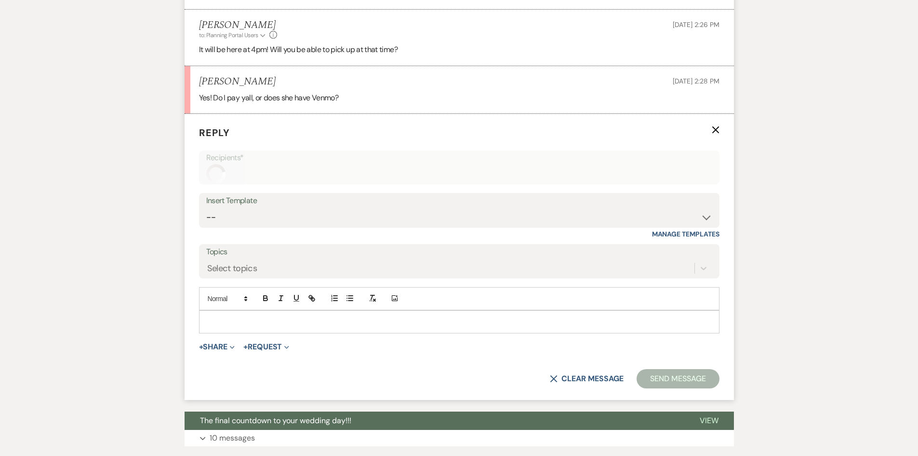
scroll to position [6127, 0]
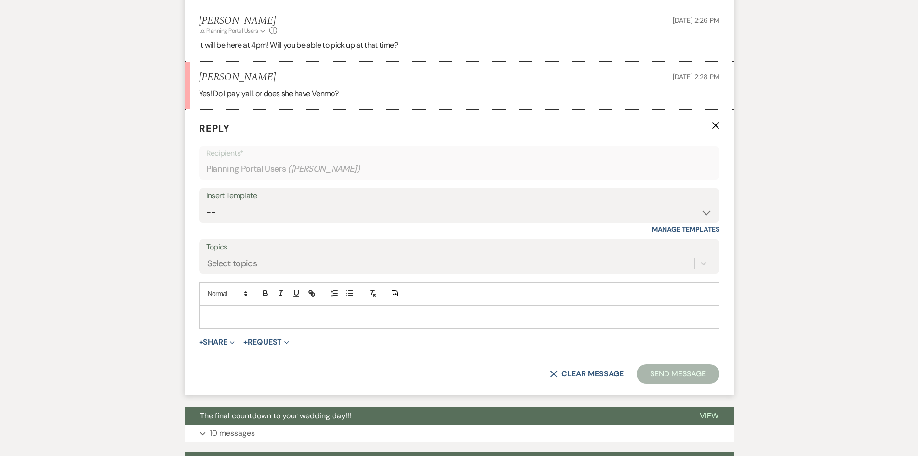
click at [252, 311] on p at bounding box center [459, 316] width 505 height 11
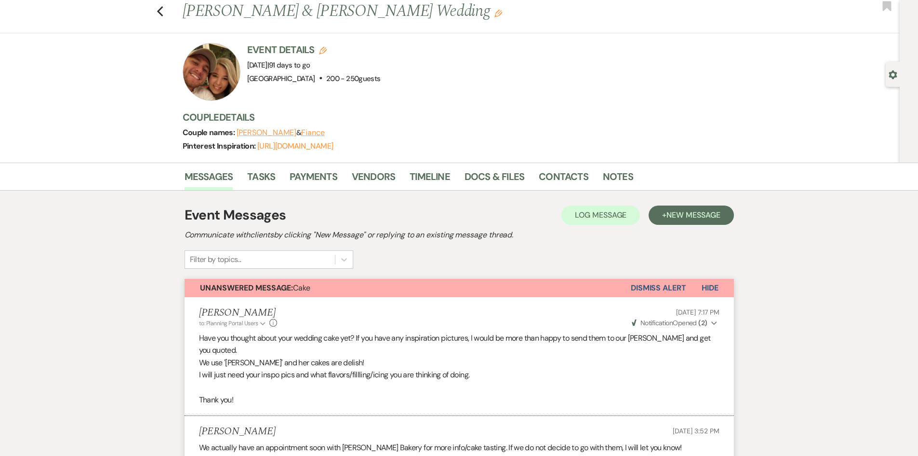
scroll to position [0, 0]
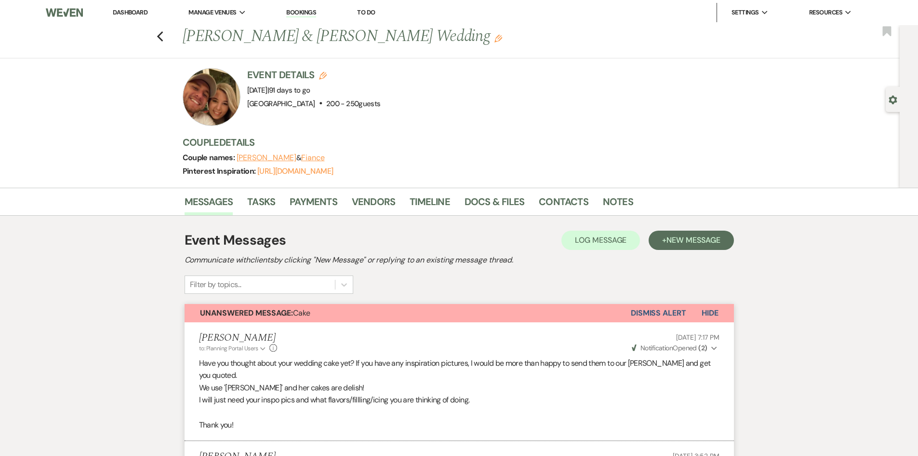
click at [144, 14] on link "Dashboard" at bounding box center [130, 12] width 35 height 8
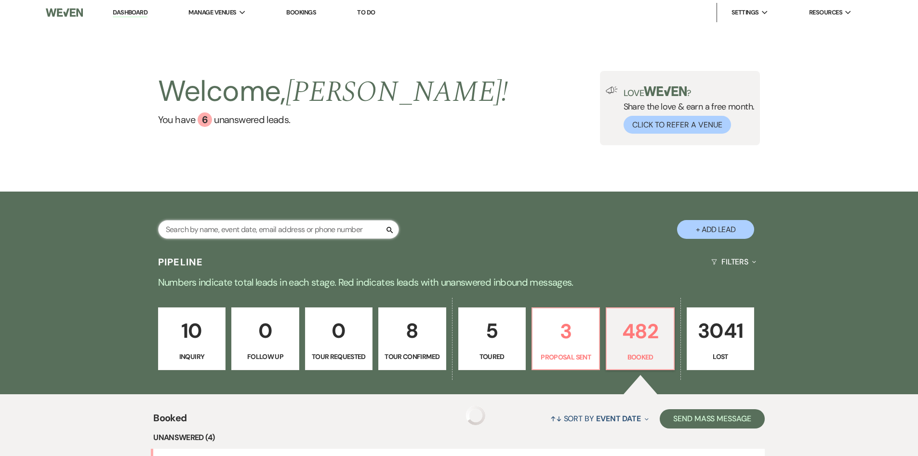
click at [288, 234] on input "text" at bounding box center [278, 229] width 241 height 19
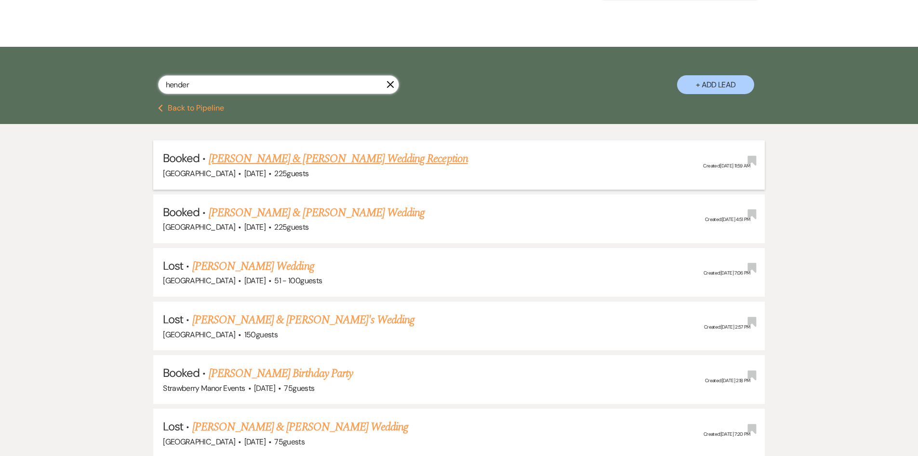
type input "hender"
click at [297, 151] on link "[PERSON_NAME] & [PERSON_NAME] Wedding Reception" at bounding box center [338, 158] width 259 height 17
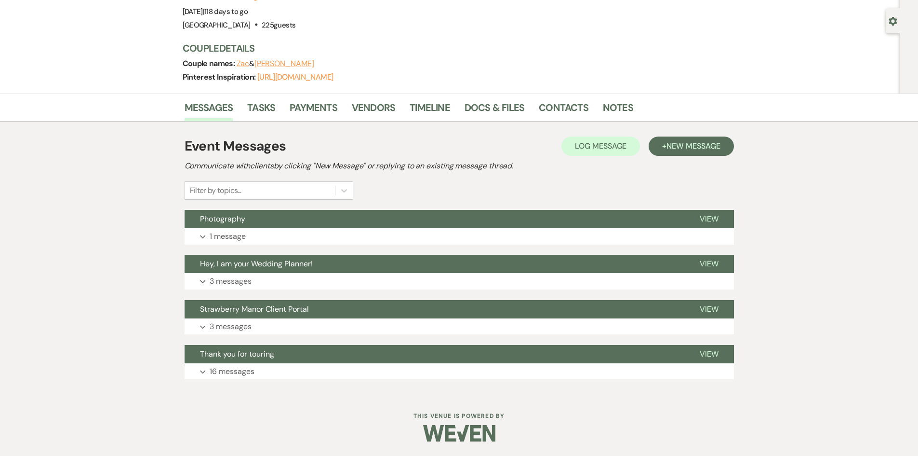
scroll to position [79, 0]
click at [303, 76] on link "[URL][DOMAIN_NAME]" at bounding box center [295, 77] width 76 height 10
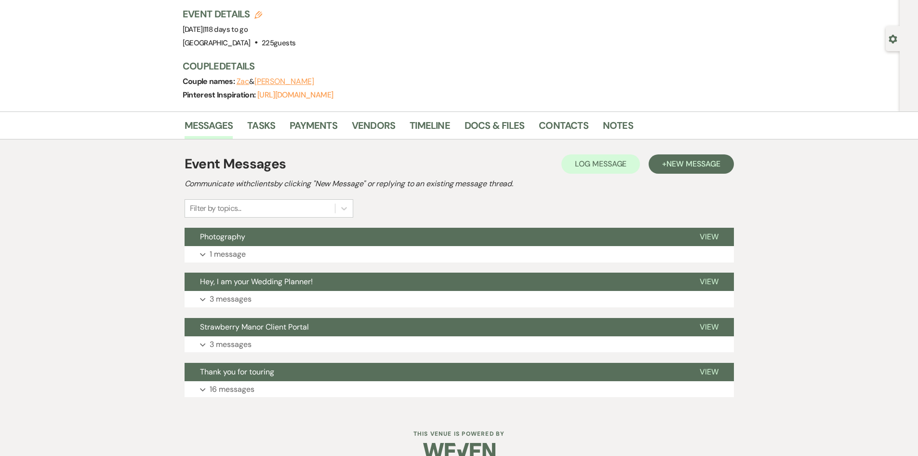
drag, startPoint x: 148, startPoint y: 4, endPoint x: 360, endPoint y: 84, distance: 226.7
click at [358, 85] on div "Previous [PERSON_NAME] & [PERSON_NAME] Wedding Reception Edit Bookmark Gear Set…" at bounding box center [450, 37] width 900 height 147
click at [368, 79] on div "Couple names: [PERSON_NAME] & [PERSON_NAME]" at bounding box center [453, 81] width 540 height 13
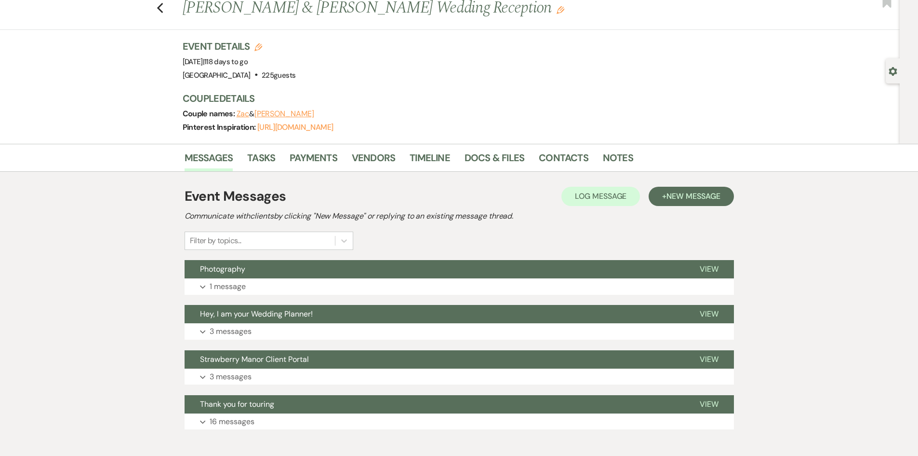
scroll to position [0, 0]
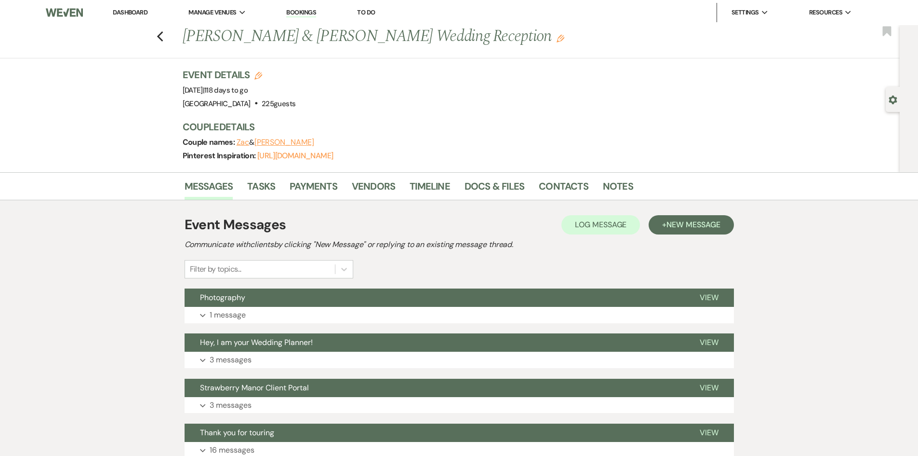
drag, startPoint x: 141, startPoint y: 65, endPoint x: 457, endPoint y: 157, distance: 328.9
click at [457, 157] on div "Previous [PERSON_NAME] & [PERSON_NAME] Wedding Reception Edit Bookmark Gear Set…" at bounding box center [450, 98] width 900 height 147
click at [429, 127] on h3 "Couple Details" at bounding box center [453, 126] width 540 height 13
click at [163, 35] on icon "Previous" at bounding box center [160, 37] width 7 height 12
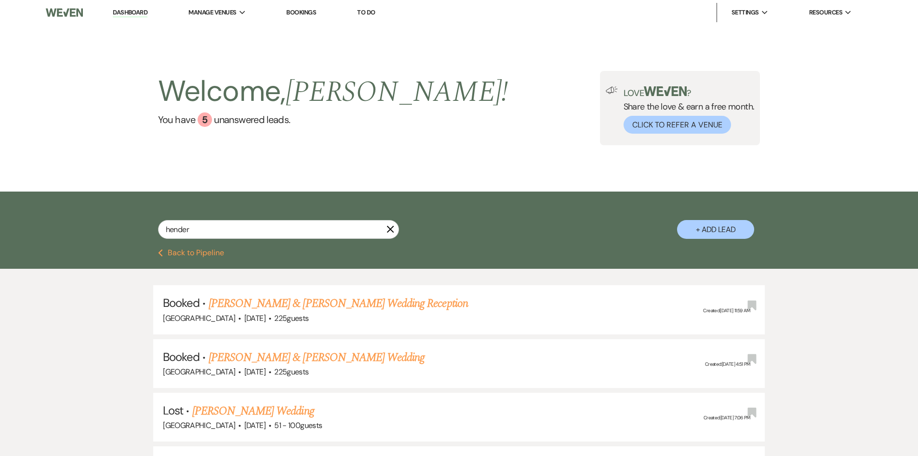
drag, startPoint x: 118, startPoint y: 10, endPoint x: 126, endPoint y: 19, distance: 12.3
click at [119, 12] on link "Dashboard" at bounding box center [130, 12] width 35 height 9
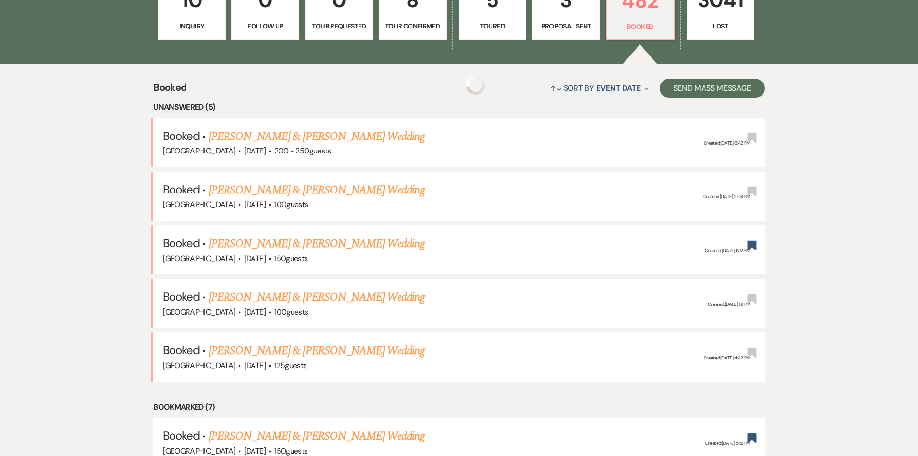
scroll to position [337, 0]
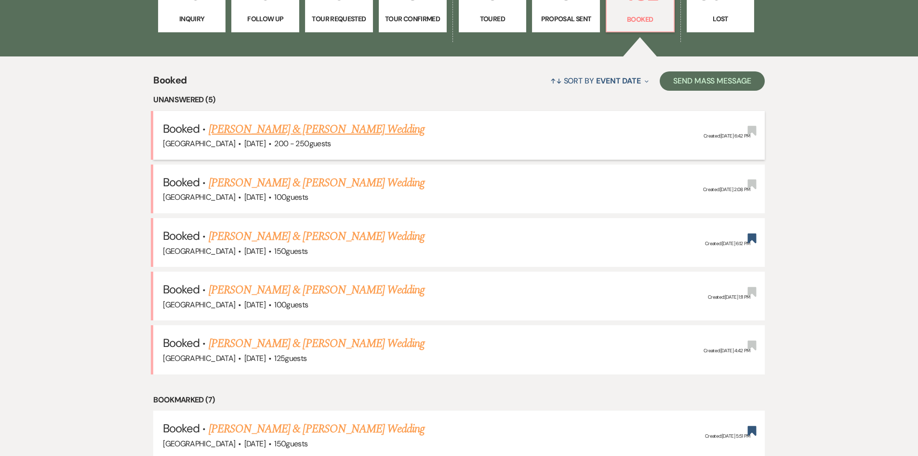
click at [266, 144] on span "[DATE]" at bounding box center [254, 143] width 21 height 10
click at [335, 125] on link "[PERSON_NAME] & [PERSON_NAME] Wedding" at bounding box center [317, 129] width 216 height 17
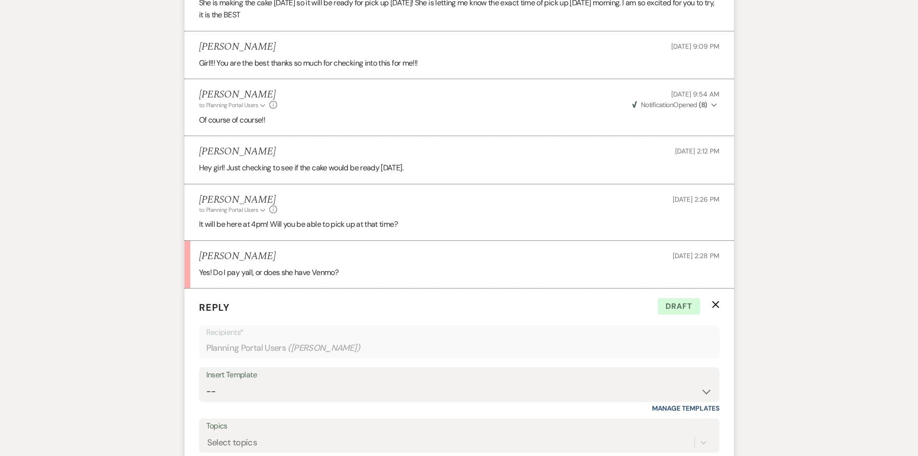
scroll to position [5949, 0]
drag, startPoint x: 198, startPoint y: 231, endPoint x: 349, endPoint y: 245, distance: 151.5
click at [346, 251] on li "[PERSON_NAME] [DATE] 2:28 PM Yes! Do I pay yall, or does she have Venmo?" at bounding box center [460, 264] width 550 height 48
click at [350, 266] on p "Yes! Do I pay yall, or does she have Venmo?" at bounding box center [459, 272] width 521 height 13
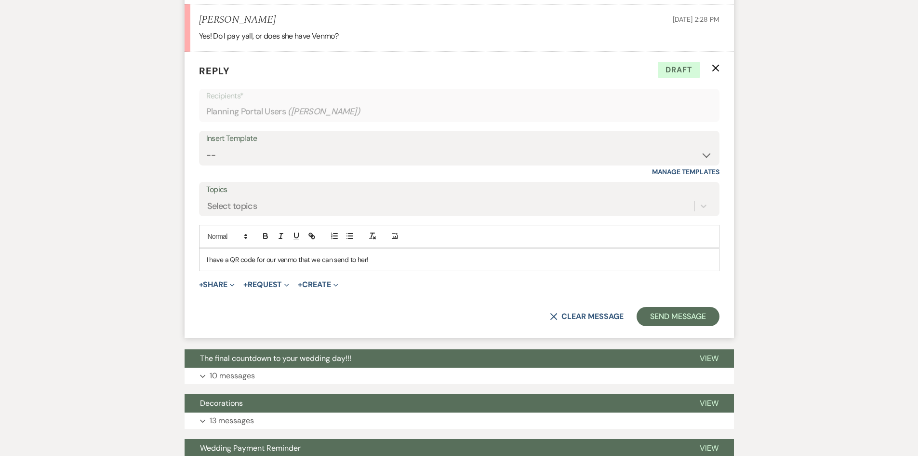
scroll to position [6190, 0]
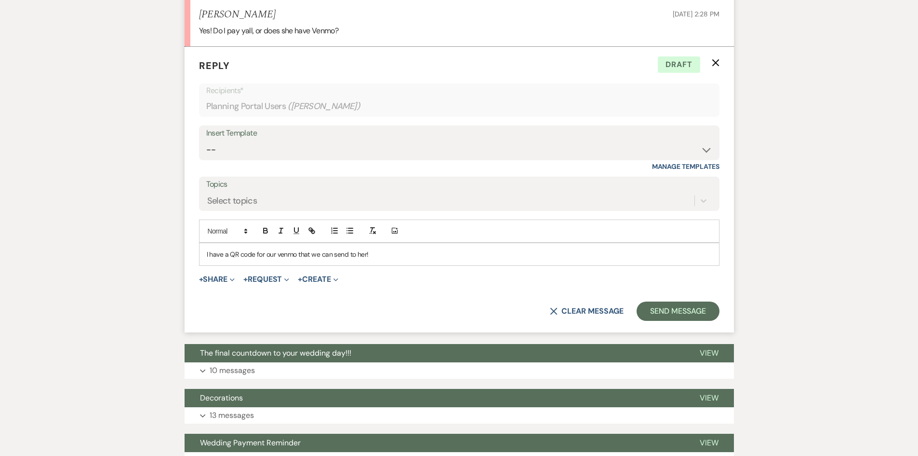
click at [382, 243] on div "I have a QR code for our venmo that we can send to her!" at bounding box center [460, 254] width 520 height 22
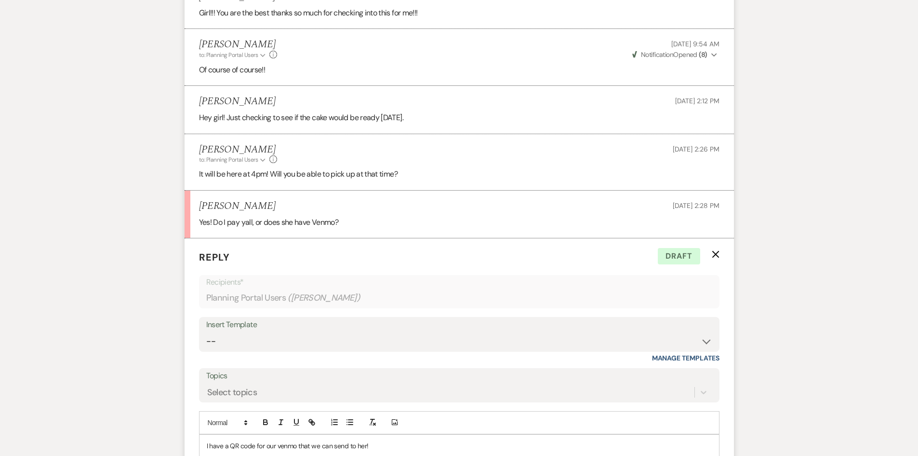
scroll to position [5997, 0]
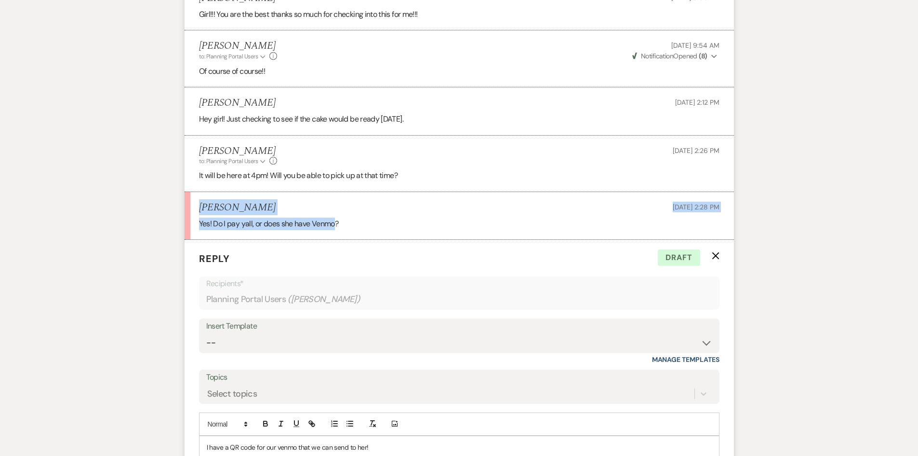
drag, startPoint x: 187, startPoint y: 179, endPoint x: 335, endPoint y: 214, distance: 152.1
click at [335, 214] on li "[PERSON_NAME] [DATE] 2:28 PM Yes! Do I pay yall, or does she have Venmo?" at bounding box center [460, 216] width 550 height 48
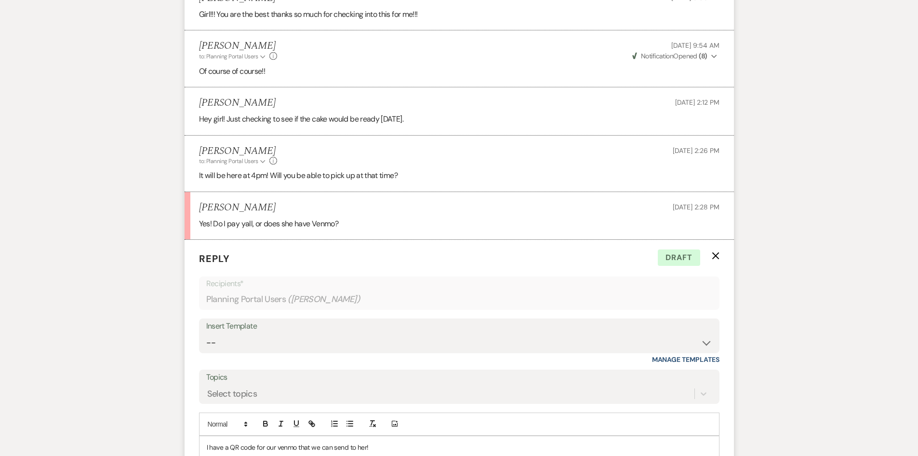
click at [367, 217] on p "Yes! Do I pay yall, or does she have Venmo?" at bounding box center [459, 223] width 521 height 13
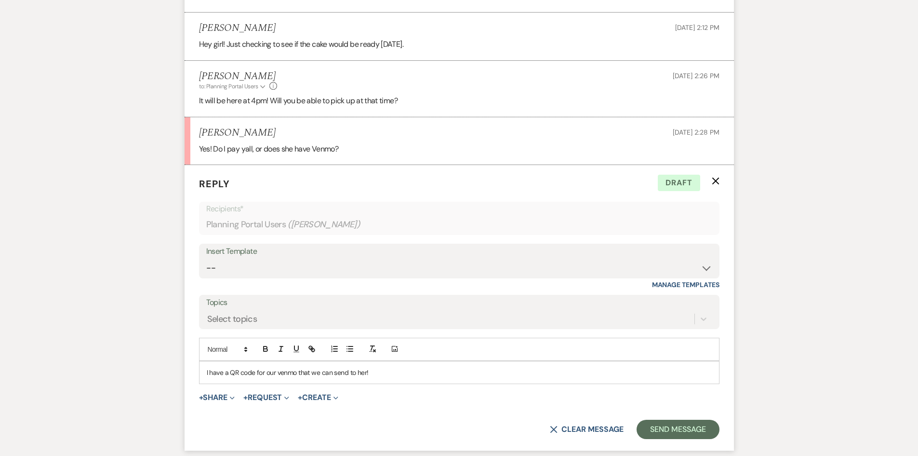
scroll to position [6141, 0]
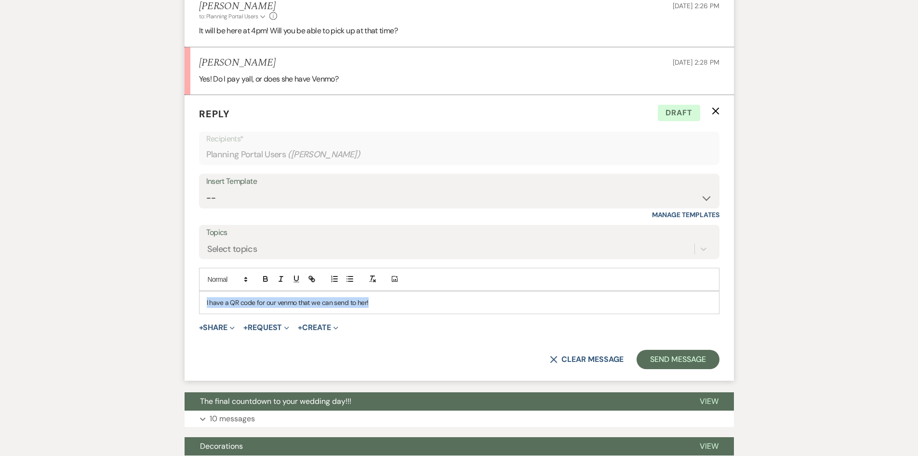
drag, startPoint x: 379, startPoint y: 270, endPoint x: 197, endPoint y: 252, distance: 183.6
click at [194, 251] on form "Reply X Draft Recipients* Planning Portal Users ( [PERSON_NAME] ) Insert Templa…" at bounding box center [460, 237] width 550 height 285
drag, startPoint x: 398, startPoint y: 284, endPoint x: 134, endPoint y: 239, distance: 267.7
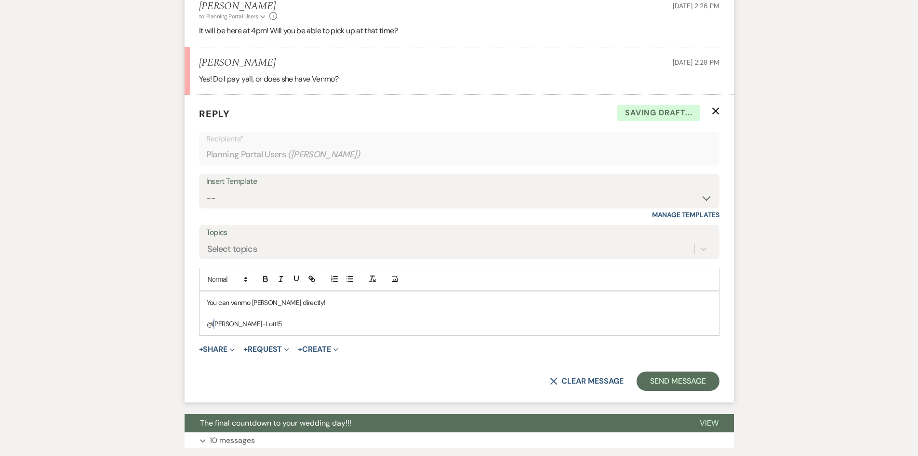
click at [215, 318] on p "@[PERSON_NAME]-Lott15" at bounding box center [459, 323] width 505 height 11
click at [659, 371] on button "Send Message" at bounding box center [678, 380] width 82 height 19
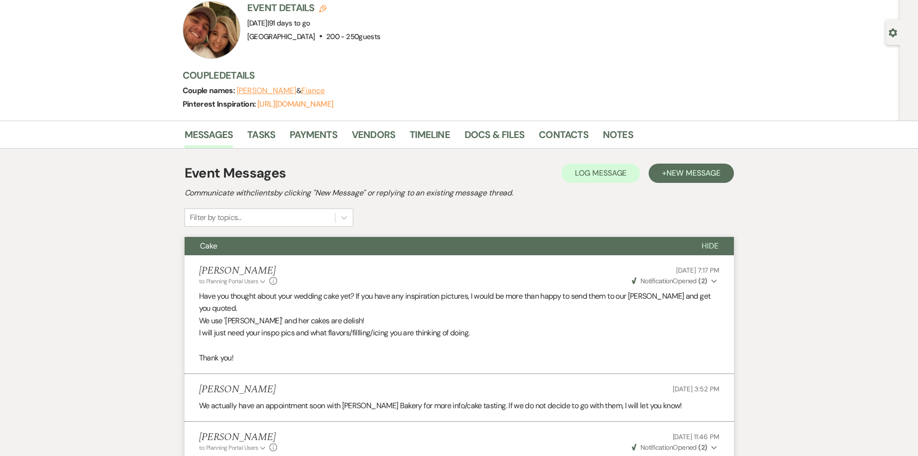
scroll to position [0, 0]
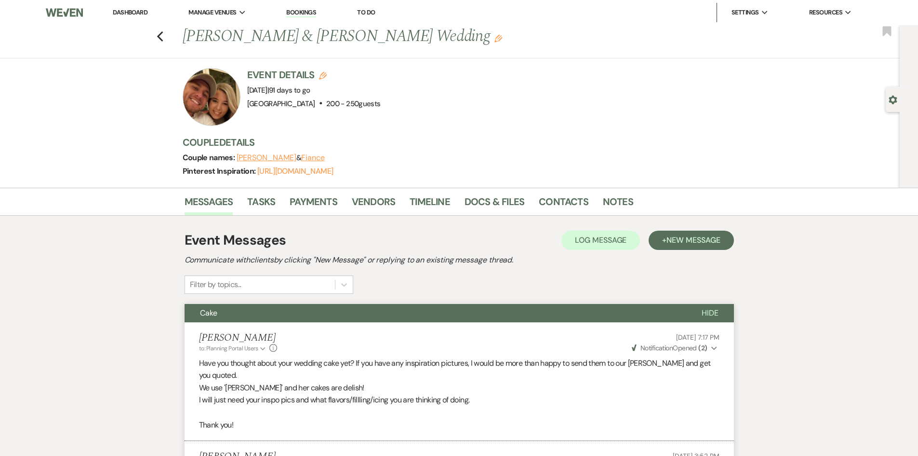
click at [126, 9] on link "Dashboard" at bounding box center [130, 12] width 35 height 8
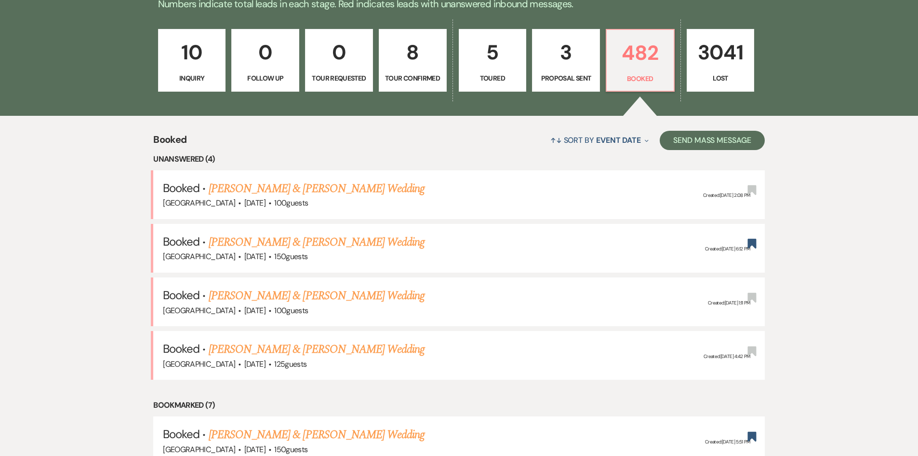
scroll to position [289, 0]
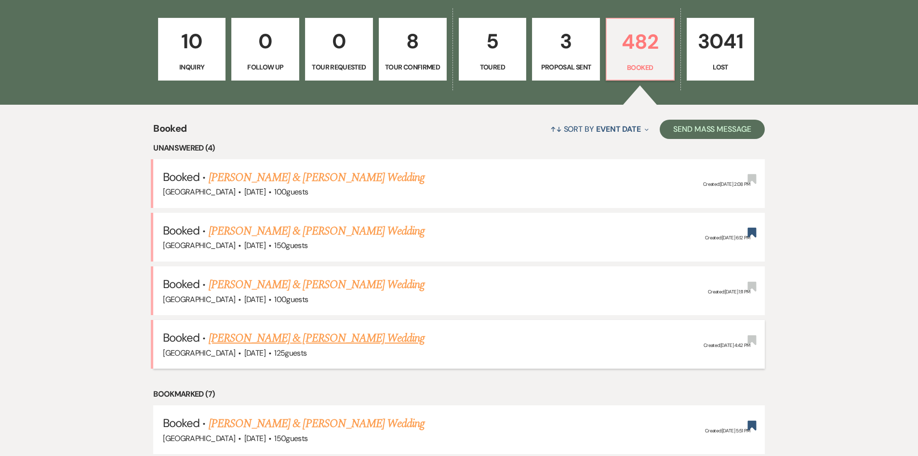
click at [281, 334] on link "[PERSON_NAME] & [PERSON_NAME] Wedding" at bounding box center [317, 337] width 216 height 17
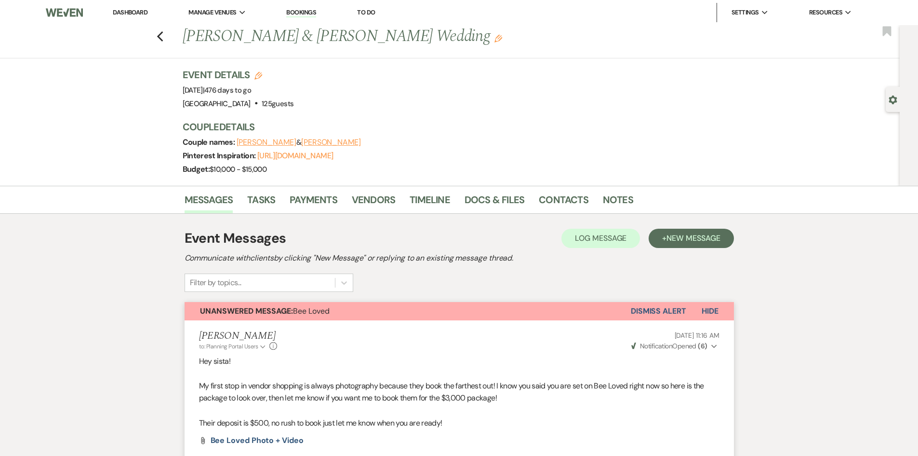
click at [658, 315] on button "Dismiss Alert" at bounding box center [658, 311] width 55 height 18
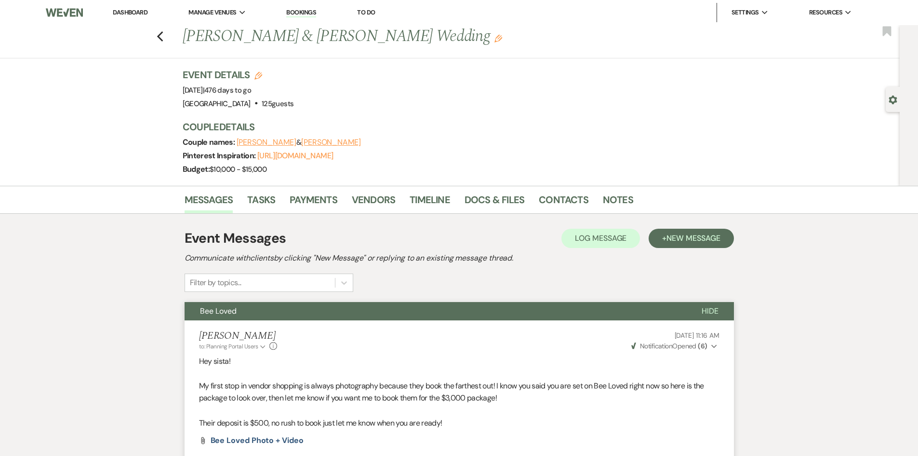
click at [134, 17] on li "Dashboard" at bounding box center [130, 12] width 44 height 19
click at [129, 8] on link "Dashboard" at bounding box center [130, 12] width 35 height 8
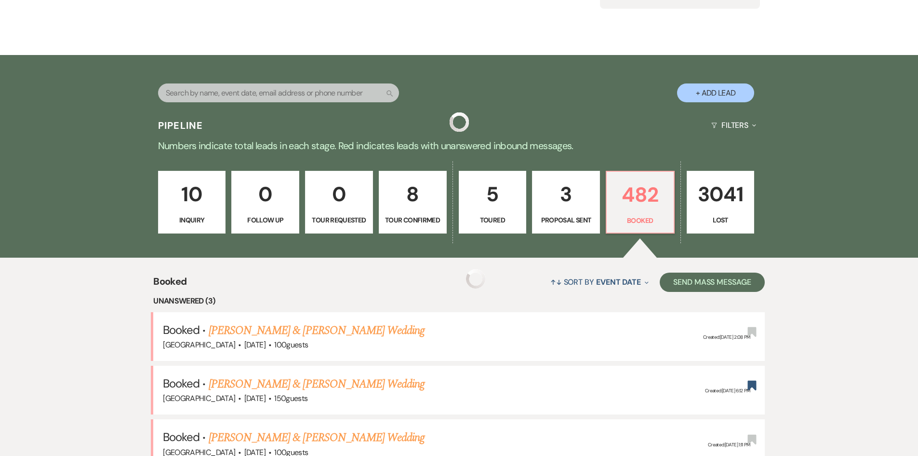
scroll to position [289, 0]
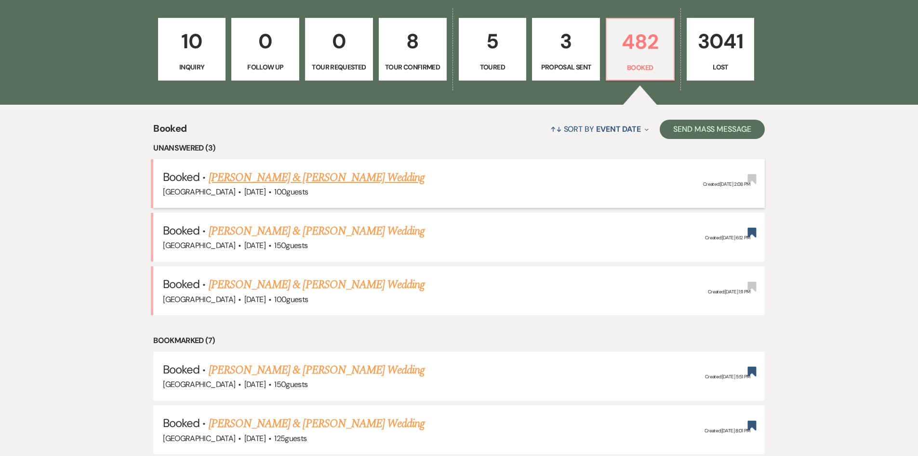
click at [286, 172] on link "[PERSON_NAME] & [PERSON_NAME] Wedding" at bounding box center [317, 177] width 216 height 17
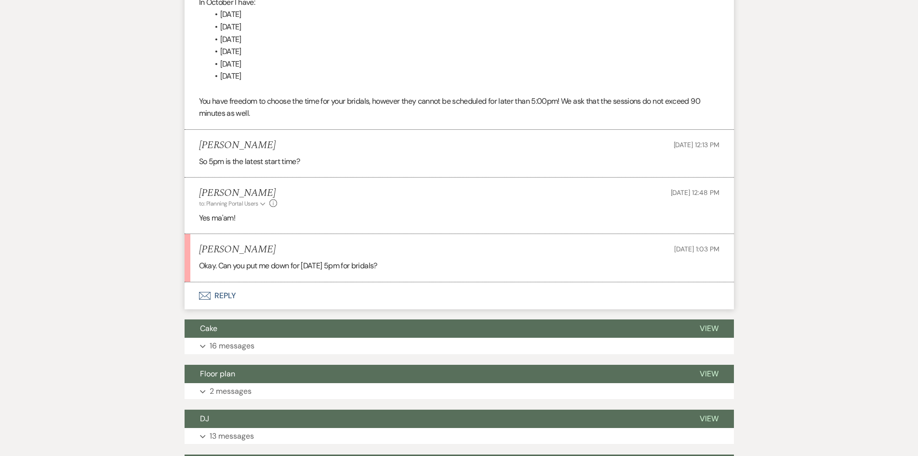
scroll to position [689, 0]
click at [225, 291] on button "Envelope Reply" at bounding box center [460, 295] width 550 height 27
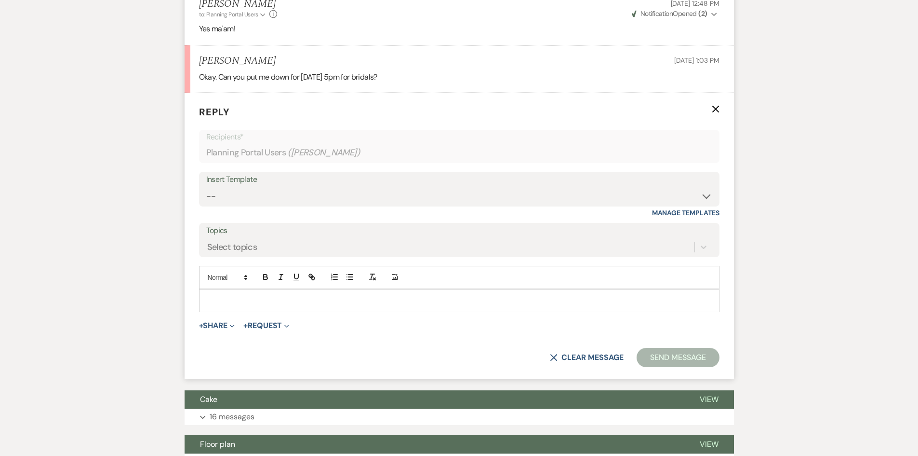
scroll to position [886, 0]
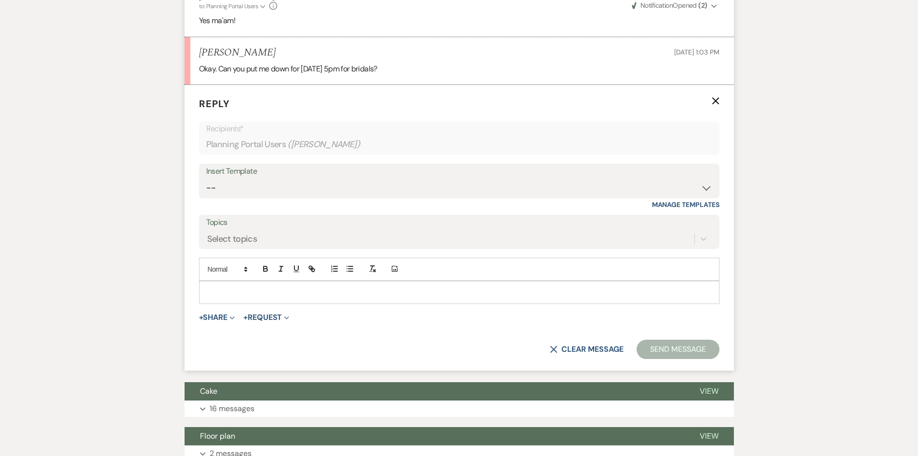
click at [233, 293] on p at bounding box center [459, 292] width 505 height 11
click at [649, 355] on button "Send Message" at bounding box center [678, 348] width 82 height 19
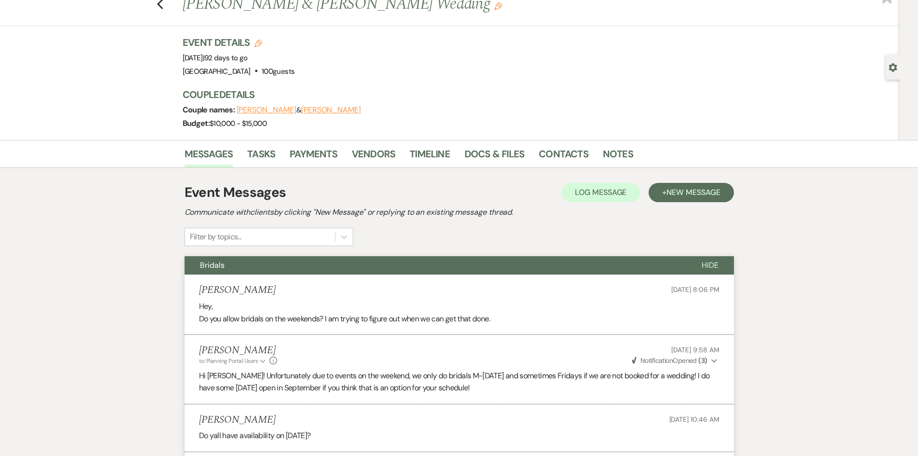
scroll to position [0, 0]
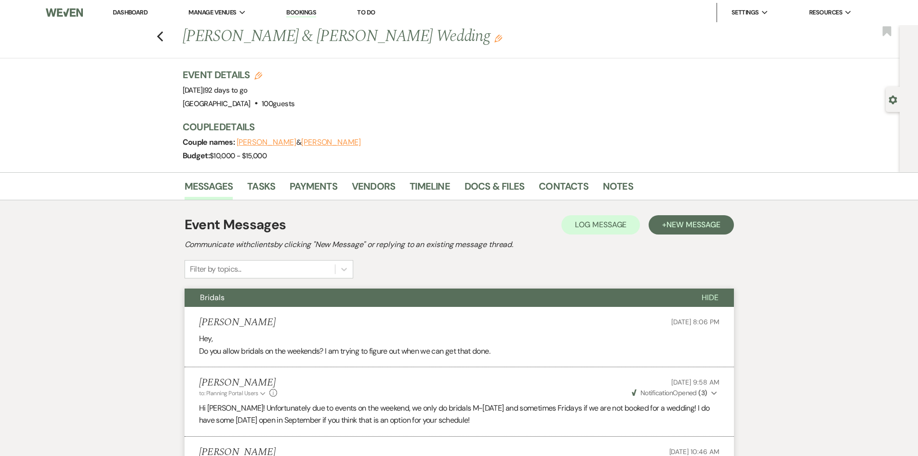
click at [124, 15] on link "Dashboard" at bounding box center [130, 12] width 35 height 8
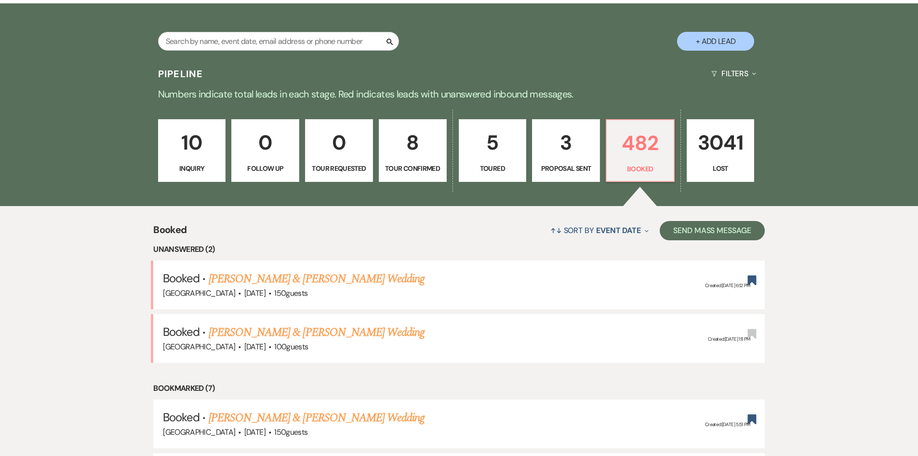
scroll to position [193, 0]
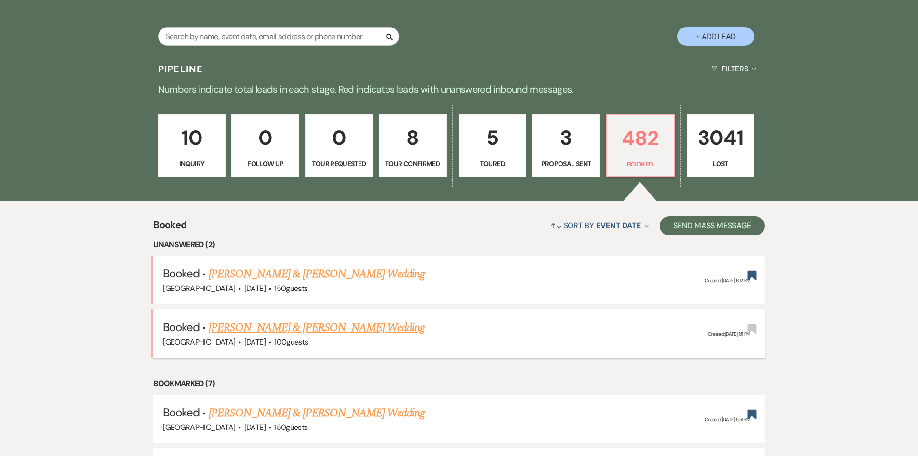
click at [245, 329] on link "[PERSON_NAME] & [PERSON_NAME] Wedding" at bounding box center [317, 327] width 216 height 17
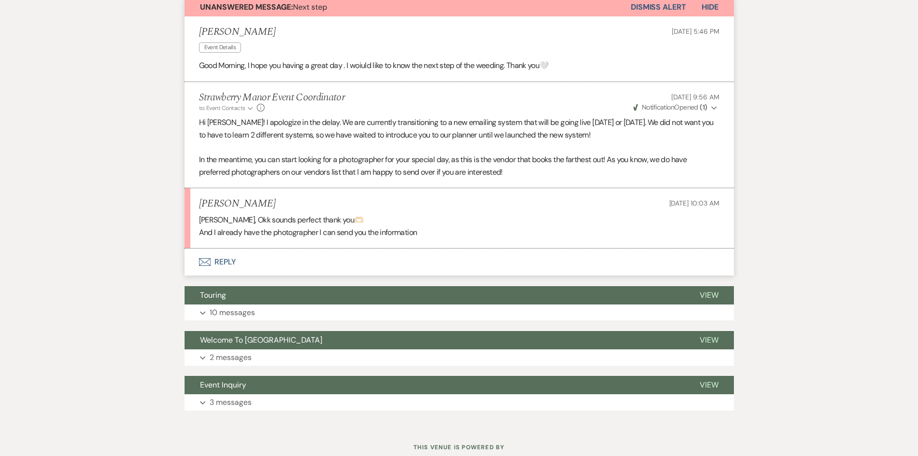
scroll to position [273, 0]
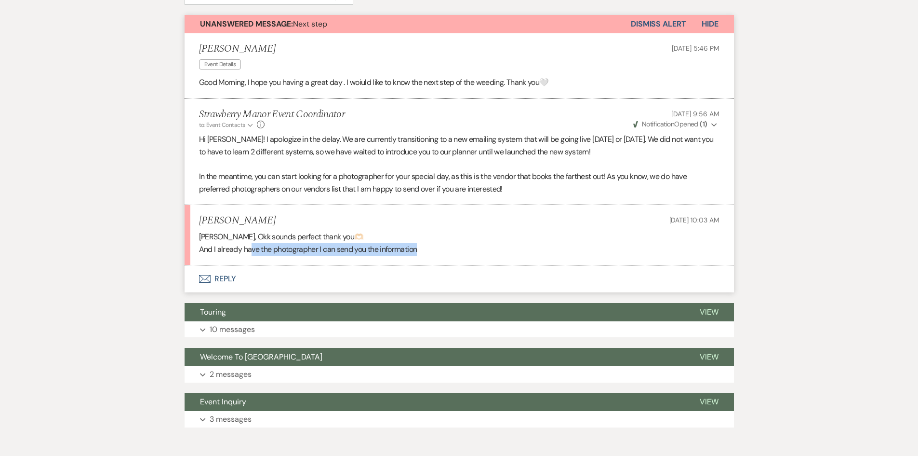
drag, startPoint x: 268, startPoint y: 244, endPoint x: 509, endPoint y: 268, distance: 242.3
click at [509, 268] on div "Unanswered Message: Next step Dismiss Alert Hide [PERSON_NAME] Event Details [D…" at bounding box center [460, 153] width 550 height 277
click at [495, 251] on p "And I already have the photographer I can send you the information" at bounding box center [459, 249] width 521 height 13
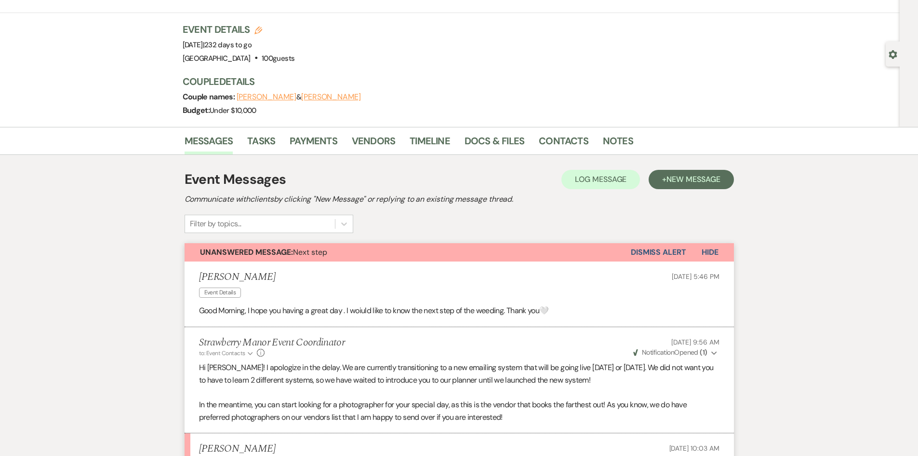
scroll to position [0, 0]
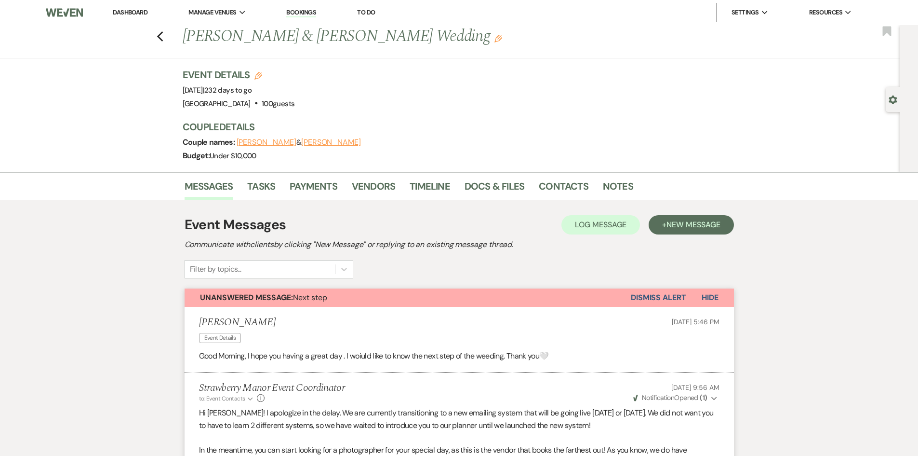
click at [114, 13] on link "Dashboard" at bounding box center [130, 12] width 35 height 8
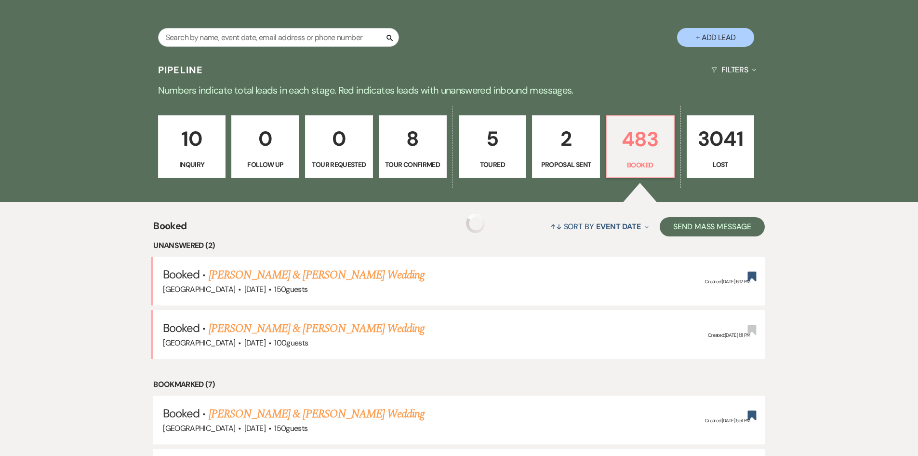
scroll to position [193, 0]
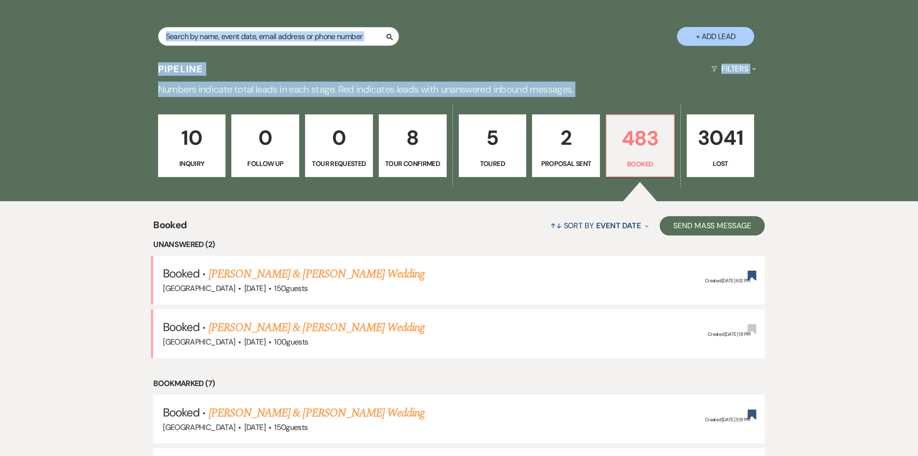
drag, startPoint x: 50, startPoint y: 232, endPoint x: 47, endPoint y: 45, distance: 186.6
click at [47, 45] on div "Search + Add Lead" at bounding box center [459, 28] width 918 height 58
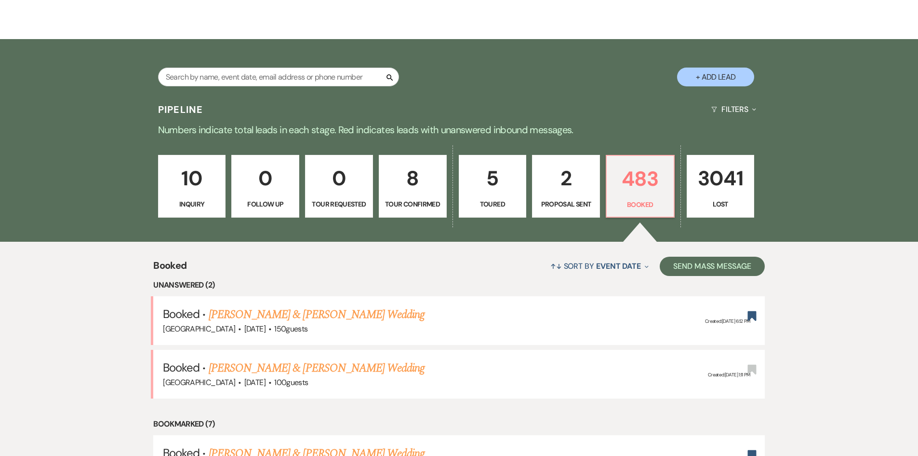
scroll to position [48, 0]
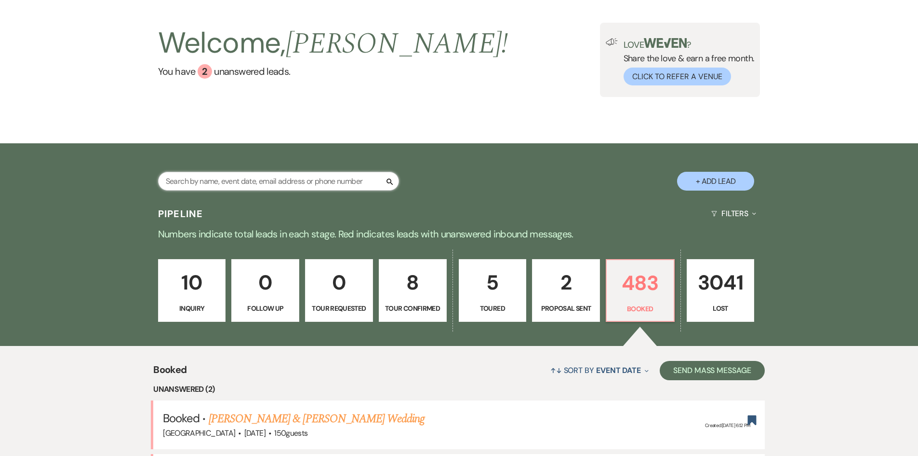
click at [280, 182] on input "text" at bounding box center [278, 181] width 241 height 19
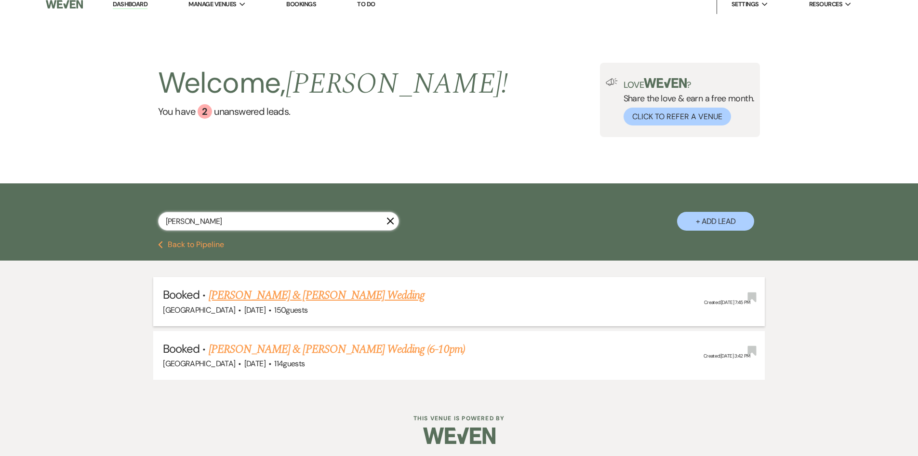
scroll to position [11, 0]
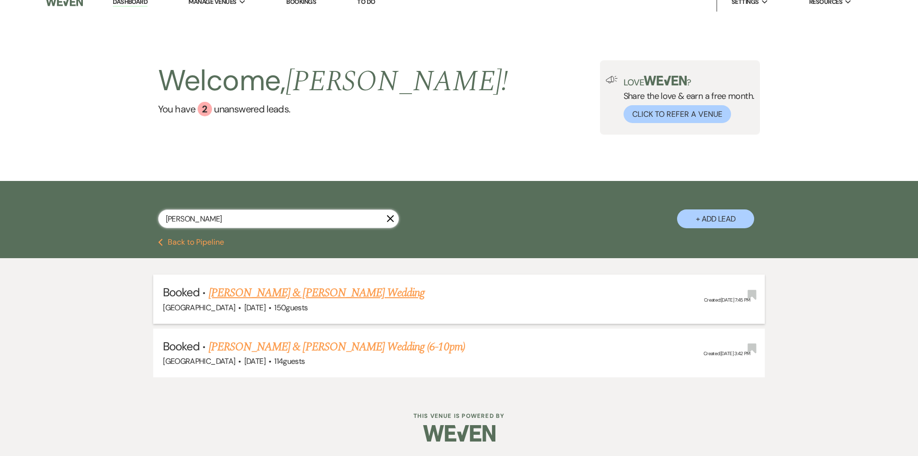
type input "[PERSON_NAME]"
click at [276, 294] on link "[PERSON_NAME] & [PERSON_NAME] Wedding" at bounding box center [317, 292] width 216 height 17
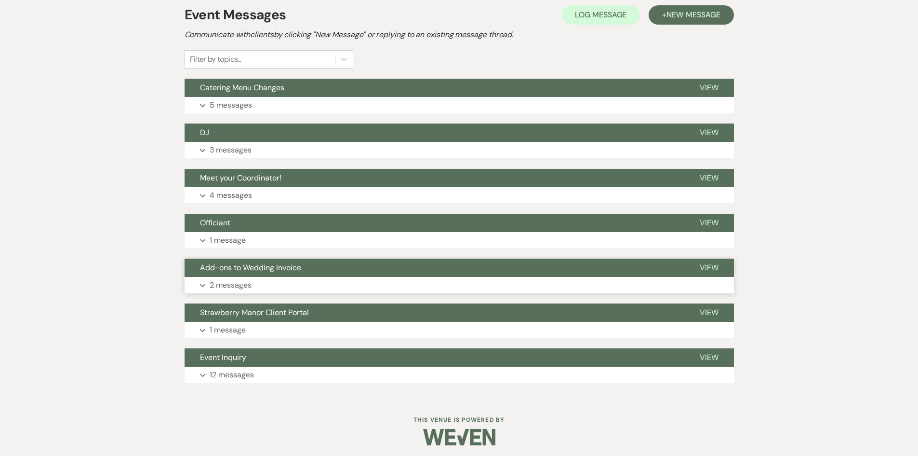
scroll to position [214, 0]
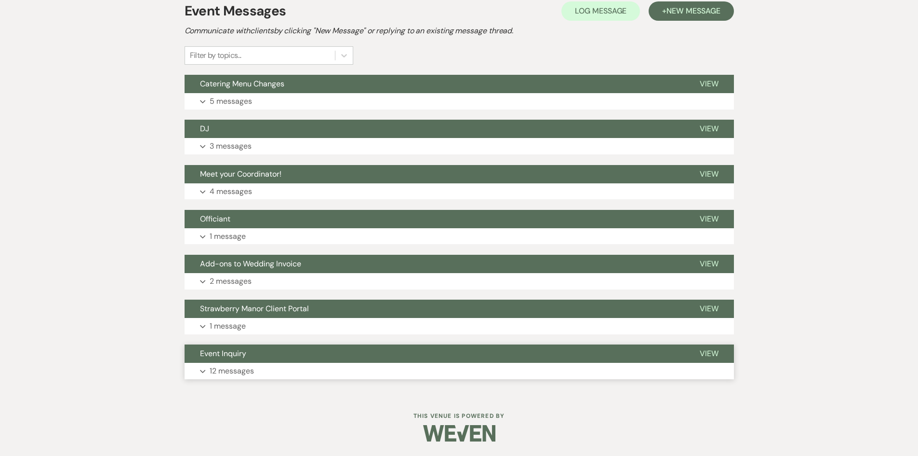
click at [278, 370] on button "Expand 12 messages" at bounding box center [460, 371] width 550 height 16
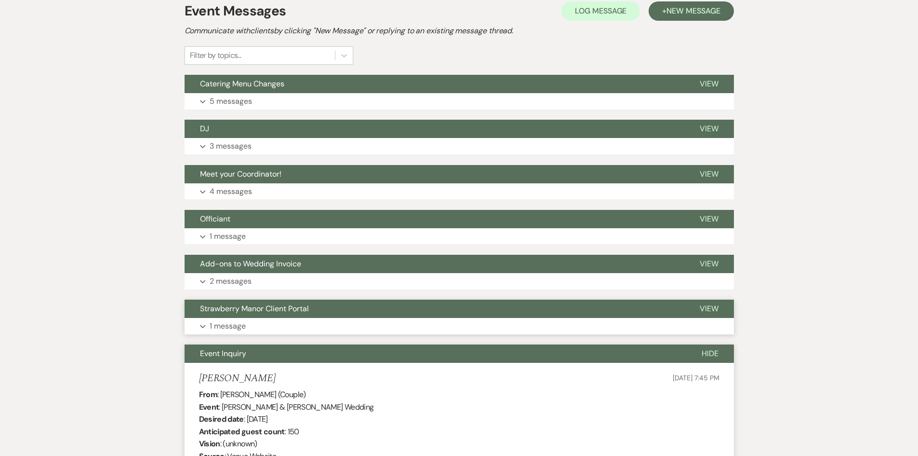
click at [252, 329] on button "Expand 1 message" at bounding box center [460, 326] width 550 height 16
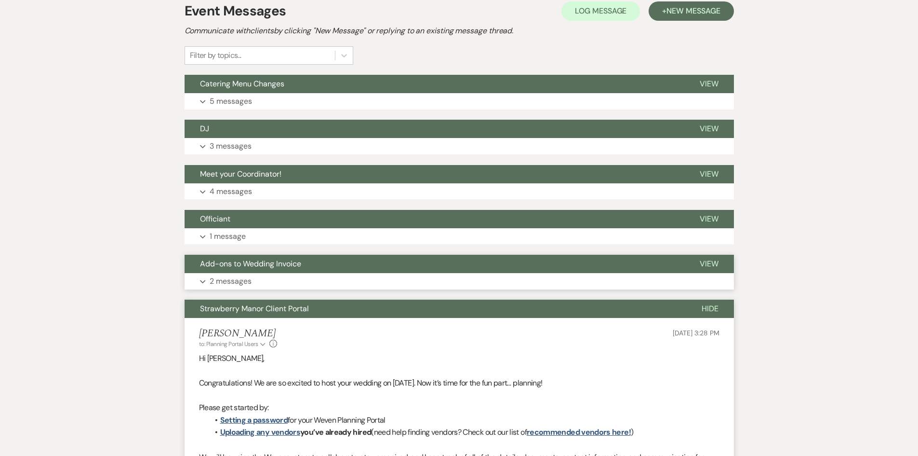
click at [246, 273] on button "Expand 2 messages" at bounding box center [460, 281] width 550 height 16
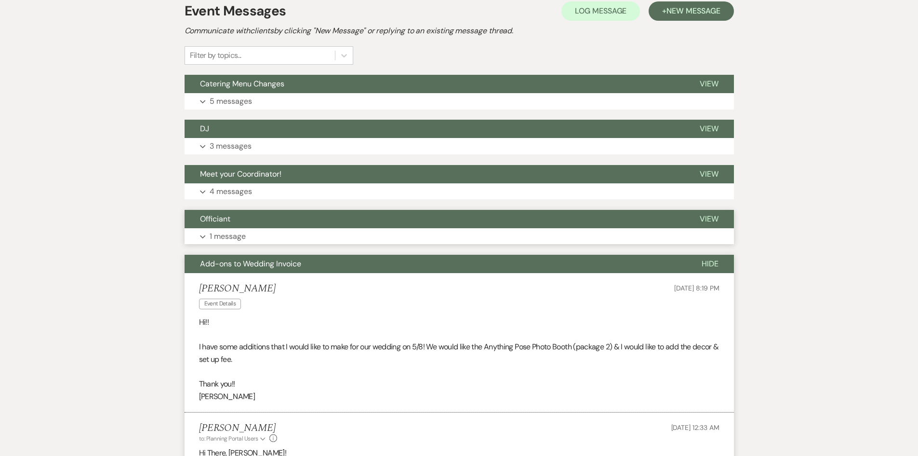
drag, startPoint x: 239, startPoint y: 226, endPoint x: 239, endPoint y: 231, distance: 5.3
click at [240, 229] on div "Officiant View Expand 1 message" at bounding box center [460, 227] width 550 height 35
drag, startPoint x: 232, startPoint y: 241, endPoint x: 230, endPoint y: 224, distance: 17.4
click at [232, 239] on p "1 message" at bounding box center [228, 236] width 36 height 13
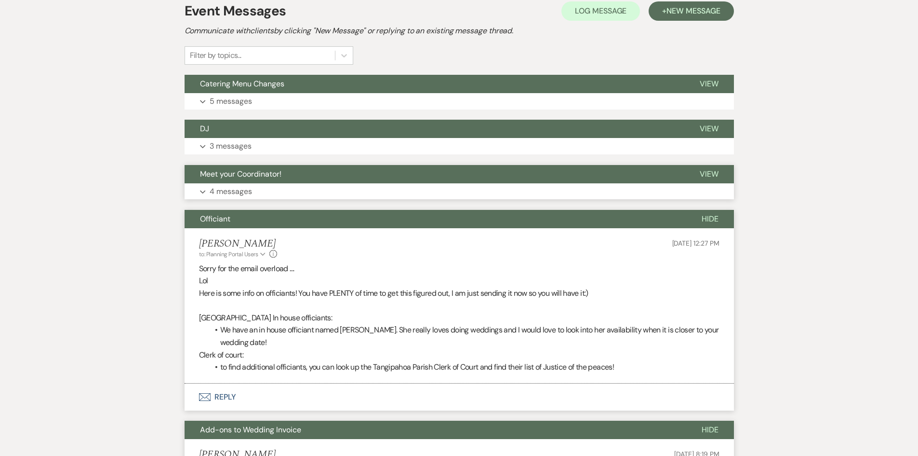
click at [229, 195] on button "Expand 4 messages" at bounding box center [460, 191] width 550 height 16
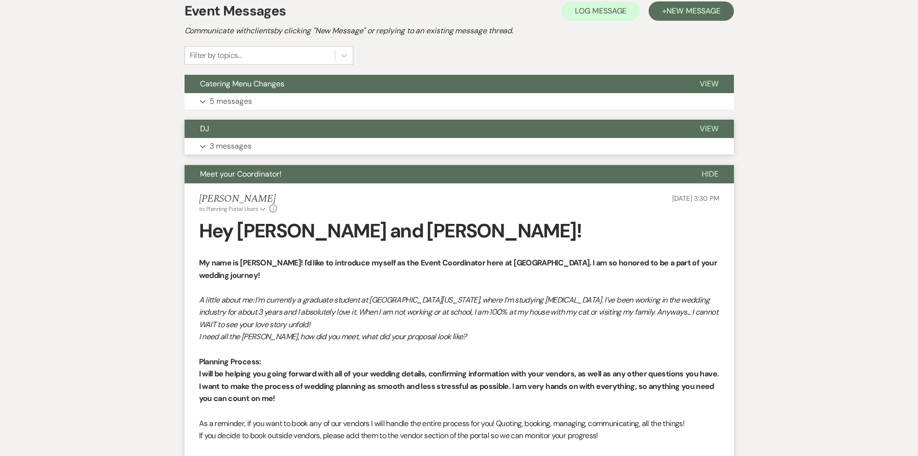
click at [235, 148] on p "3 messages" at bounding box center [231, 146] width 42 height 13
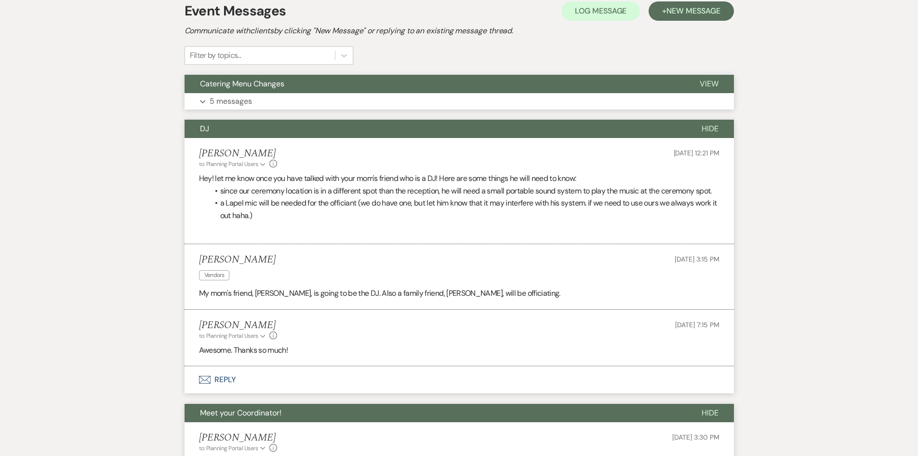
click at [233, 90] on button "Catering Menu Changes" at bounding box center [435, 84] width 500 height 18
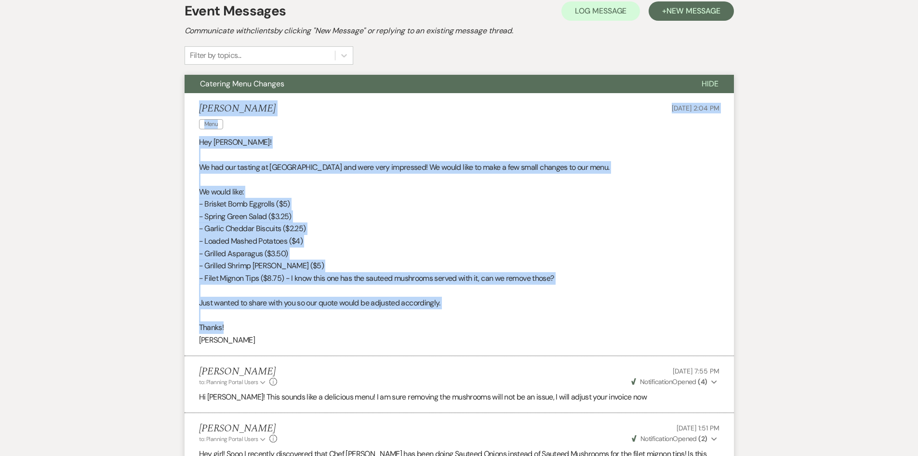
drag, startPoint x: 191, startPoint y: 104, endPoint x: 272, endPoint y: 174, distance: 106.6
click at [315, 197] on li "[PERSON_NAME] Menu [DATE] 2:04 PM Hey [PERSON_NAME]! We had our tasting at [GEO…" at bounding box center [460, 224] width 550 height 263
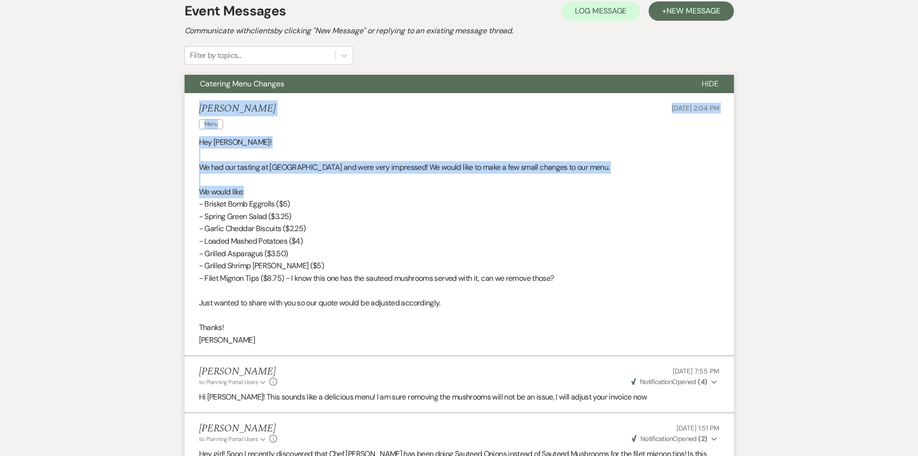
click at [202, 104] on div "Catering Menu Changes Hide [PERSON_NAME] Menu [DATE] 2:04 PM Hey [PERSON_NAME]!…" at bounding box center [460, 331] width 550 height 512
click at [195, 110] on li "[PERSON_NAME] Menu [DATE] 2:04 PM Hey [PERSON_NAME]! We had our tasting at [GEO…" at bounding box center [460, 224] width 550 height 263
click at [270, 125] on div "[PERSON_NAME] Menu [DATE] 2:04 PM" at bounding box center [459, 117] width 521 height 29
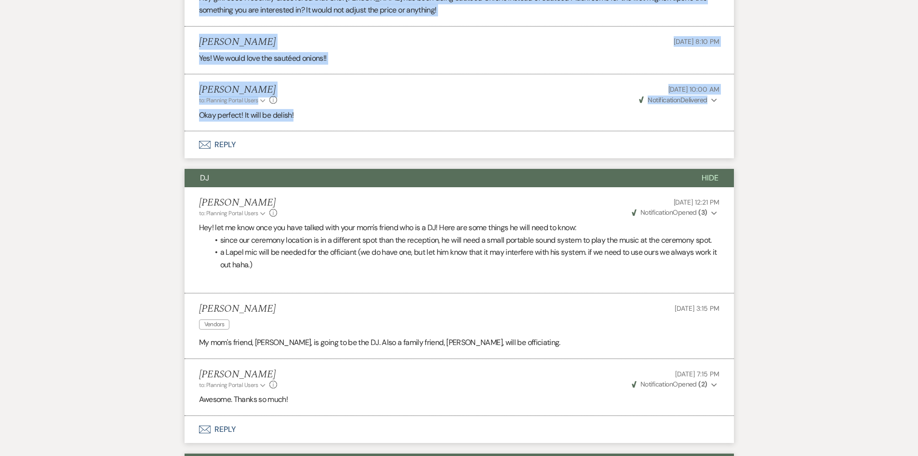
scroll to position [620, 0]
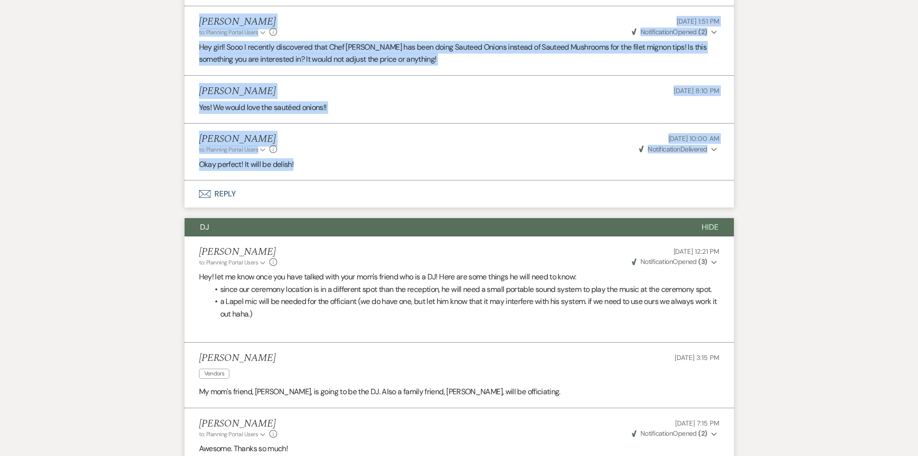
drag, startPoint x: 203, startPoint y: 124, endPoint x: 526, endPoint y: 161, distance: 325.1
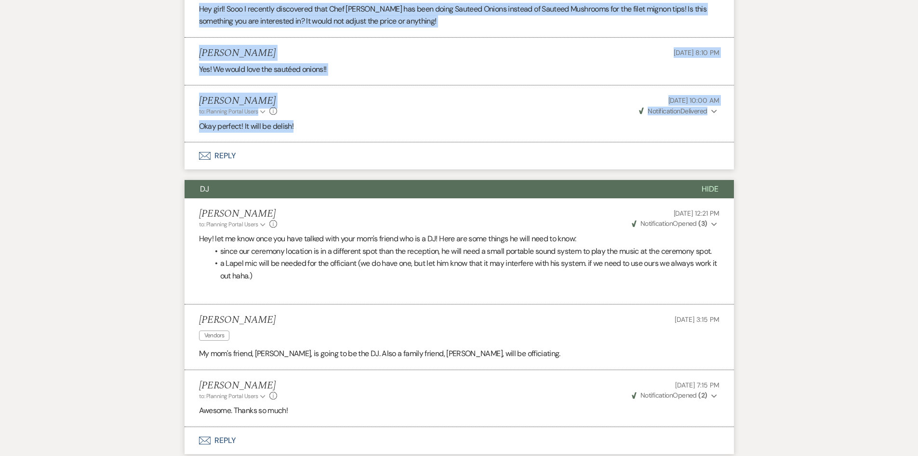
scroll to position [716, 0]
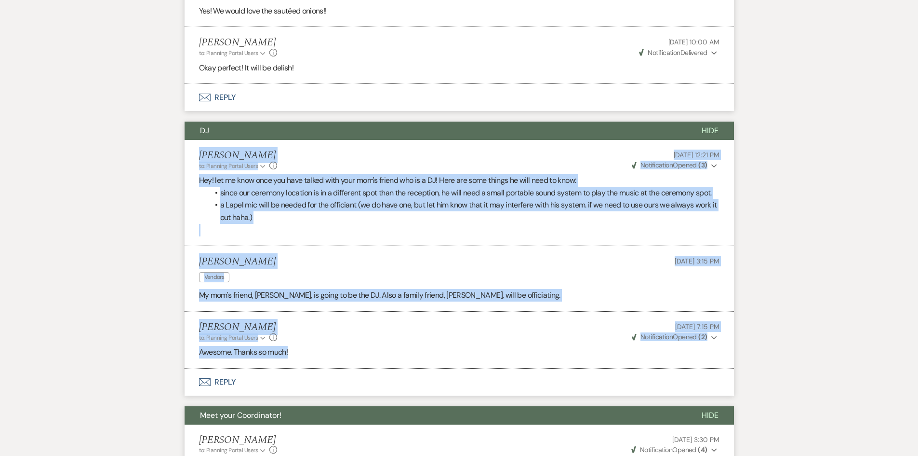
drag, startPoint x: 184, startPoint y: 149, endPoint x: 508, endPoint y: 345, distance: 378.9
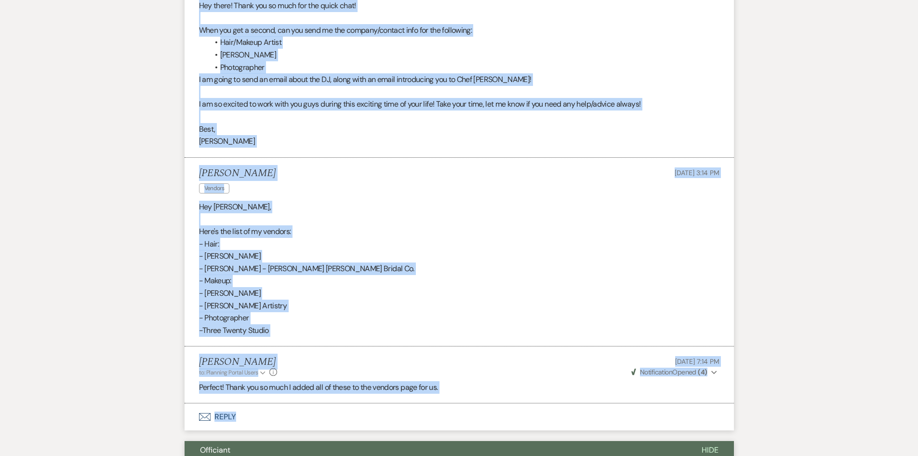
scroll to position [1729, 0]
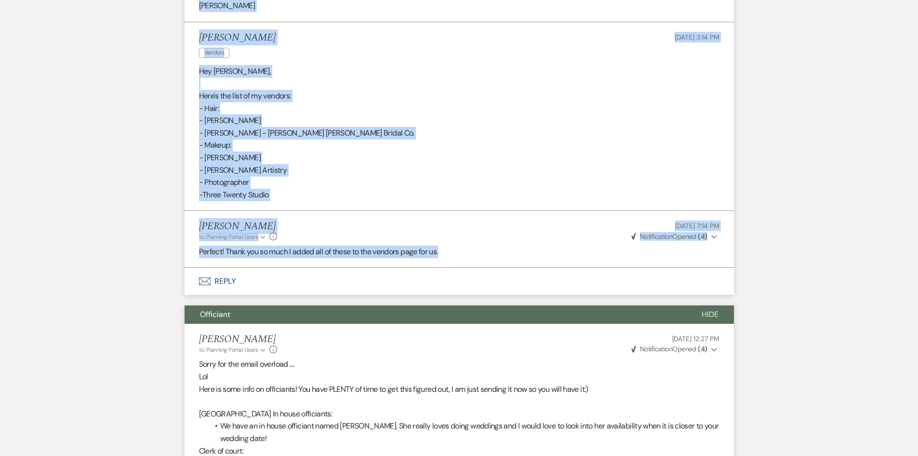
drag, startPoint x: 191, startPoint y: 243, endPoint x: 711, endPoint y: 244, distance: 519.7
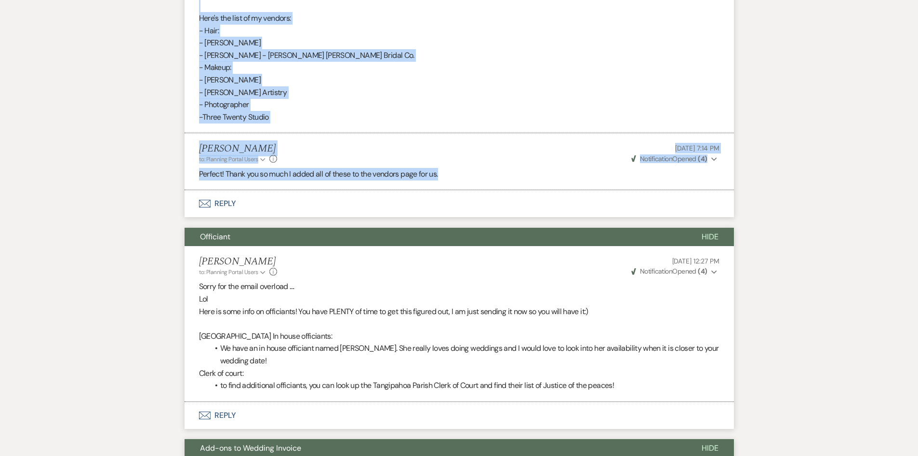
scroll to position [1922, 0]
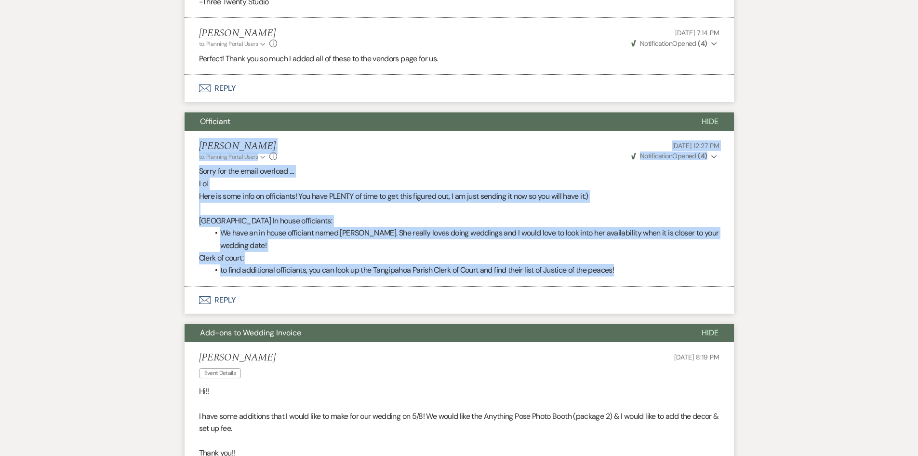
drag, startPoint x: 196, startPoint y: 145, endPoint x: 633, endPoint y: 271, distance: 455.5
click at [633, 271] on li "[PERSON_NAME] to: Planning Portal Users Expand Info [DATE] 12:27 PM Weven Check…" at bounding box center [460, 209] width 550 height 156
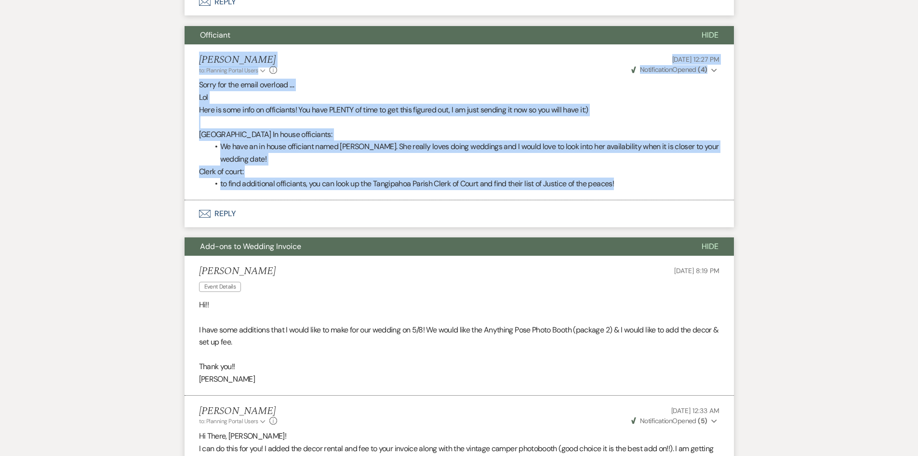
scroll to position [2114, 0]
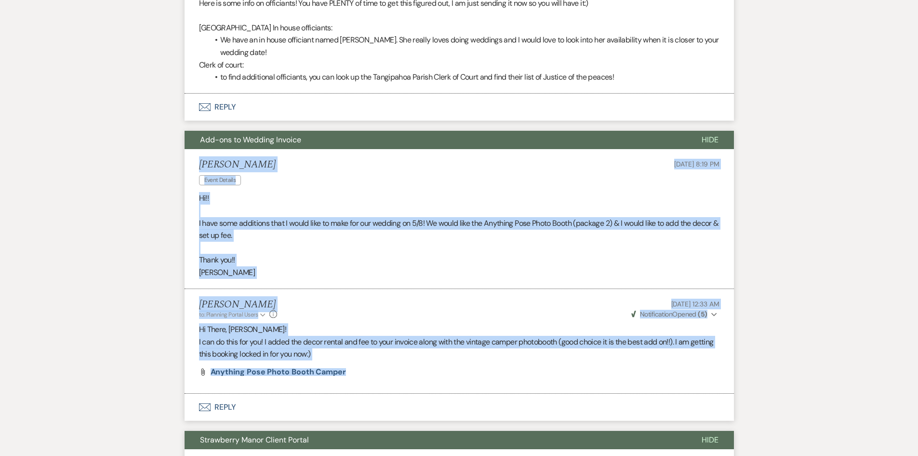
drag, startPoint x: 191, startPoint y: 168, endPoint x: 445, endPoint y: 368, distance: 323.0
click at [445, 368] on ul "[PERSON_NAME] Event Details [DATE] 8:19 PM Hi!! I have some additions that I wo…" at bounding box center [460, 271] width 550 height 244
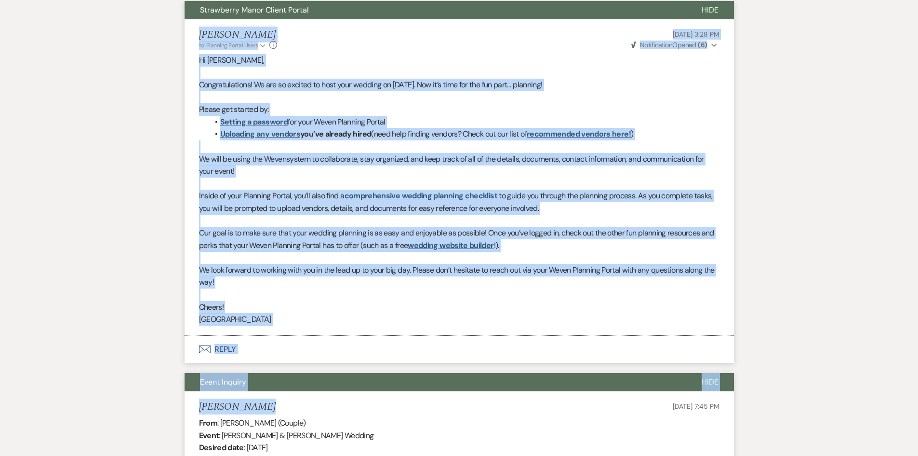
scroll to position [2693, 0]
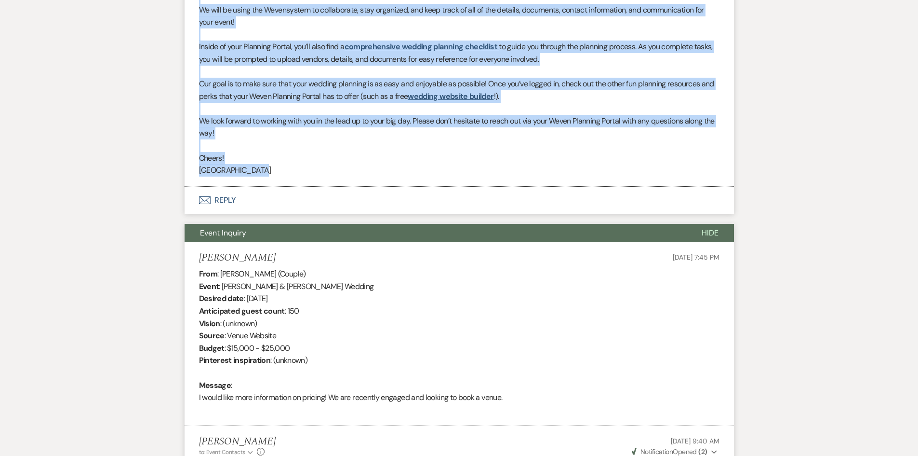
drag, startPoint x: 190, startPoint y: 124, endPoint x: 487, endPoint y: 167, distance: 300.1
click at [487, 167] on li "[PERSON_NAME] to: Planning Portal Users Expand Info [DATE] 3:28 PM Weven Check …" at bounding box center [460, 28] width 550 height 316
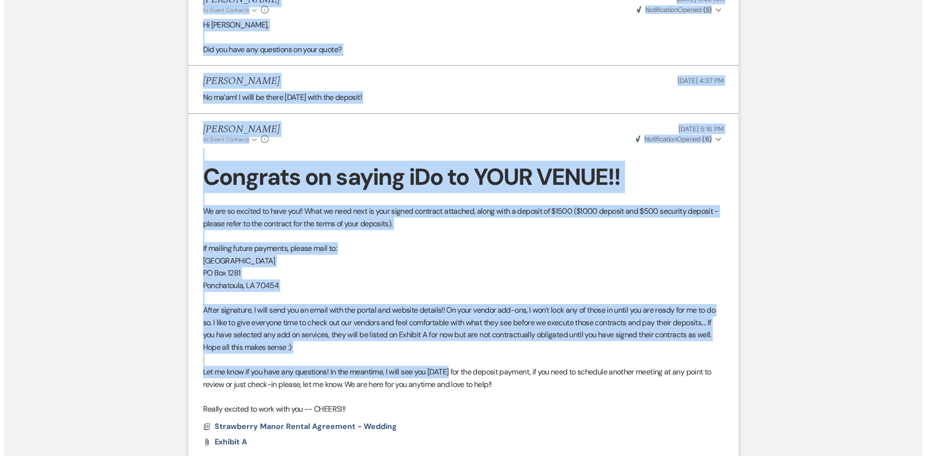
scroll to position [4662, 0]
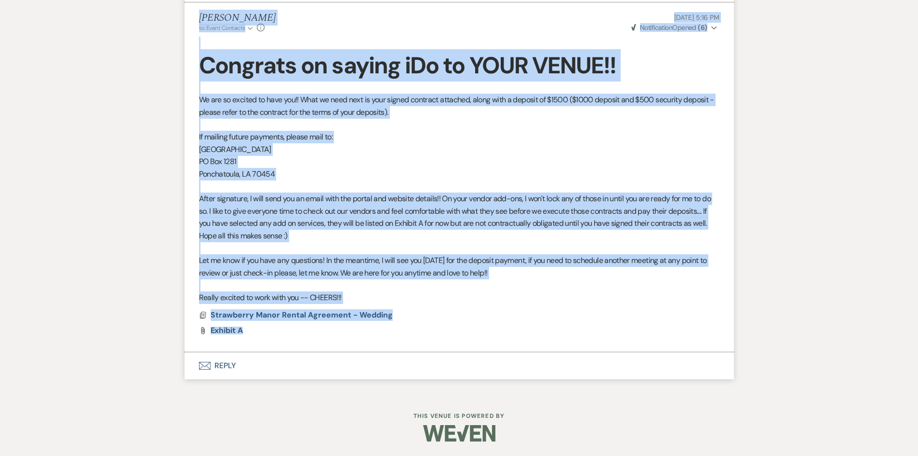
drag, startPoint x: 193, startPoint y: 109, endPoint x: 481, endPoint y: 322, distance: 357.4
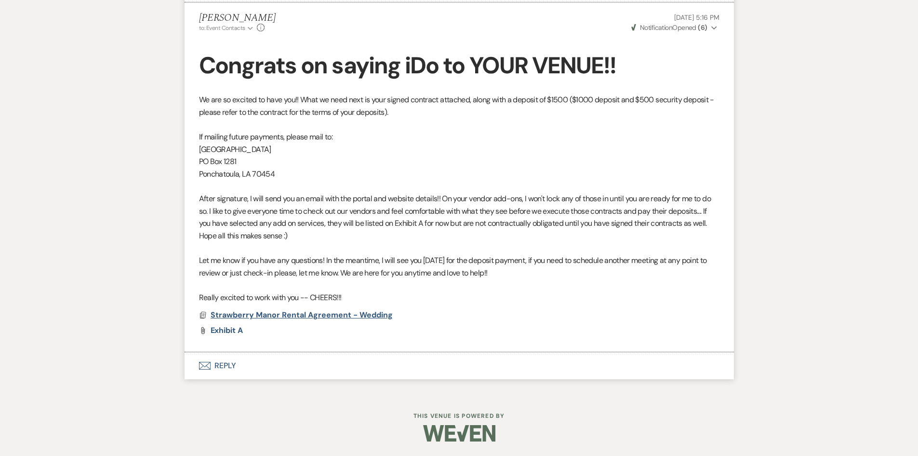
click at [331, 316] on span "Strawberry Manor Rental Agreement - Wedding" at bounding box center [302, 315] width 182 height 10
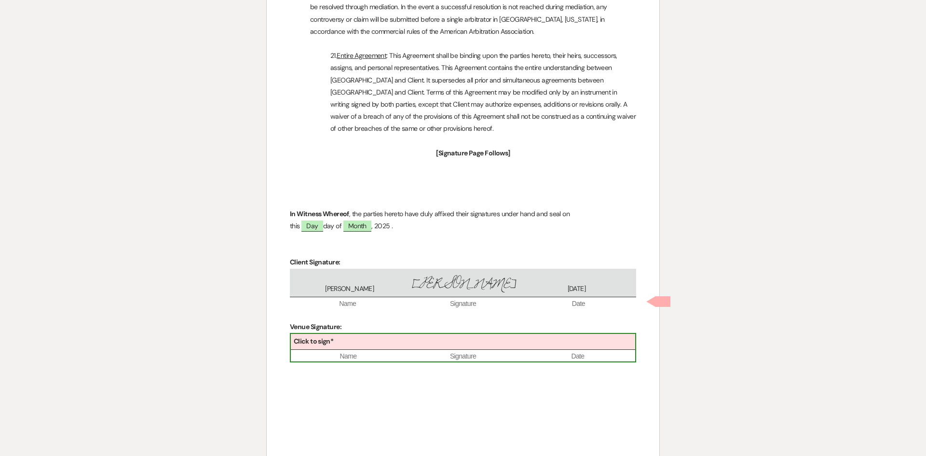
scroll to position [3325, 0]
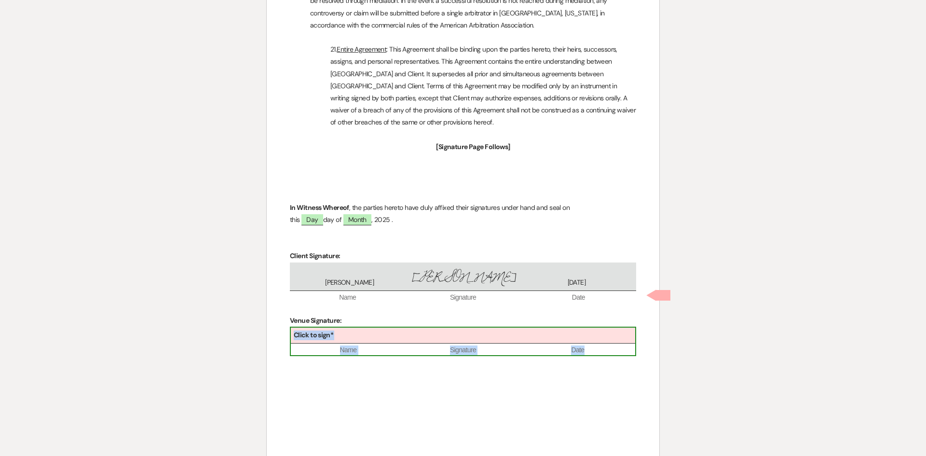
click at [498, 327] on div "Click to sign*" at bounding box center [463, 335] width 344 height 16
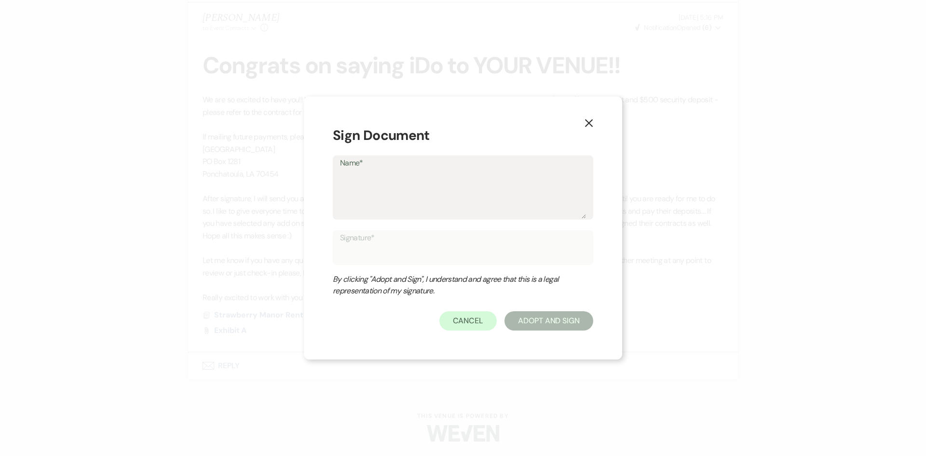
type textarea "H"
type input "H"
type textarea "Ho"
type input "Ho"
type textarea "Hol"
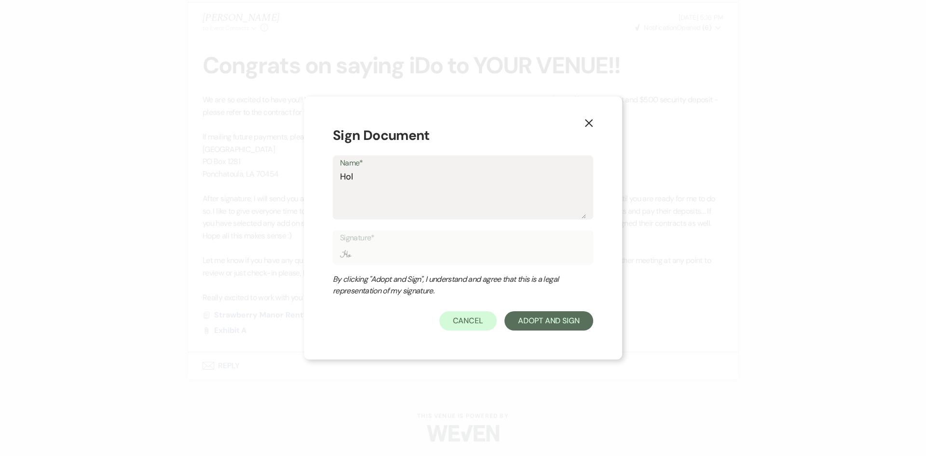
type input "Hol"
type textarea "[PERSON_NAME]"
type input "[PERSON_NAME]"
type textarea "[PERSON_NAME]"
type input "[PERSON_NAME]"
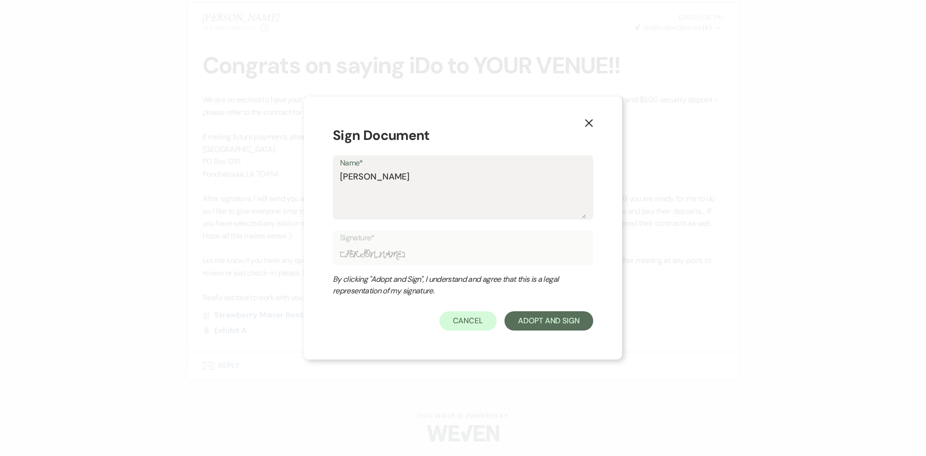
type textarea "[PERSON_NAME]"
type input "[PERSON_NAME]"
type textarea "[PERSON_NAME]"
type input "[PERSON_NAME]"
type textarea "[PERSON_NAME]"
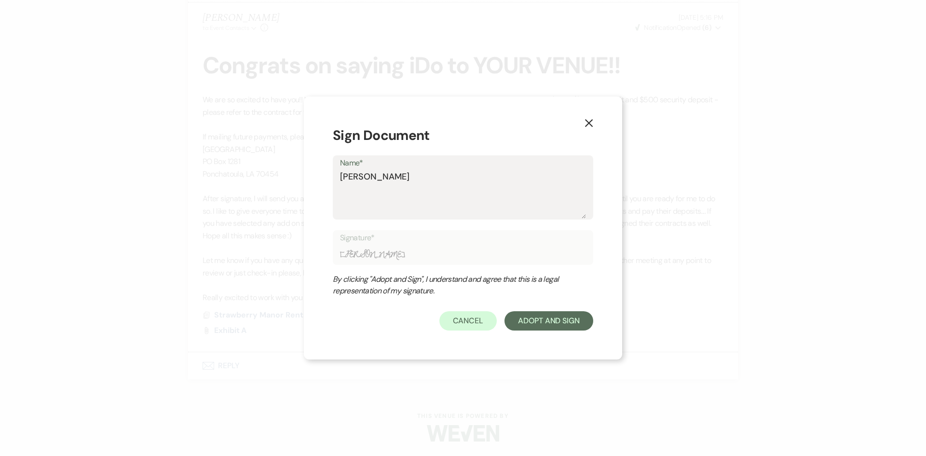
type input "[PERSON_NAME]"
type textarea "[PERSON_NAME]"
type input "[PERSON_NAME]"
type textarea "[PERSON_NAME]"
type input "[PERSON_NAME]"
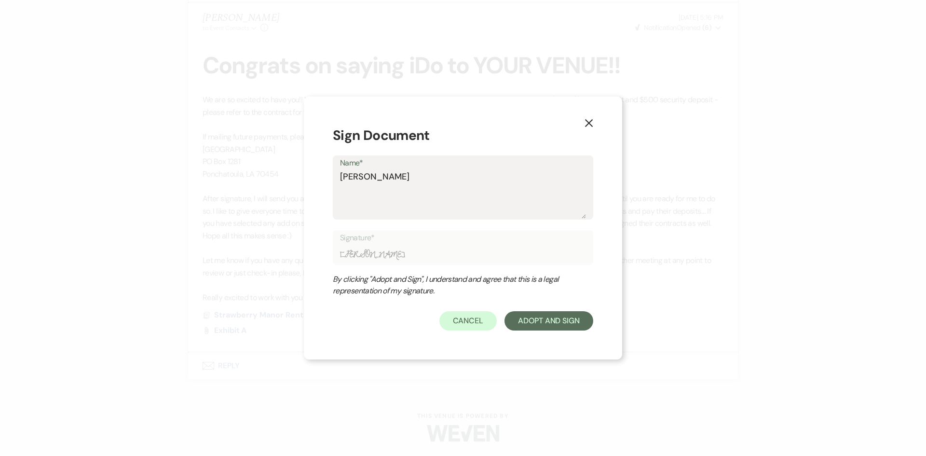
type textarea "[PERSON_NAME]"
type input "[PERSON_NAME]"
type textarea "[PERSON_NAME]"
type input "[PERSON_NAME]"
type textarea "[PERSON_NAME]"
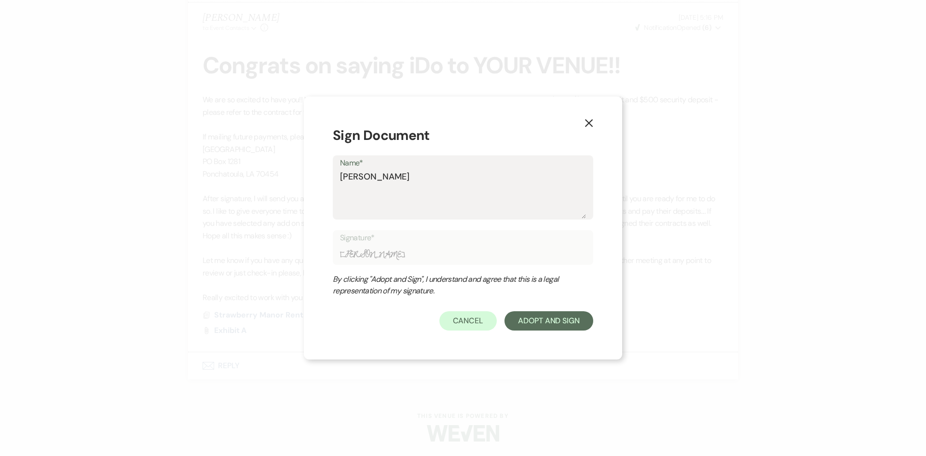
type input "[PERSON_NAME]"
type textarea "[PERSON_NAME]"
type input "[PERSON_NAME]"
type textarea "[PERSON_NAME]"
click at [539, 326] on button "Adopt And Sign" at bounding box center [548, 320] width 89 height 19
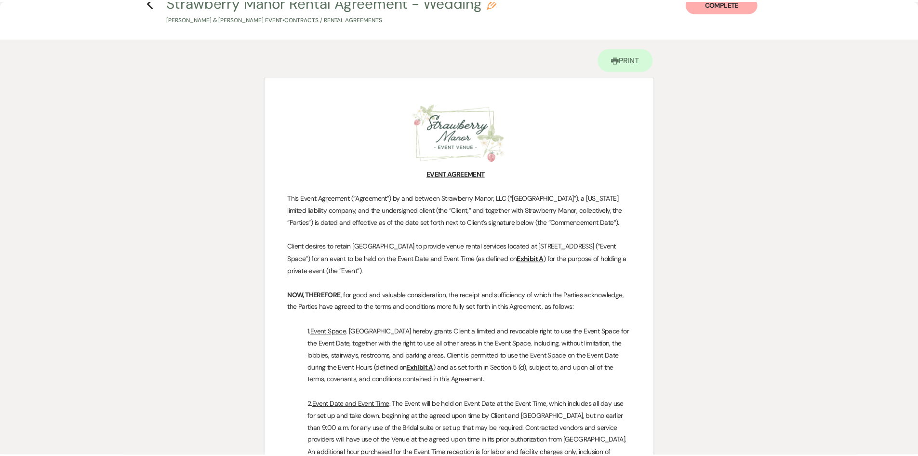
scroll to position [0, 0]
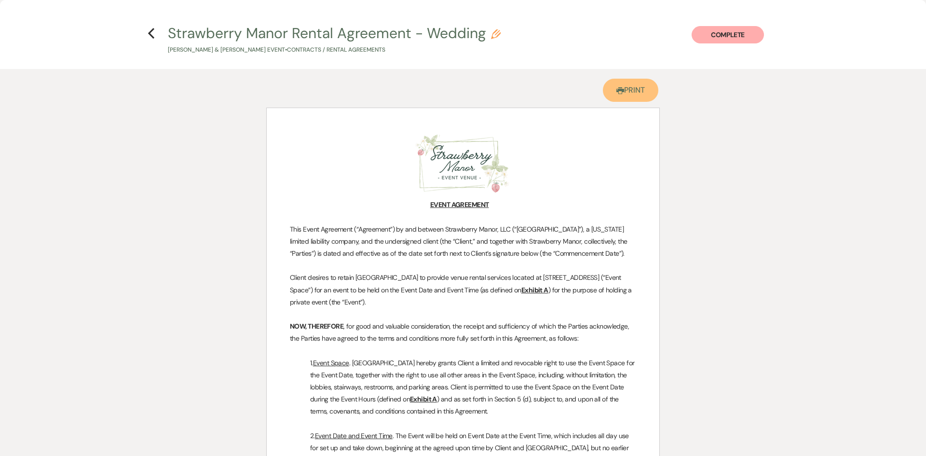
click at [621, 89] on use at bounding box center [620, 90] width 8 height 7
click at [150, 35] on use "button" at bounding box center [151, 33] width 6 height 11
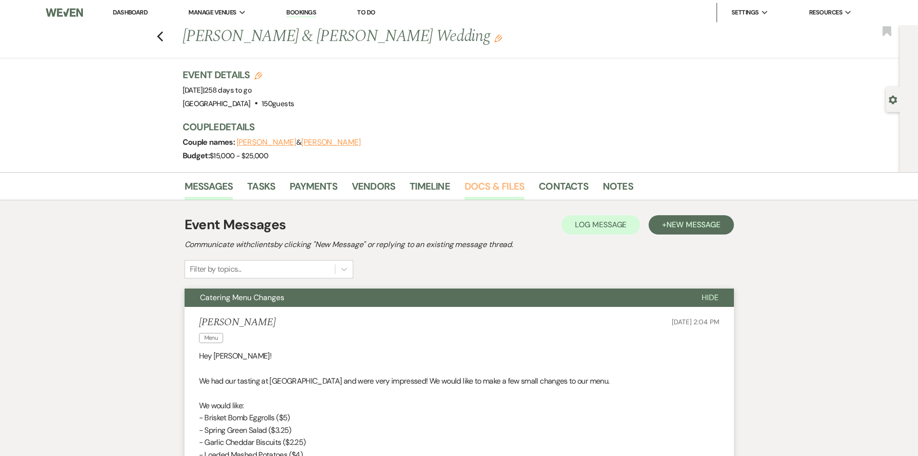
click at [499, 189] on link "Docs & Files" at bounding box center [495, 188] width 60 height 21
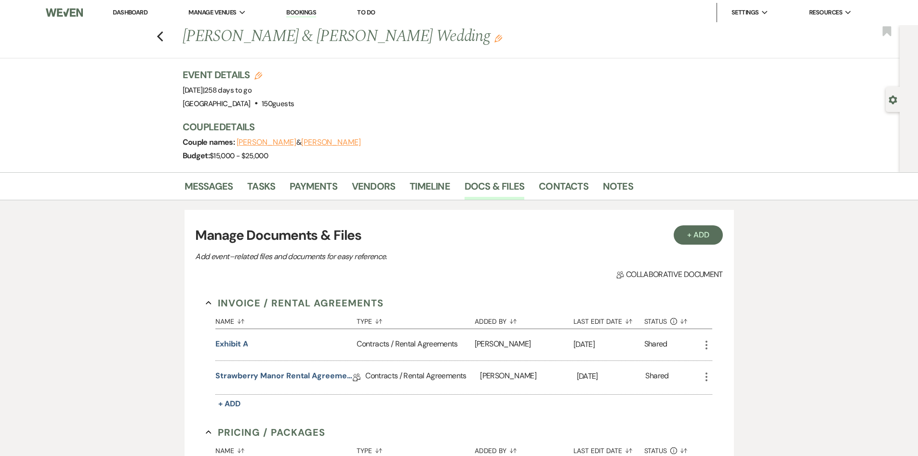
click at [126, 10] on link "Dashboard" at bounding box center [130, 12] width 35 height 8
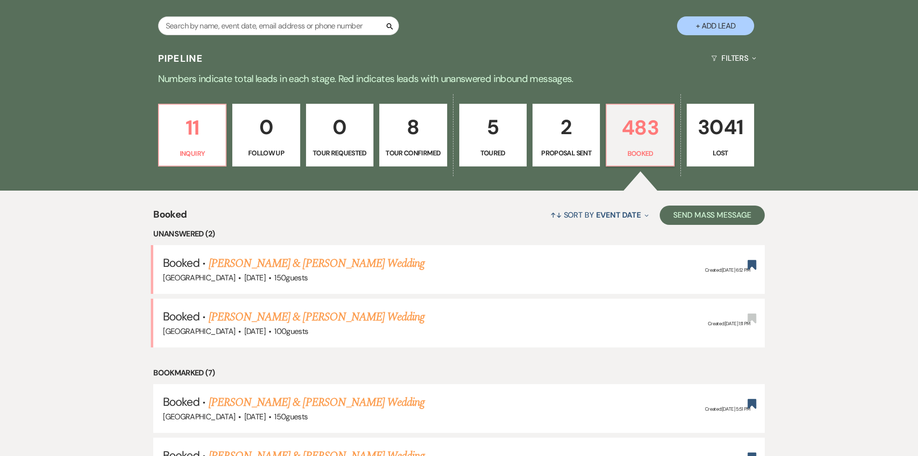
scroll to position [96, 0]
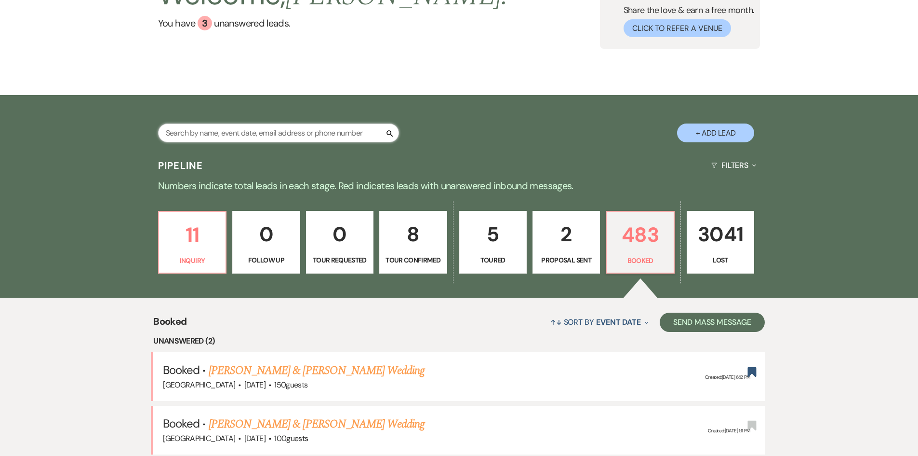
click at [207, 129] on input "text" at bounding box center [278, 132] width 241 height 19
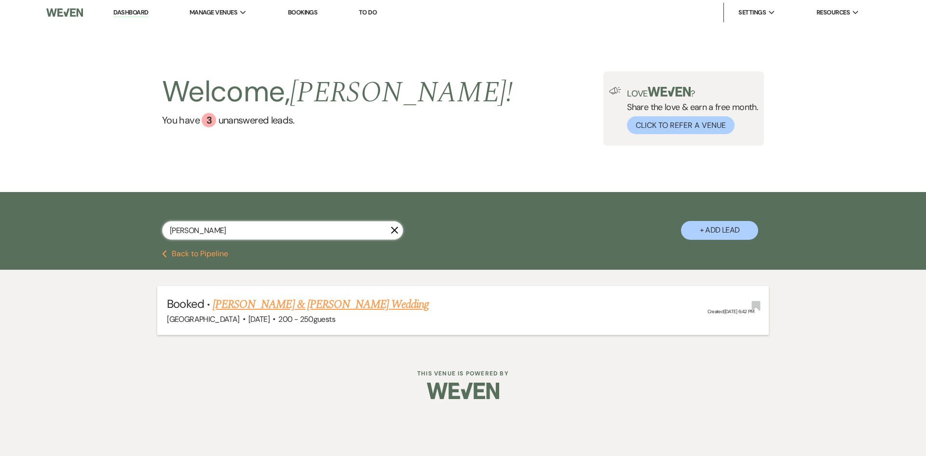
type input "[PERSON_NAME]"
click at [244, 305] on link "[PERSON_NAME] & [PERSON_NAME] Wedding" at bounding box center [321, 304] width 216 height 17
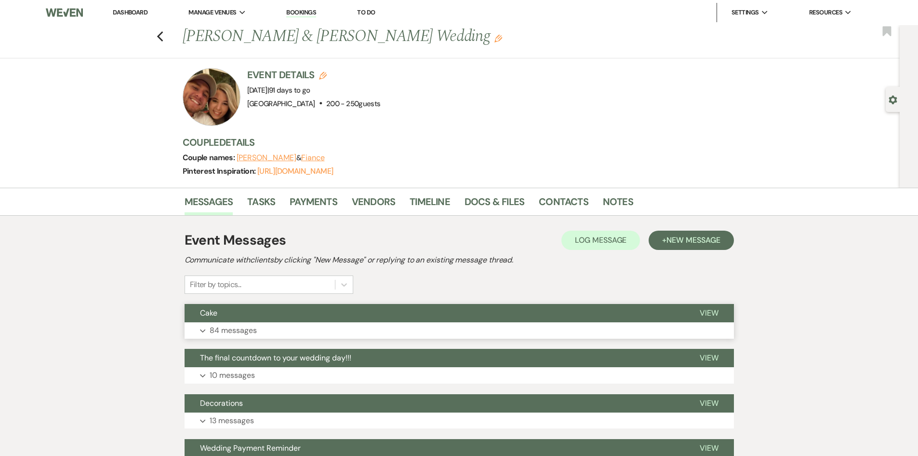
click at [232, 324] on div "Cake View Expand 84 messages" at bounding box center [460, 321] width 550 height 35
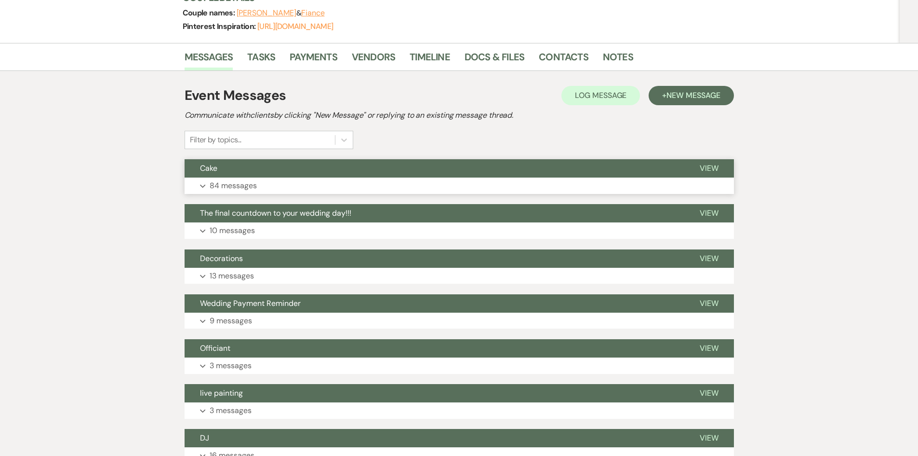
click at [233, 176] on button "Cake" at bounding box center [435, 168] width 500 height 18
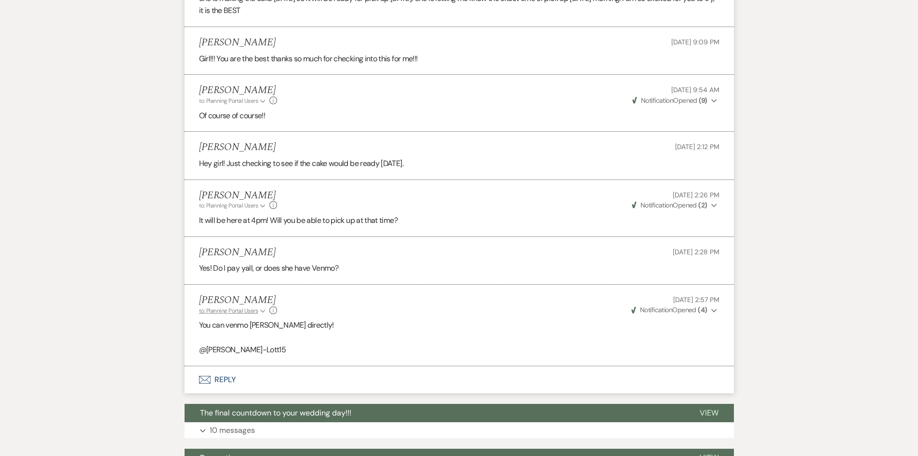
scroll to position [6029, 0]
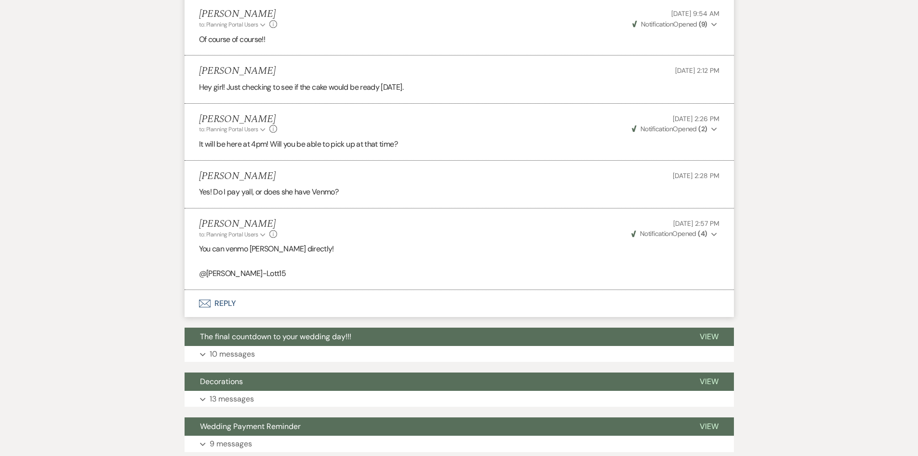
click at [216, 290] on button "Envelope Reply" at bounding box center [460, 303] width 550 height 27
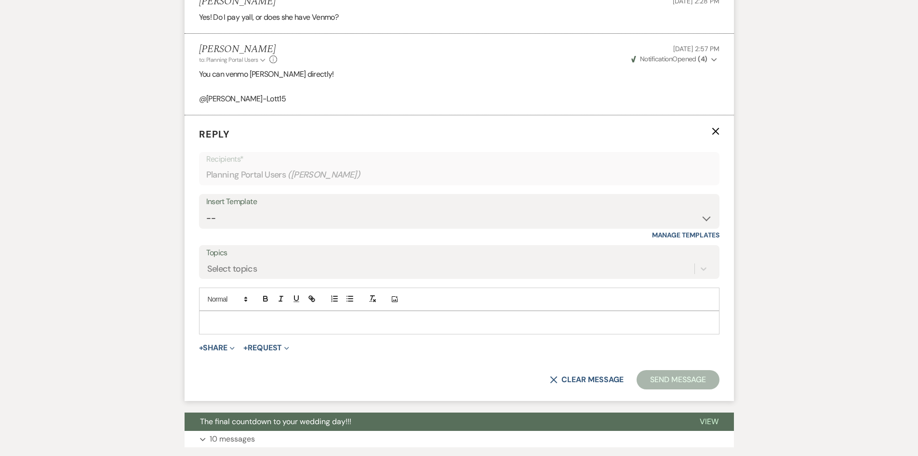
scroll to position [6209, 0]
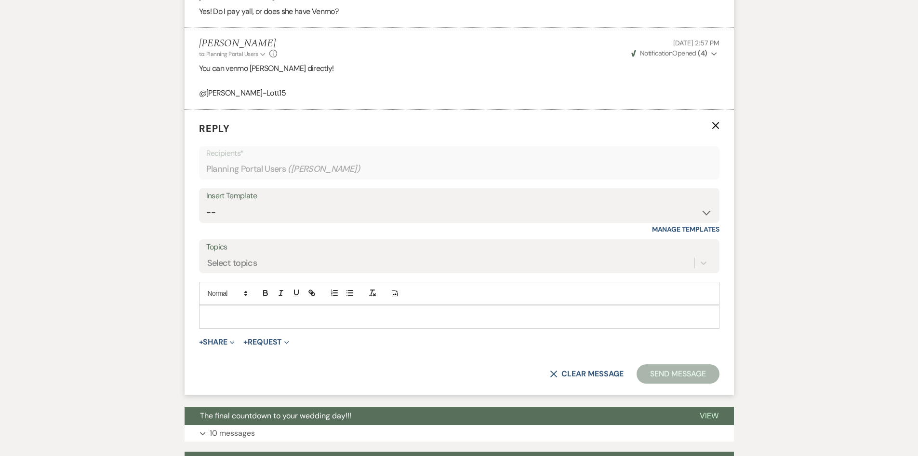
click at [241, 311] on p at bounding box center [459, 316] width 505 height 11
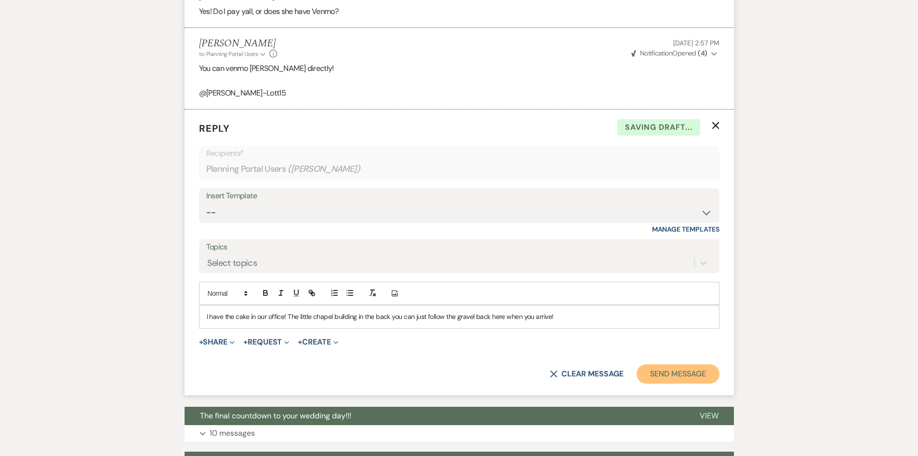
click at [656, 364] on button "Send Message" at bounding box center [678, 373] width 82 height 19
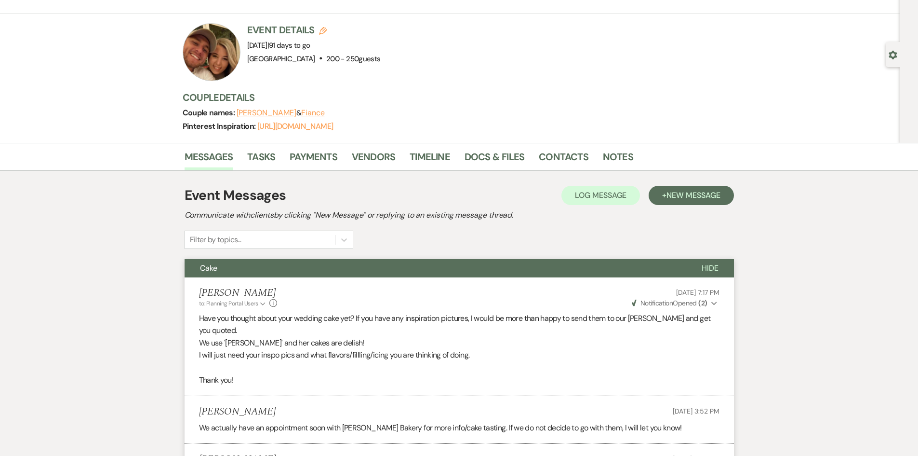
scroll to position [0, 0]
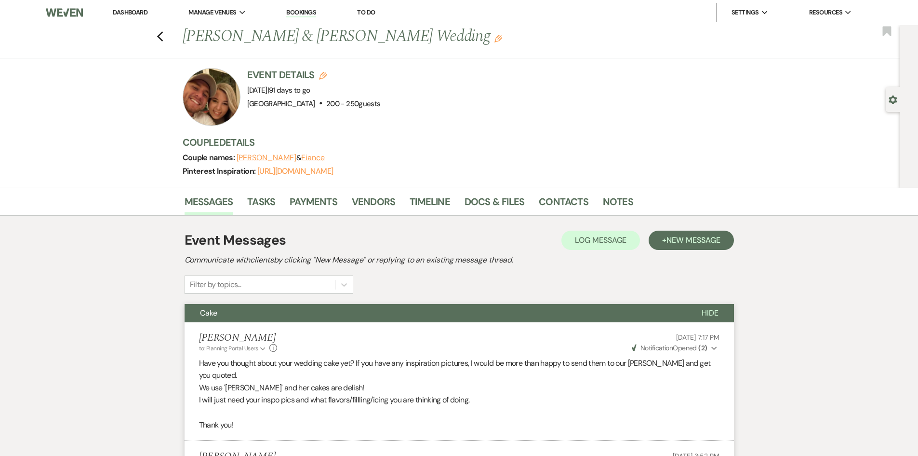
click at [135, 13] on link "Dashboard" at bounding box center [130, 12] width 35 height 8
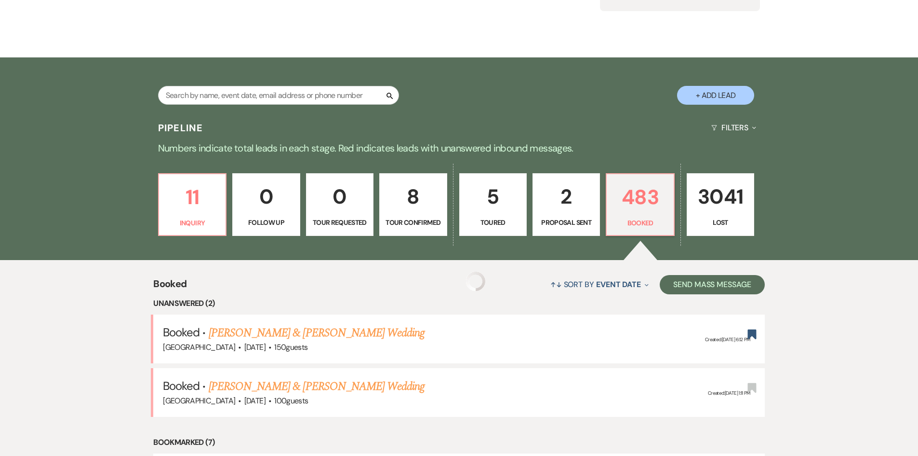
scroll to position [289, 0]
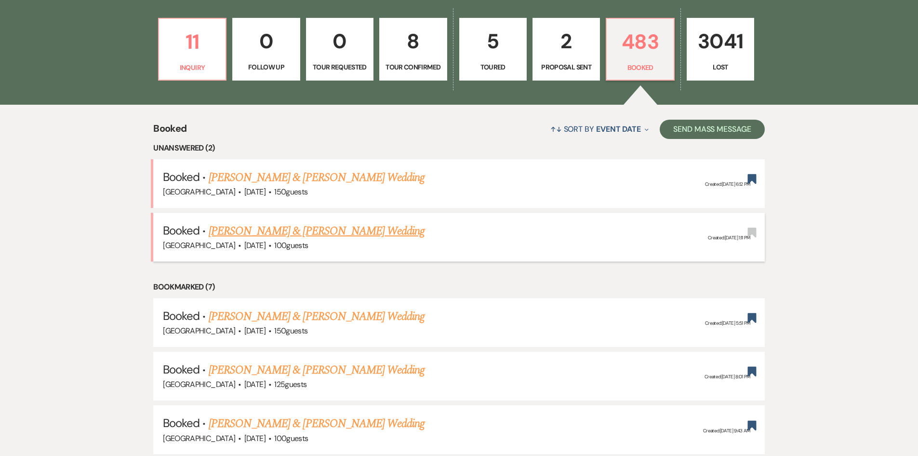
click at [305, 229] on link "[PERSON_NAME] & [PERSON_NAME] Wedding" at bounding box center [317, 230] width 216 height 17
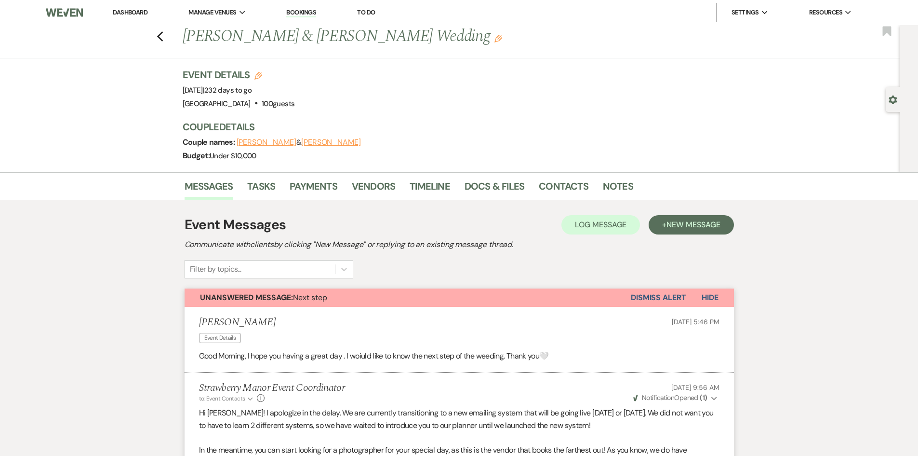
click at [127, 11] on link "Dashboard" at bounding box center [130, 12] width 35 height 8
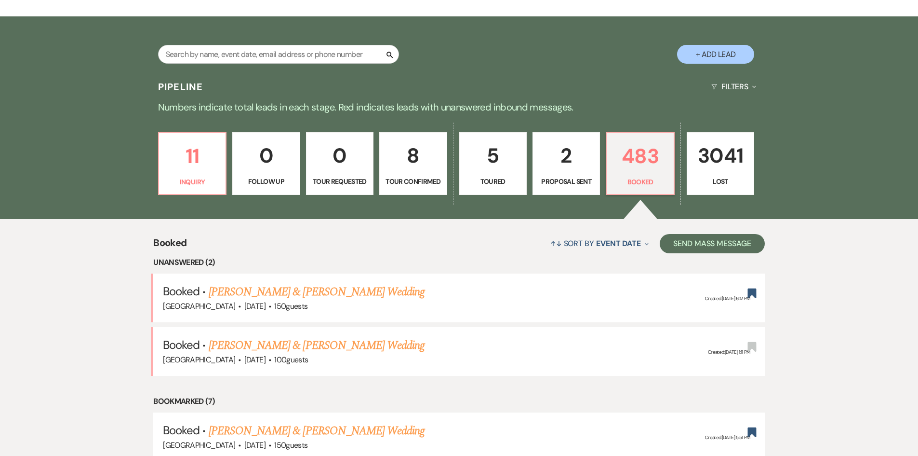
scroll to position [193, 0]
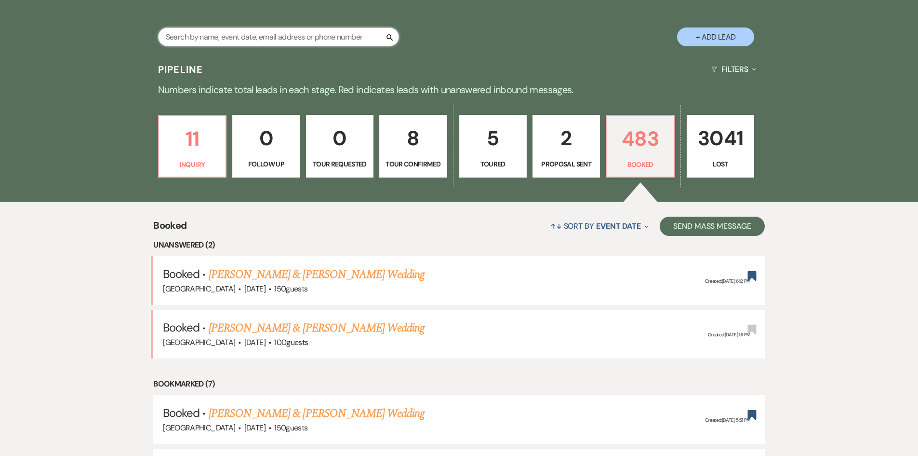
click at [245, 44] on input "text" at bounding box center [278, 36] width 241 height 19
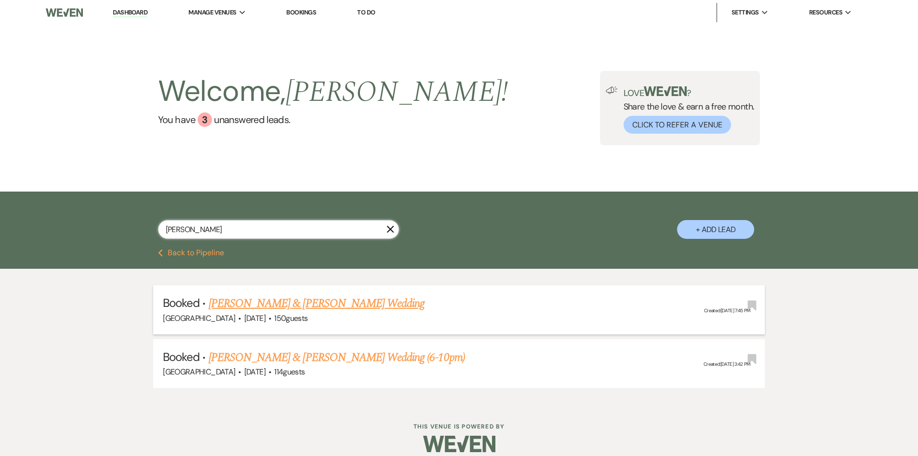
type input "[PERSON_NAME]"
click at [361, 301] on link "[PERSON_NAME] & [PERSON_NAME] Wedding" at bounding box center [317, 303] width 216 height 17
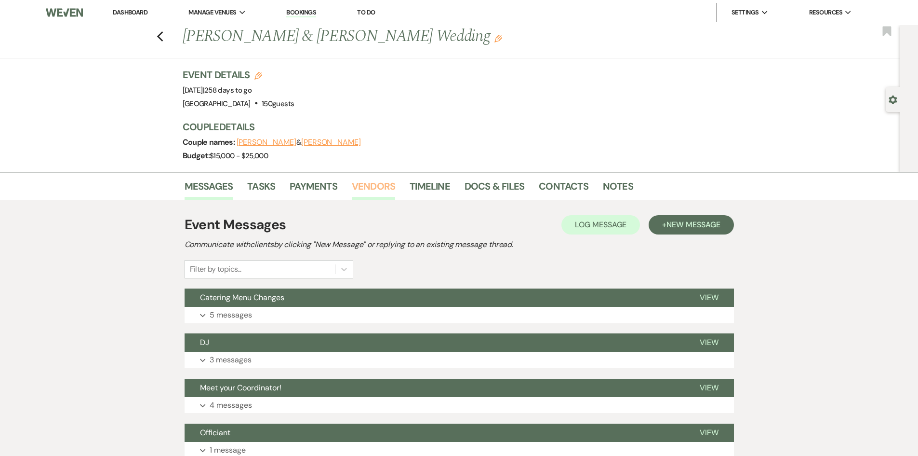
click at [366, 186] on link "Vendors" at bounding box center [373, 188] width 43 height 21
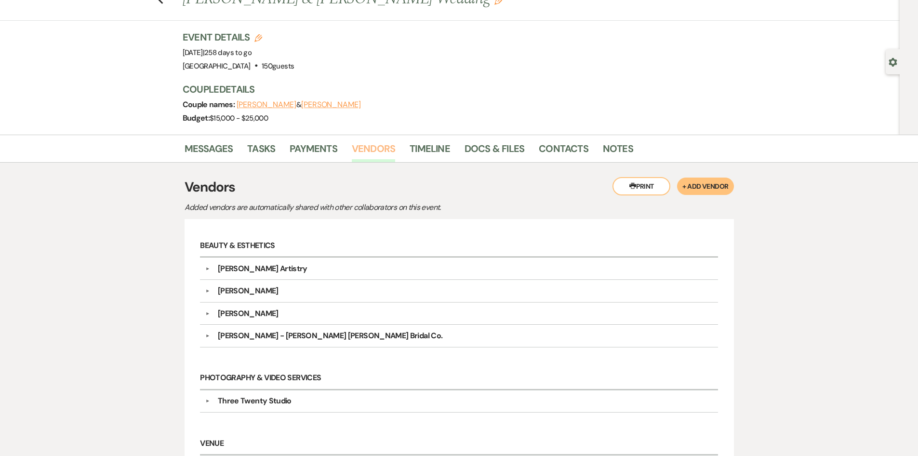
scroll to position [145, 0]
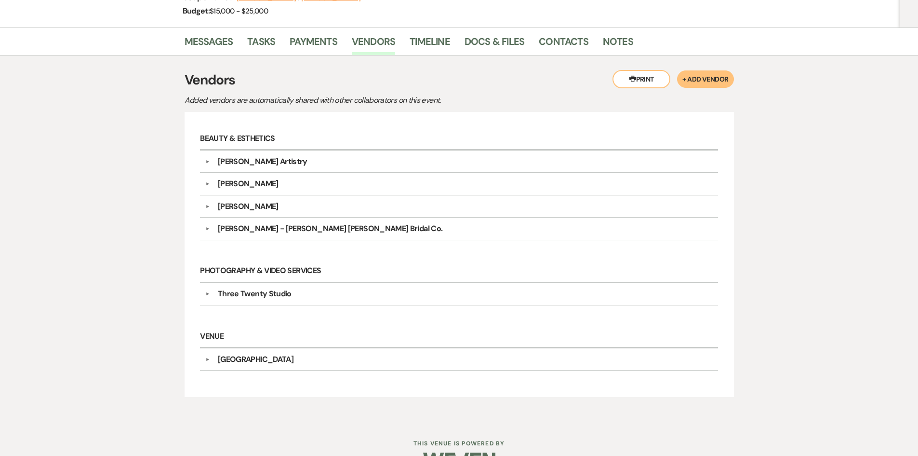
click at [276, 181] on div "Mckenzie Miller" at bounding box center [461, 184] width 503 height 12
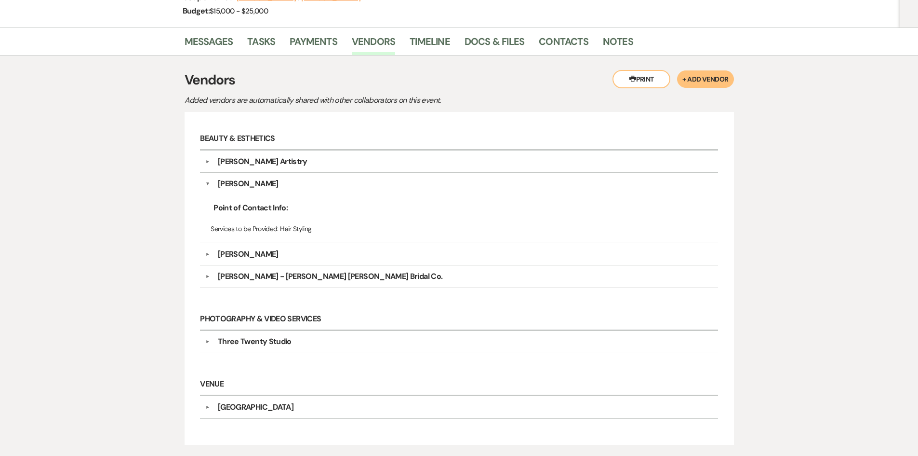
click at [293, 252] on div "Kelsey Boyd" at bounding box center [461, 254] width 503 height 12
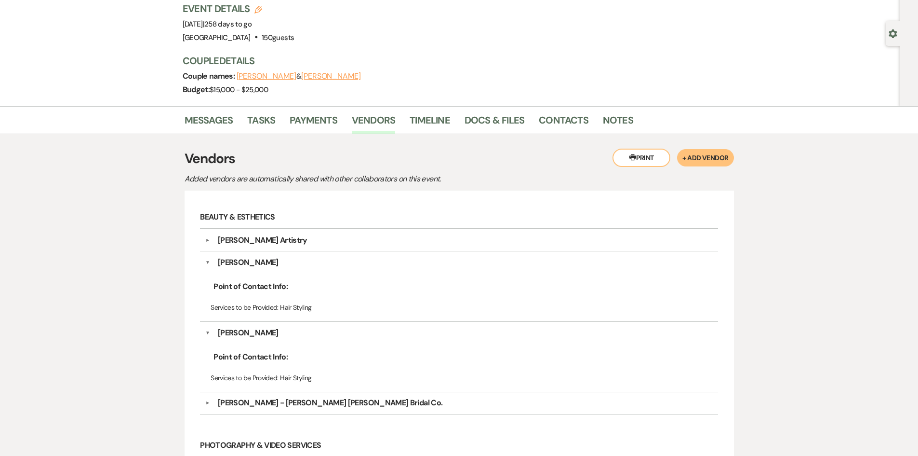
scroll to position [0, 0]
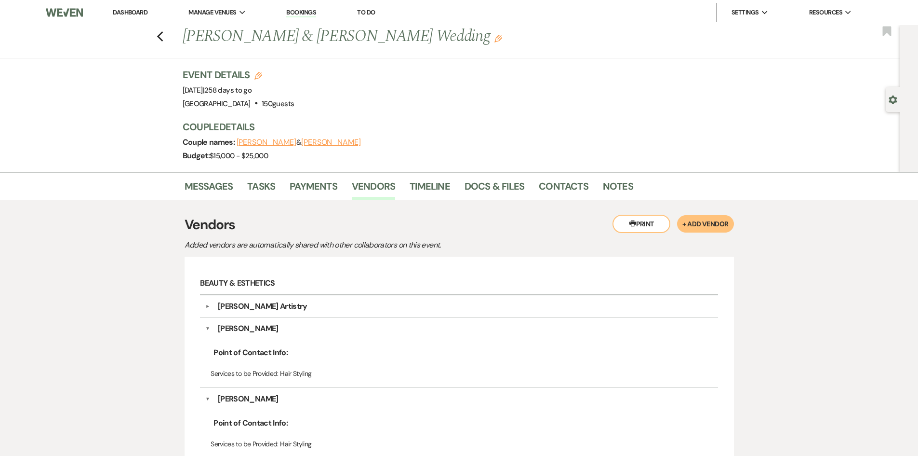
click at [135, 15] on link "Dashboard" at bounding box center [130, 12] width 35 height 8
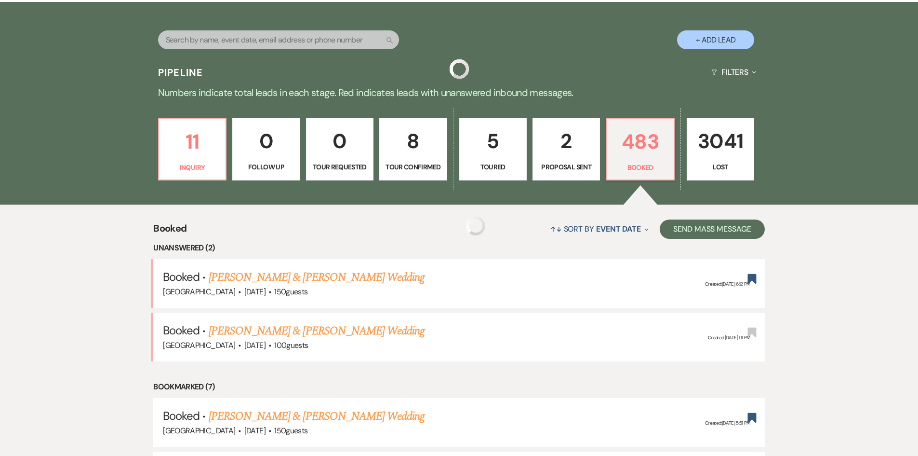
scroll to position [193, 0]
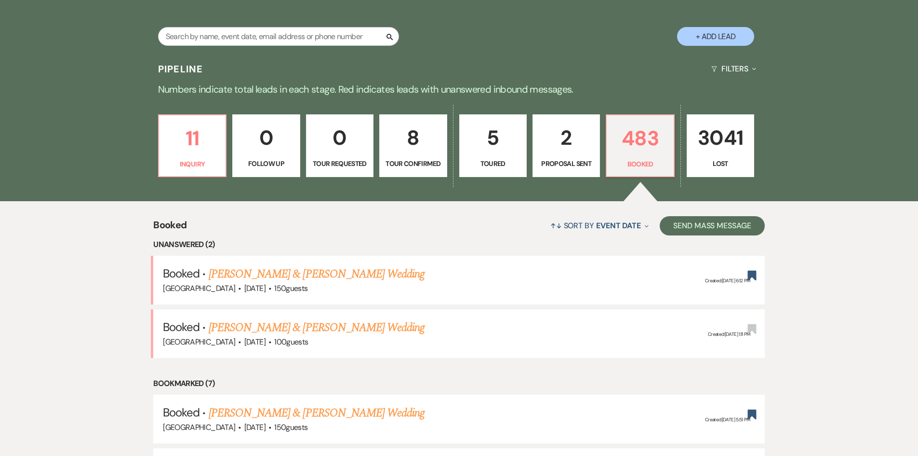
drag, startPoint x: 86, startPoint y: 224, endPoint x: 834, endPoint y: 325, distance: 755.1
